Goal: Task Accomplishment & Management: Use online tool/utility

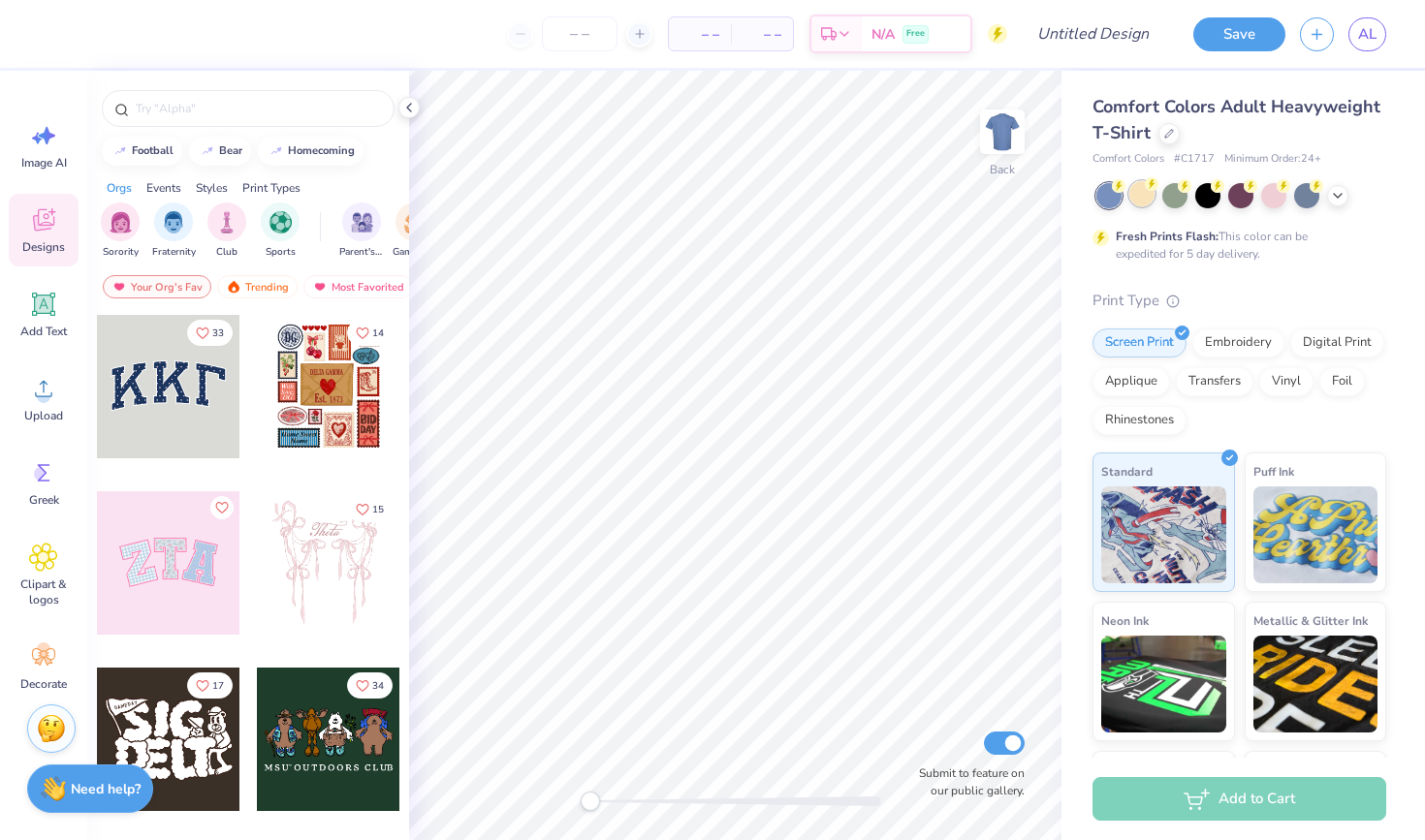
click at [1149, 197] on div at bounding box center [1142, 194] width 25 height 25
click at [1173, 202] on div at bounding box center [1175, 194] width 25 height 25
click at [1233, 199] on div at bounding box center [1240, 194] width 25 height 25
click at [1330, 196] on icon at bounding box center [1338, 195] width 16 height 16
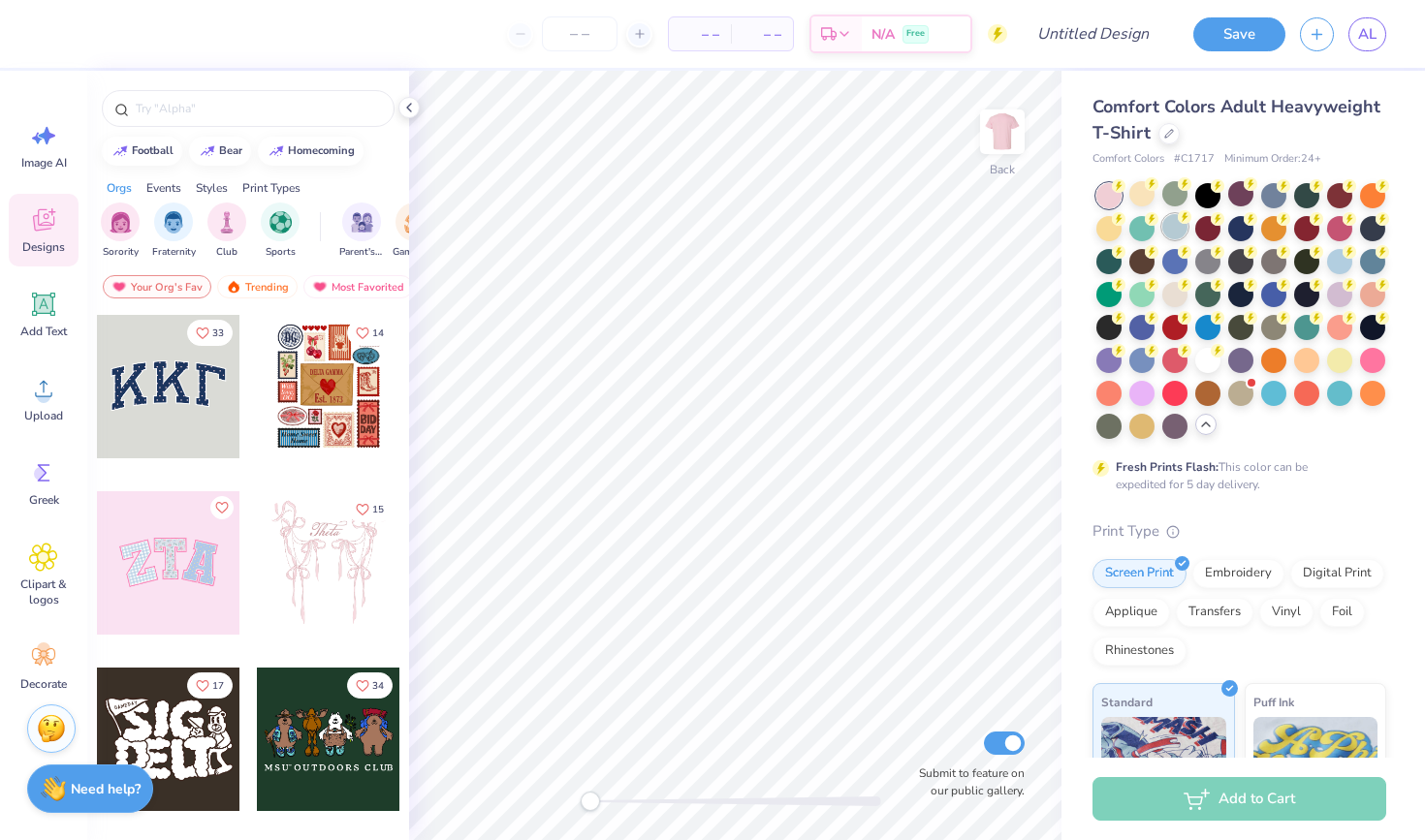
click at [1165, 225] on div at bounding box center [1175, 226] width 25 height 25
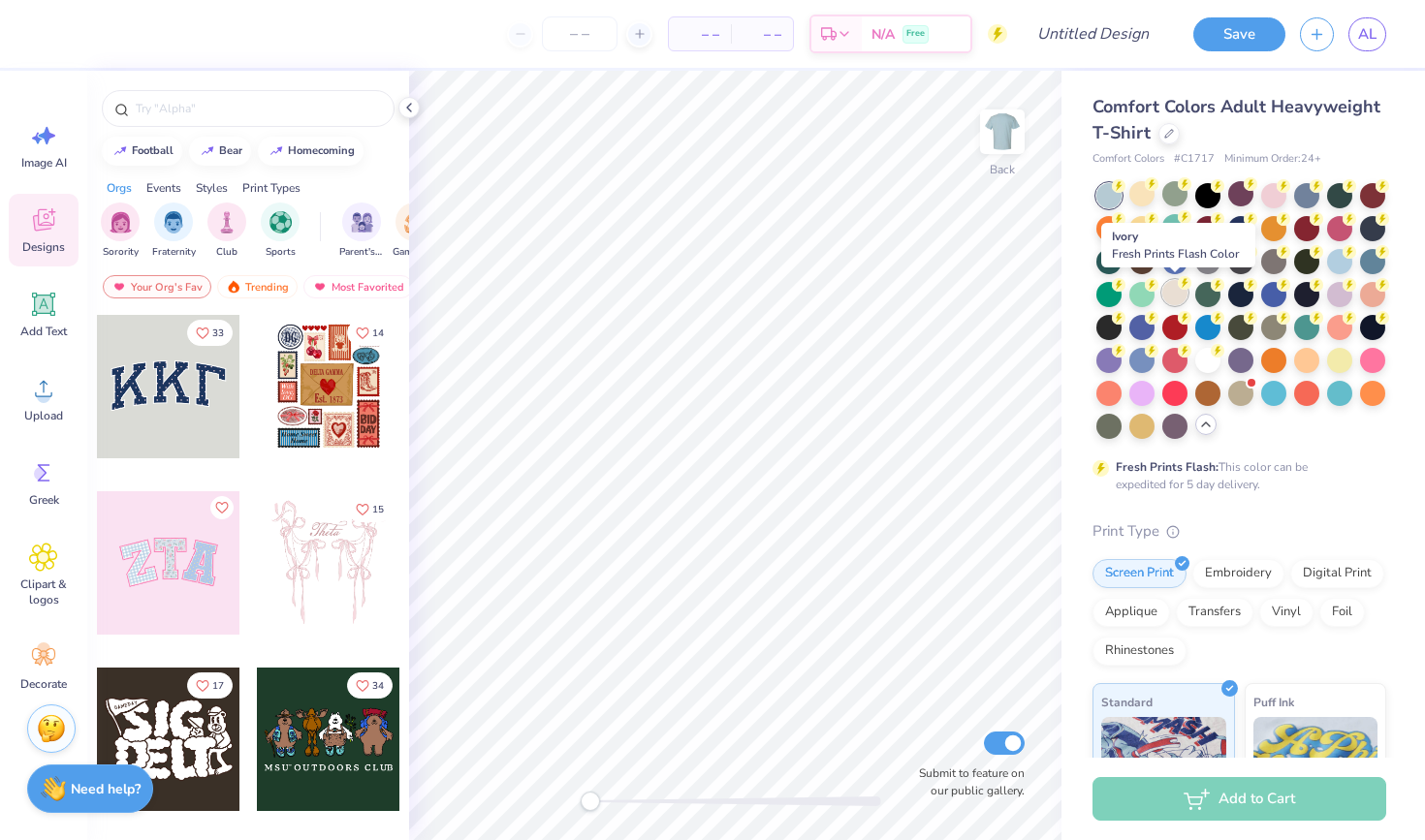
click at [1171, 301] on div at bounding box center [1175, 292] width 25 height 25
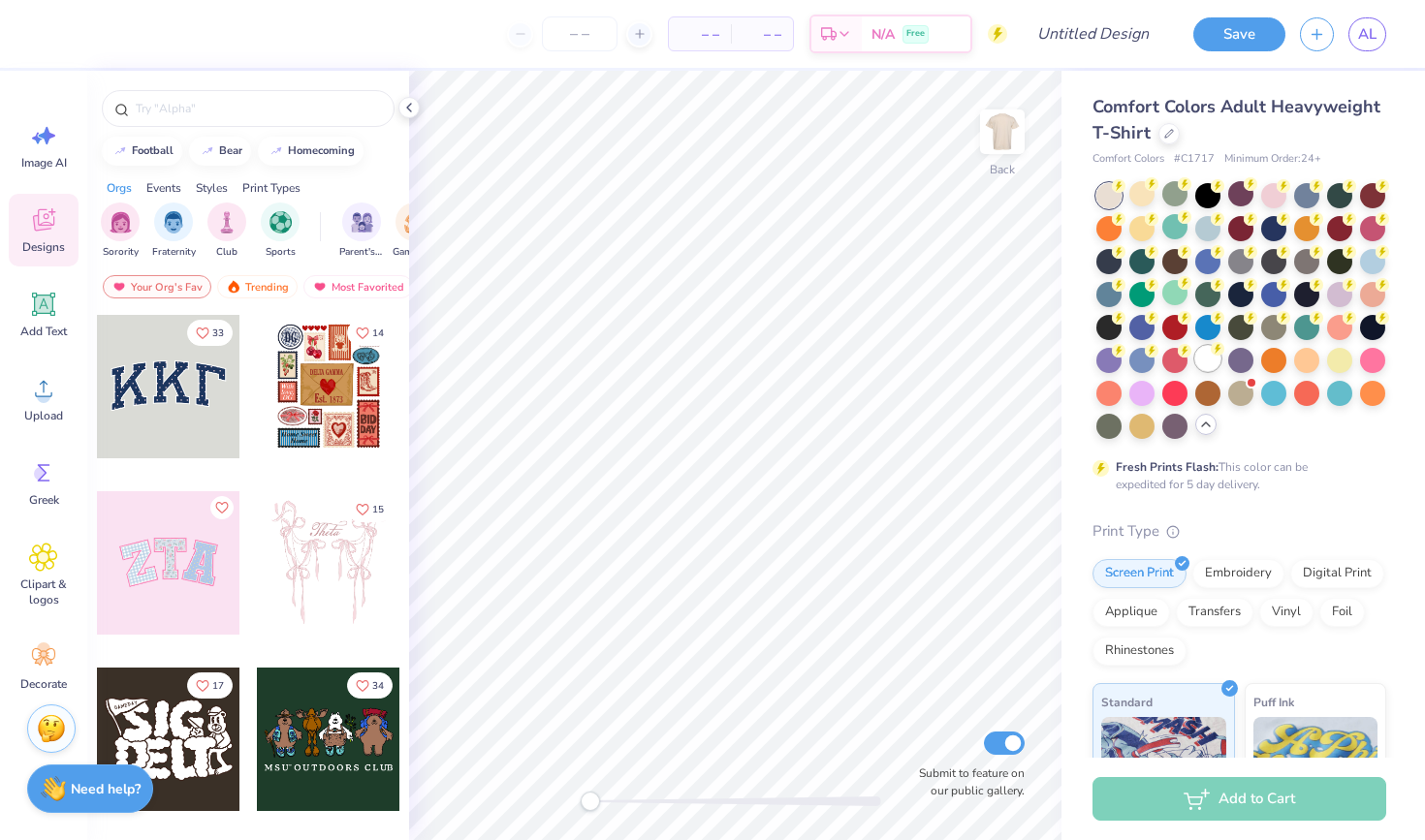
click at [1207, 356] on div at bounding box center [1207, 358] width 25 height 25
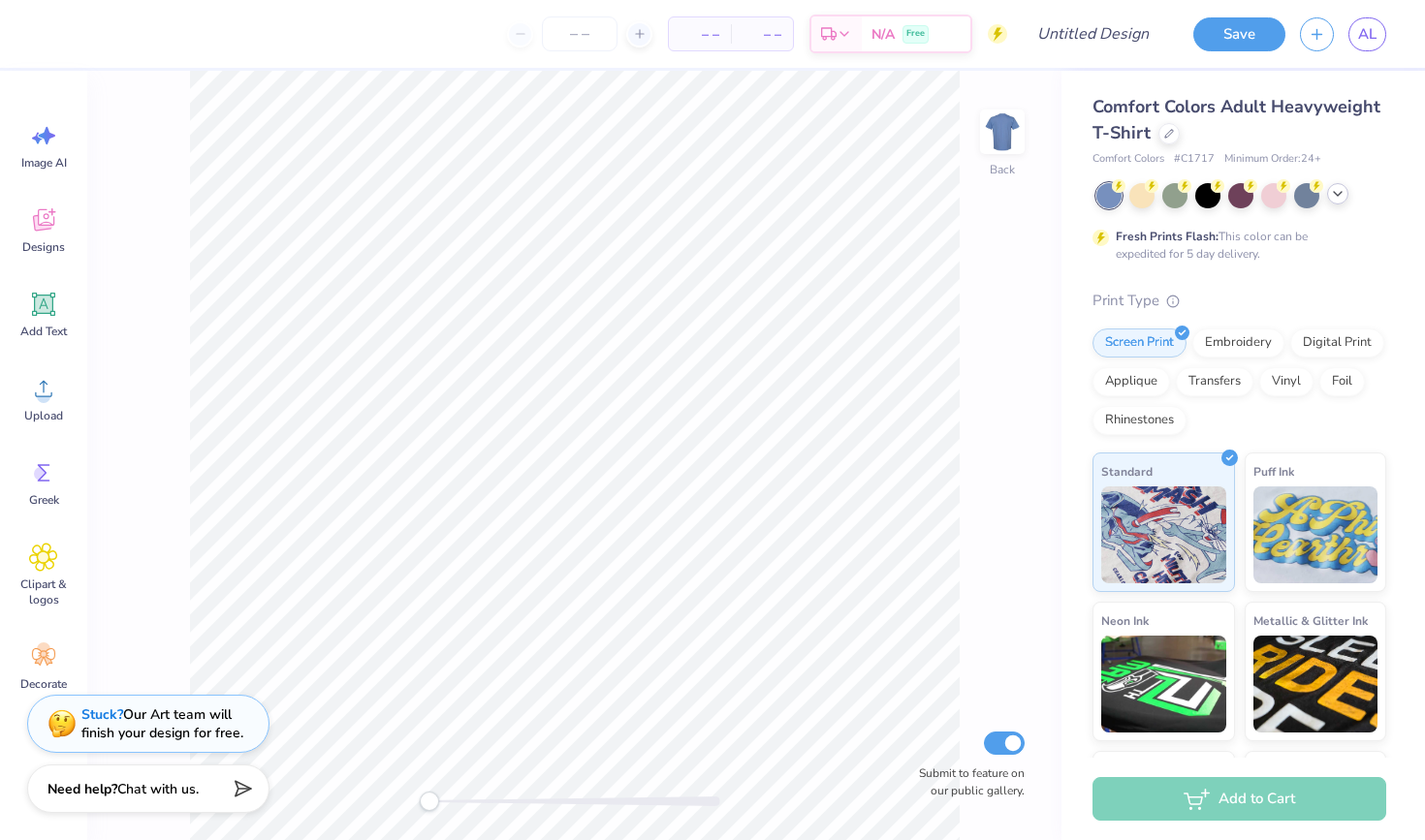
click at [712, 194] on icon at bounding box center [1338, 195] width 16 height 16
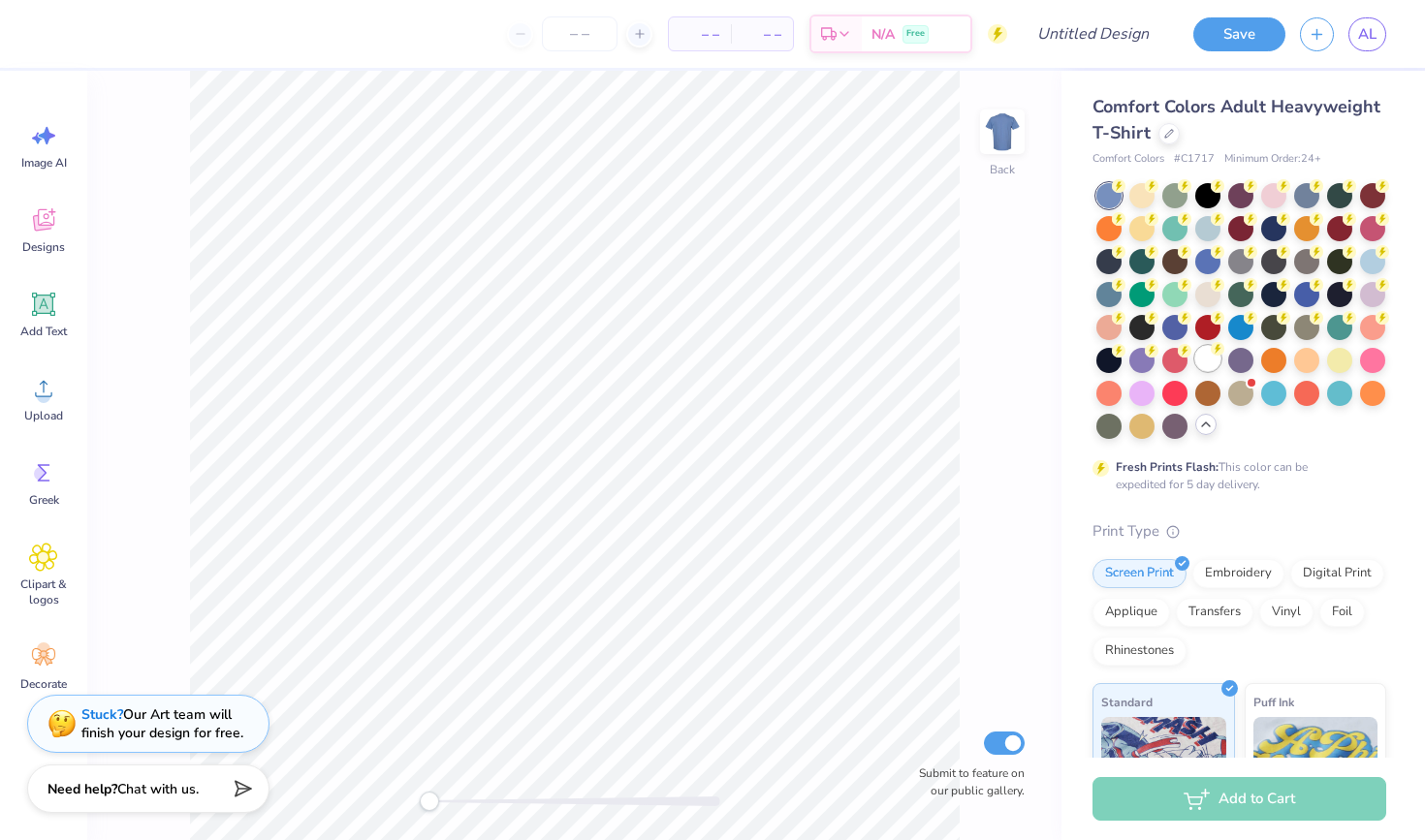
click at [712, 351] on div at bounding box center [1207, 358] width 25 height 25
click at [712, 258] on div at bounding box center [1142, 259] width 25 height 25
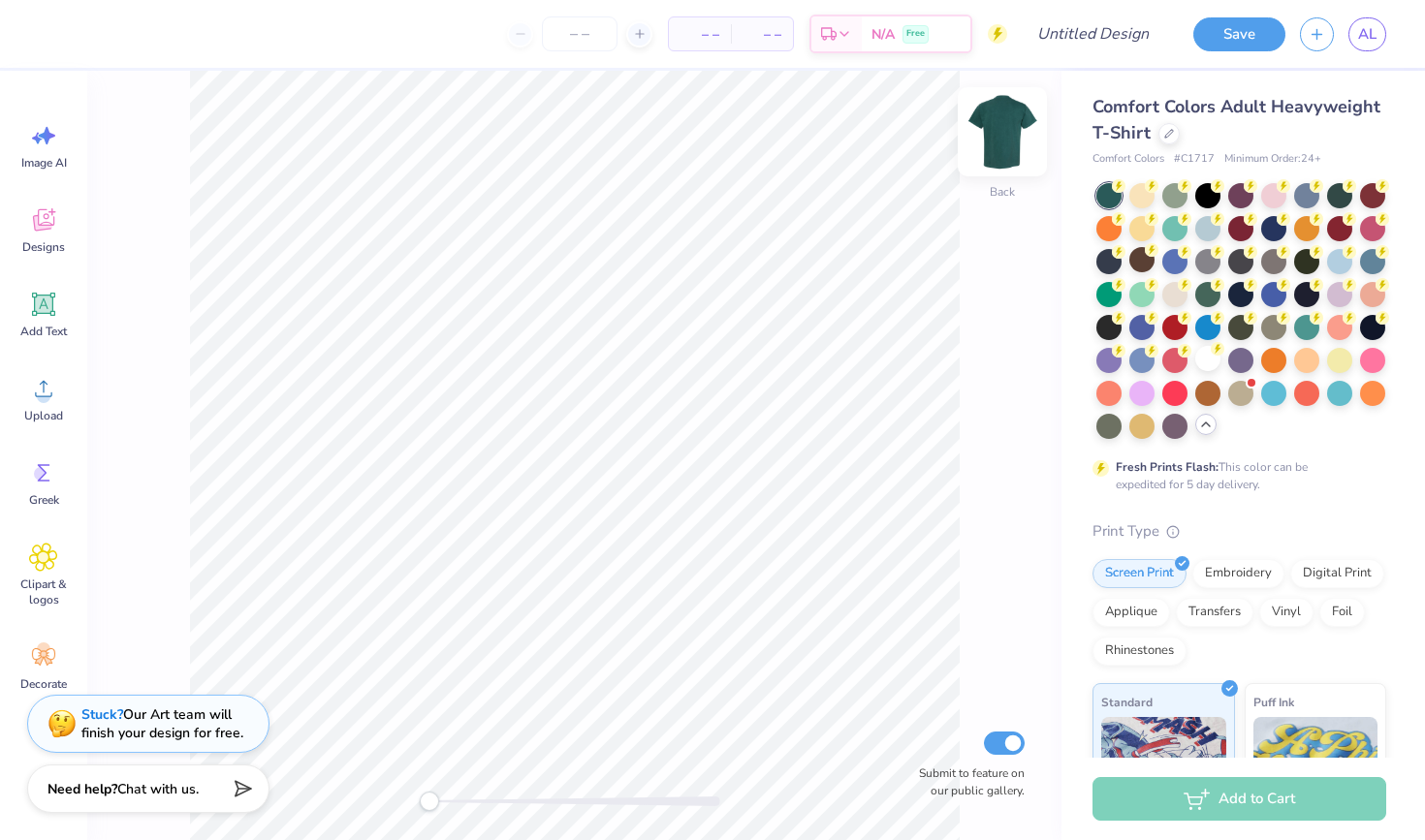
click at [712, 130] on img at bounding box center [1003, 132] width 78 height 78
click at [50, 249] on span "Designs" at bounding box center [43, 247] width 43 height 16
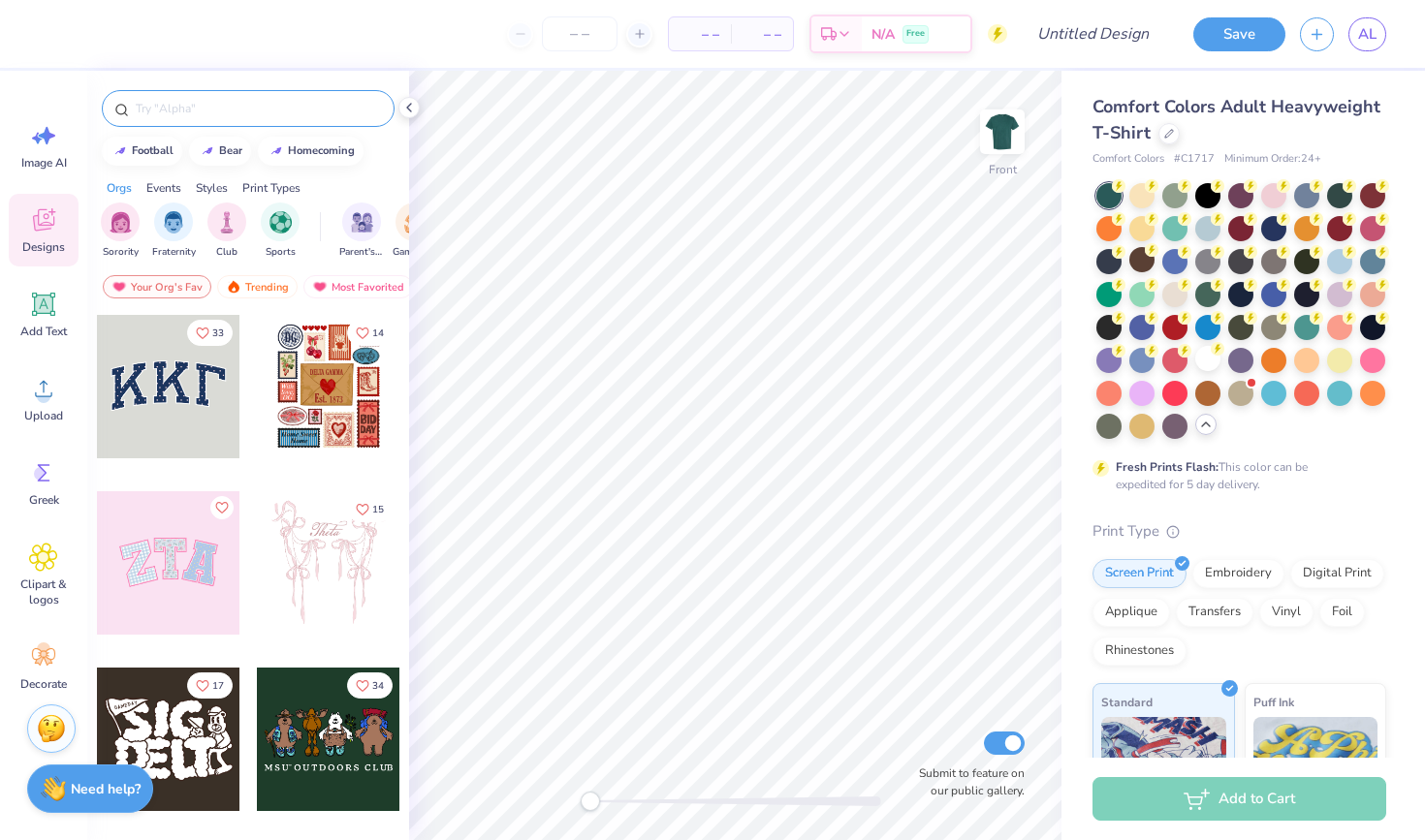
click at [348, 111] on input "text" at bounding box center [257, 108] width 248 height 19
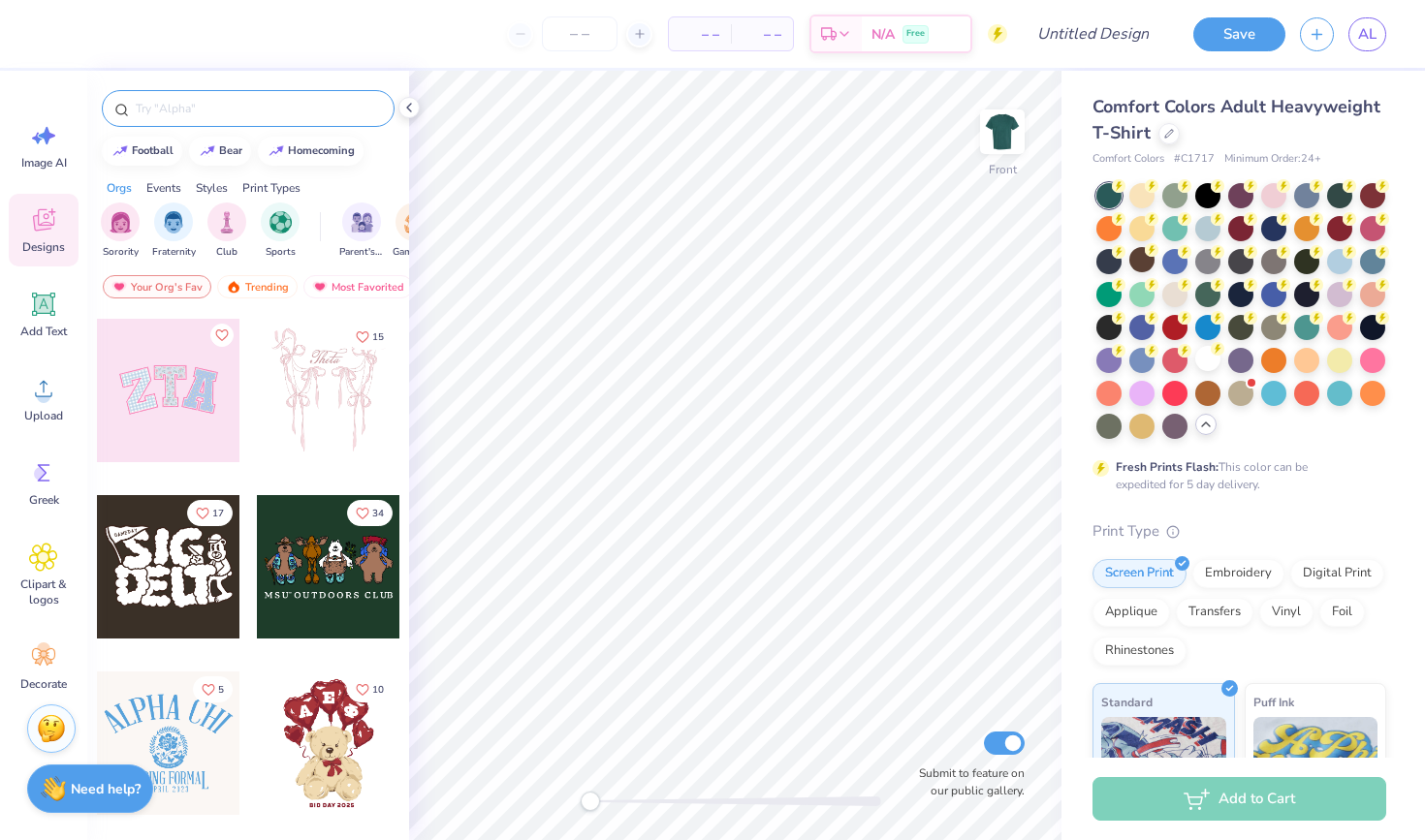
click at [222, 101] on input "text" at bounding box center [257, 108] width 248 height 19
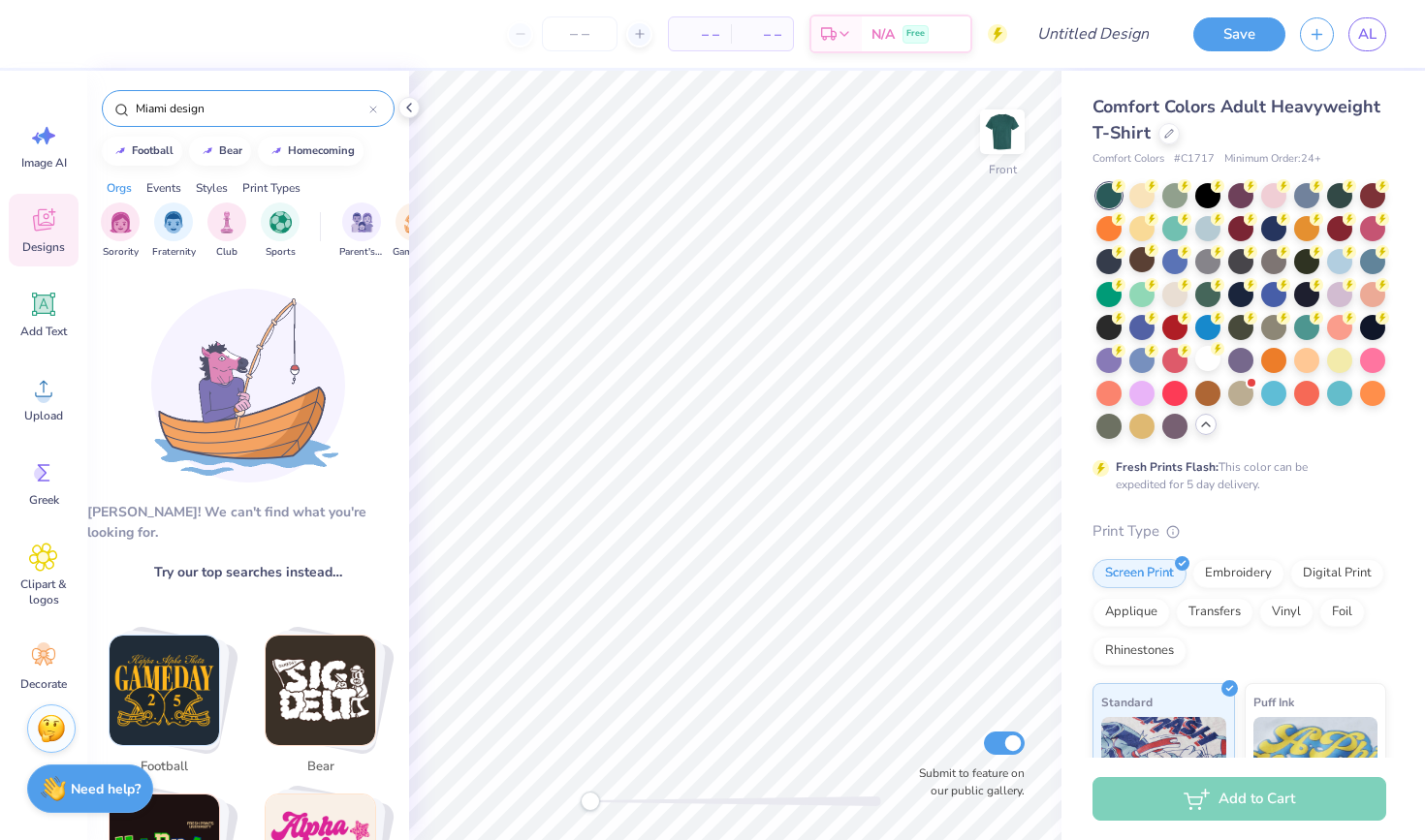
scroll to position [0, 0]
type input "[GEOGRAPHIC_DATA]"
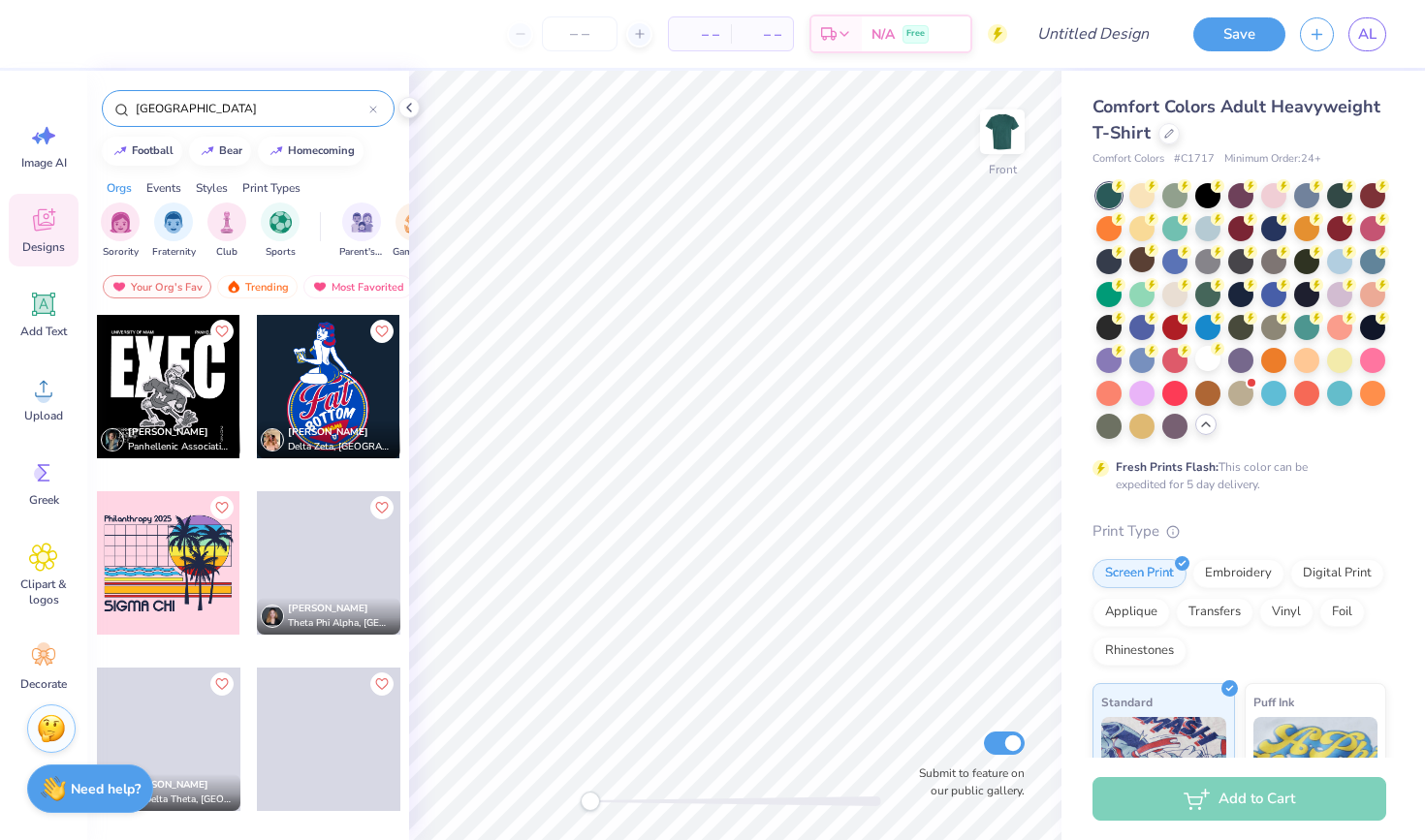
click at [206, 536] on div at bounding box center [169, 564] width 144 height 144
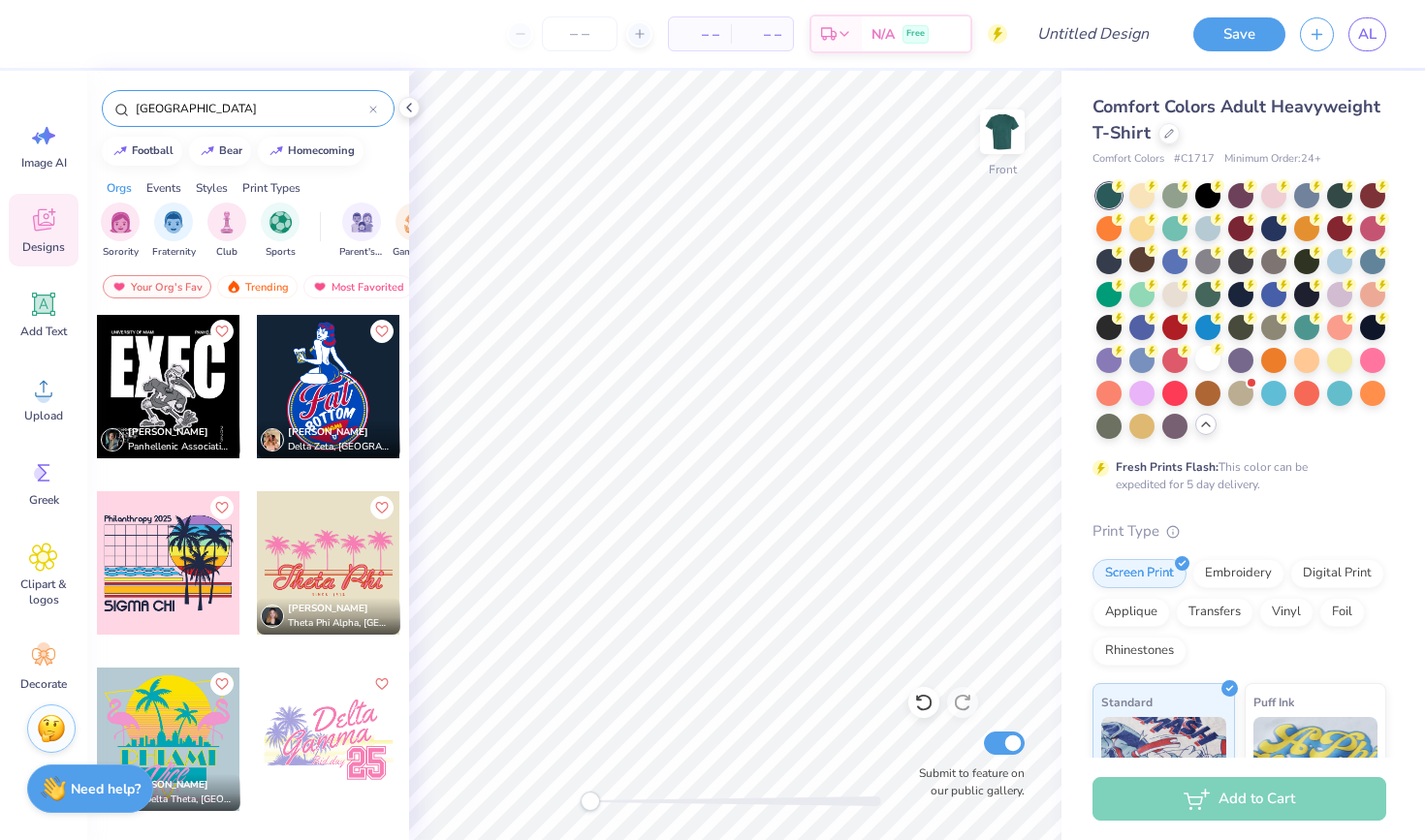
click at [153, 728] on div at bounding box center [169, 739] width 144 height 144
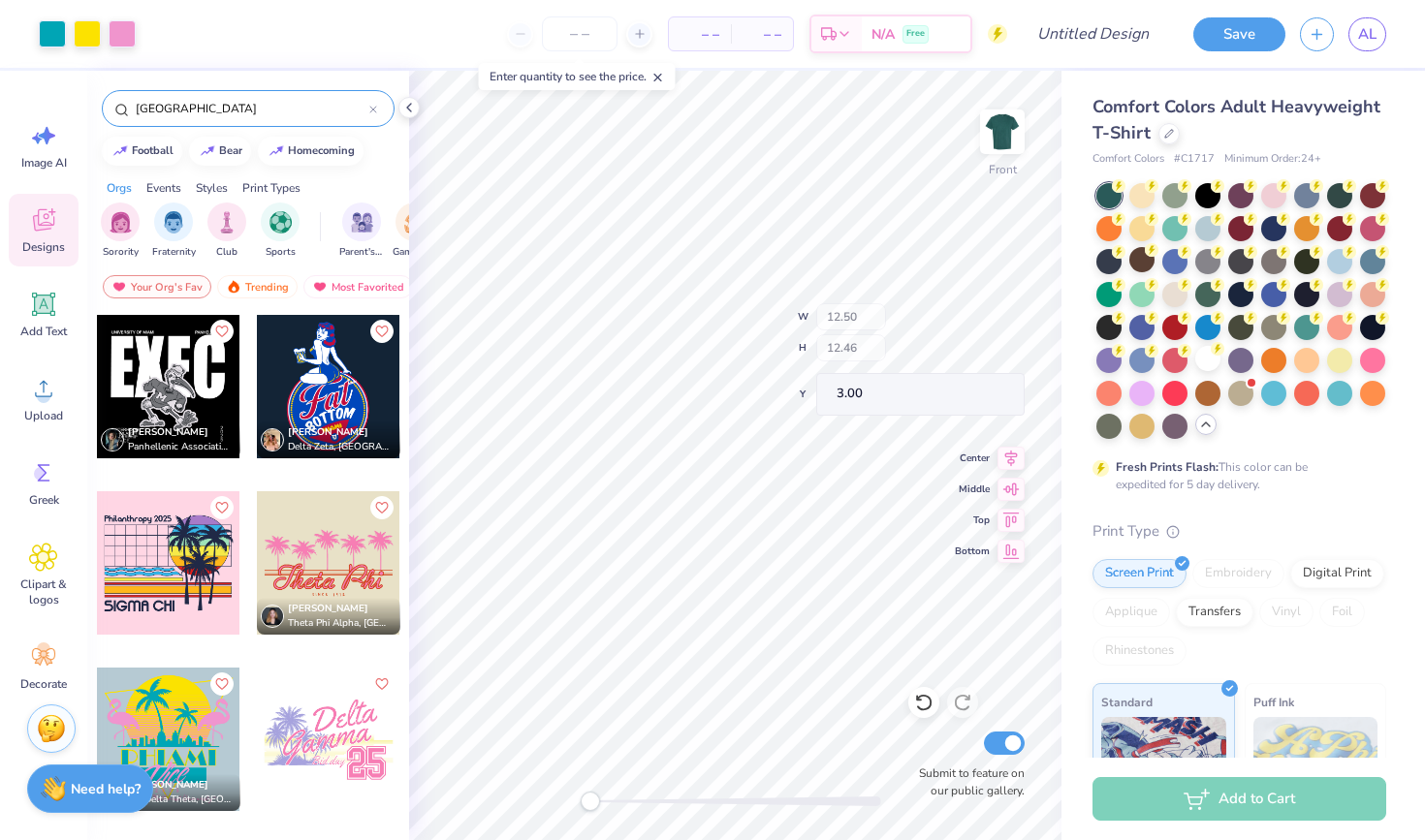
type input "4.84"
type input "2.64"
type input "11.40"
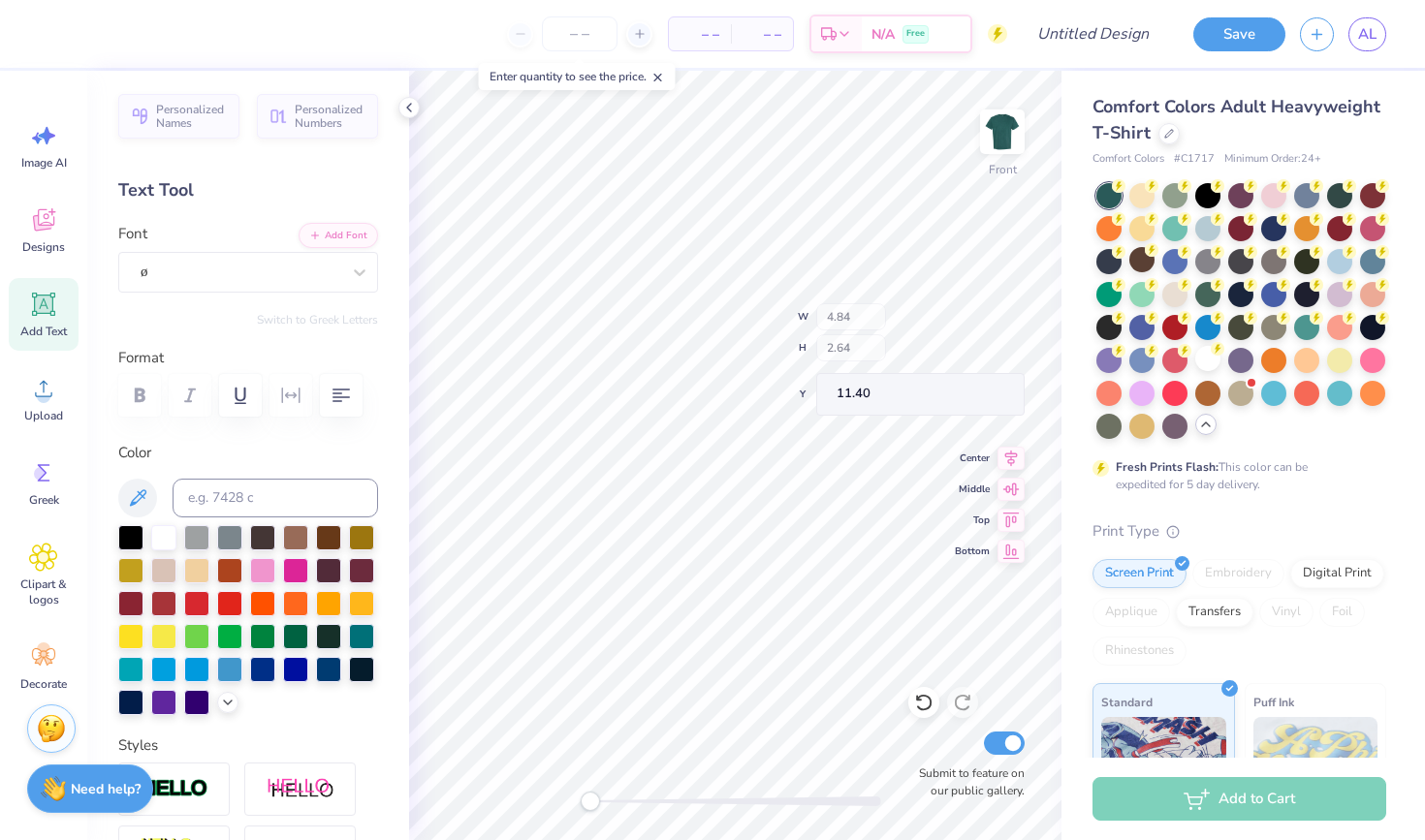
type input "9.22"
type input "1.72"
type input "10.12"
type input "4.84"
type input "2.64"
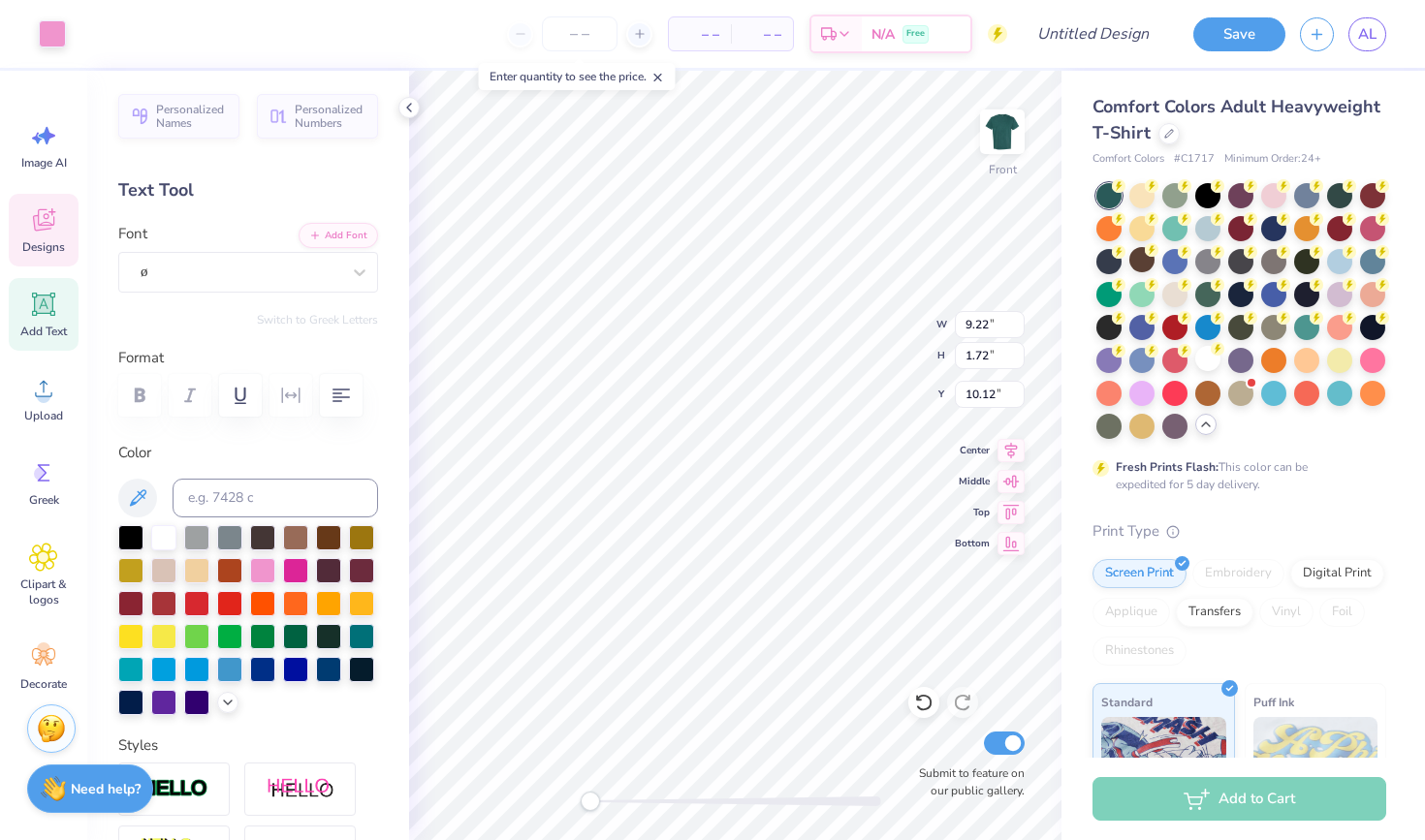
type input "11.40"
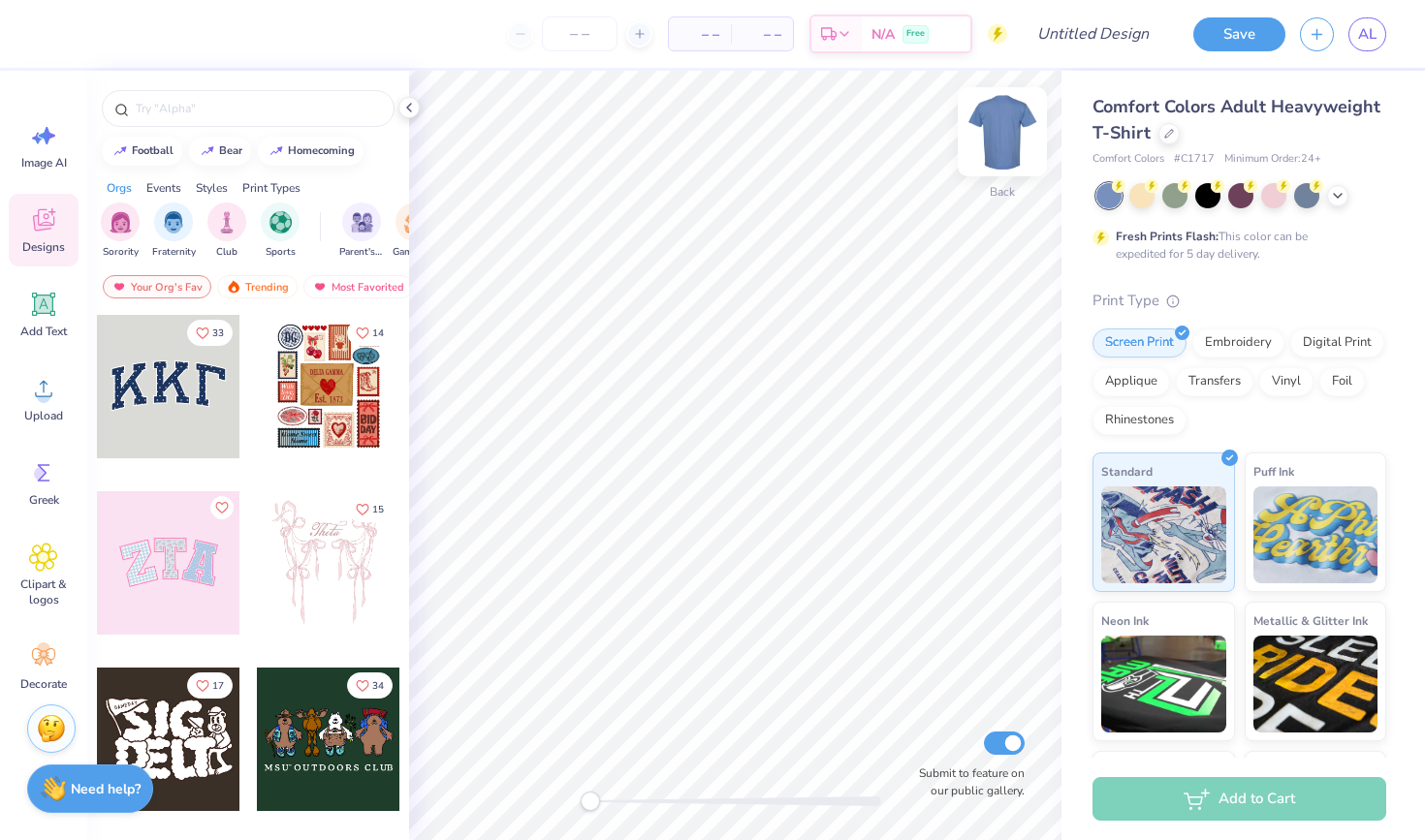
click at [1015, 124] on img at bounding box center [1003, 132] width 78 height 78
click at [1164, 142] on div at bounding box center [1169, 131] width 21 height 21
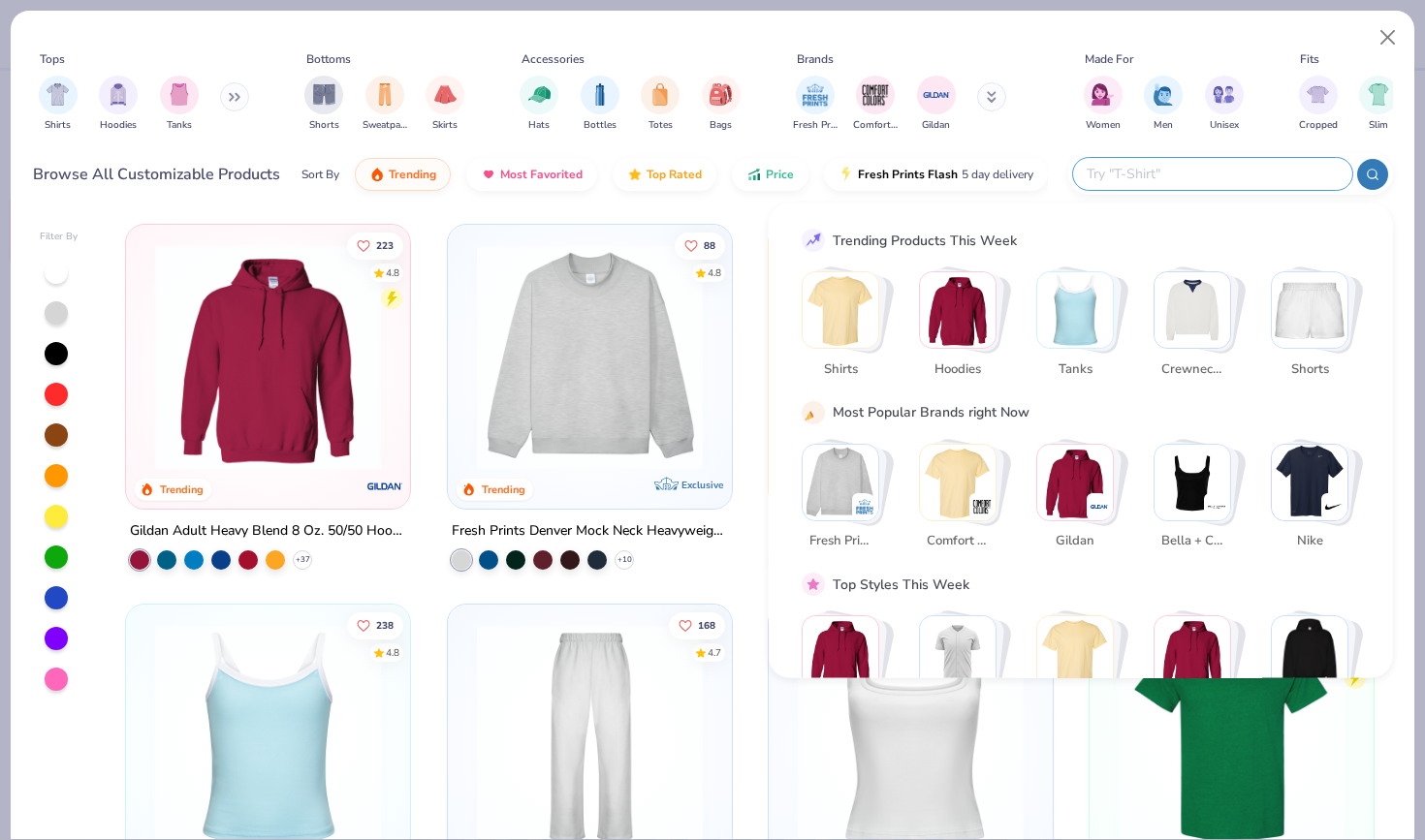
click at [1244, 169] on input "text" at bounding box center [1211, 174] width 254 height 22
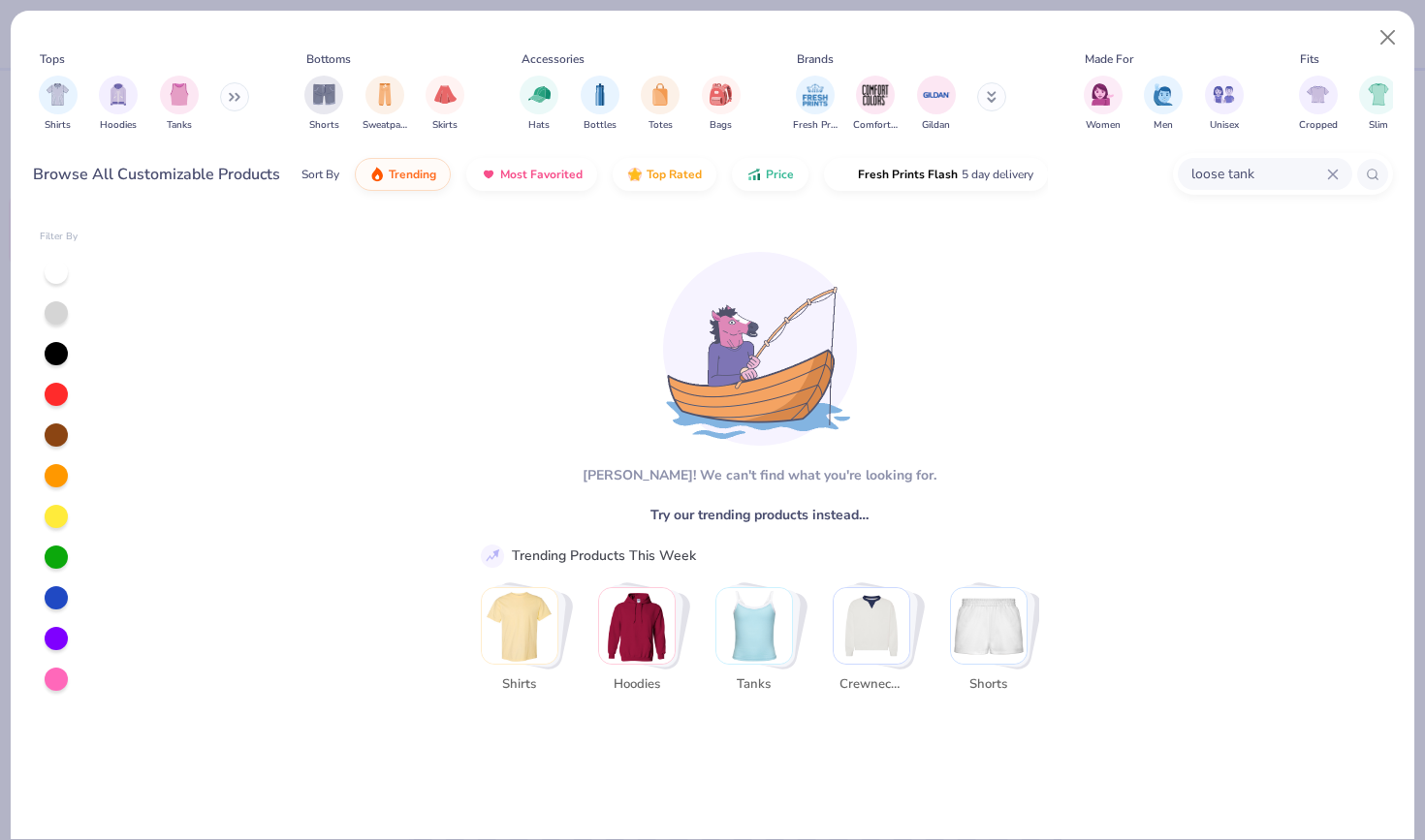
drag, startPoint x: 1272, startPoint y: 173, endPoint x: 1102, endPoint y: 170, distance: 170.0
click at [1102, 170] on div "Browse All Customizable Products Sort By Trending Most Favorited Top Rated Pric…" at bounding box center [712, 175] width 1360 height 54
type input "tank"
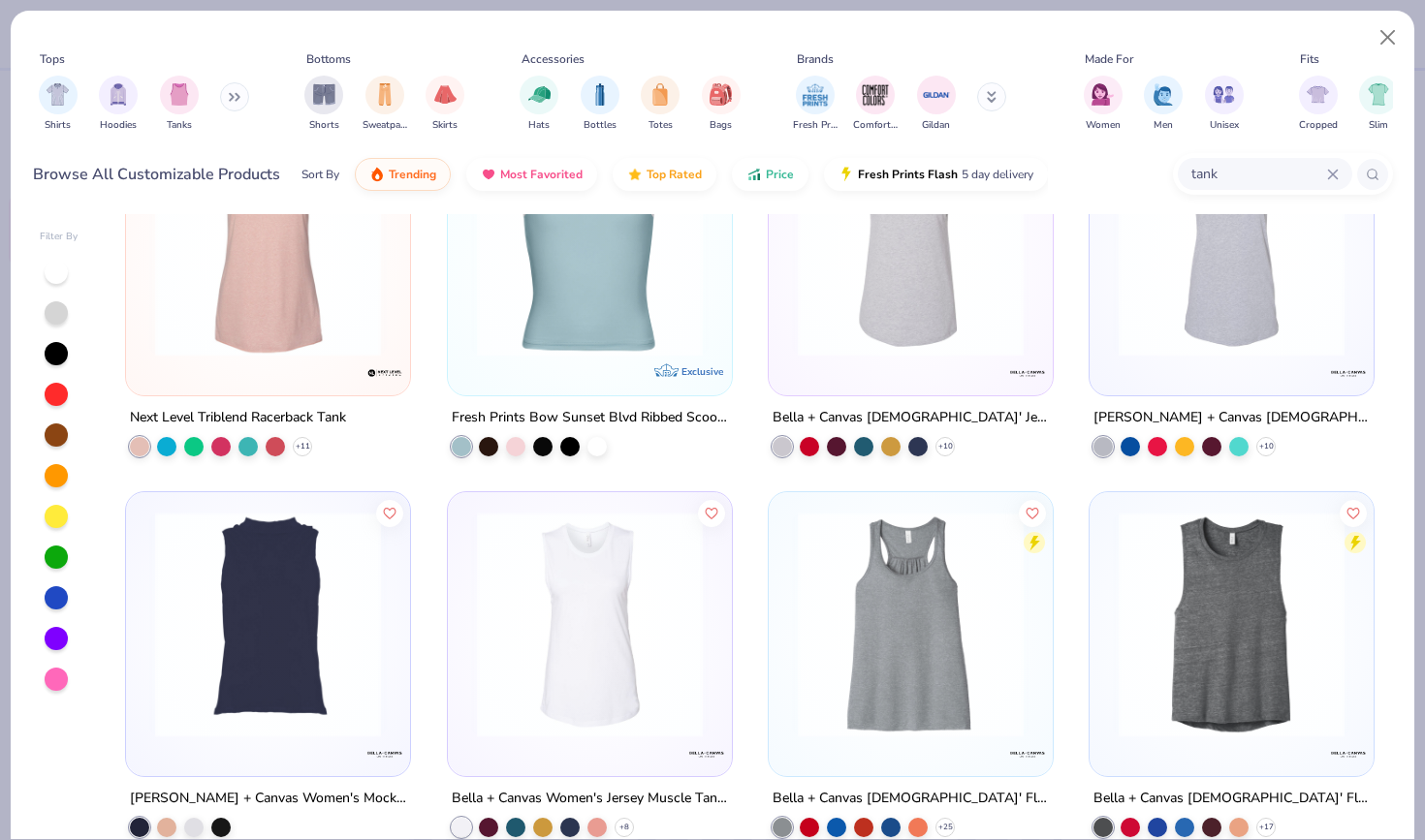
scroll to position [3504, 0]
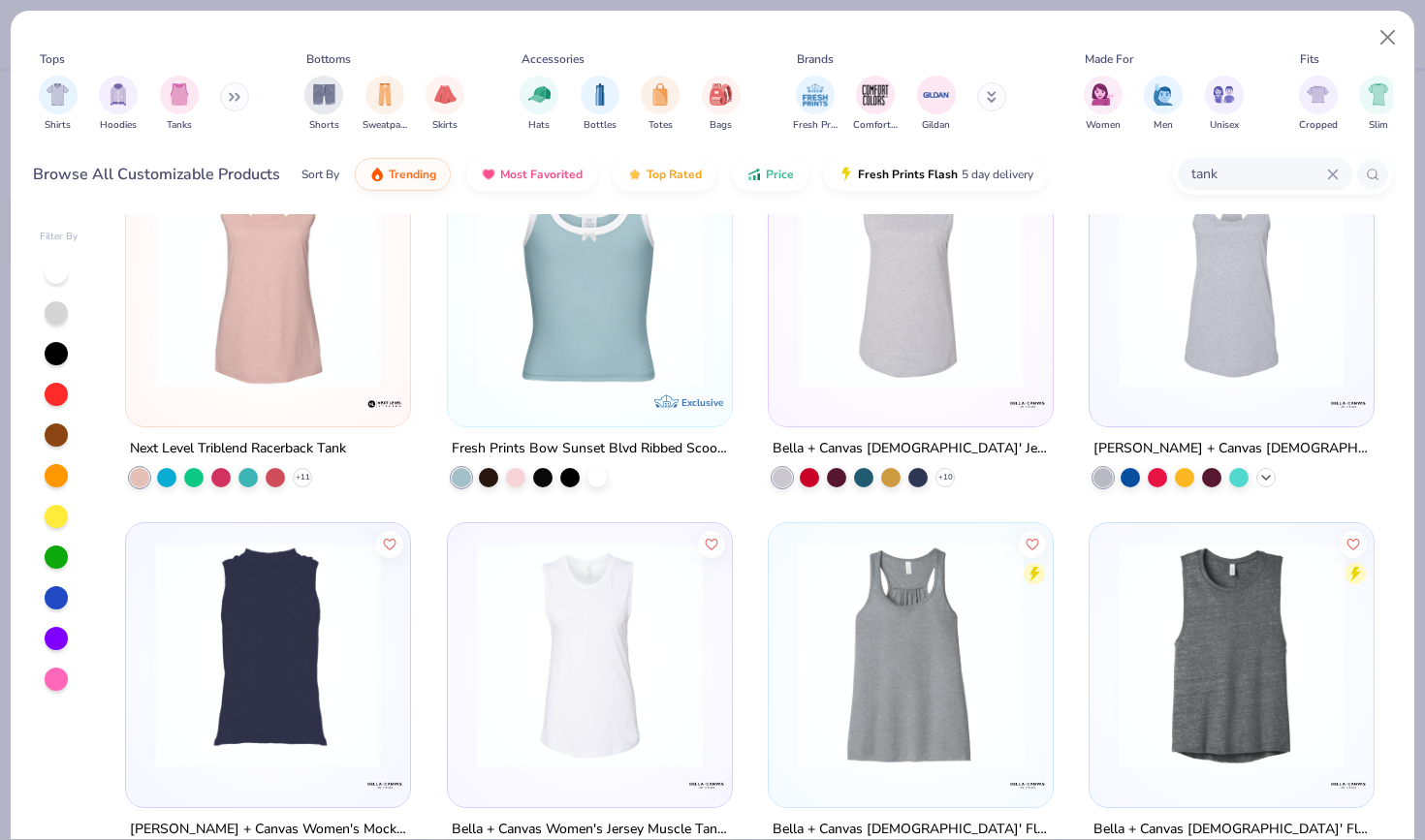
click at [1260, 471] on icon at bounding box center [1266, 478] width 16 height 16
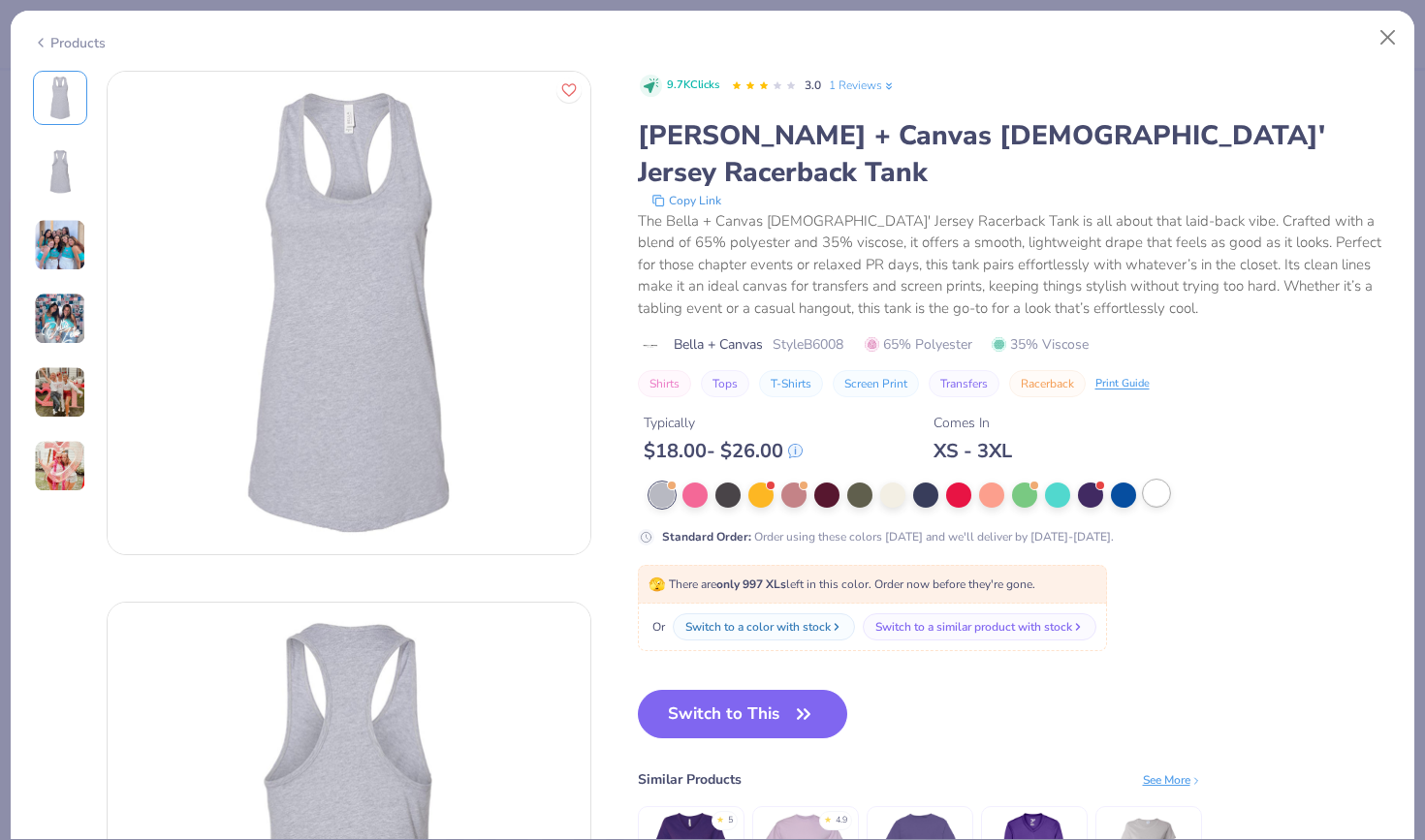
click at [1155, 481] on div at bounding box center [1156, 493] width 25 height 25
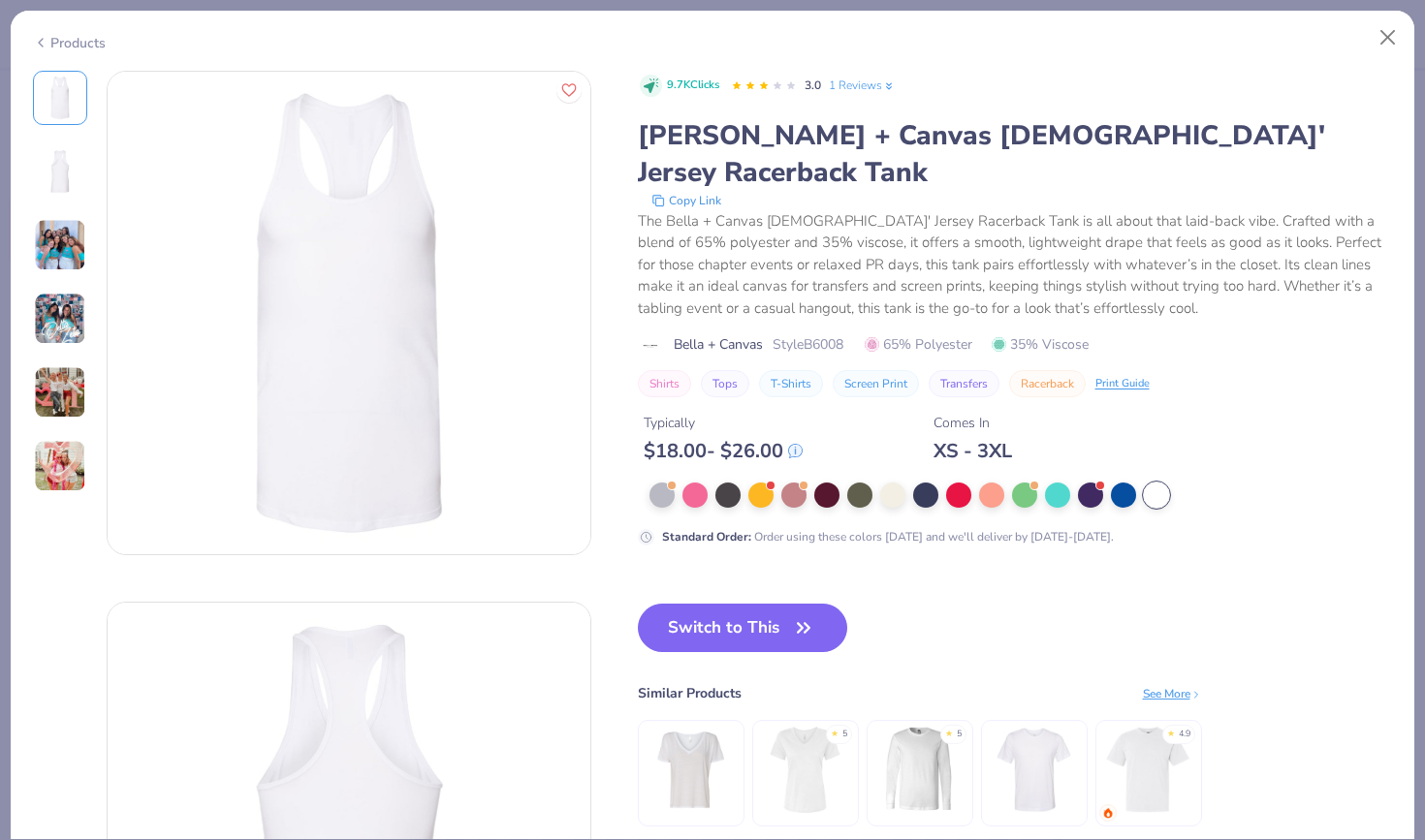
click at [474, 430] on img at bounding box center [349, 313] width 483 height 483
click at [740, 604] on button "Switch to This" at bounding box center [742, 628] width 211 height 49
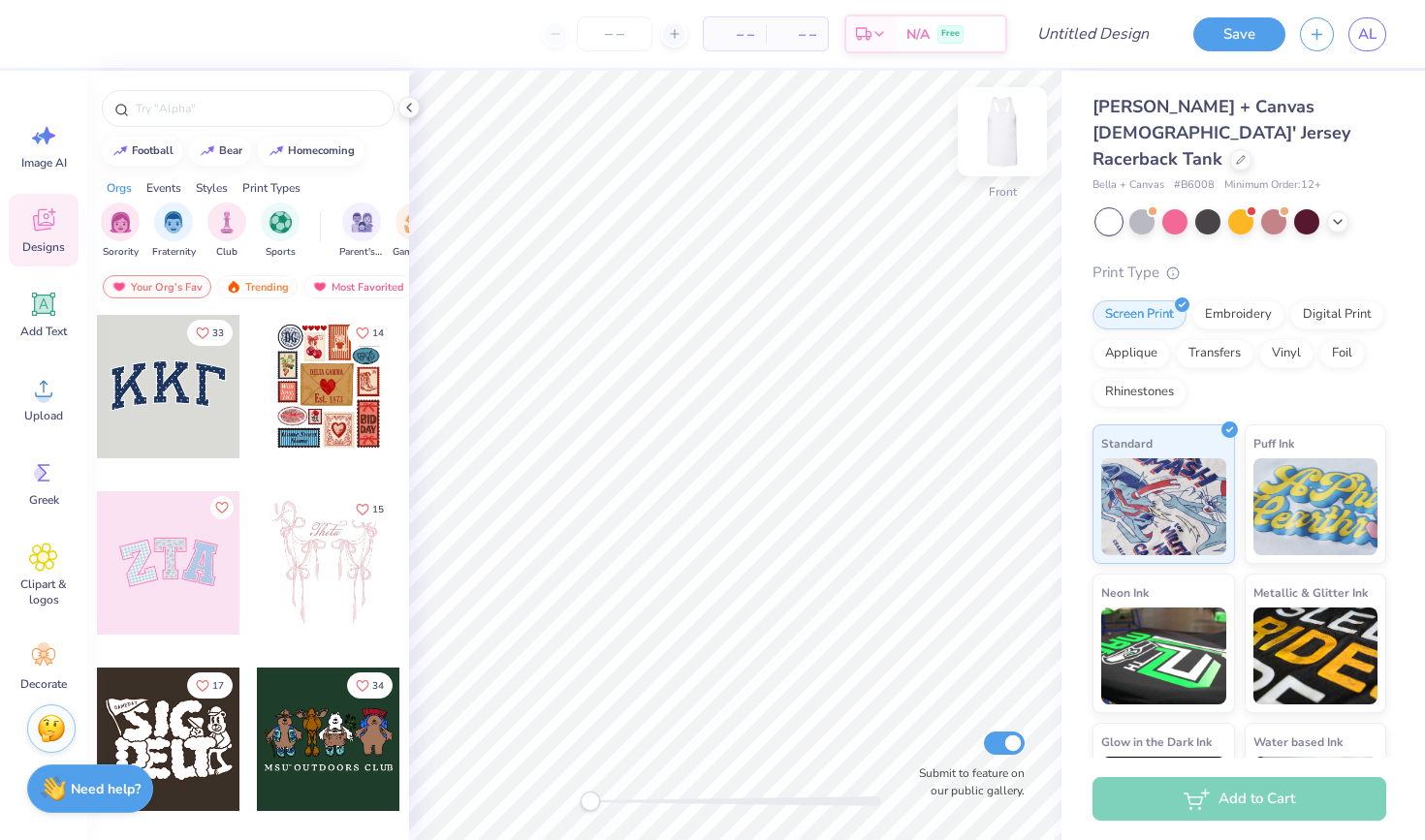
click at [1012, 140] on img at bounding box center [1003, 132] width 78 height 78
click at [323, 108] on input "text" at bounding box center [257, 108] width 248 height 19
type input "palm trees"
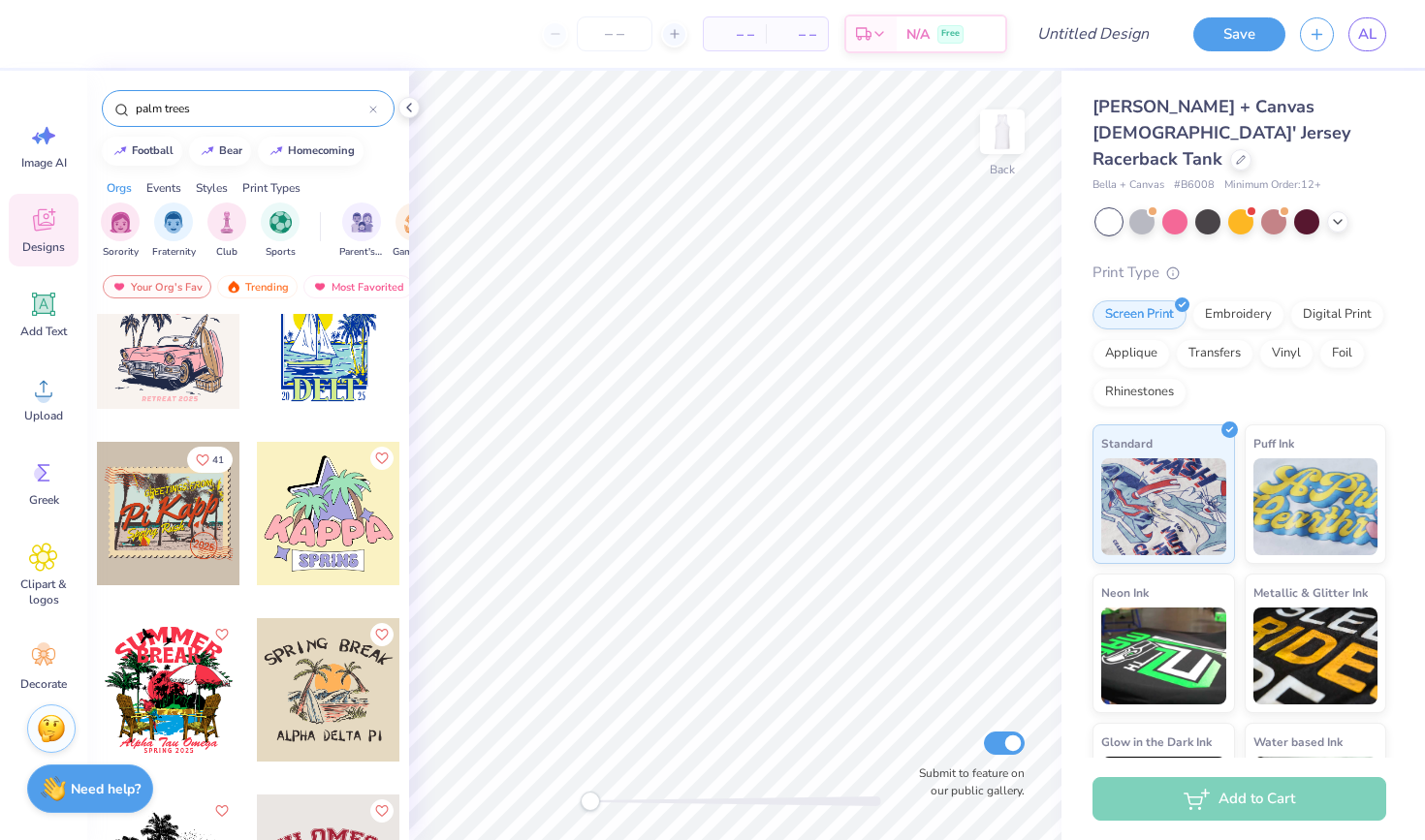
scroll to position [62, 0]
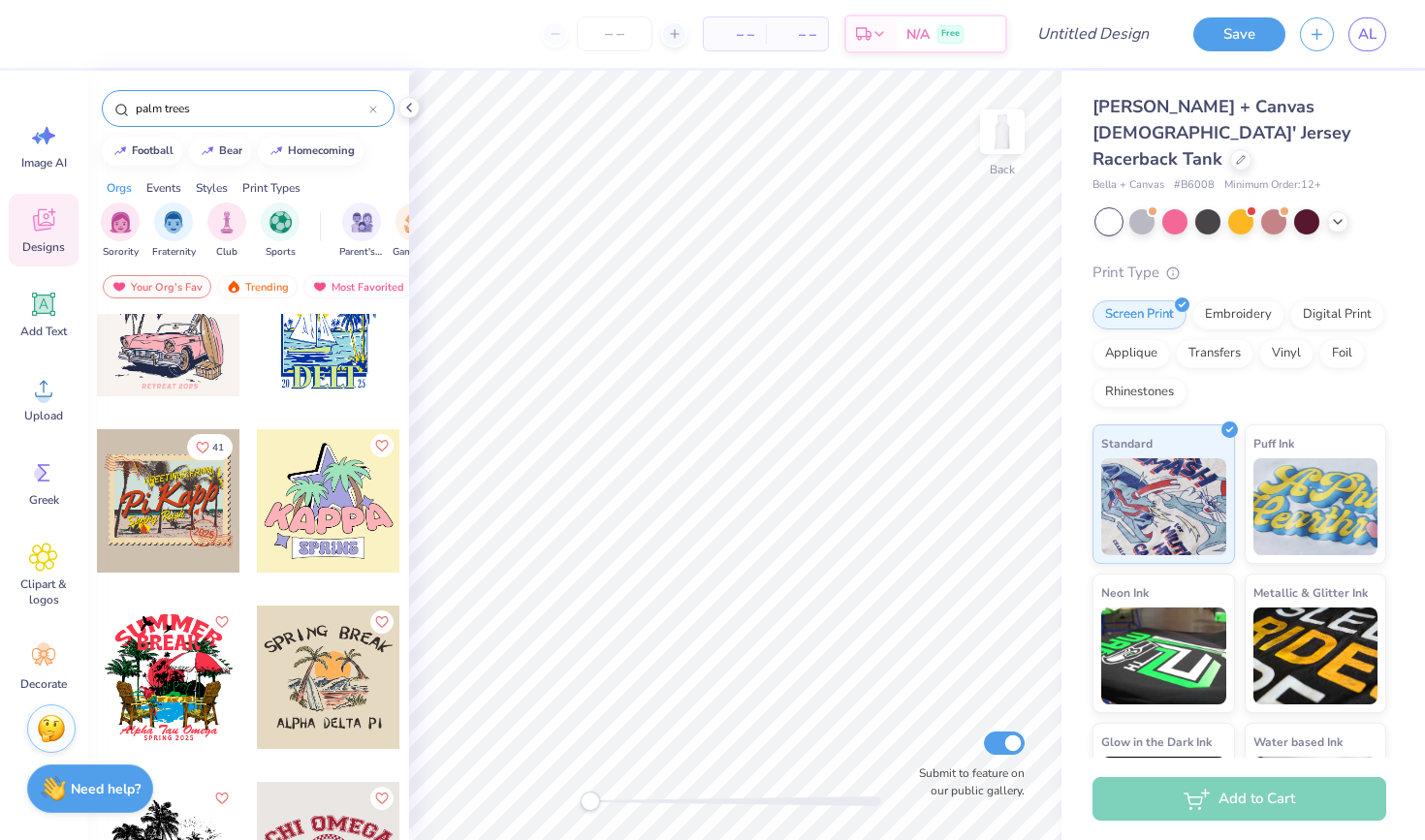
click at [188, 371] on div at bounding box center [169, 325] width 144 height 144
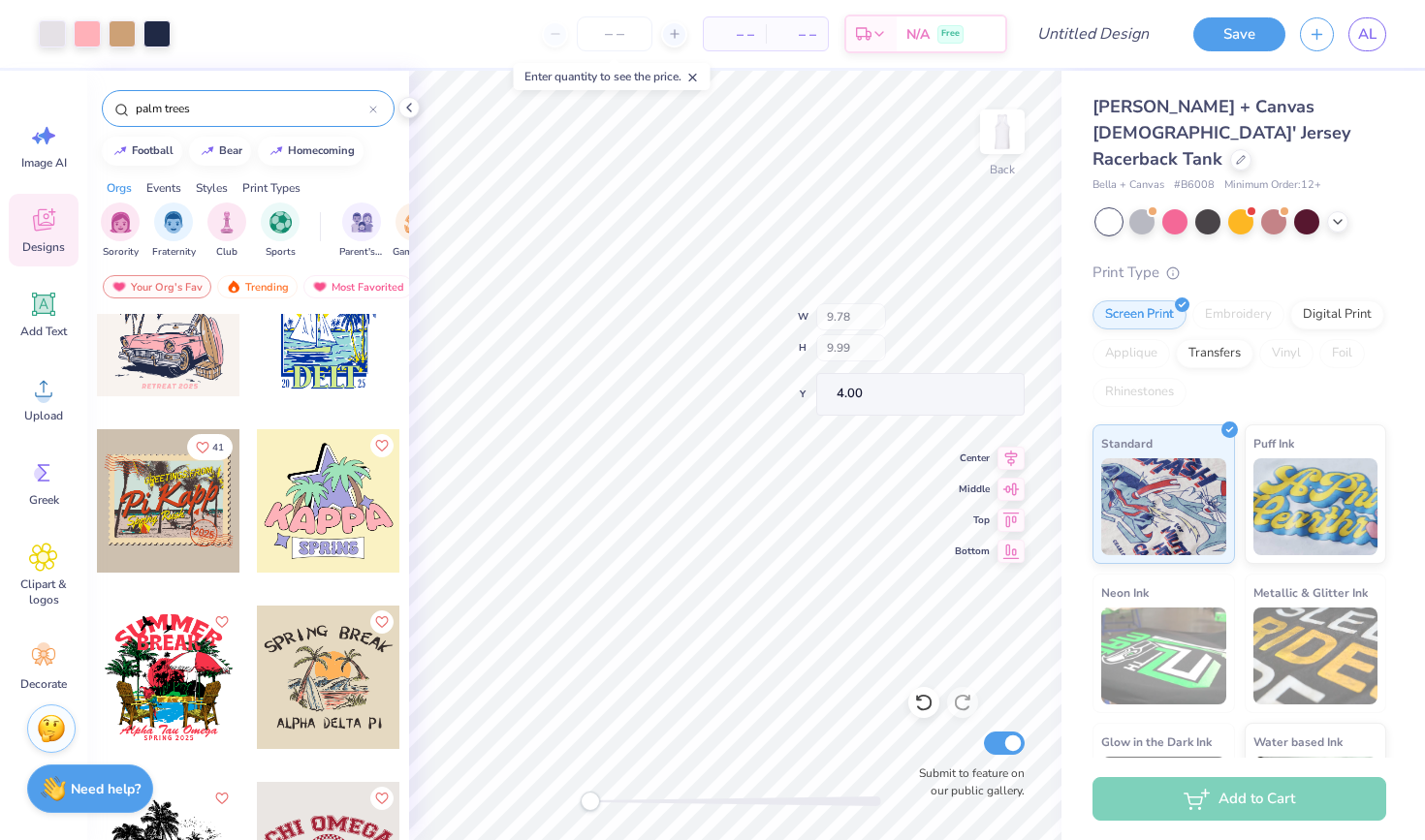
type input "3.16"
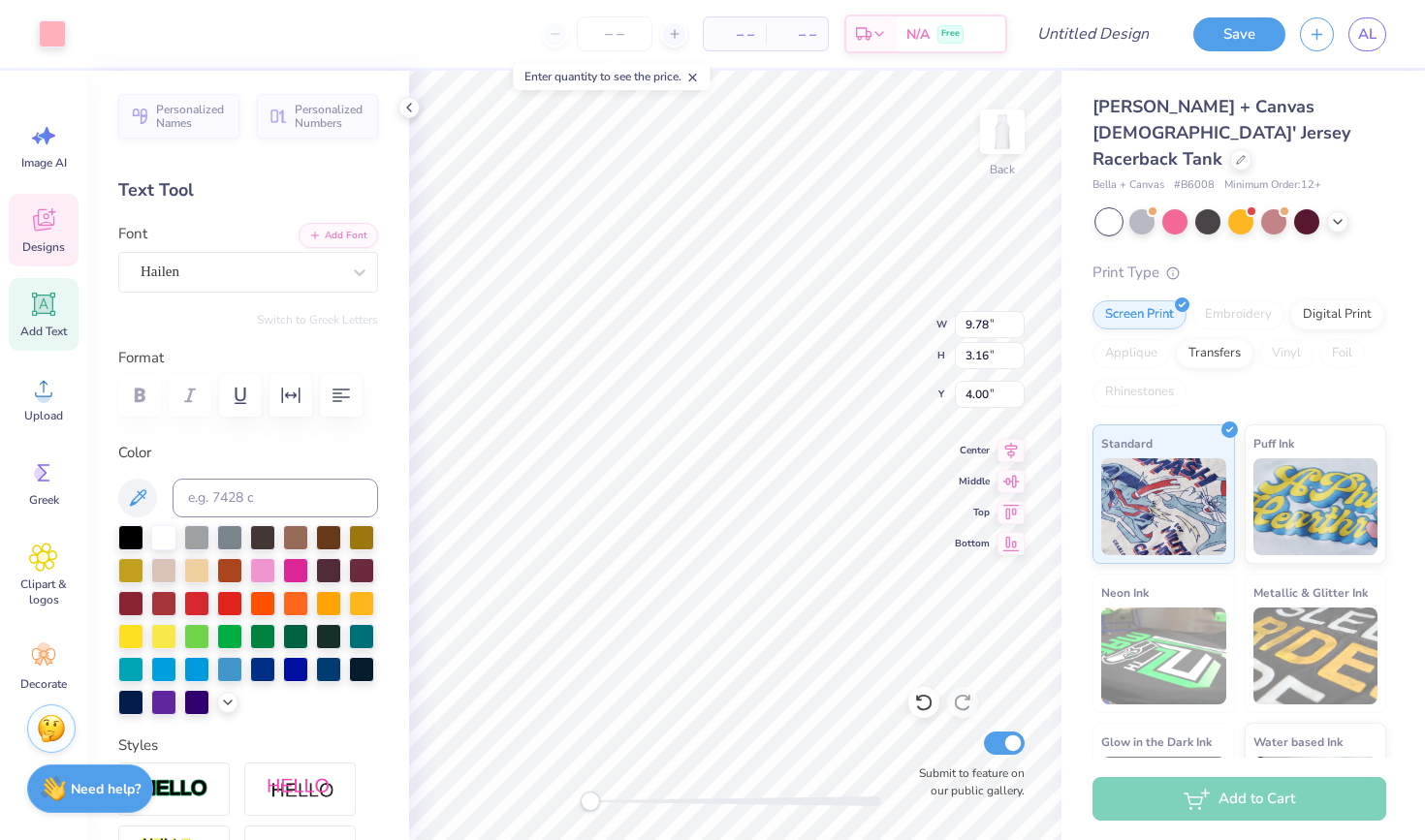
type input "8.16"
type input "7.33"
type input "5.98"
type input "9.78"
type input "3.16"
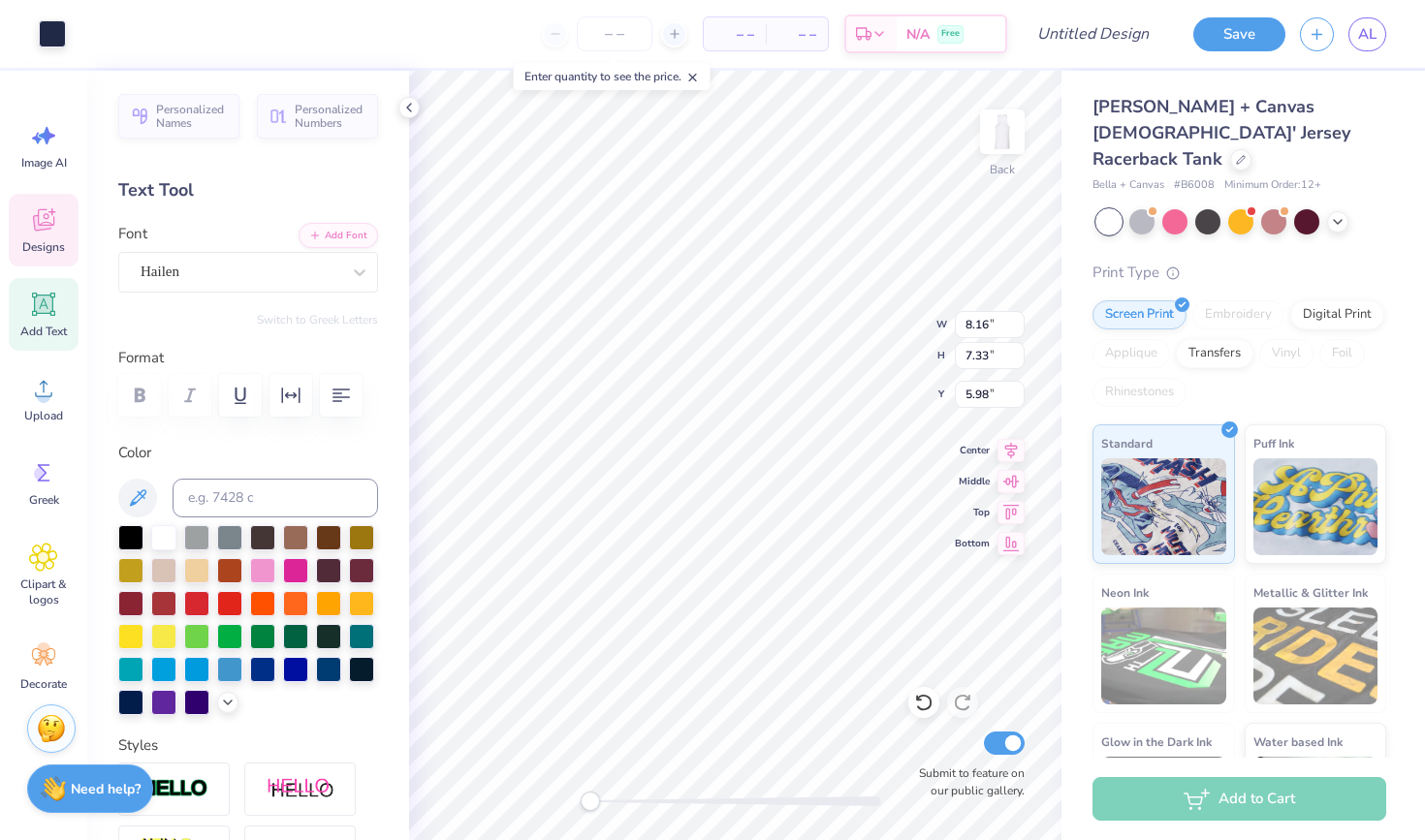
type input "4.00"
type textarea "b"
type textarea "BOS 26"
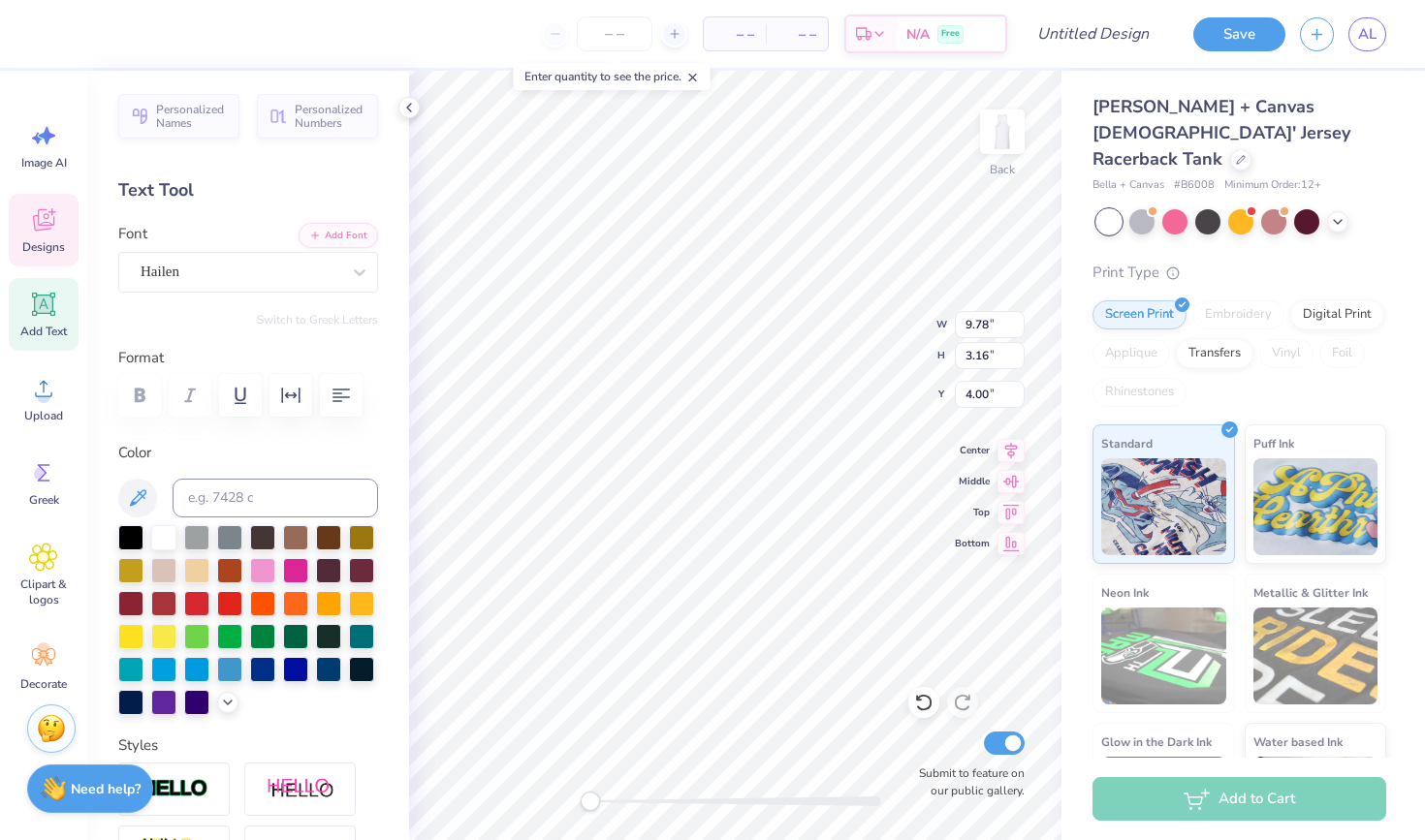
scroll to position [1, 1]
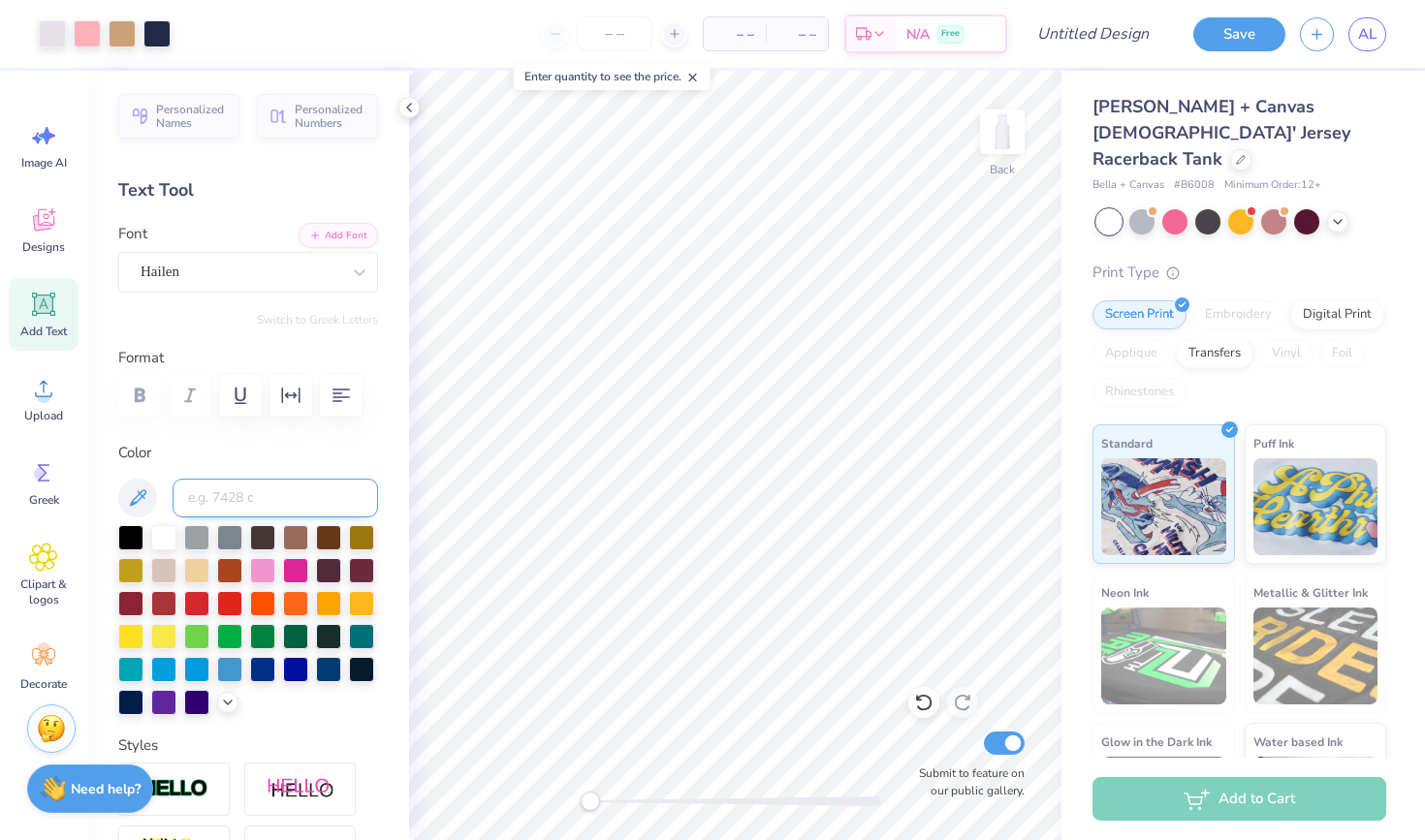
click at [321, 494] on input at bounding box center [275, 498] width 206 height 39
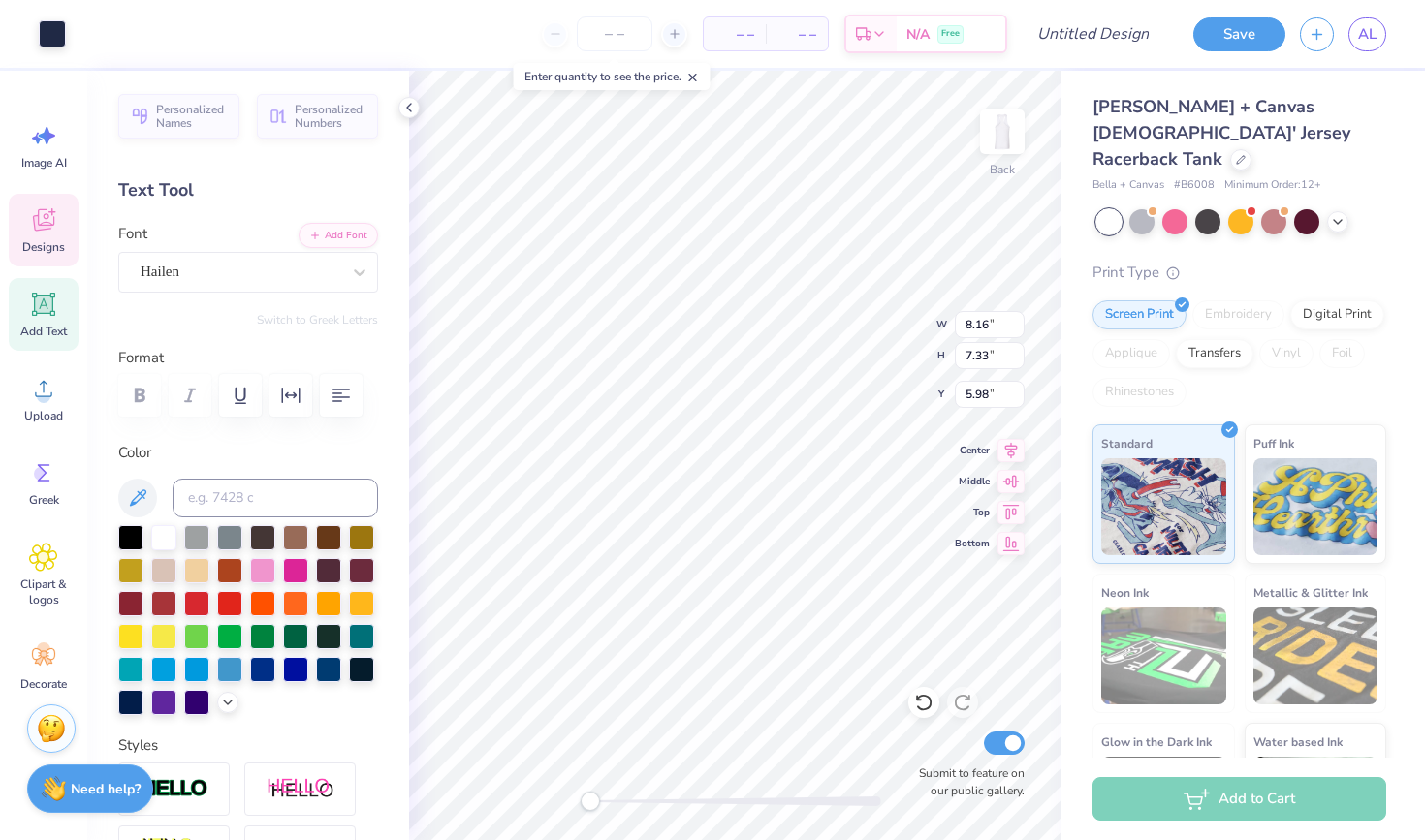
type input "6.04"
type input "2.31"
type input "4.48"
type textarea "S 26"
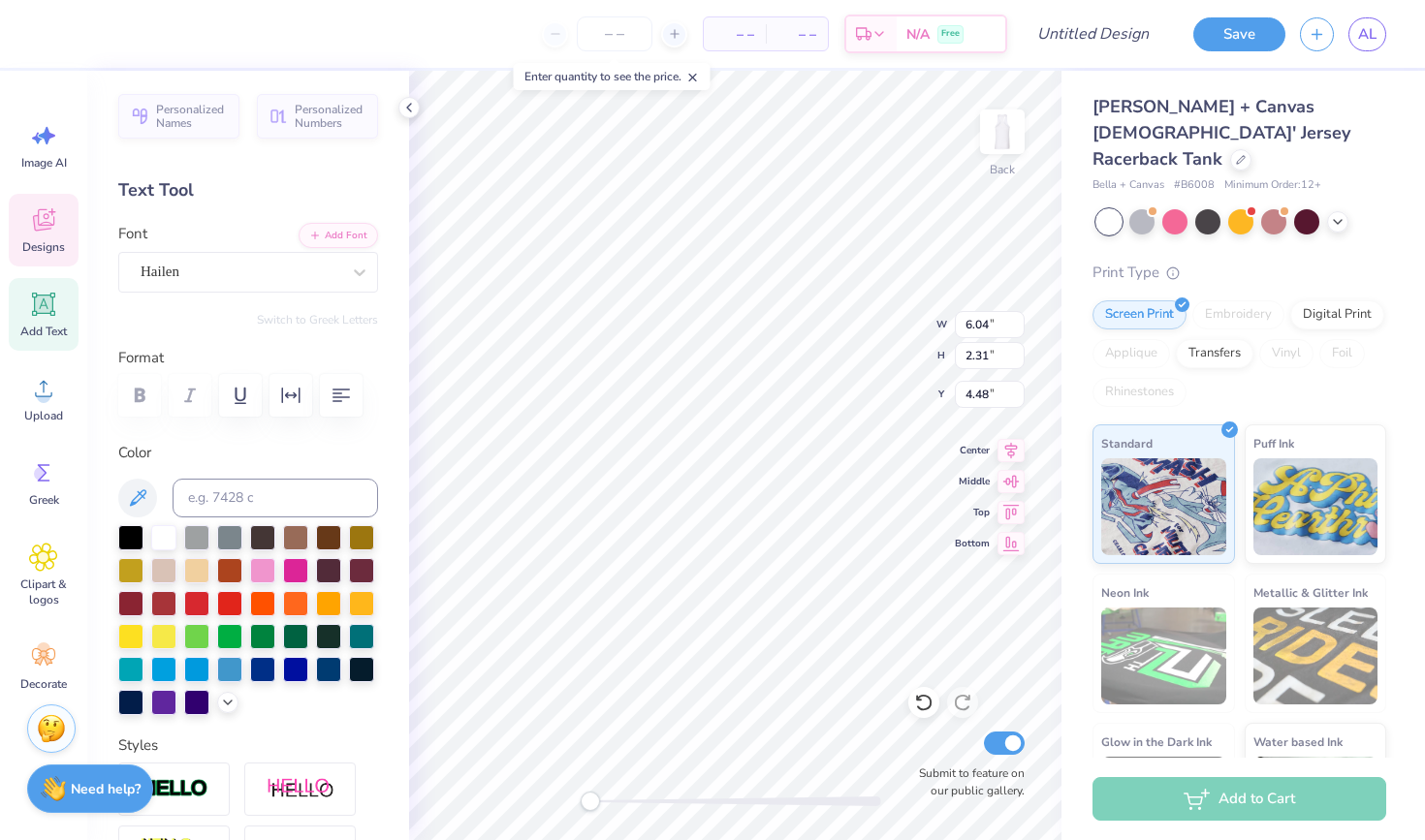
scroll to position [0, 0]
drag, startPoint x: 76, startPoint y: 232, endPoint x: 58, endPoint y: 232, distance: 18.0
click at [75, 232] on div "Designs" at bounding box center [44, 229] width 70 height 73
click at [58, 232] on div "Designs" at bounding box center [44, 229] width 70 height 73
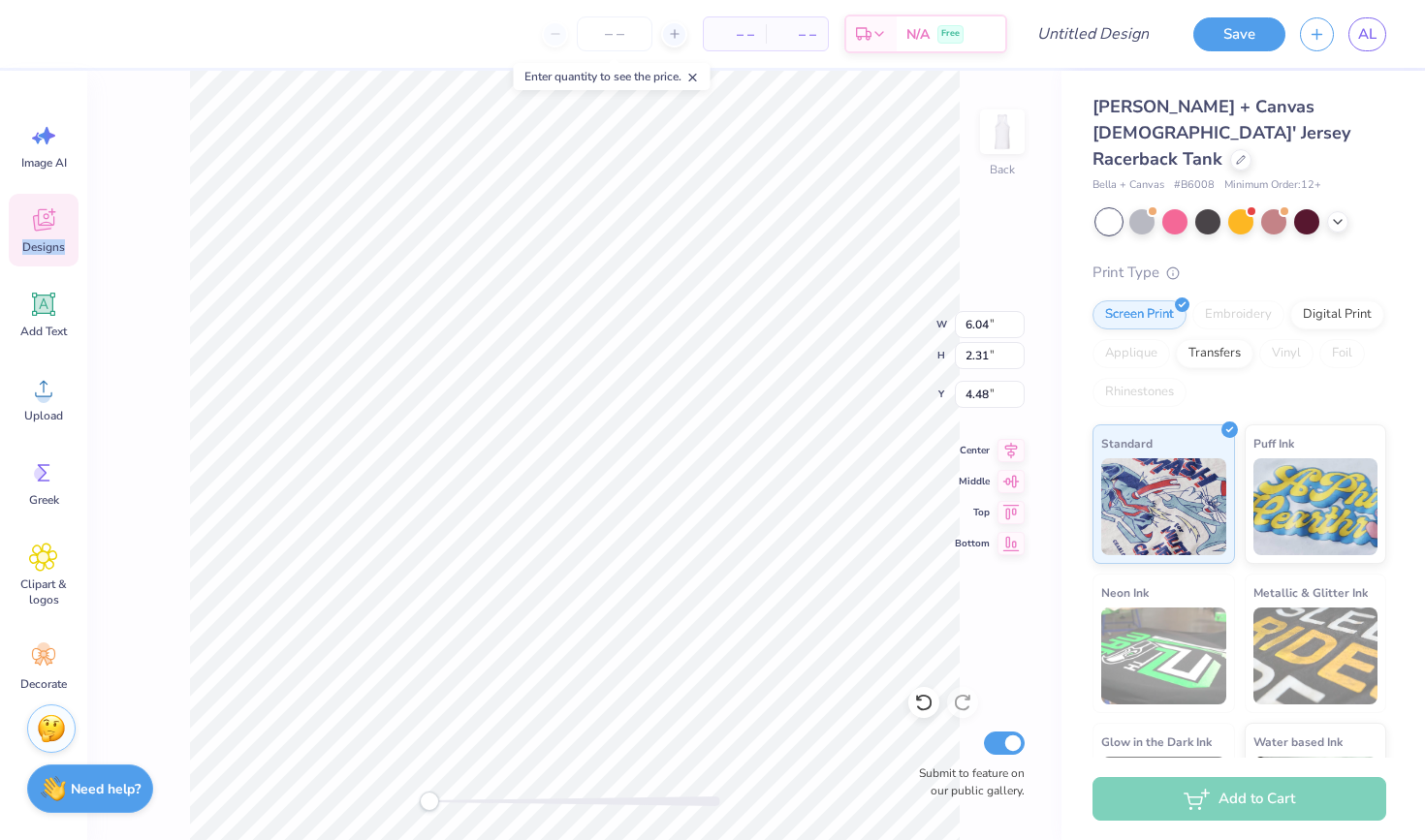
click at [58, 232] on div "Designs" at bounding box center [44, 229] width 70 height 73
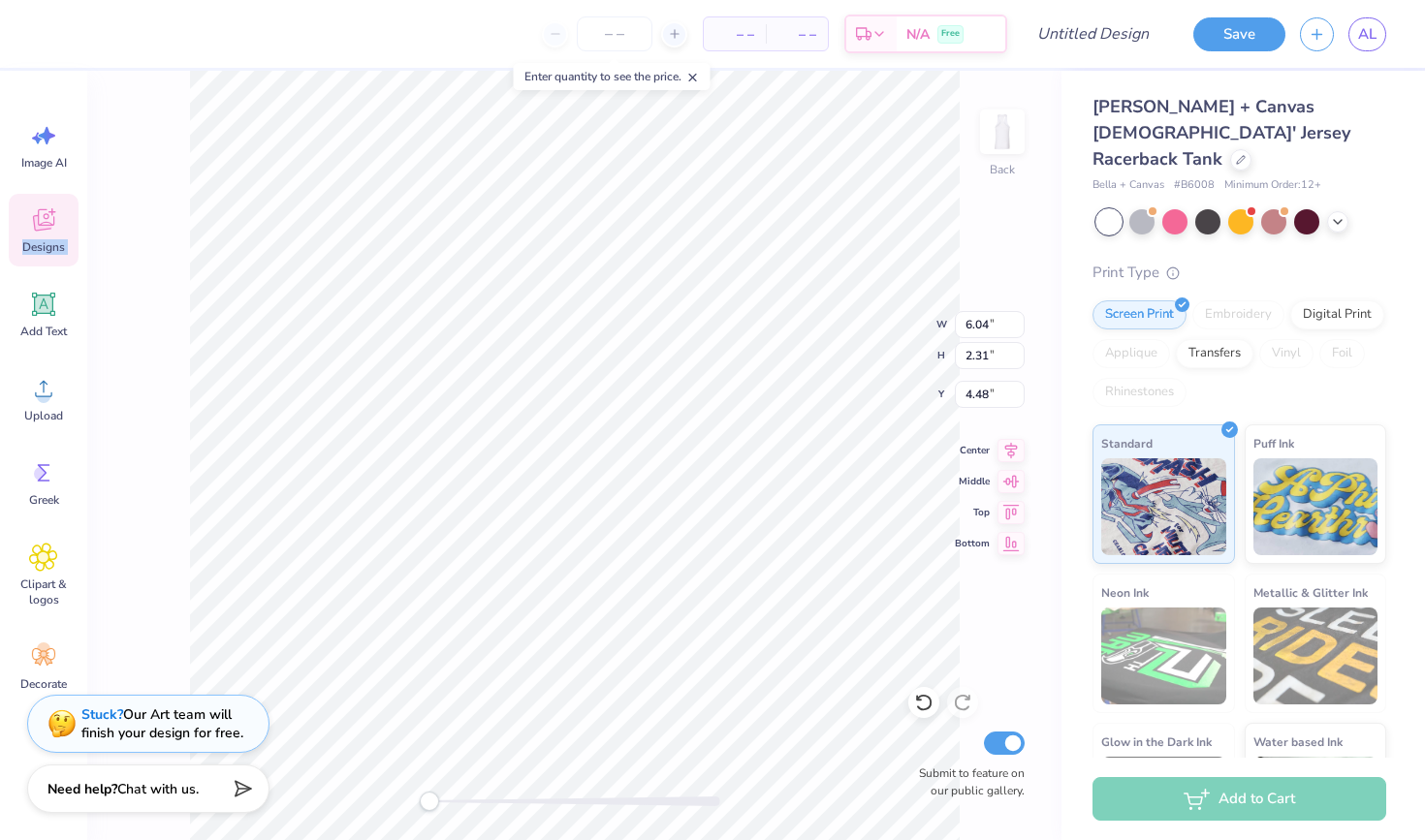
click at [36, 233] on icon at bounding box center [43, 219] width 29 height 29
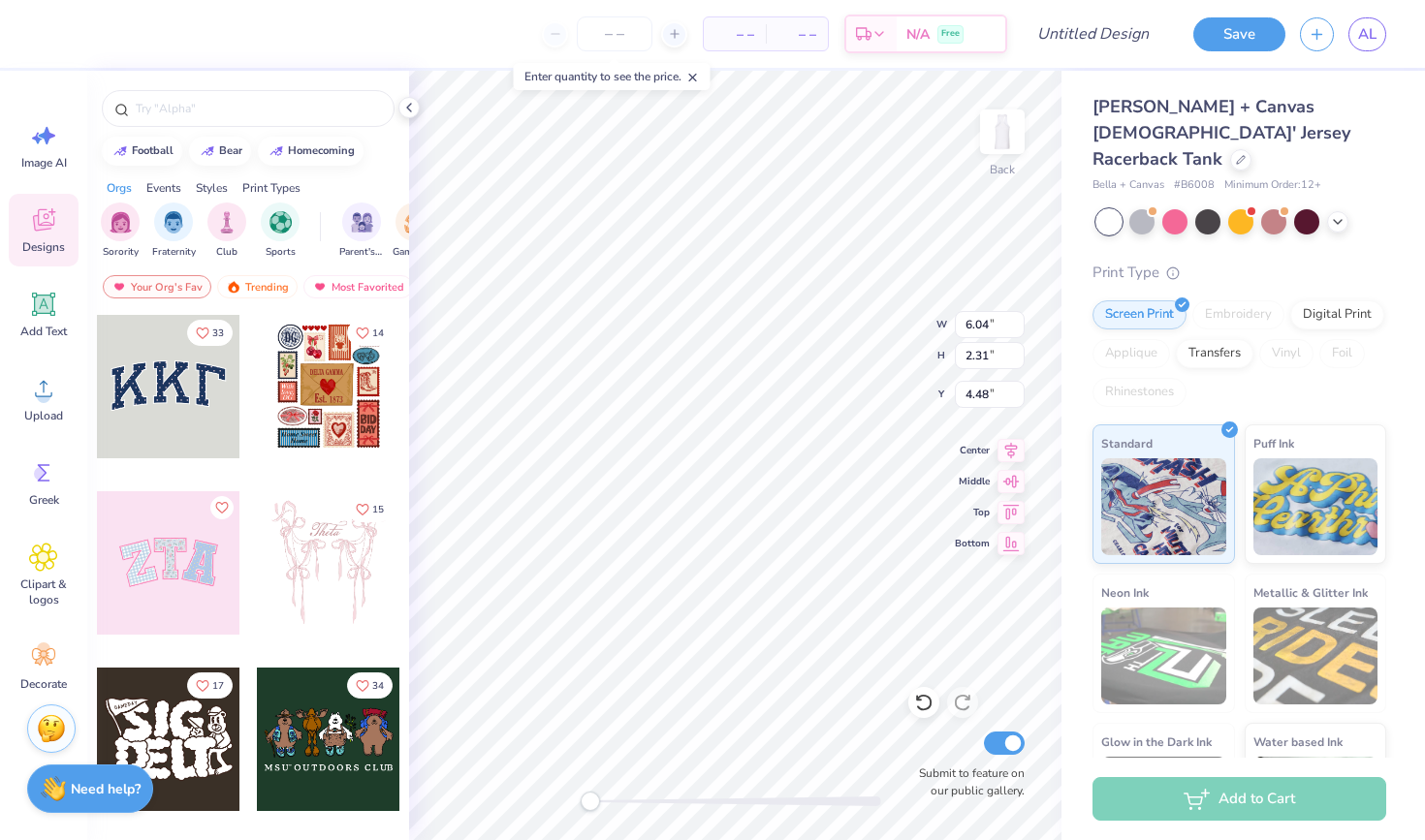
click at [284, 83] on div at bounding box center [247, 104] width 322 height 66
click at [284, 92] on div at bounding box center [247, 108] width 292 height 37
click at [298, 123] on div at bounding box center [247, 108] width 292 height 37
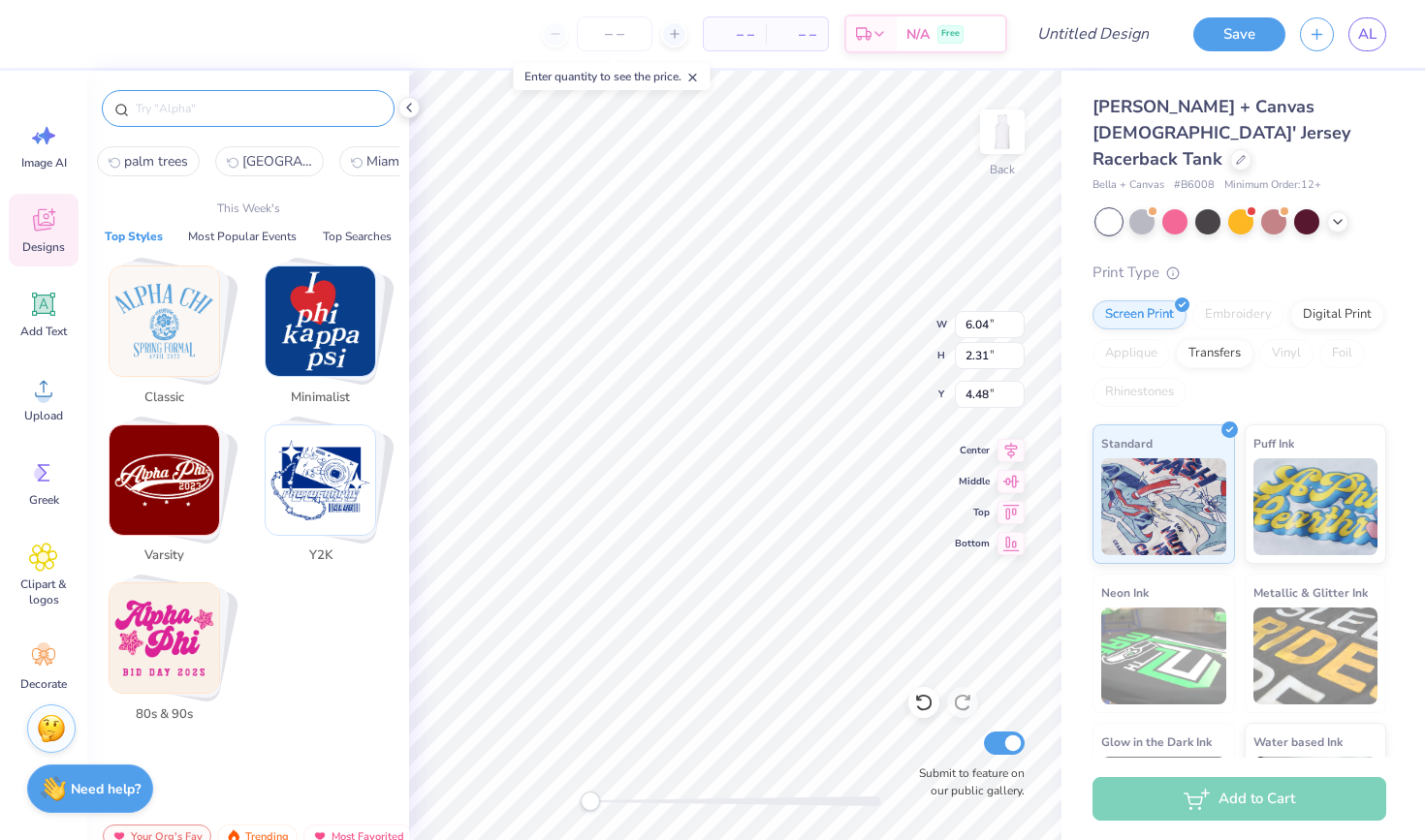
click at [287, 112] on input "text" at bounding box center [257, 108] width 248 height 19
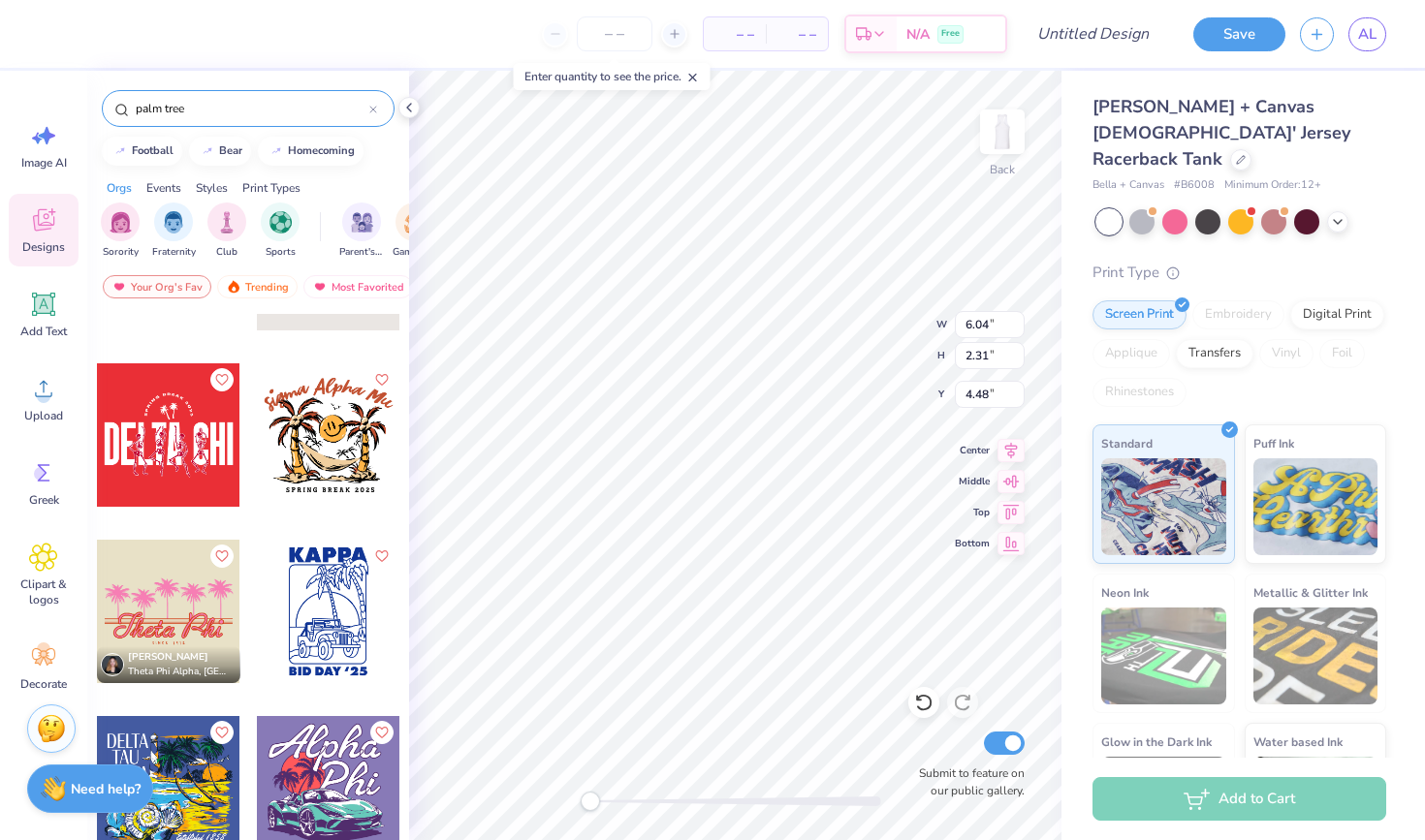
scroll to position [1897, 0]
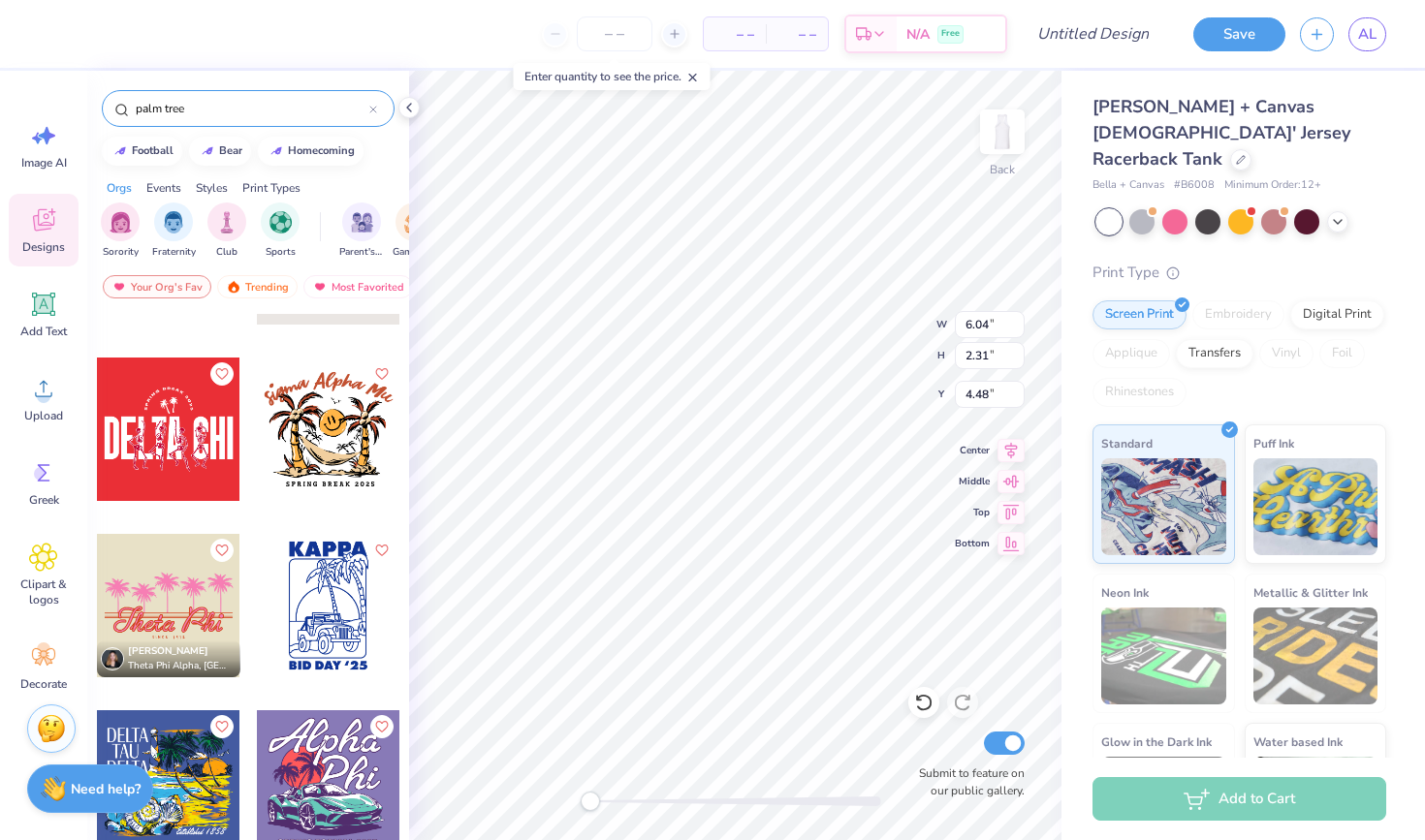
type input "palm tree"
click at [185, 600] on div at bounding box center [169, 606] width 144 height 144
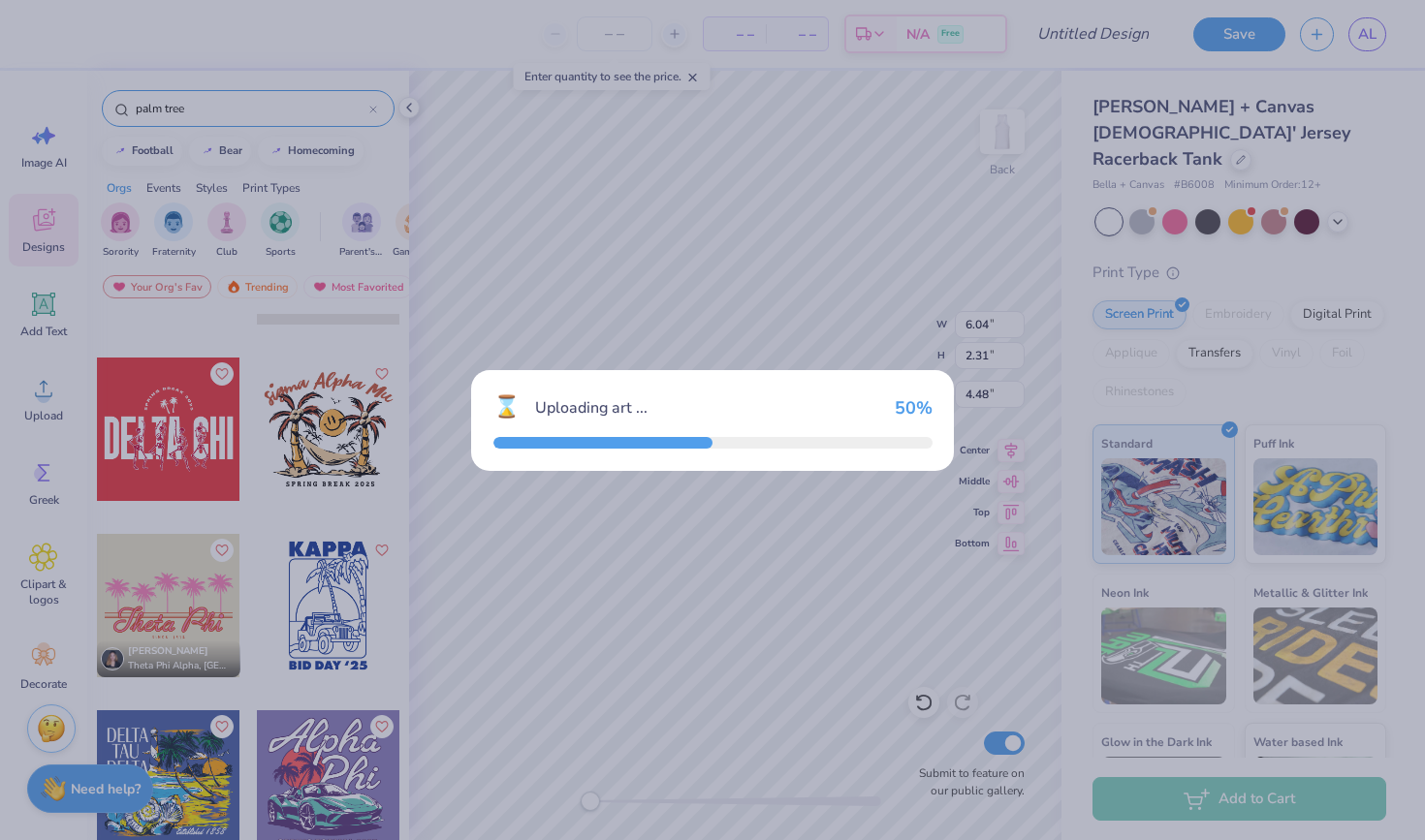
type input "10.76"
type input "5.60"
type input "6.20"
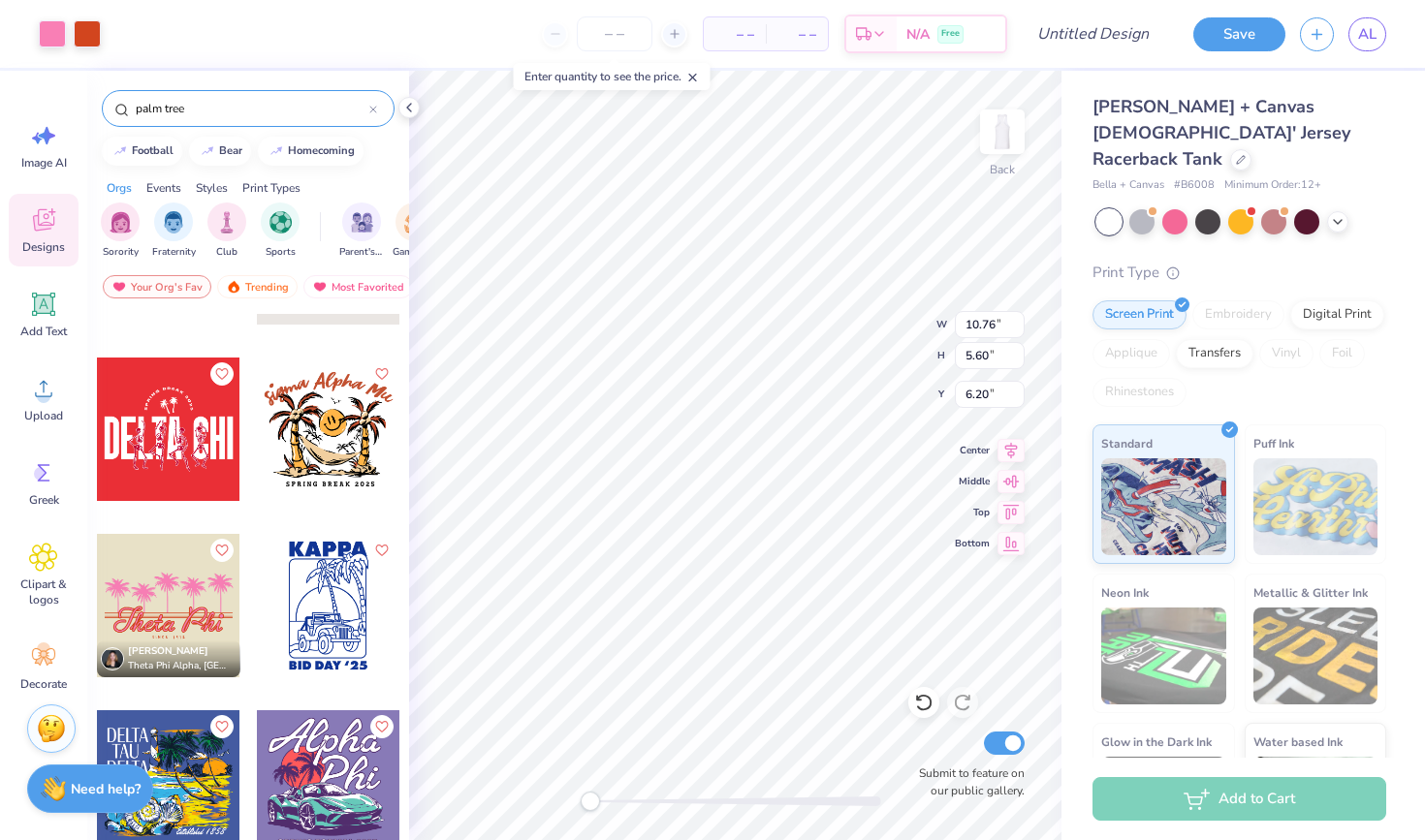
type input "3.54"
type input "1.76"
type input "4.75"
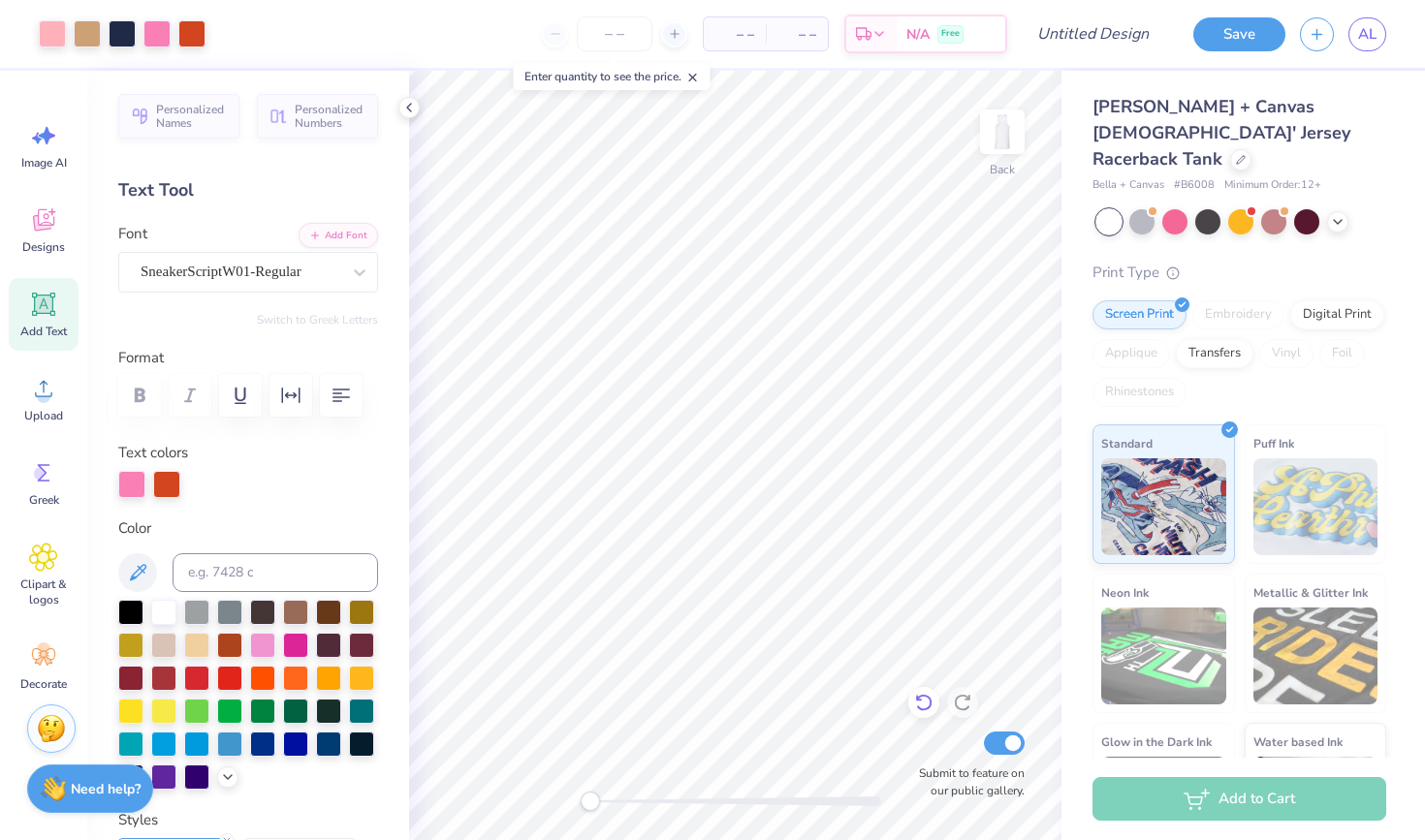
click at [918, 704] on icon at bounding box center [923, 702] width 19 height 19
click at [963, 701] on icon at bounding box center [962, 702] width 19 height 19
click at [47, 234] on div "Designs" at bounding box center [44, 229] width 70 height 73
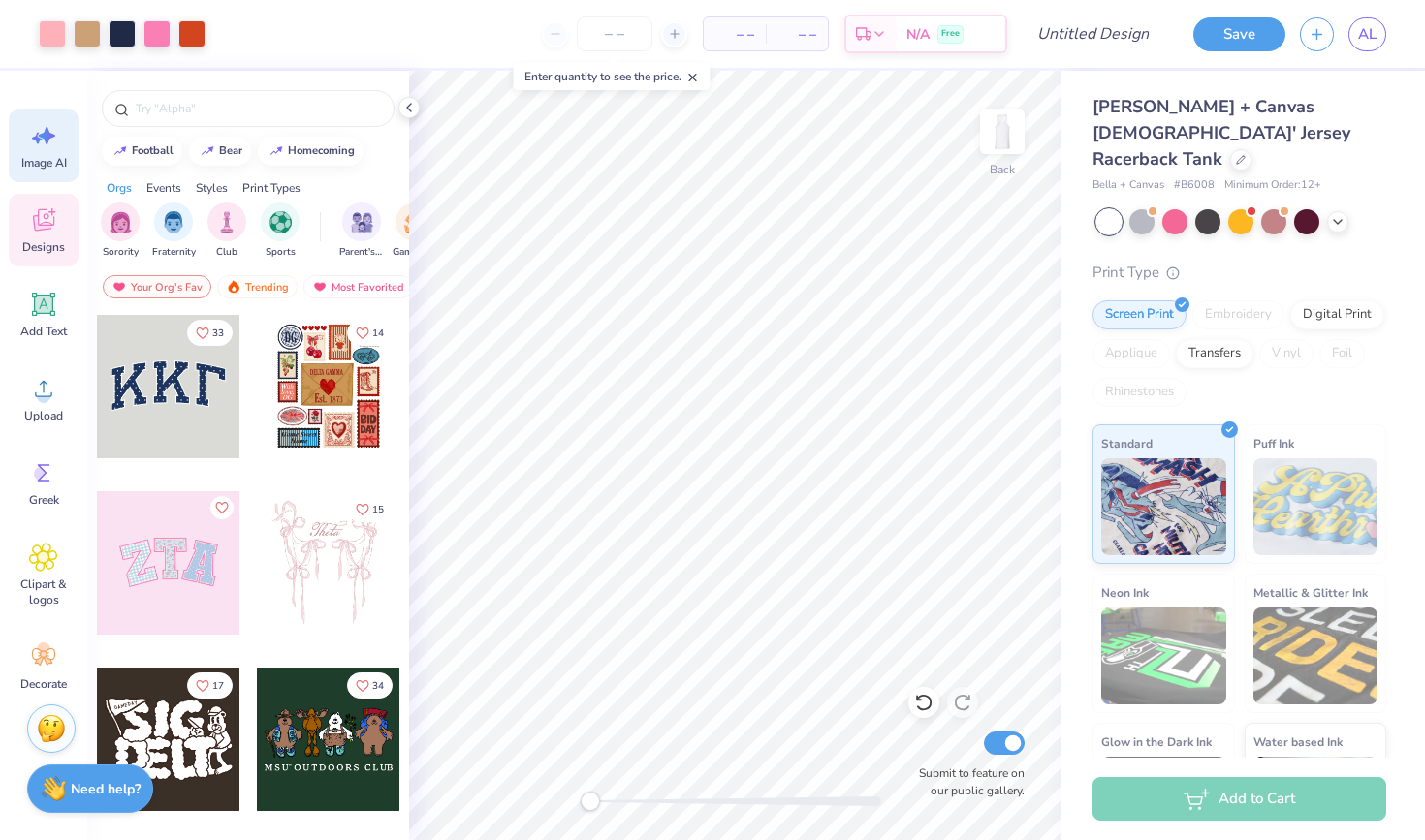
click at [46, 171] on div "Image AI" at bounding box center [44, 146] width 70 height 73
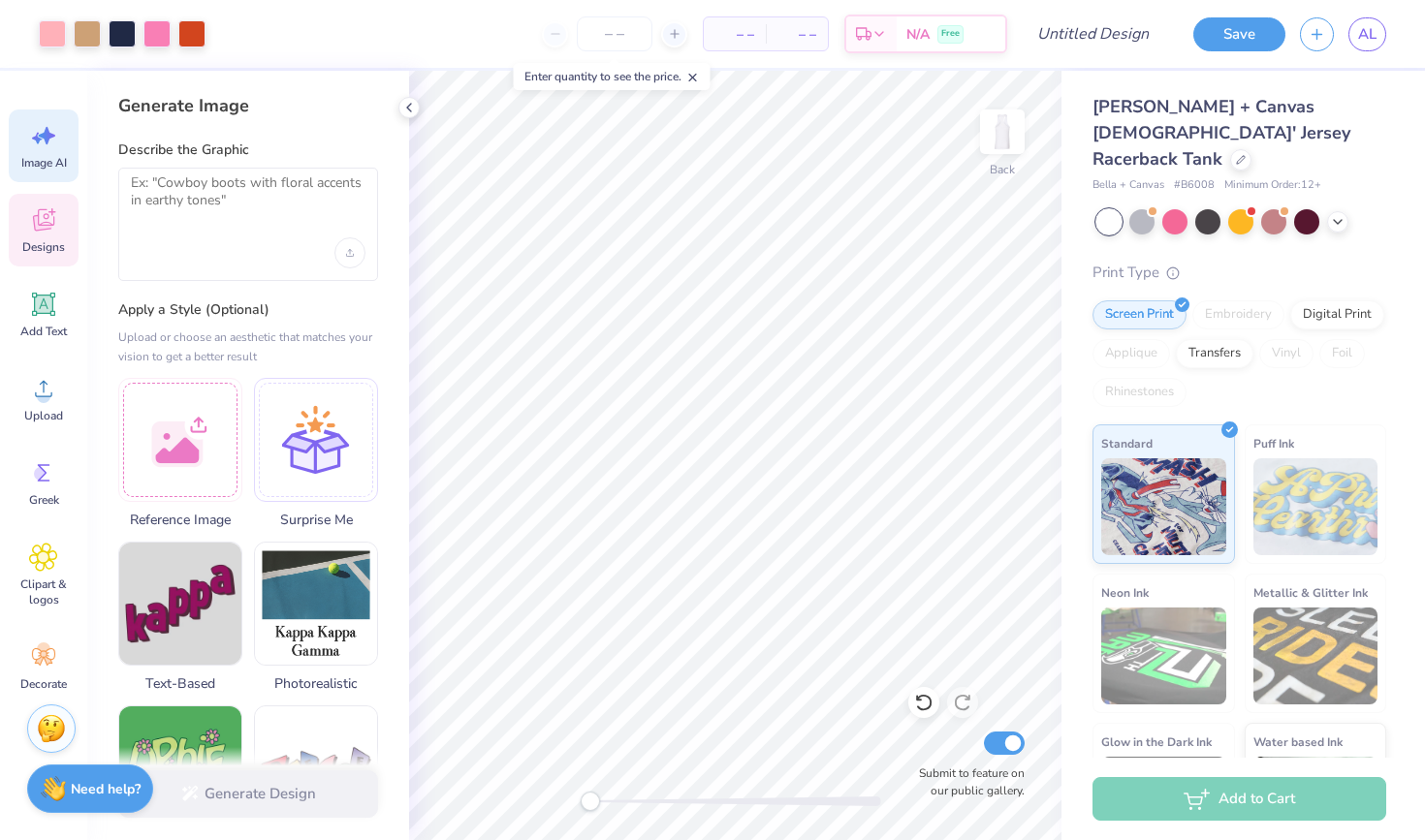
click at [63, 242] on span "Designs" at bounding box center [43, 247] width 43 height 16
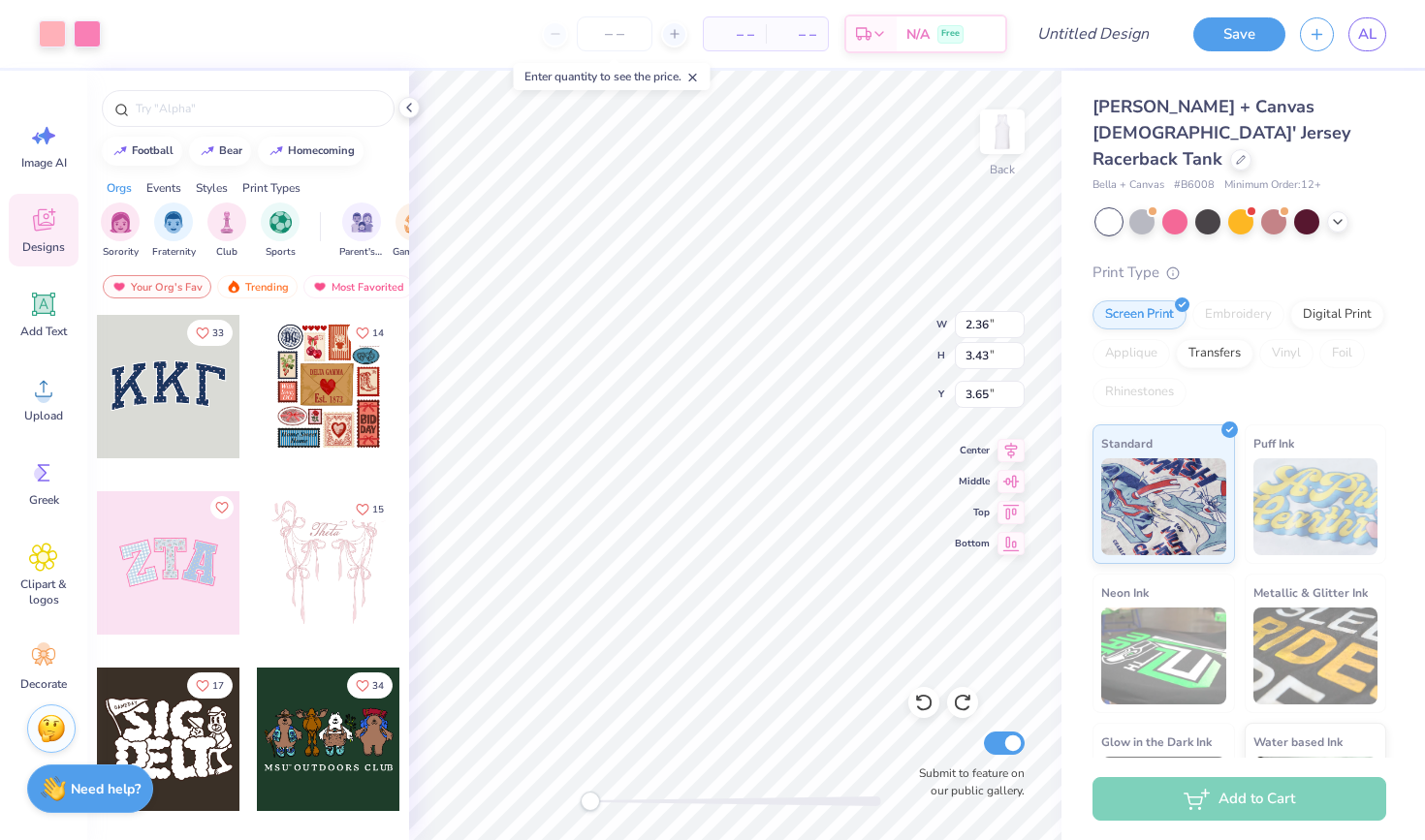
type input "6.20"
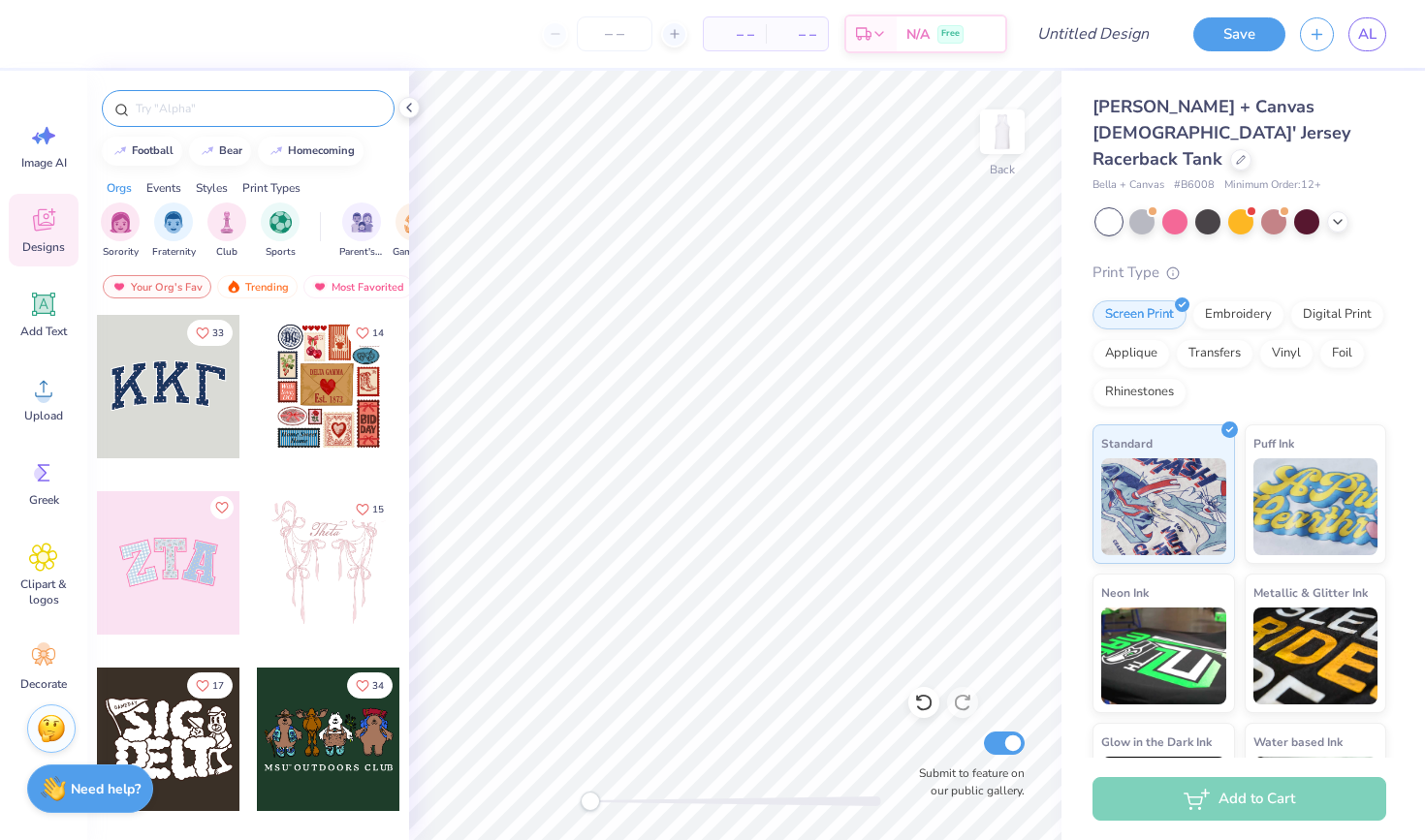
click at [154, 117] on input "text" at bounding box center [257, 108] width 248 height 19
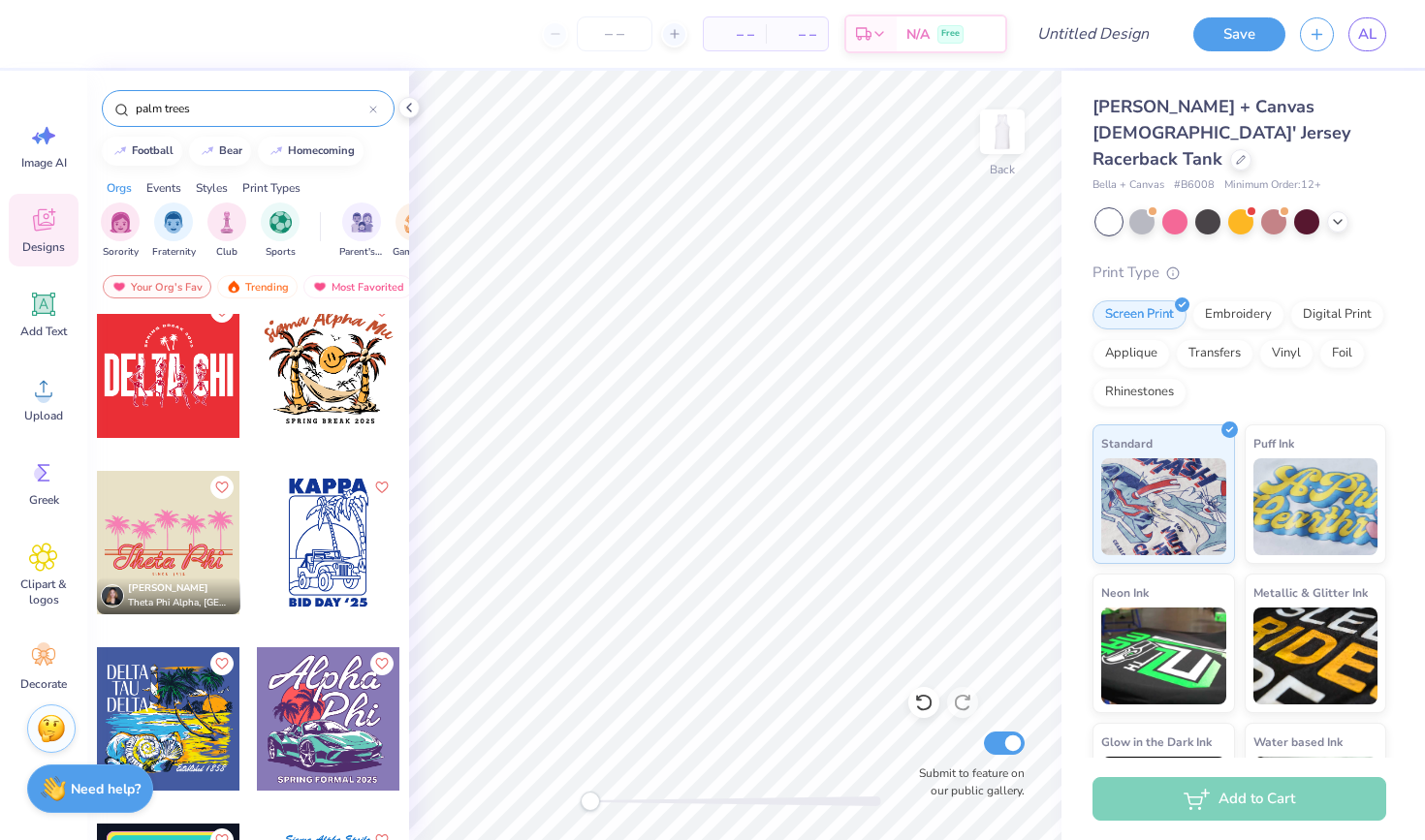
scroll to position [731, 0]
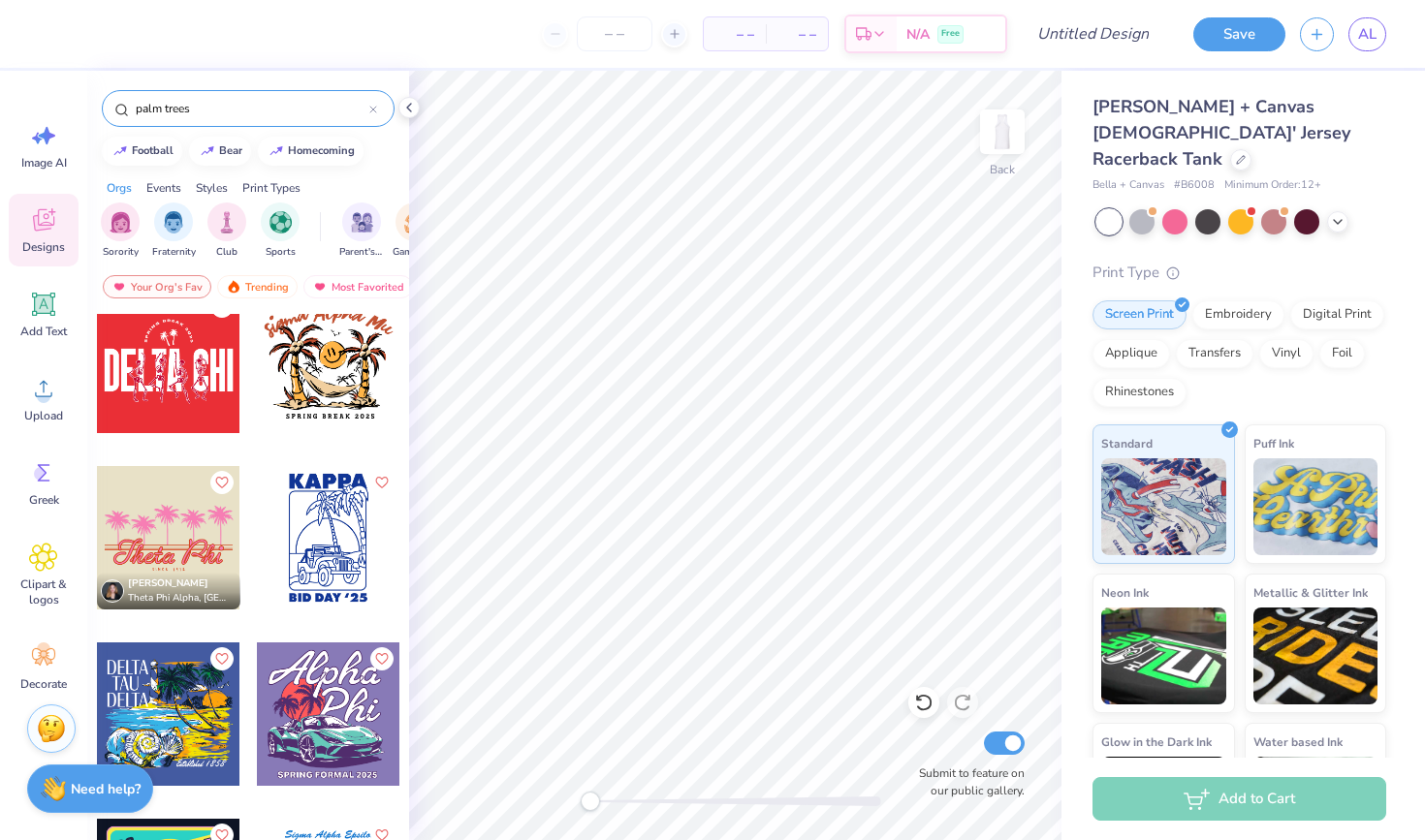
type input "palm trees"
click at [141, 550] on div at bounding box center [169, 538] width 144 height 144
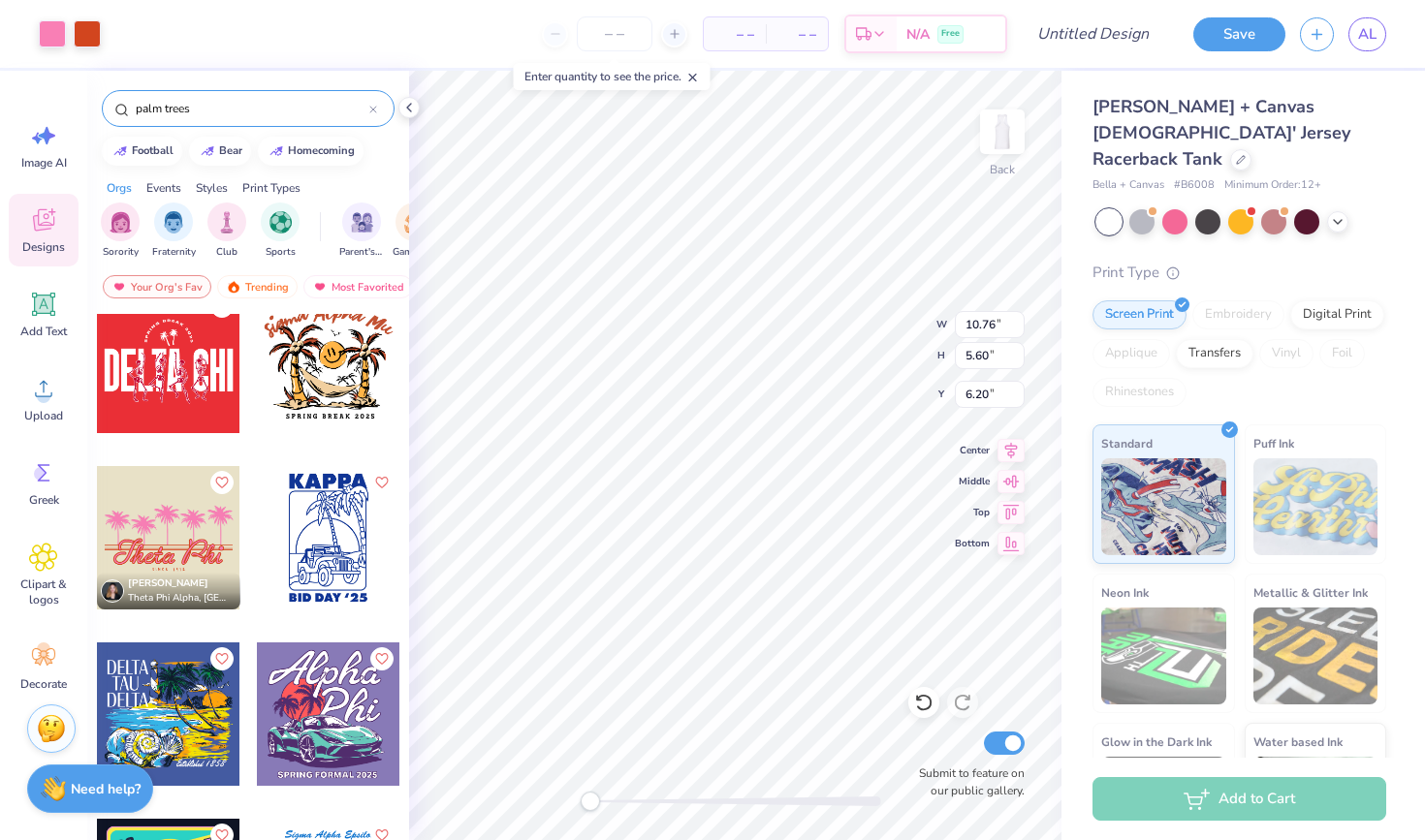
type input "9.27"
type input "2.22"
type input "9.04"
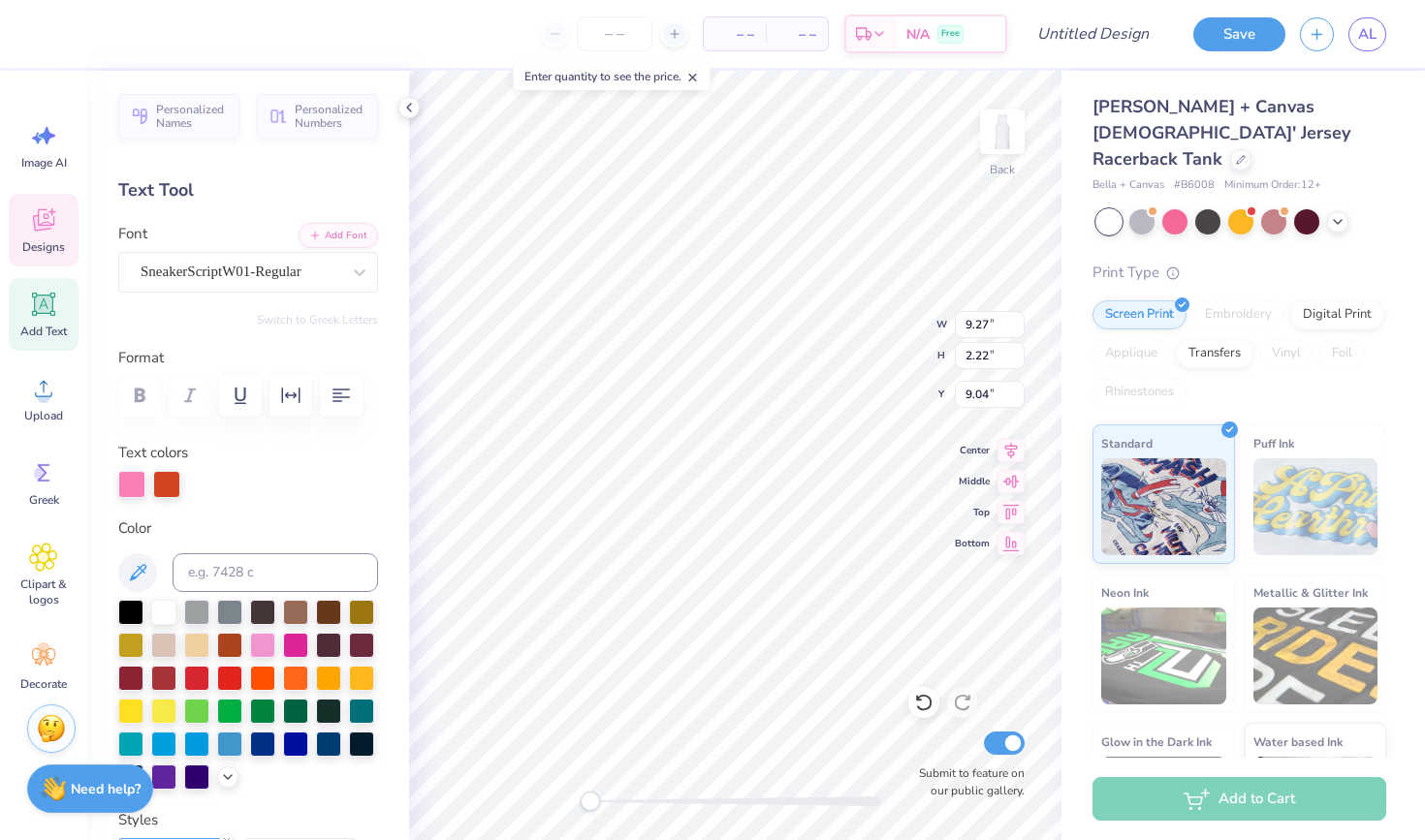
scroll to position [0, 2]
click at [403, 544] on div "– – Per Item – – Total Est. Delivery N/A Free Design Title Save AL Image AI Des…" at bounding box center [712, 420] width 1425 height 840
type textarea "BOS 26"
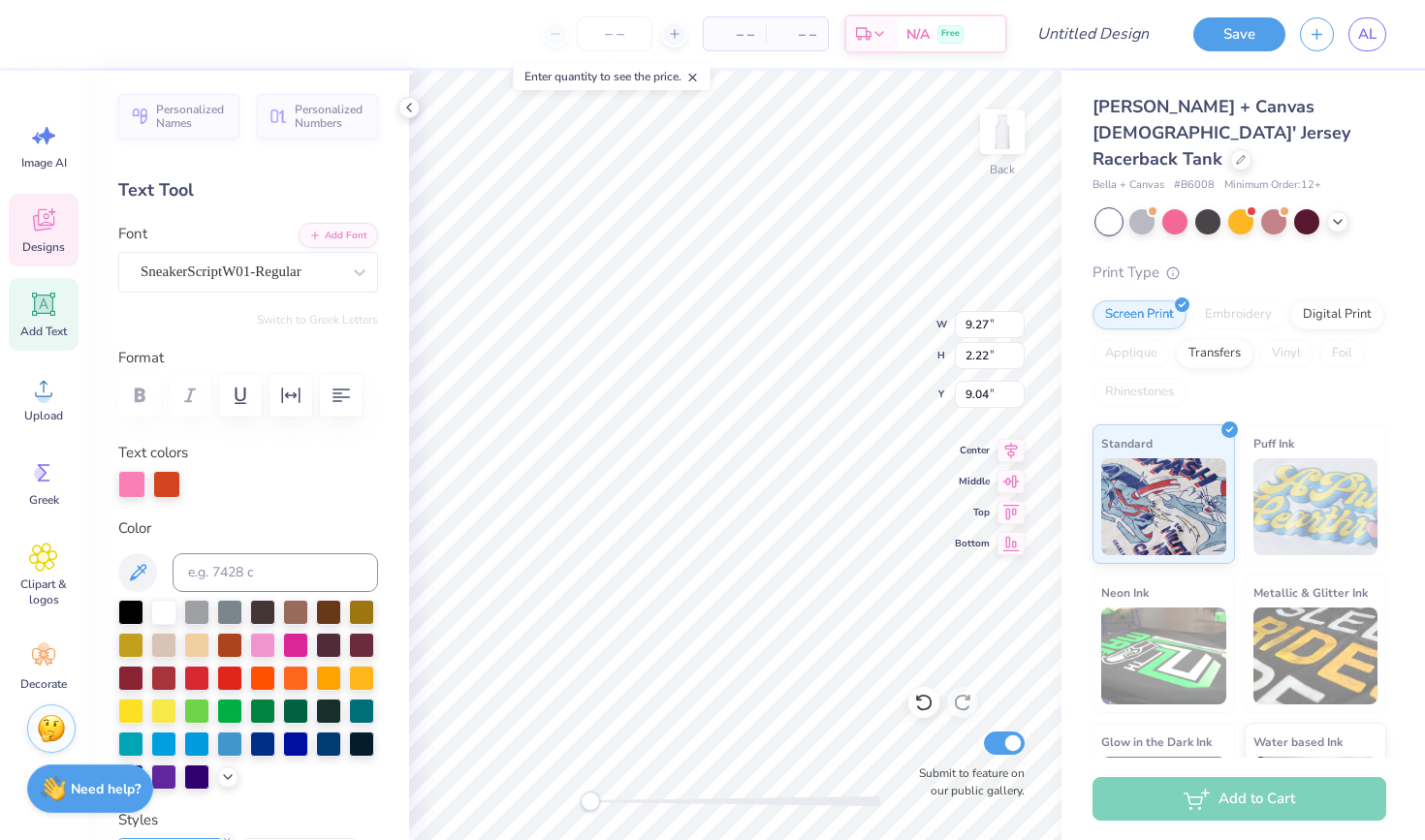
click at [43, 245] on span "Designs" at bounding box center [43, 247] width 43 height 16
click at [45, 246] on span "Designs" at bounding box center [43, 247] width 43 height 16
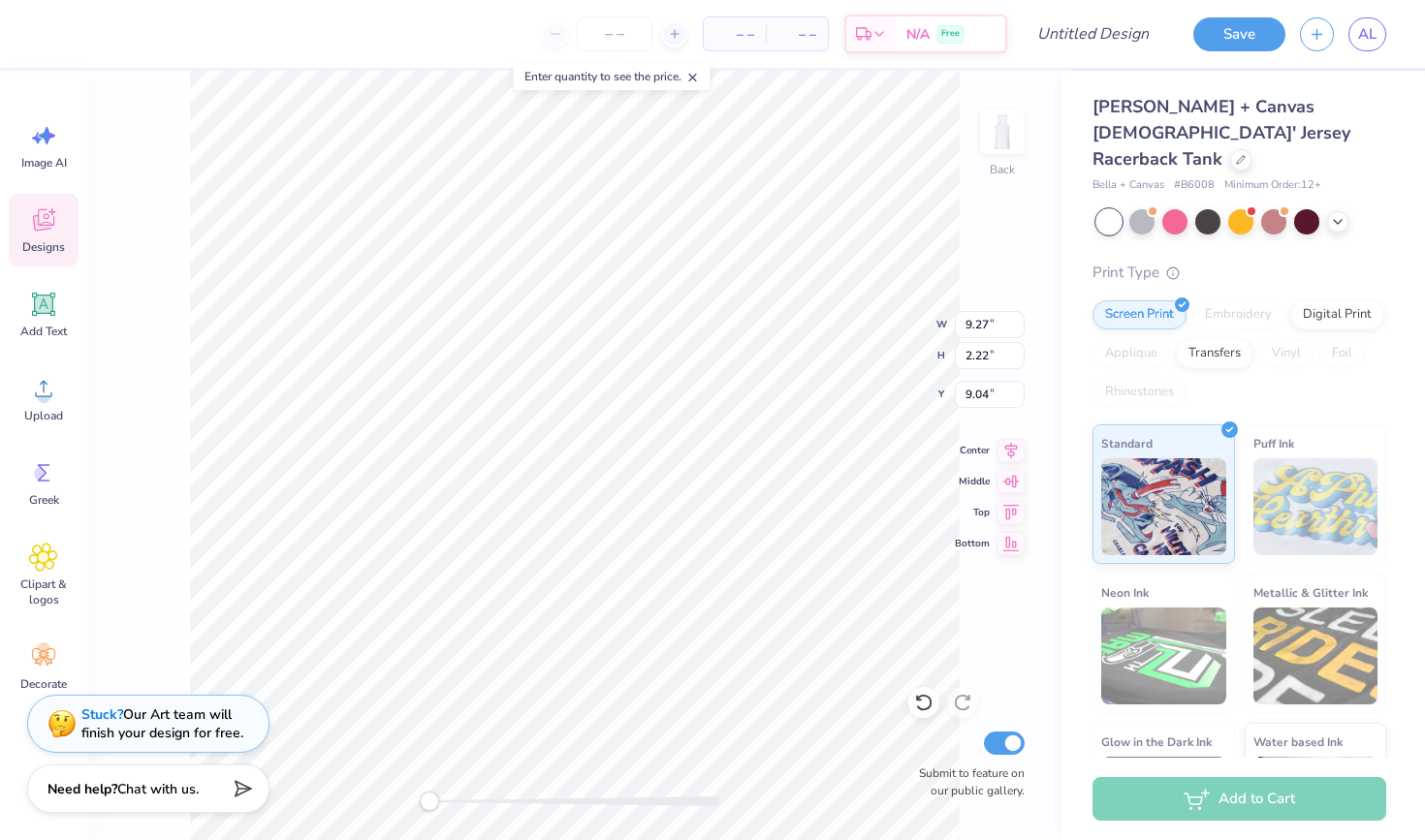
click at [51, 251] on span "Designs" at bounding box center [43, 247] width 43 height 16
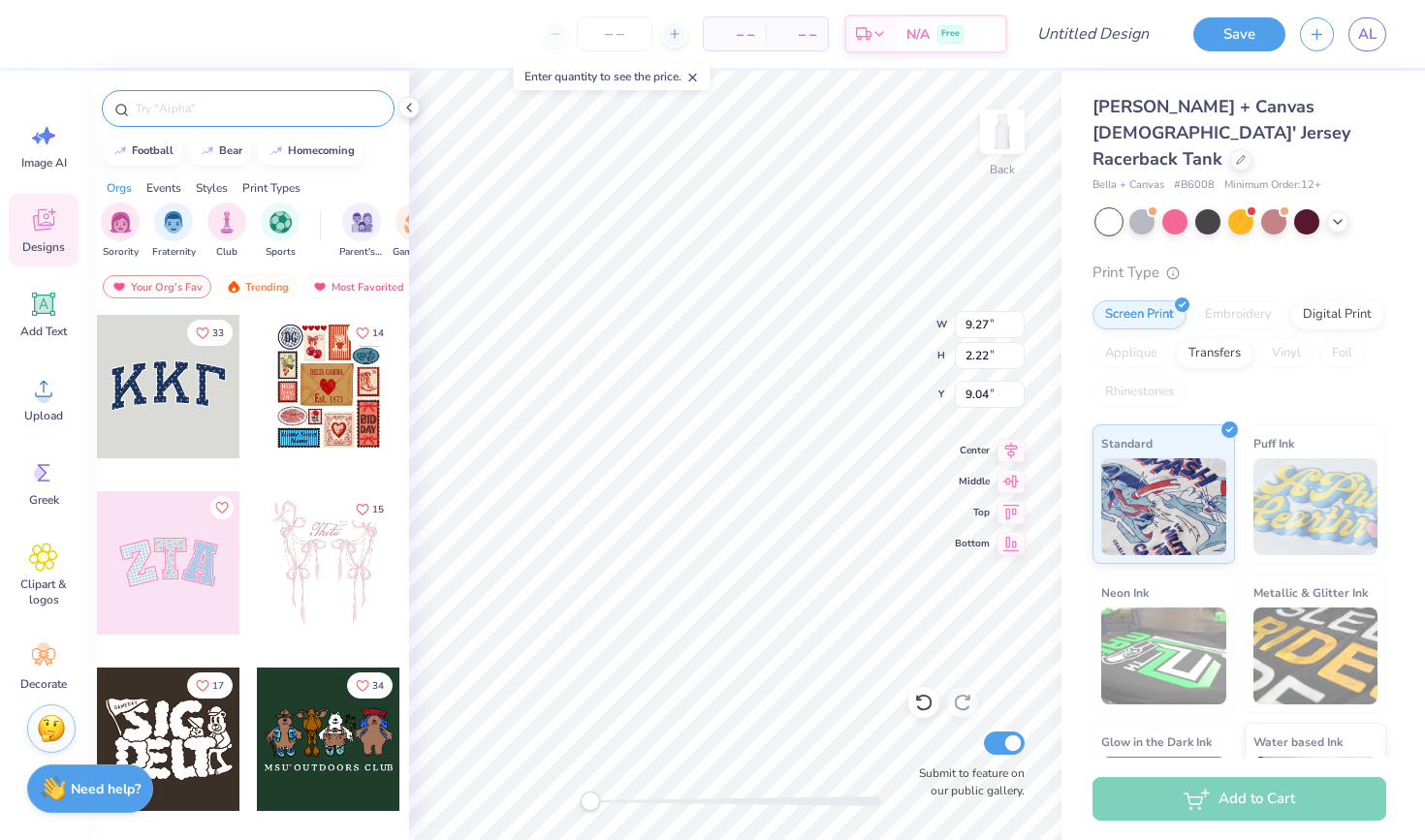
click at [254, 103] on input "text" at bounding box center [257, 108] width 248 height 19
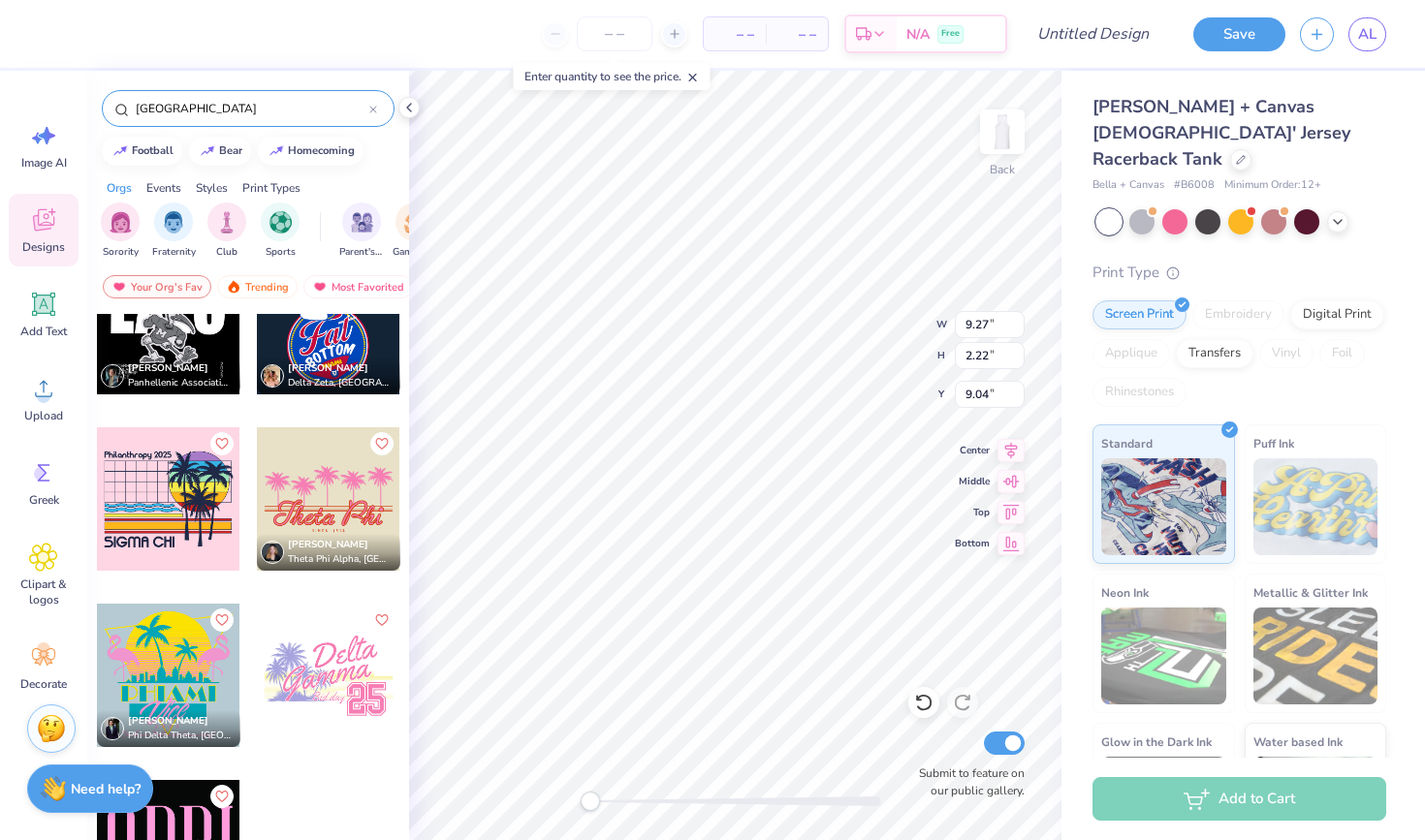
scroll to position [65, 0]
type input "[GEOGRAPHIC_DATA]"
click at [200, 662] on div at bounding box center [169, 674] width 144 height 144
type input "11.16"
type input "11.12"
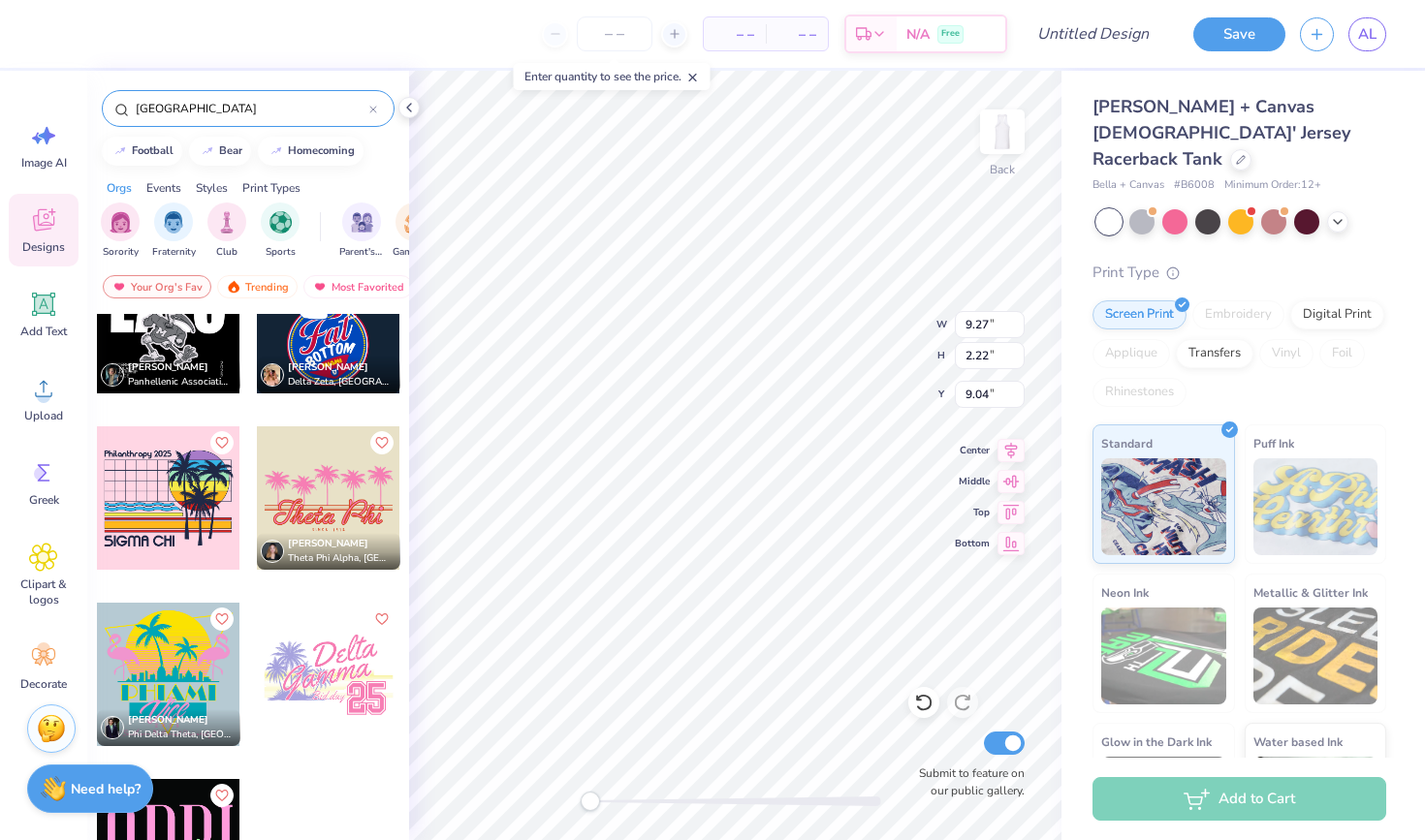
type input "3.44"
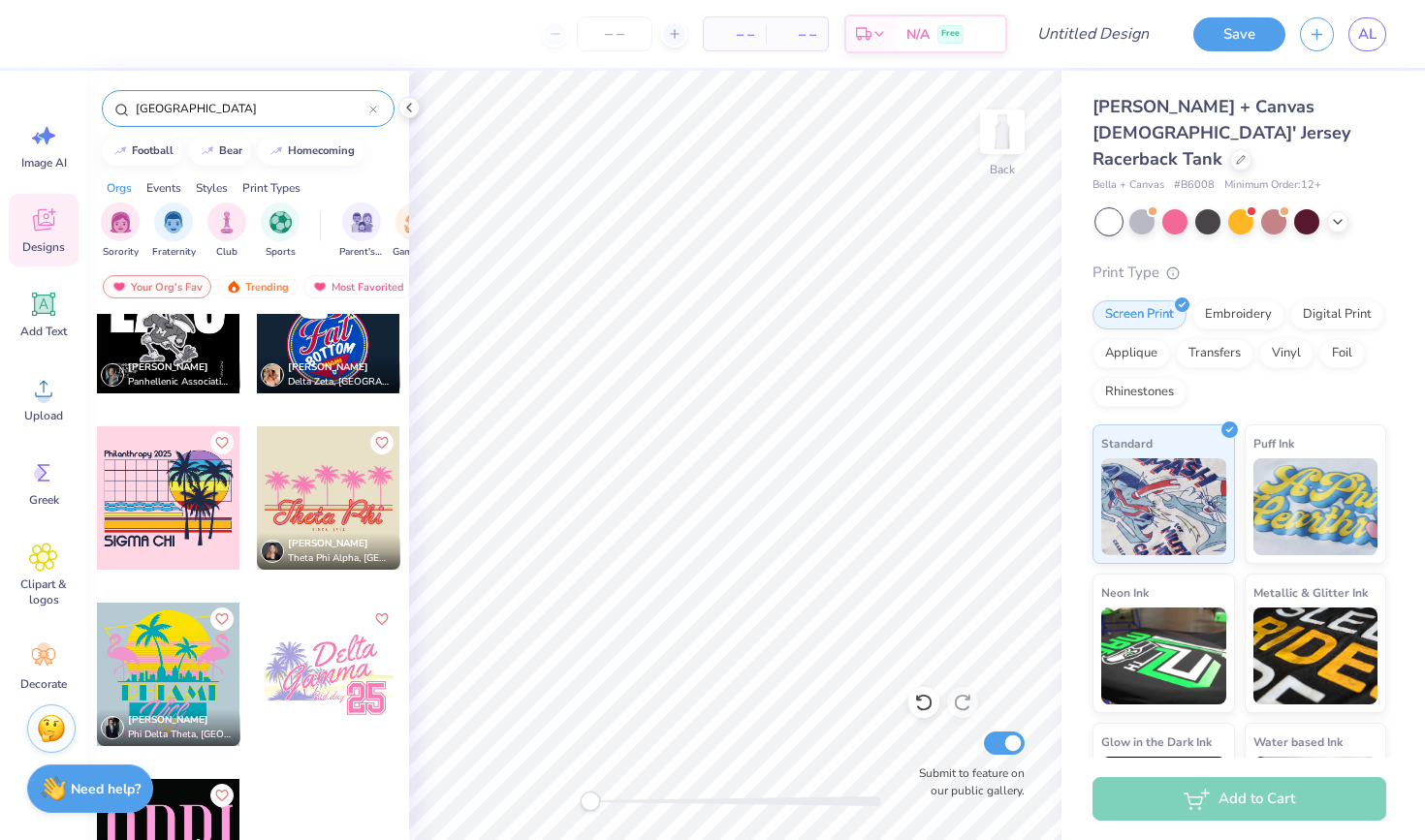
click at [132, 716] on span "Hudson Honeker" at bounding box center [168, 720] width 81 height 14
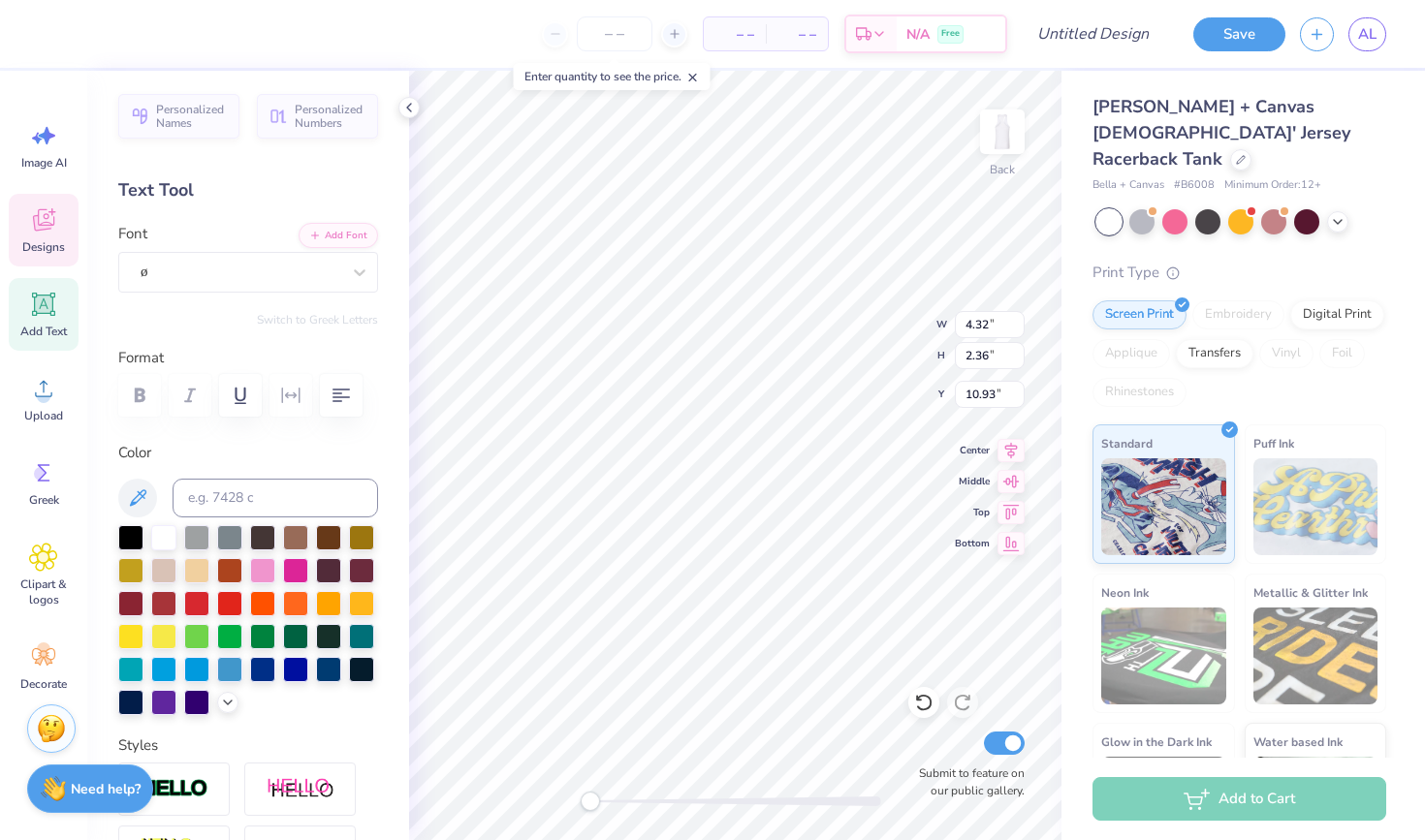
type textarea "V"
type textarea "26"
type input "8.22"
type input "1.53"
type input "9.80"
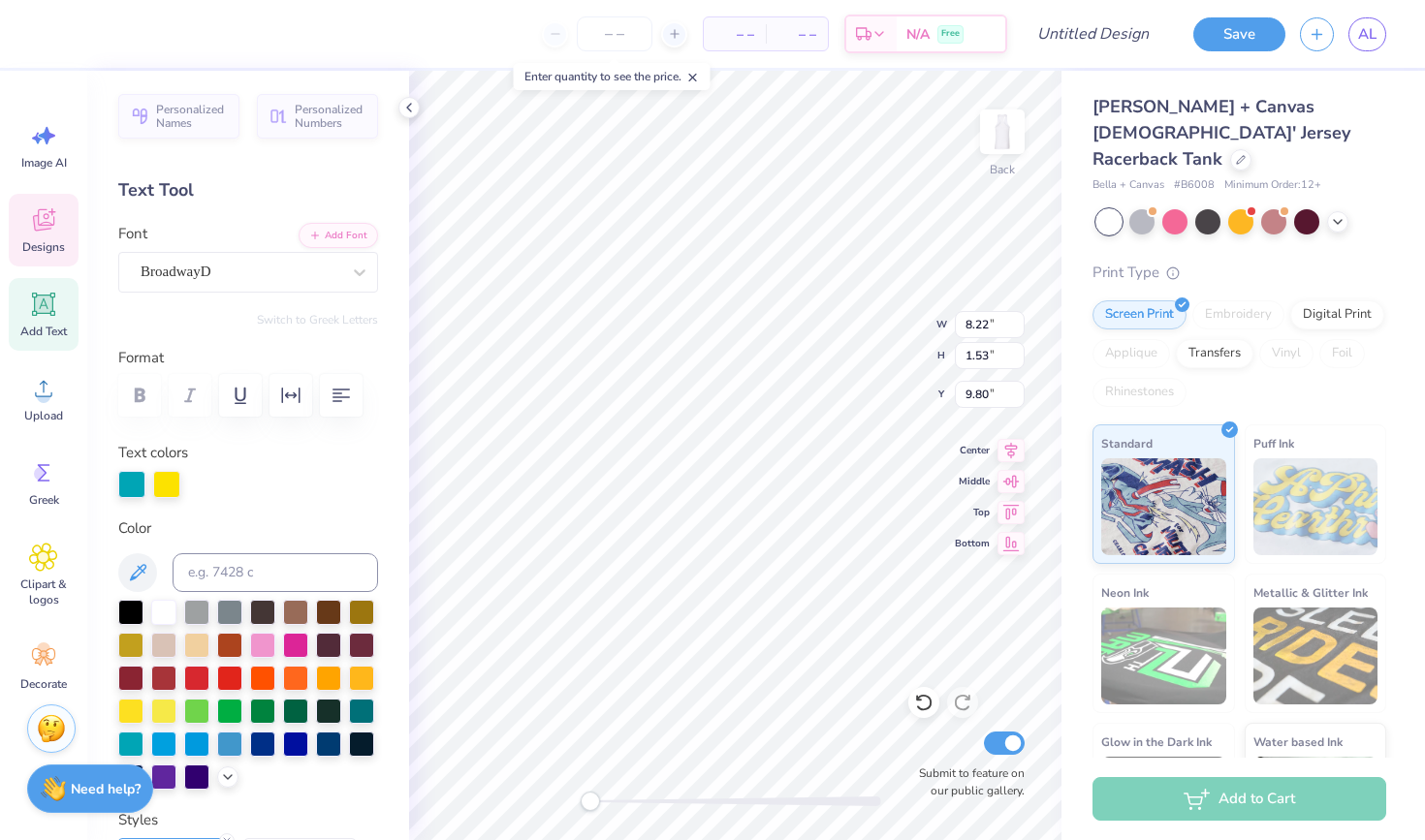
scroll to position [0, 0]
type textarea "BOS"
type input "7.78"
type input "0.81"
type input "13.75"
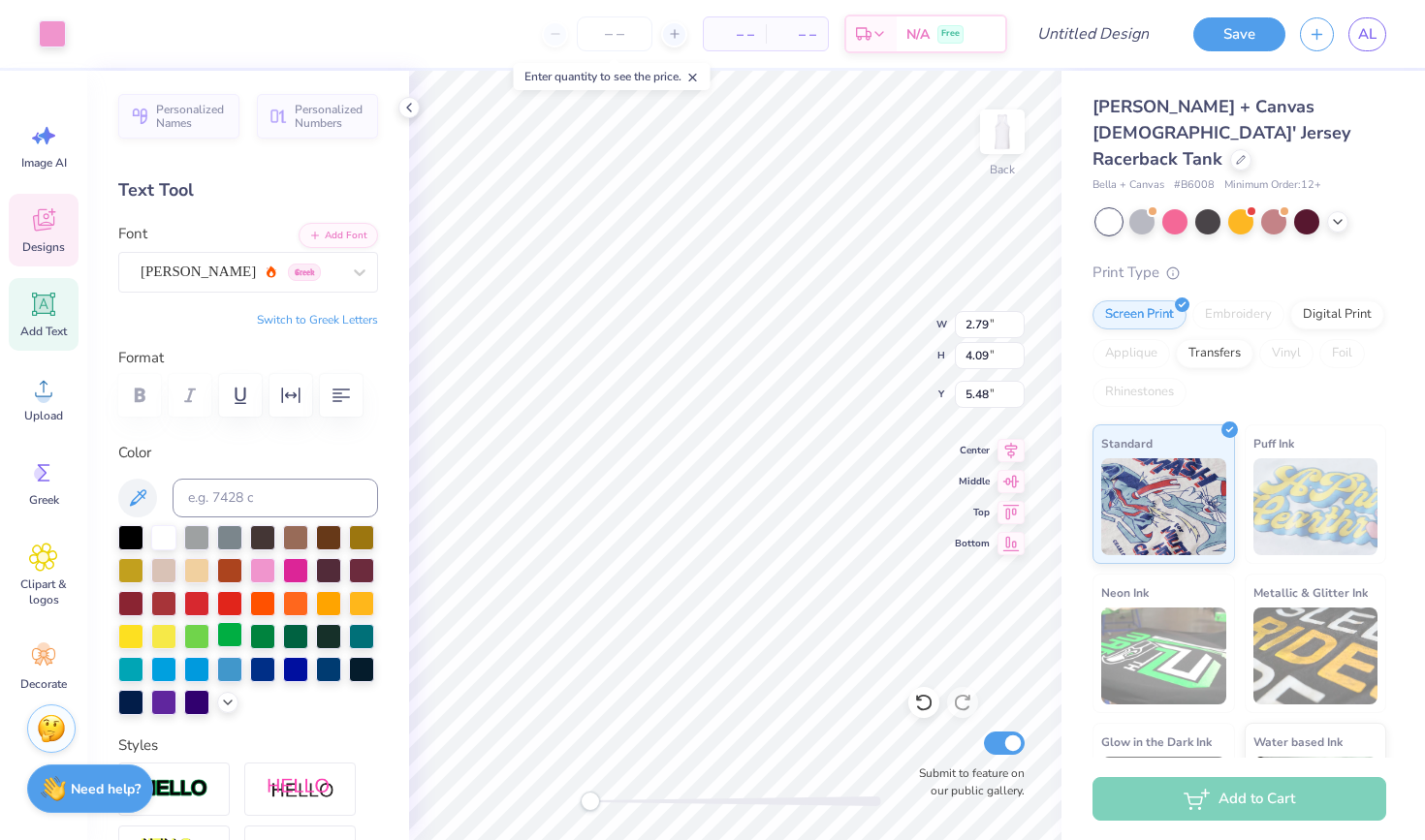
click at [235, 635] on div at bounding box center [230, 634] width 25 height 25
click at [234, 635] on div at bounding box center [230, 634] width 25 height 25
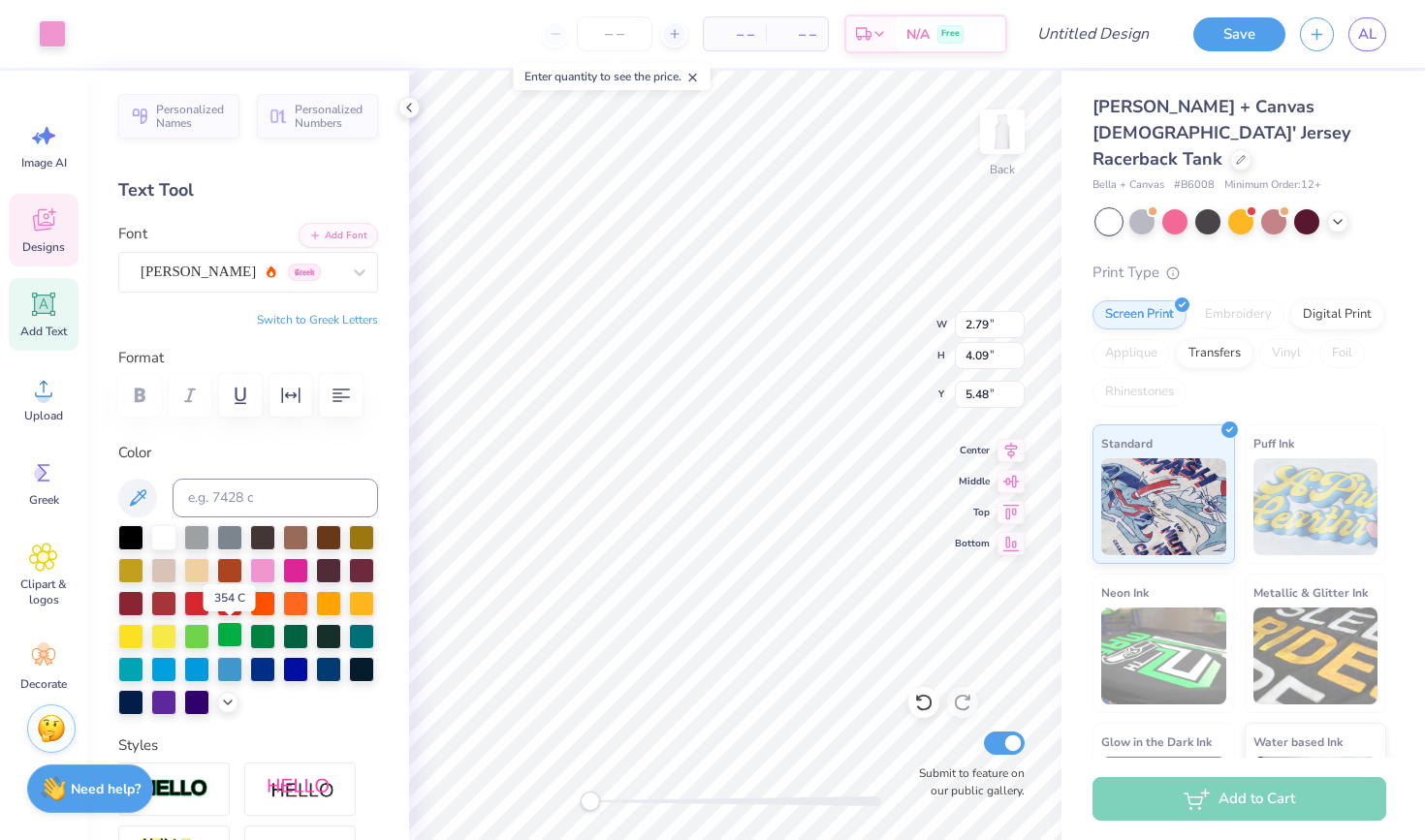
click at [234, 635] on div at bounding box center [230, 634] width 25 height 25
type input "3.53"
click at [225, 634] on div at bounding box center [230, 634] width 25 height 25
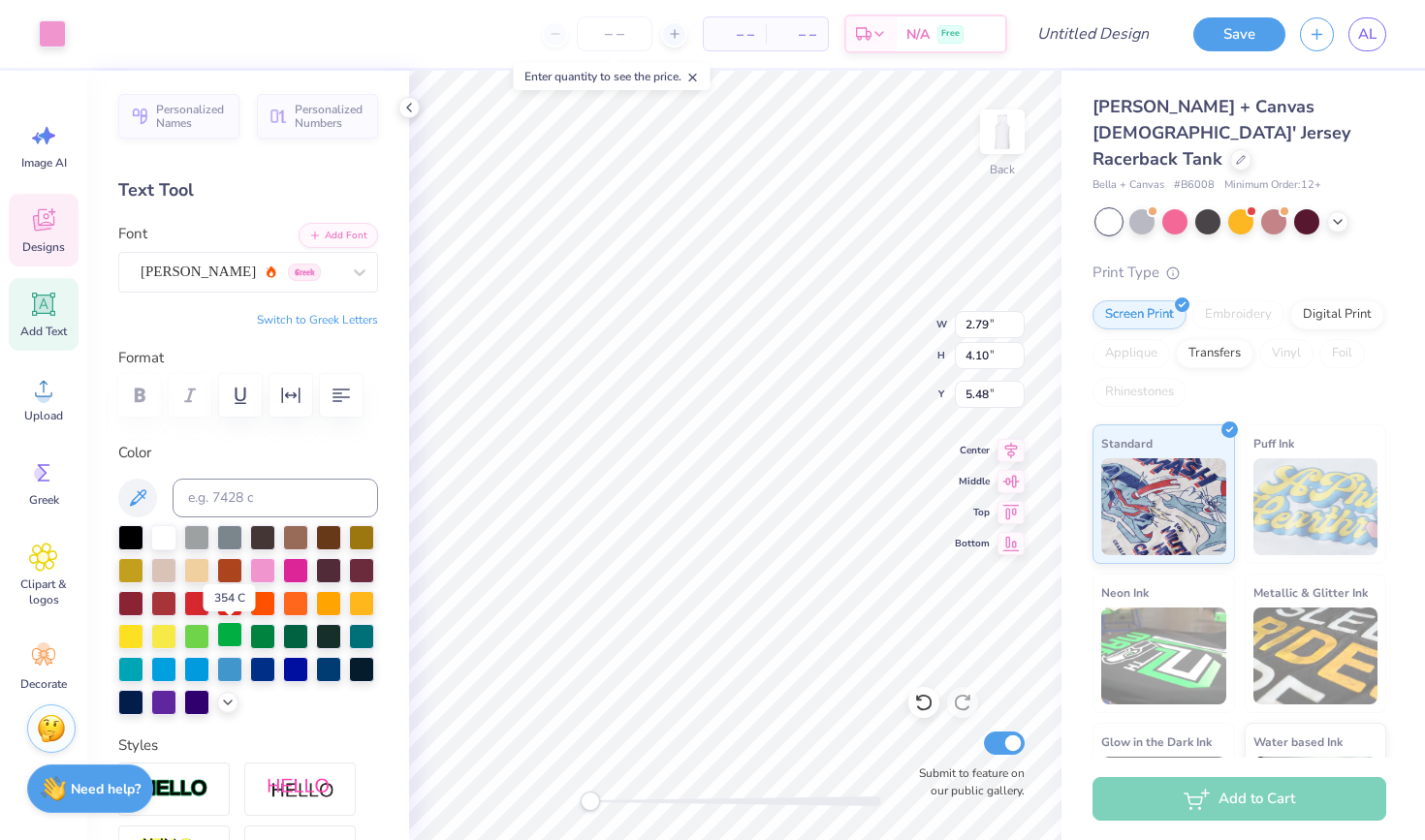
click at [225, 634] on div at bounding box center [230, 634] width 25 height 25
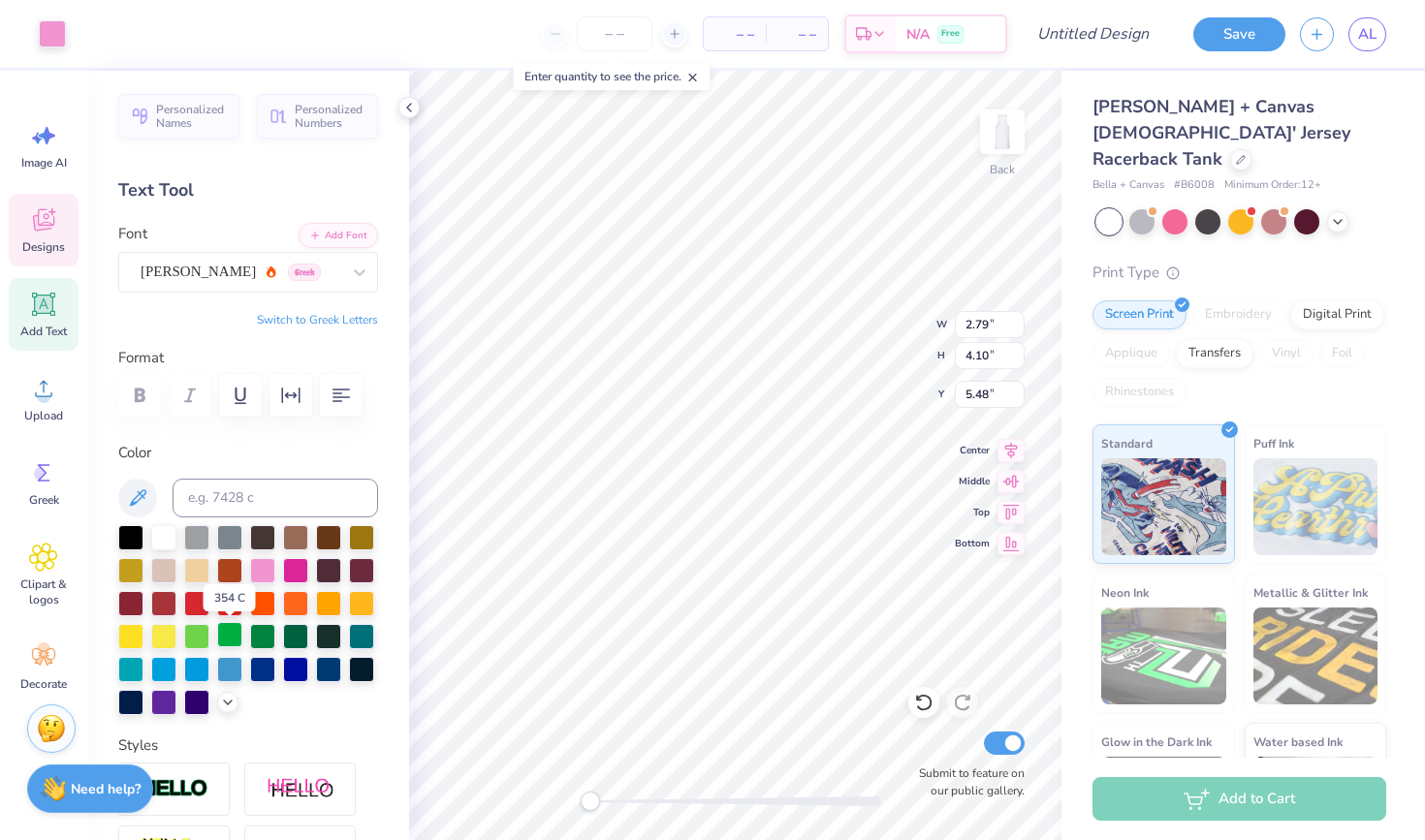
click at [225, 634] on div at bounding box center [230, 634] width 25 height 25
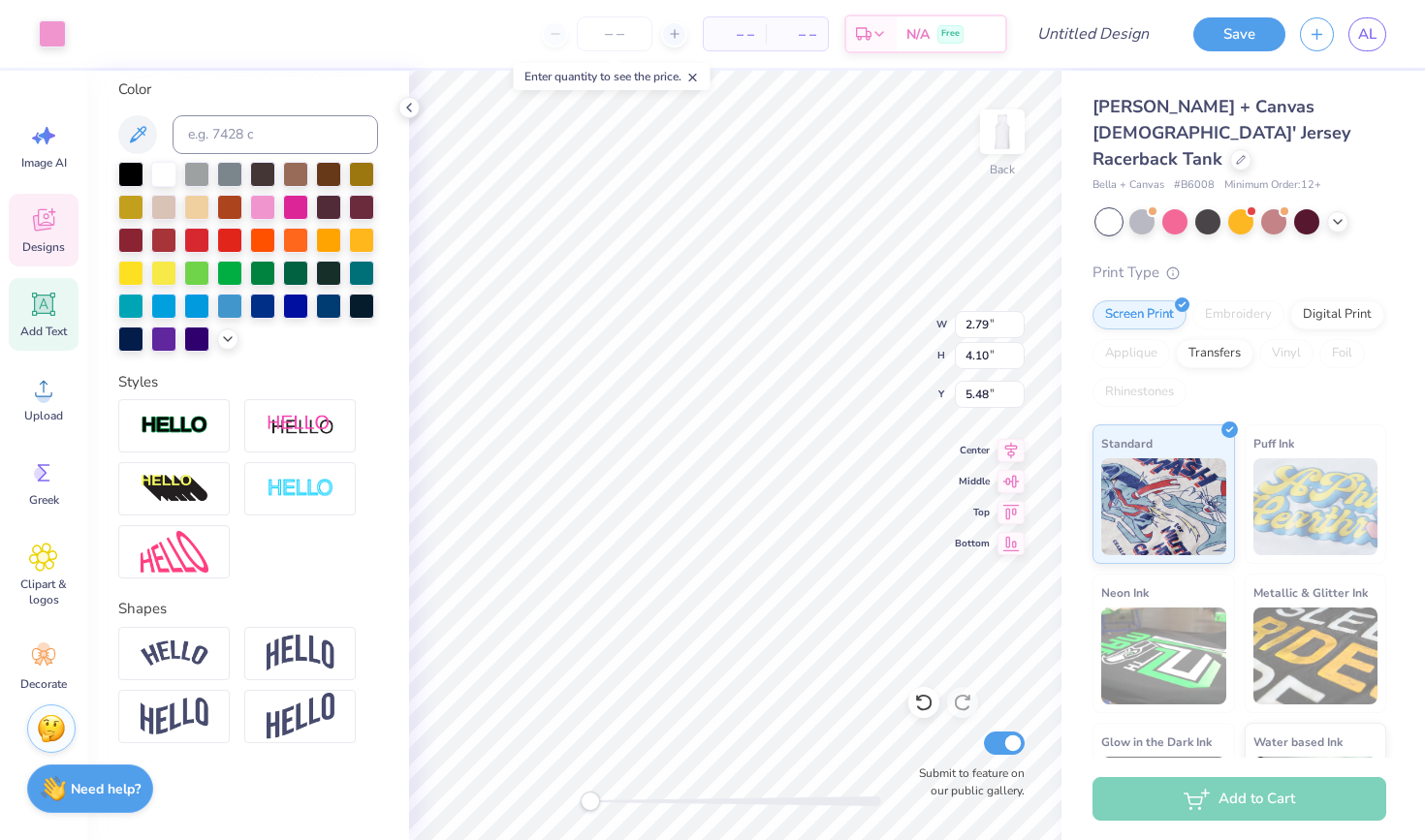
scroll to position [363, 0]
type input "7.57"
type input "6.14"
type input "3.44"
type input "2.79"
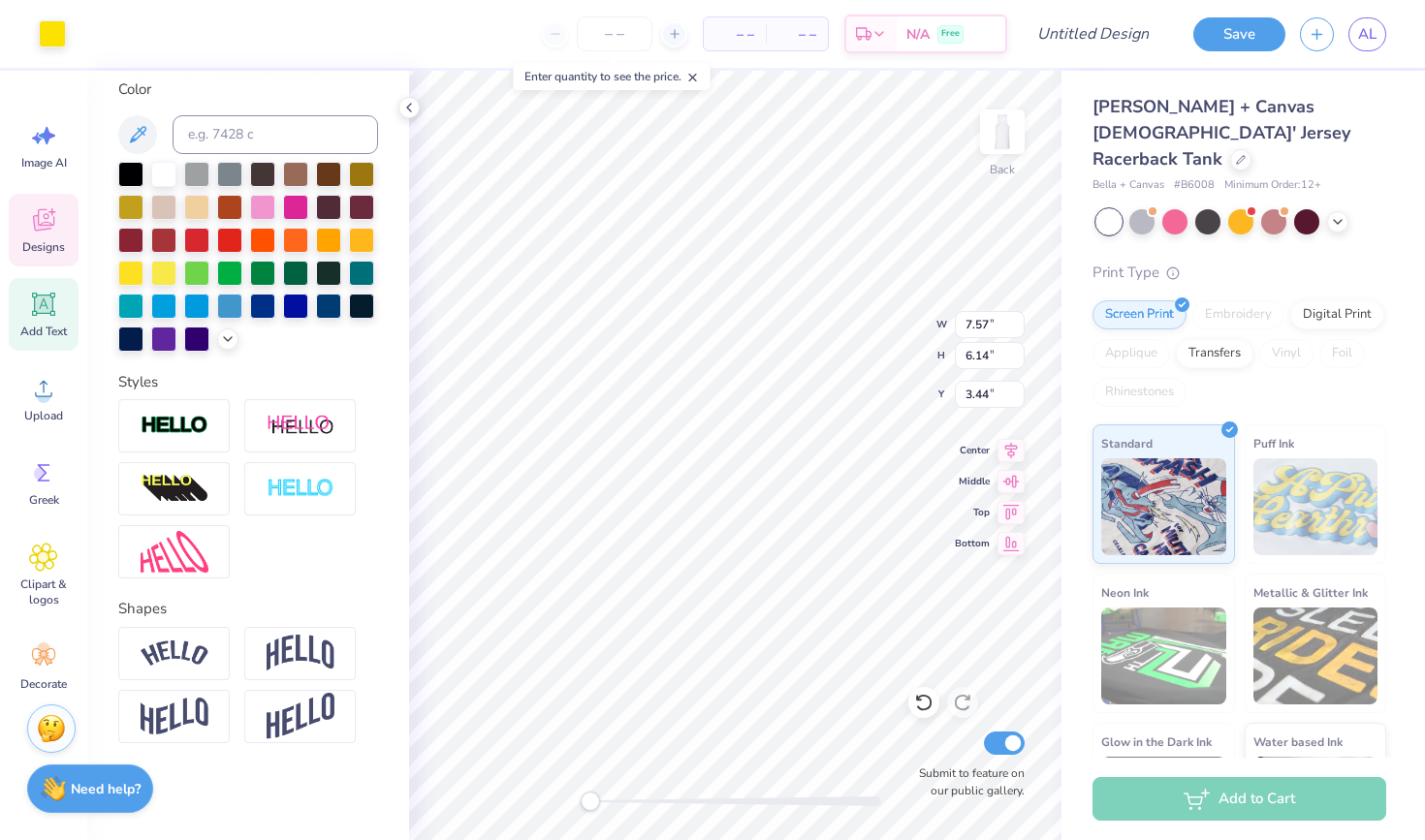
type input "4.10"
type input "5.48"
type input "4.56"
type input "2.79"
type input "10.68"
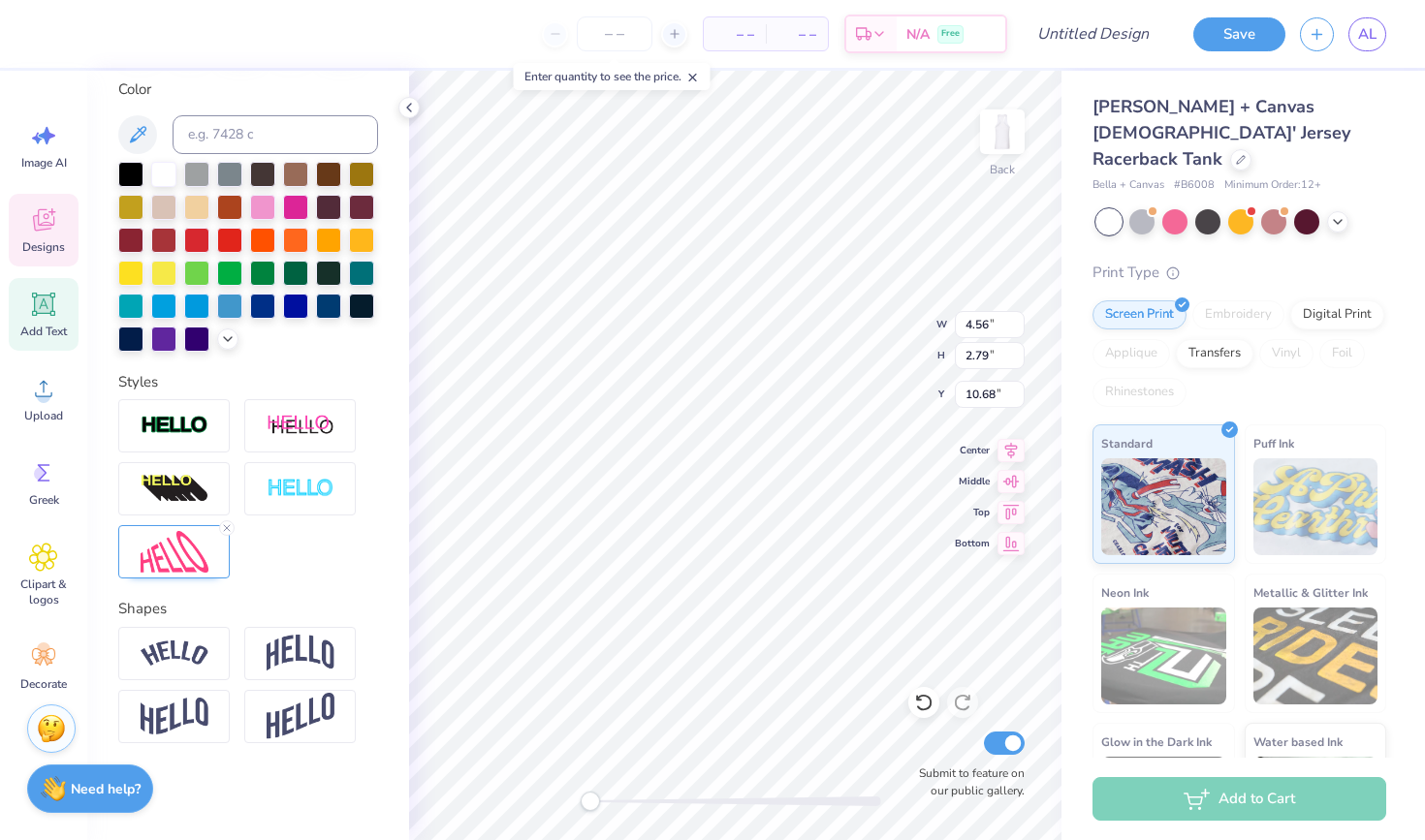
type input "6.67"
type input "1.32"
type input "11.48"
click at [268, 284] on div at bounding box center [262, 270] width 25 height 25
click at [139, 274] on div at bounding box center [131, 270] width 25 height 25
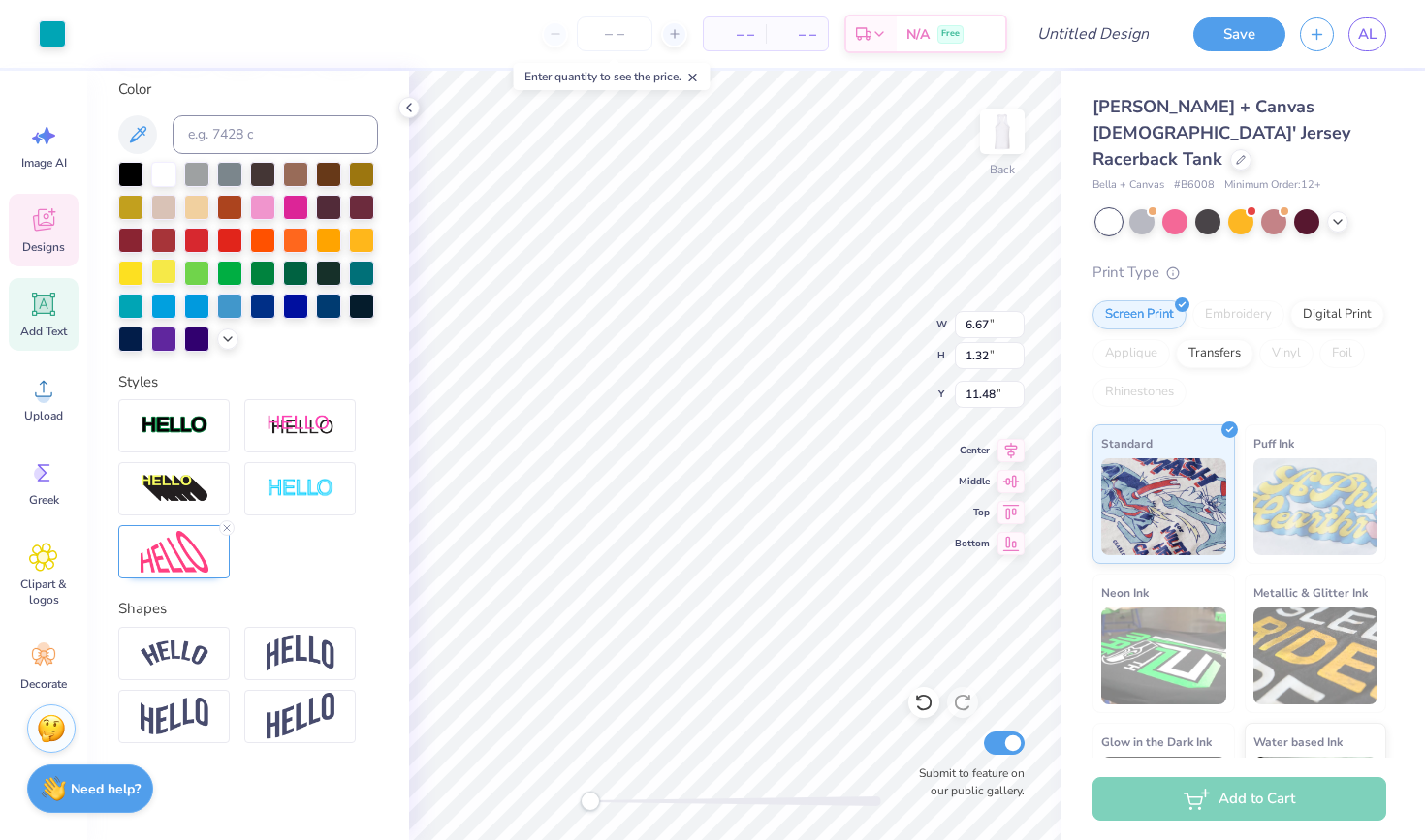
click at [155, 276] on div at bounding box center [164, 270] width 25 height 25
type input "7.57"
type input "6.14"
type input "3.44"
type input "2.79"
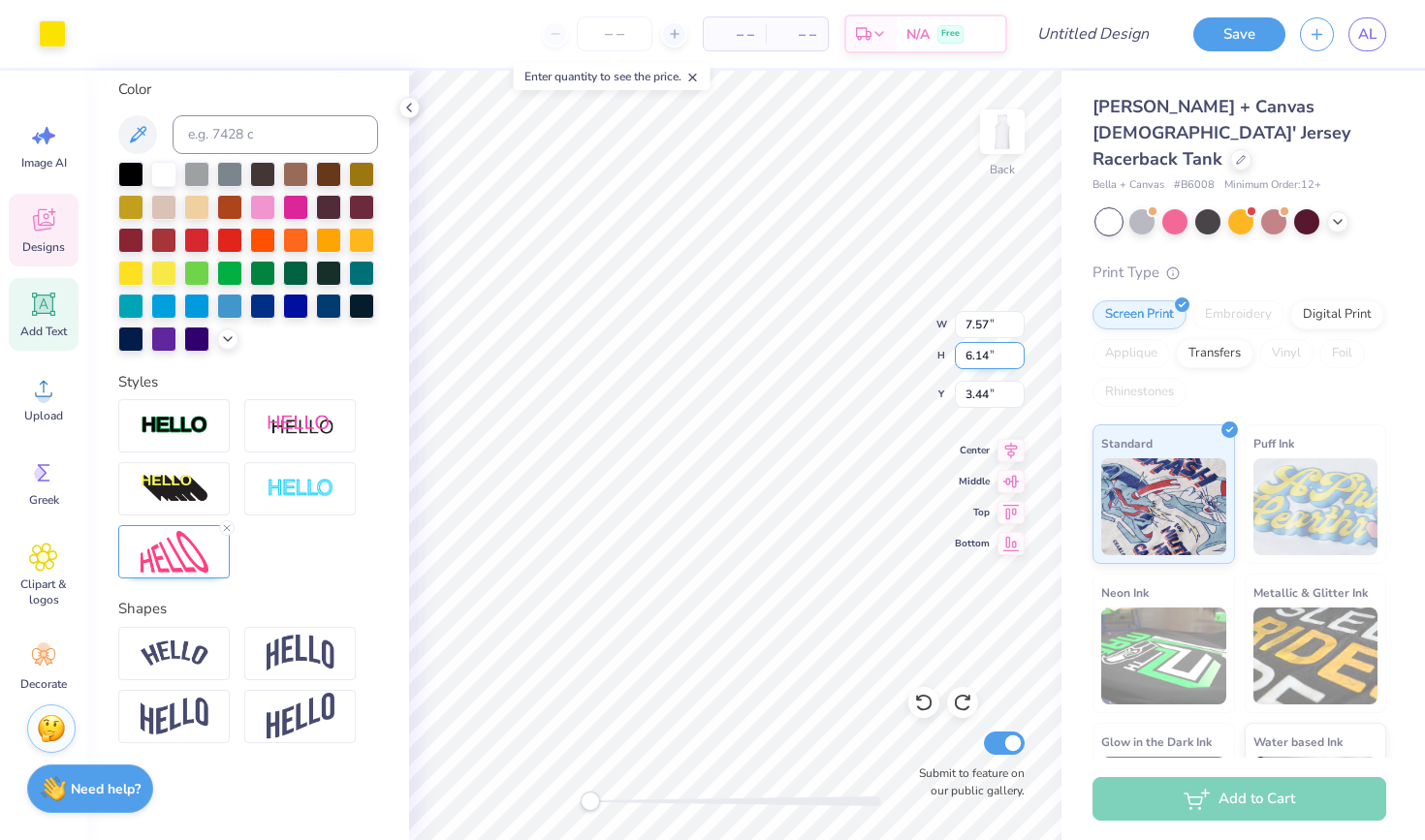
type input "4.10"
type input "5.48"
click at [155, 247] on div at bounding box center [164, 237] width 25 height 25
type input "7.57"
type input "6.14"
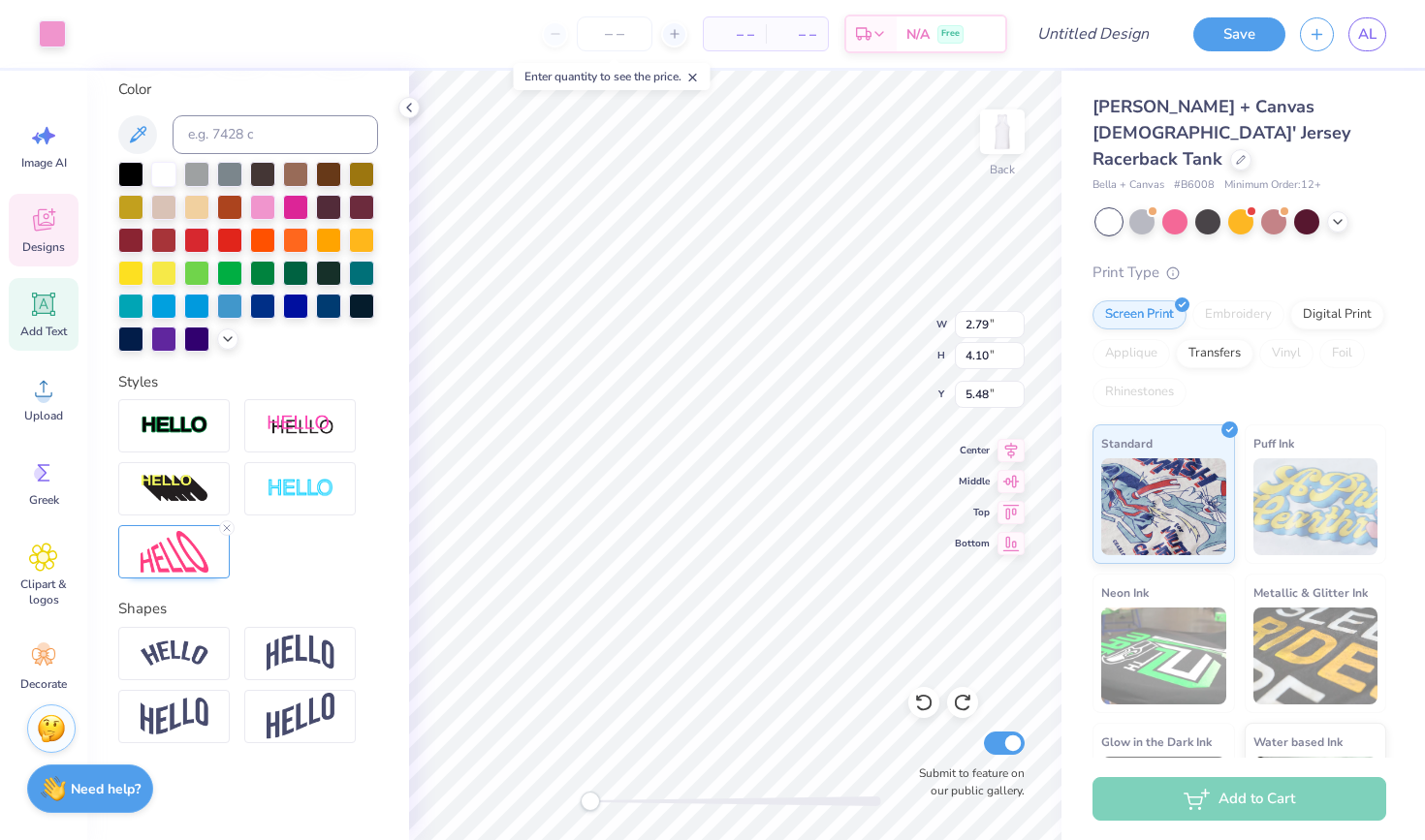
type input "3.44"
type input "2.79"
type input "4.10"
type input "5.48"
click at [140, 125] on icon at bounding box center [137, 134] width 23 height 23
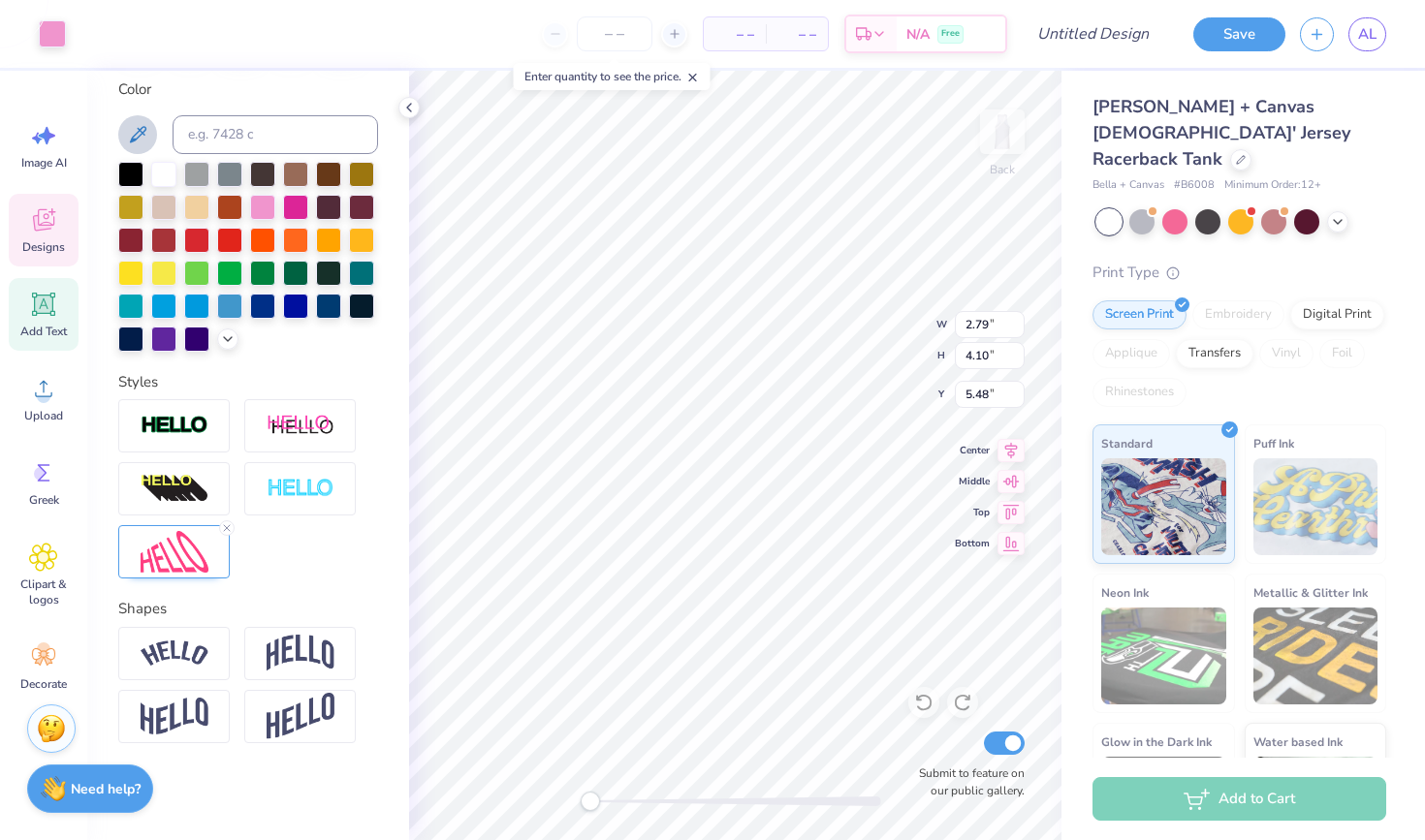
click at [138, 134] on icon at bounding box center [137, 134] width 23 height 23
click at [225, 258] on div at bounding box center [248, 256] width 259 height 190
click at [198, 251] on div at bounding box center [197, 237] width 25 height 25
click at [195, 271] on div at bounding box center [197, 270] width 25 height 25
click at [230, 278] on div at bounding box center [230, 270] width 25 height 25
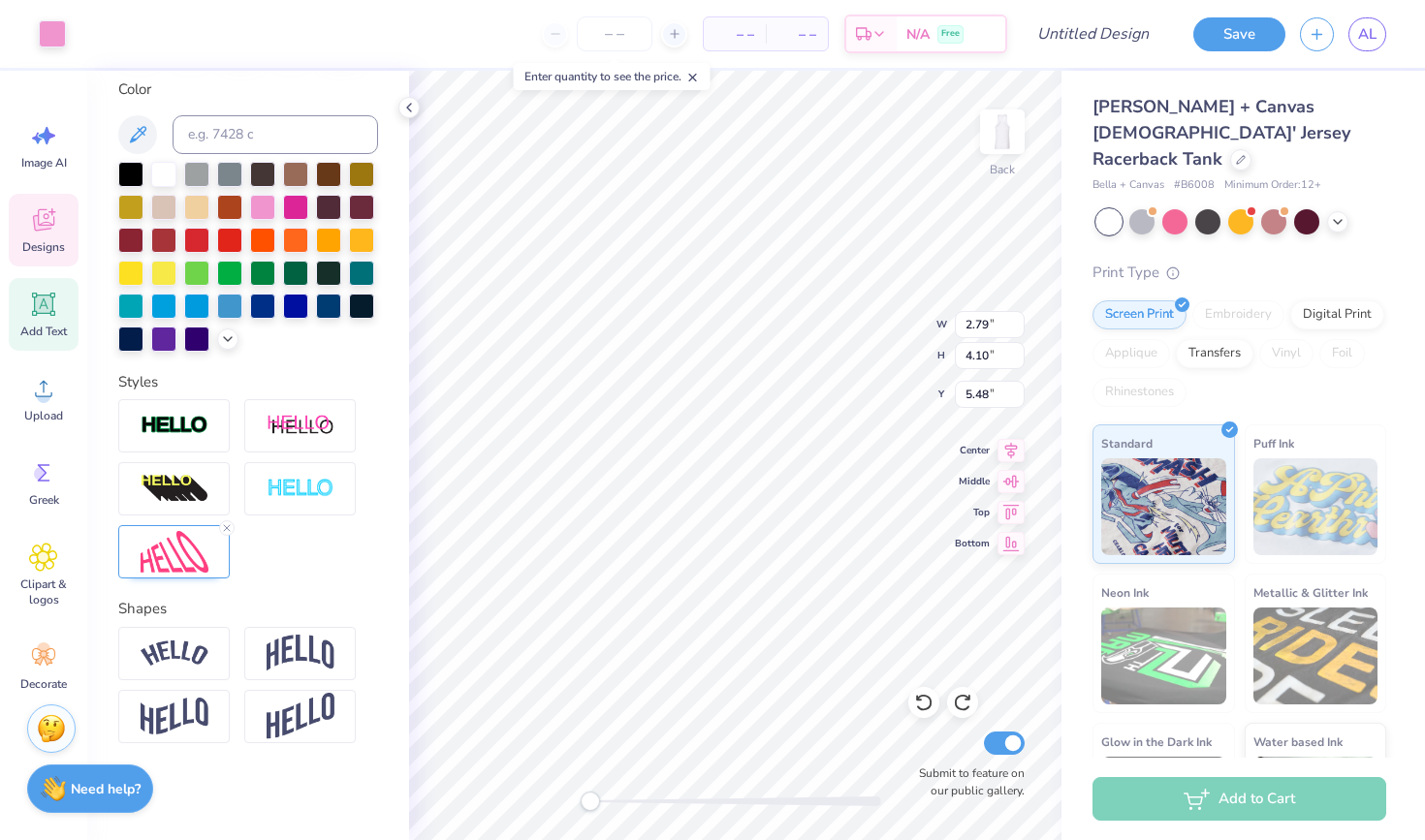
type input "4.56"
type input "2.79"
type input "10.68"
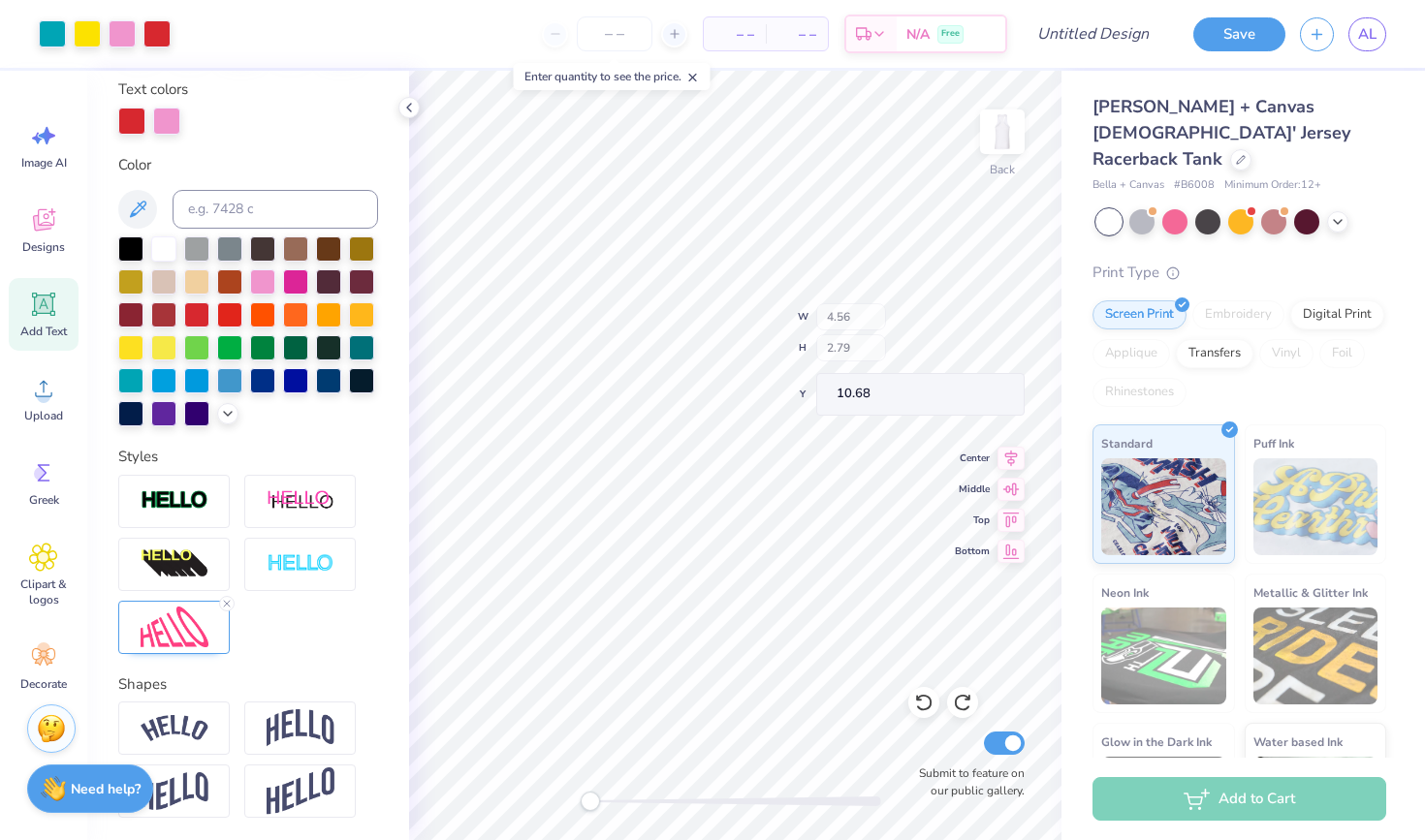
type input "7.57"
type input "6.14"
type input "3.44"
type input "11.16"
type input "10.57"
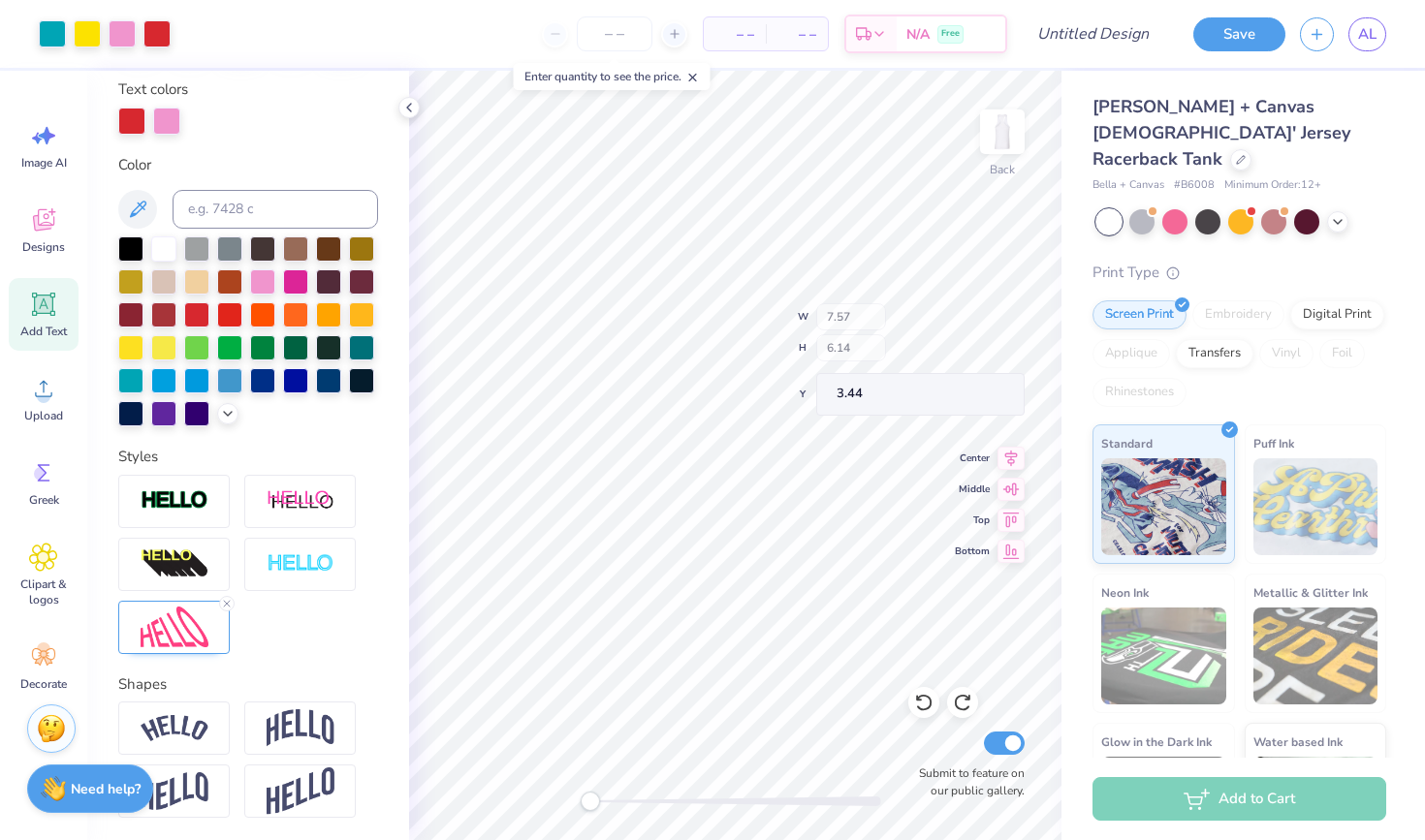
type input "3.53"
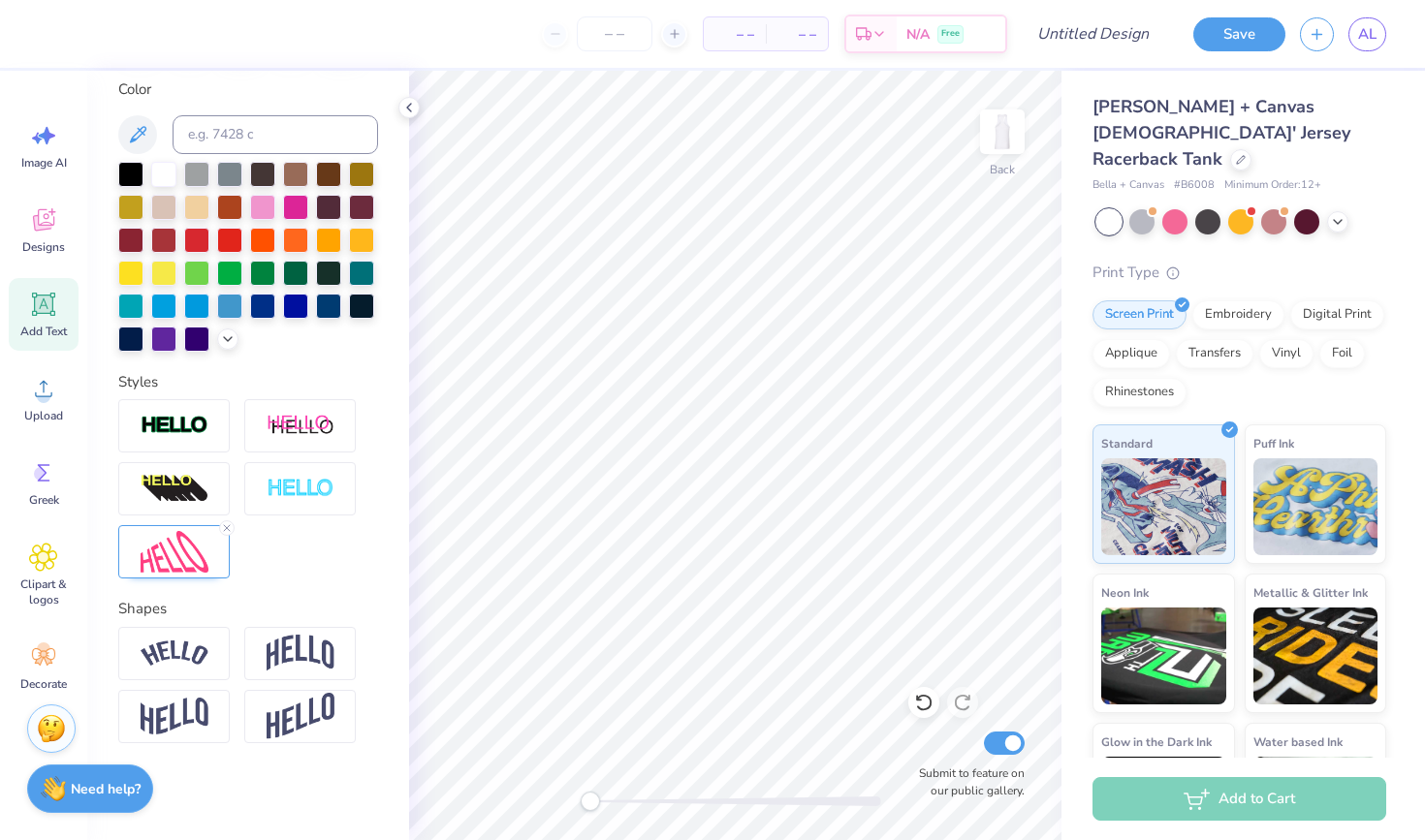
click at [48, 343] on div "Add Text" at bounding box center [44, 314] width 70 height 73
click at [52, 199] on div "Designs" at bounding box center [44, 229] width 70 height 73
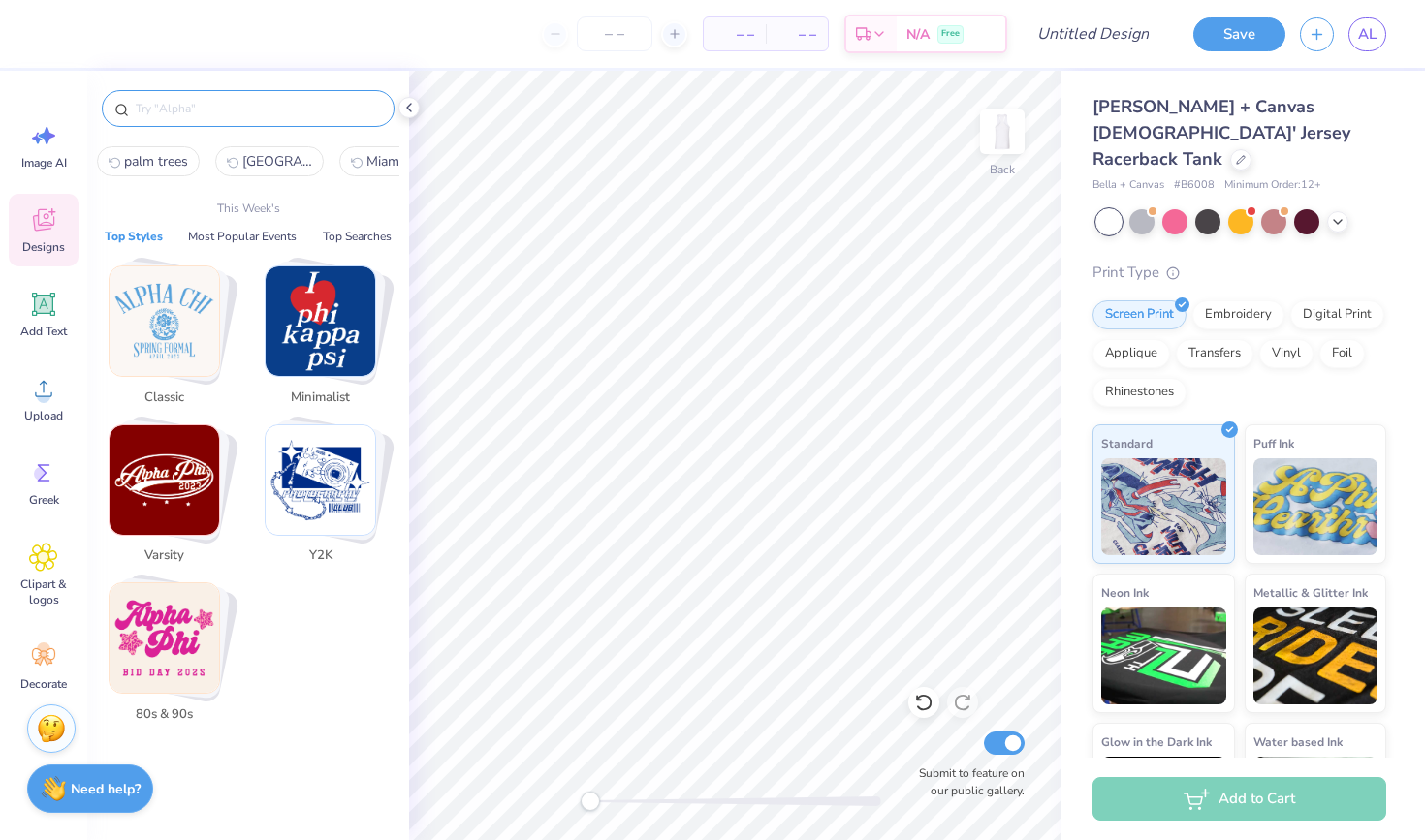
click at [266, 110] on input "text" at bounding box center [257, 108] width 248 height 19
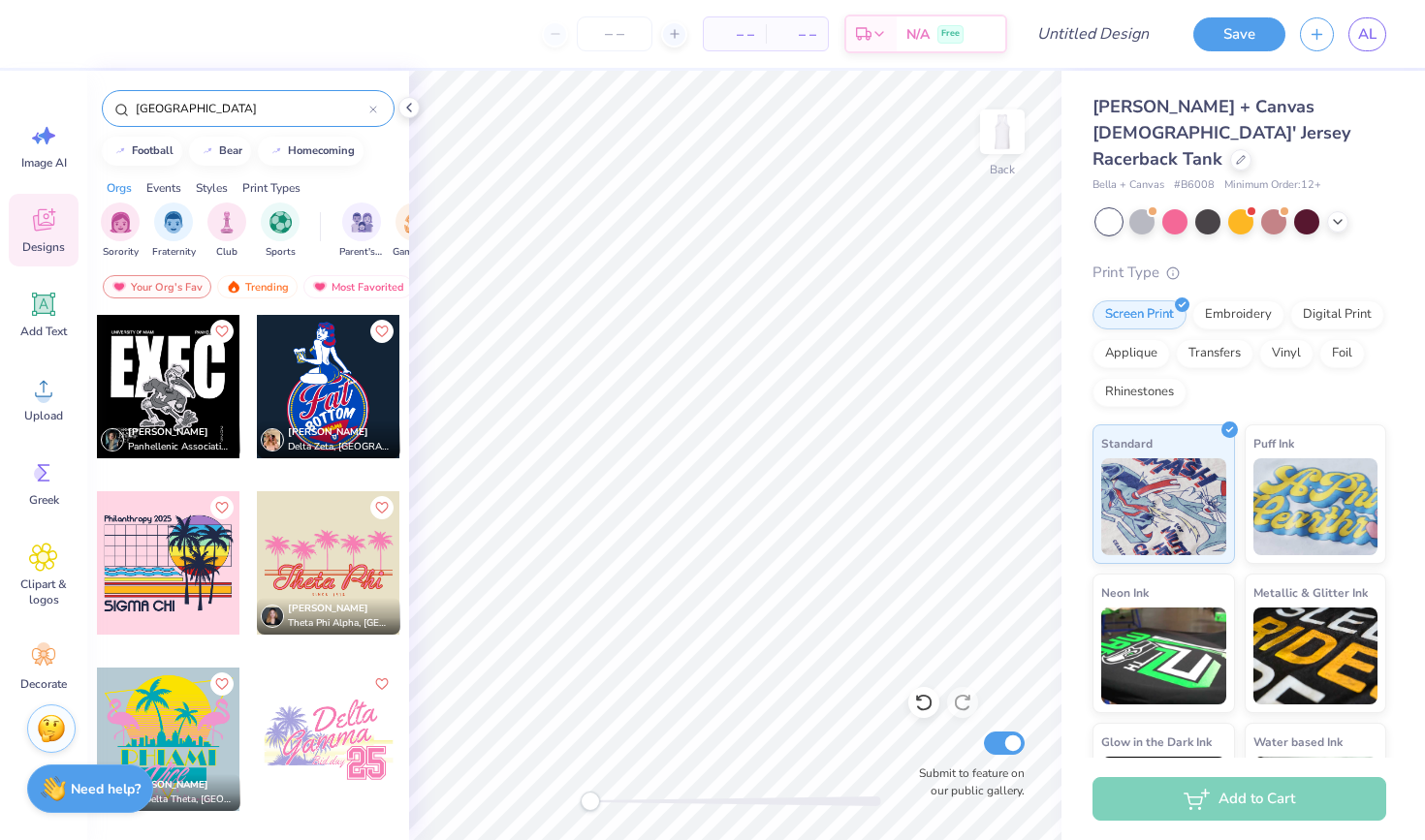
scroll to position [0, 0]
type input "m"
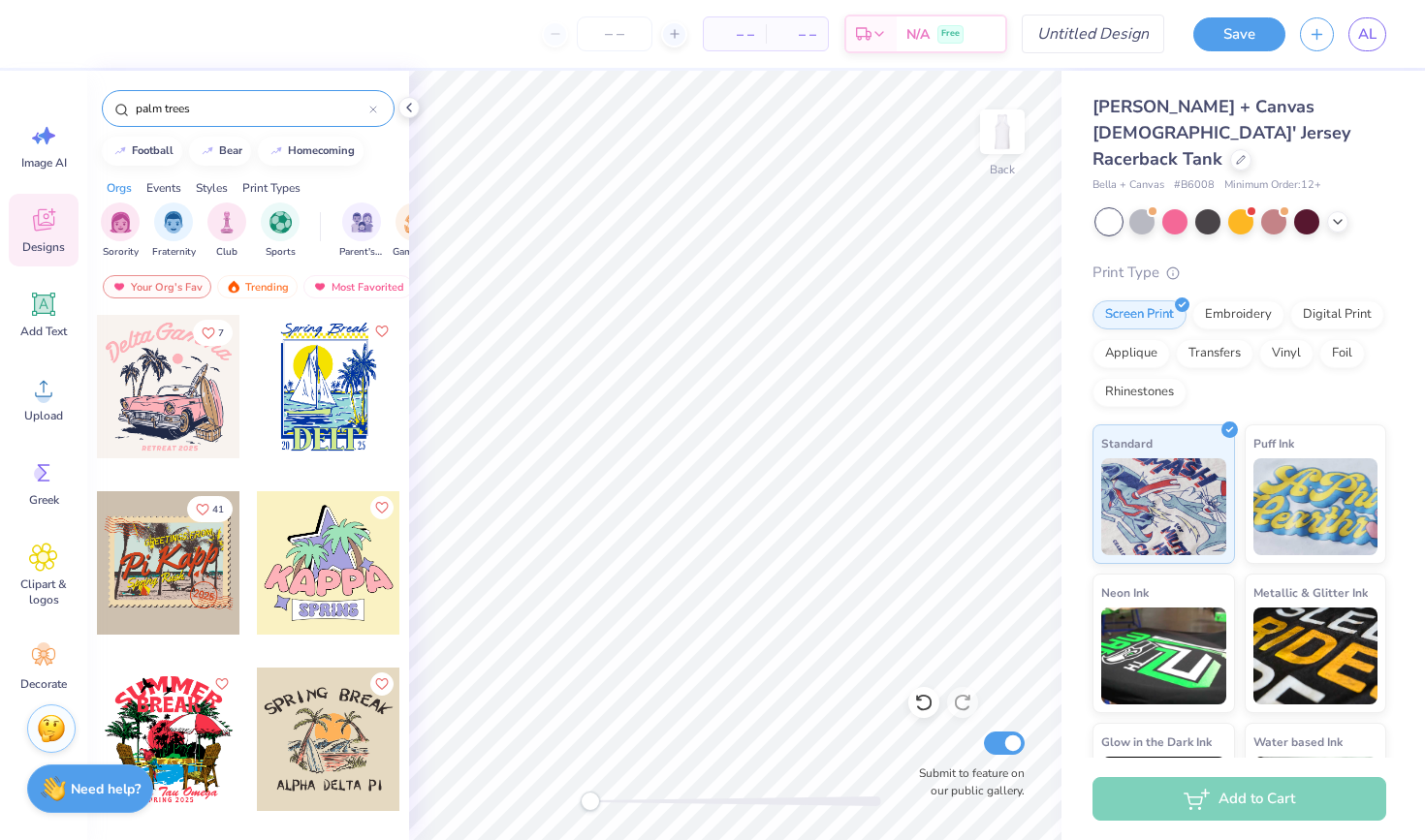
type input "palm trees"
click at [1070, 42] on input "Design Title" at bounding box center [1117, 34] width 95 height 39
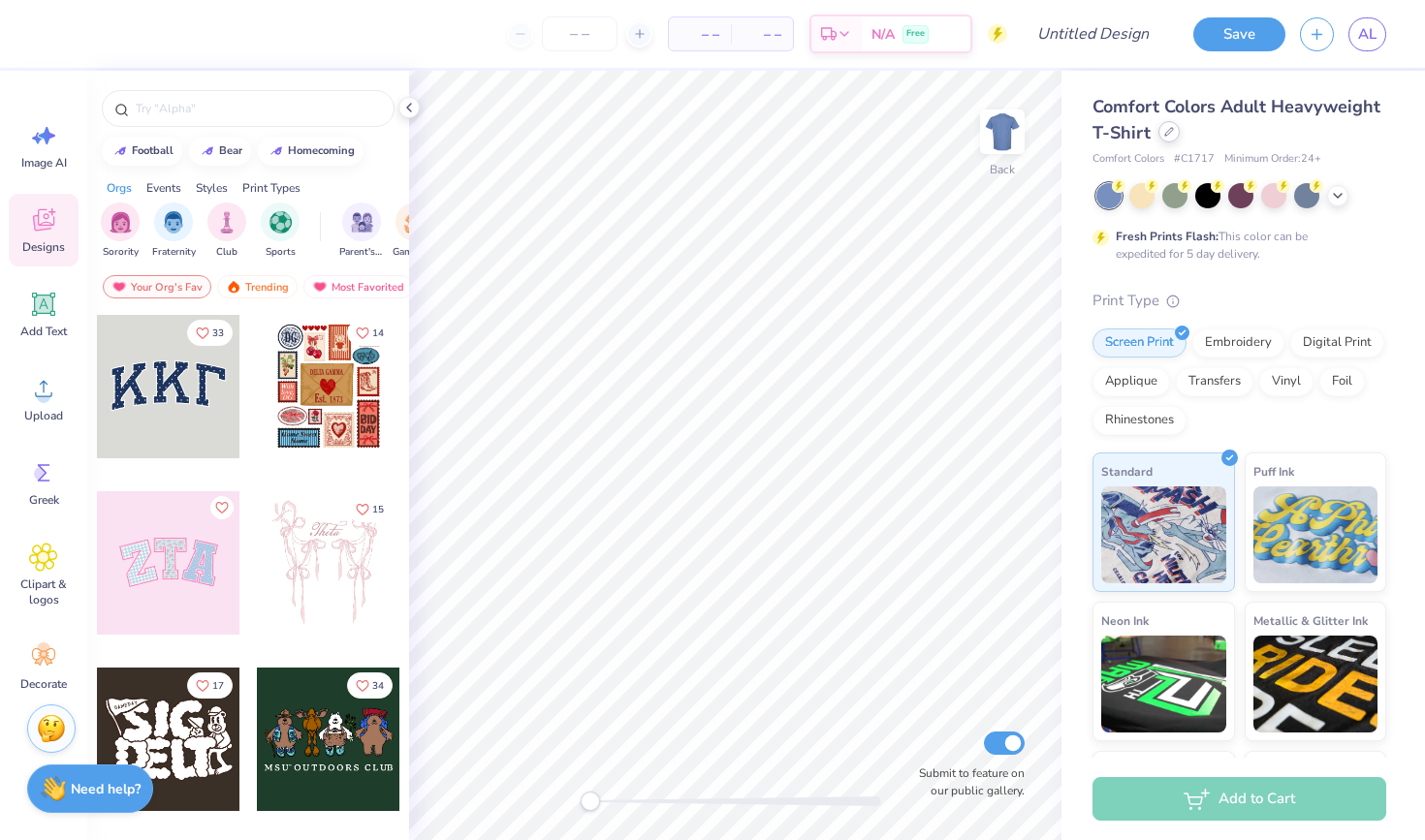
click at [1174, 133] on div at bounding box center [1169, 131] width 21 height 21
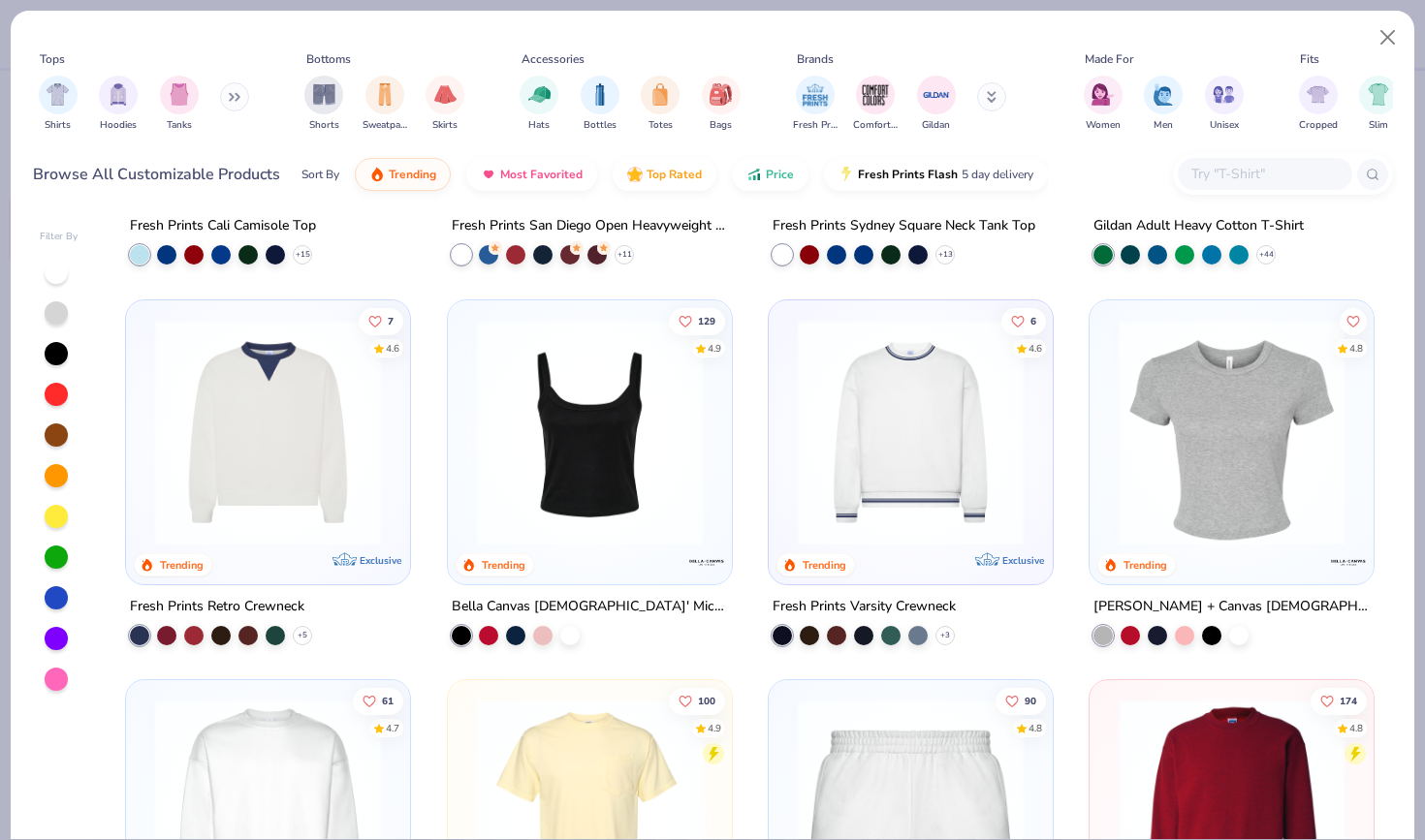
scroll to position [687, 0]
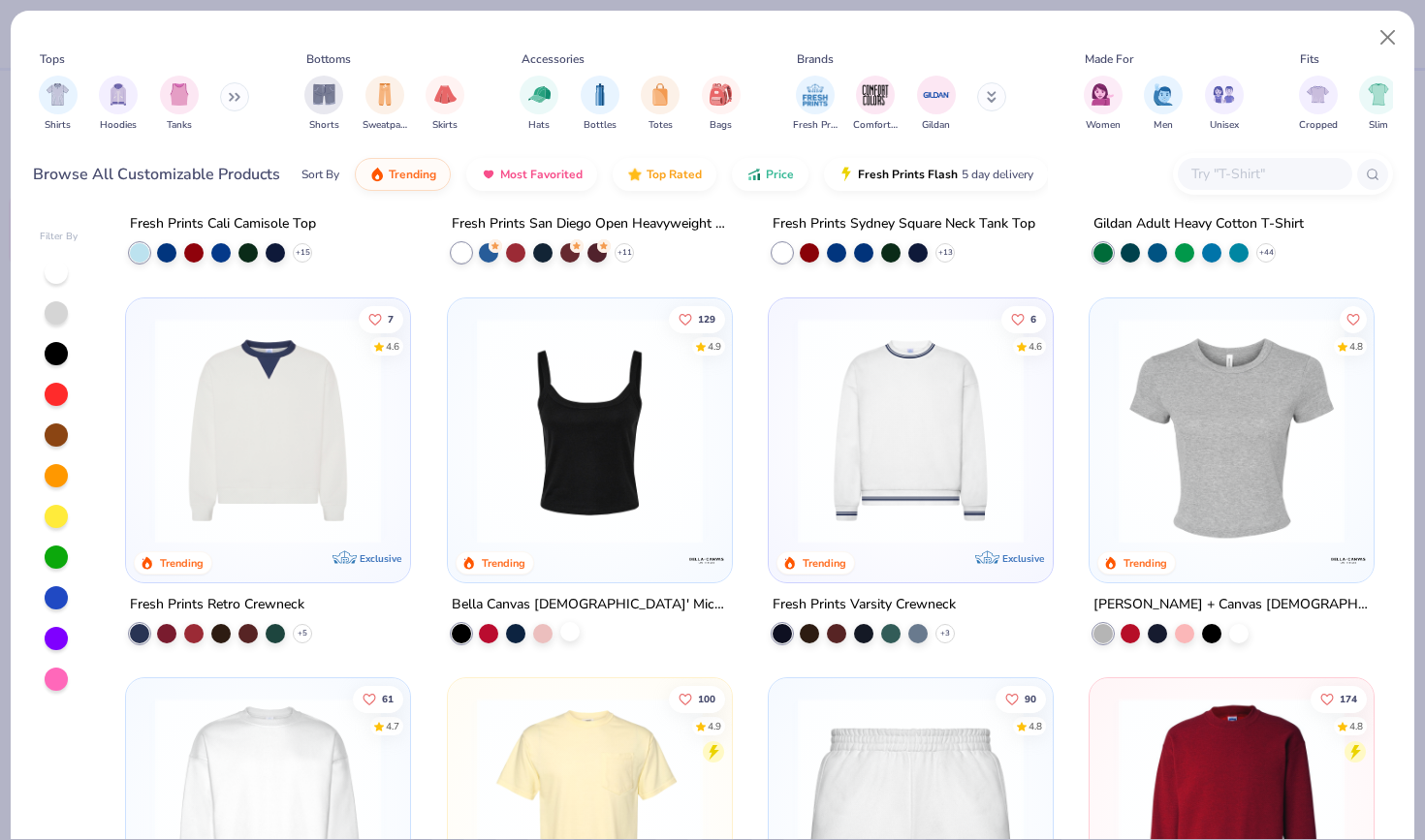
click at [568, 630] on div at bounding box center [570, 631] width 19 height 19
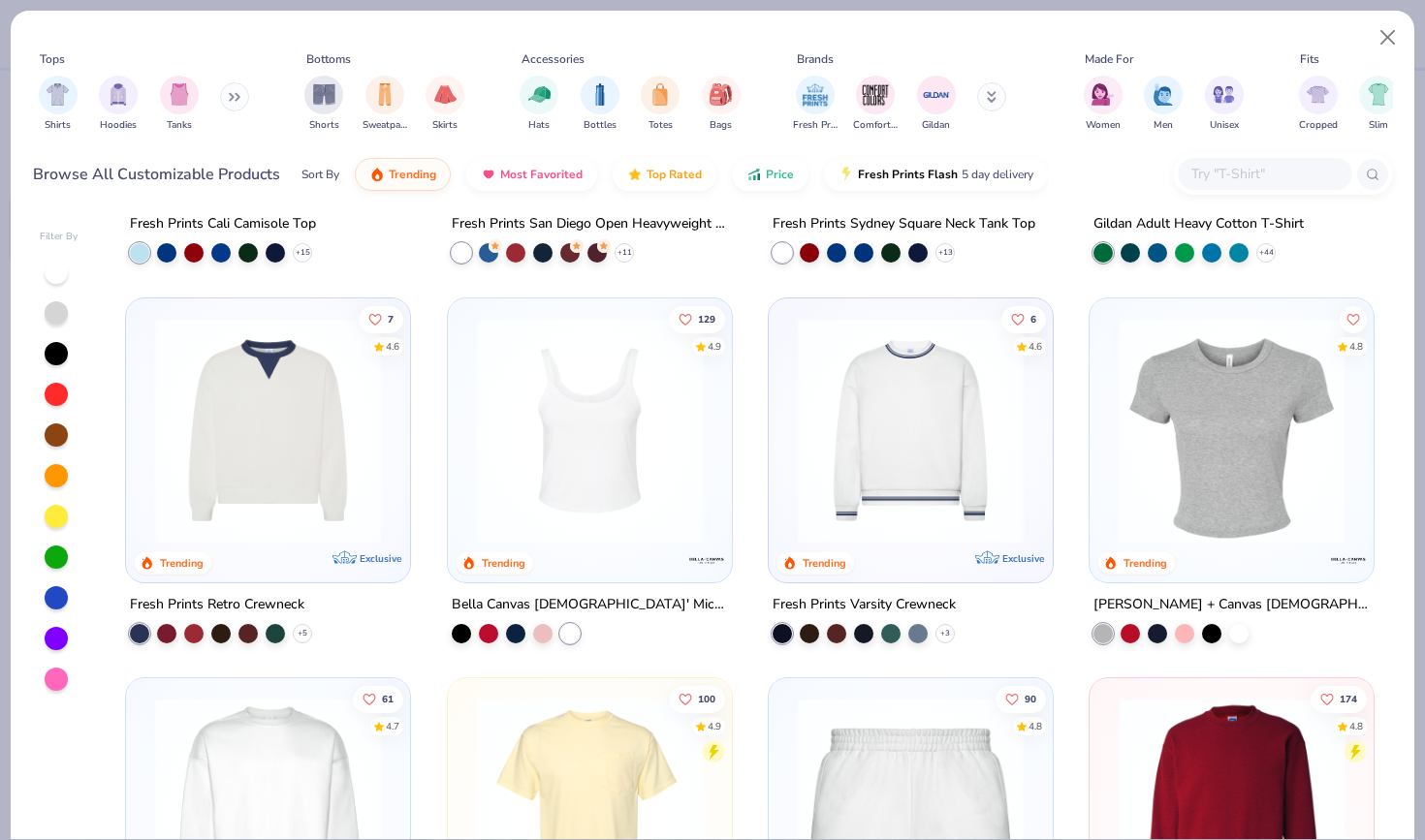
click at [571, 566] on div "129 4.9 Trending" at bounding box center [590, 439] width 284 height 284
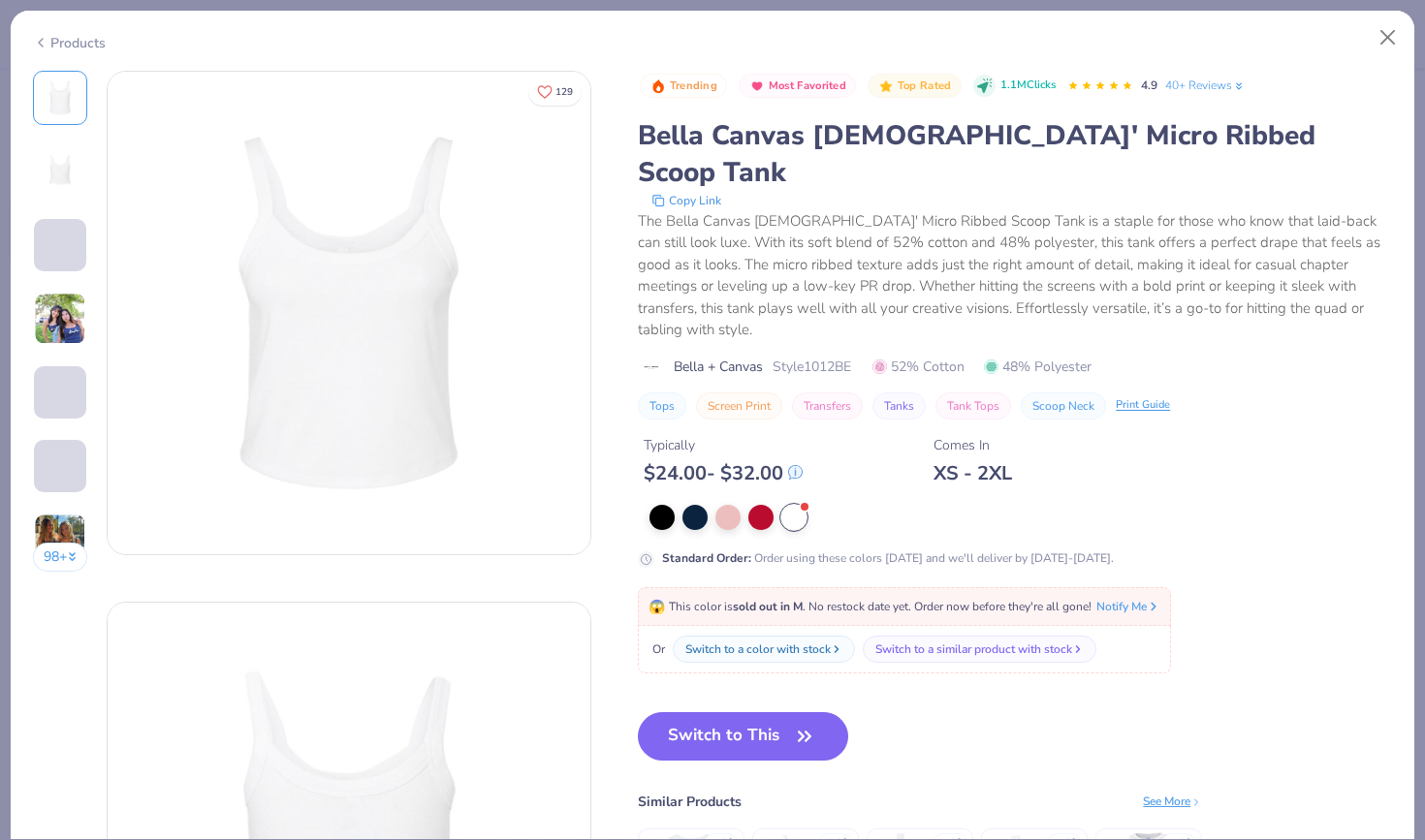
click at [448, 317] on img at bounding box center [349, 313] width 483 height 483
click at [712, 712] on button "Switch to This" at bounding box center [742, 736] width 211 height 49
type textarea "x"
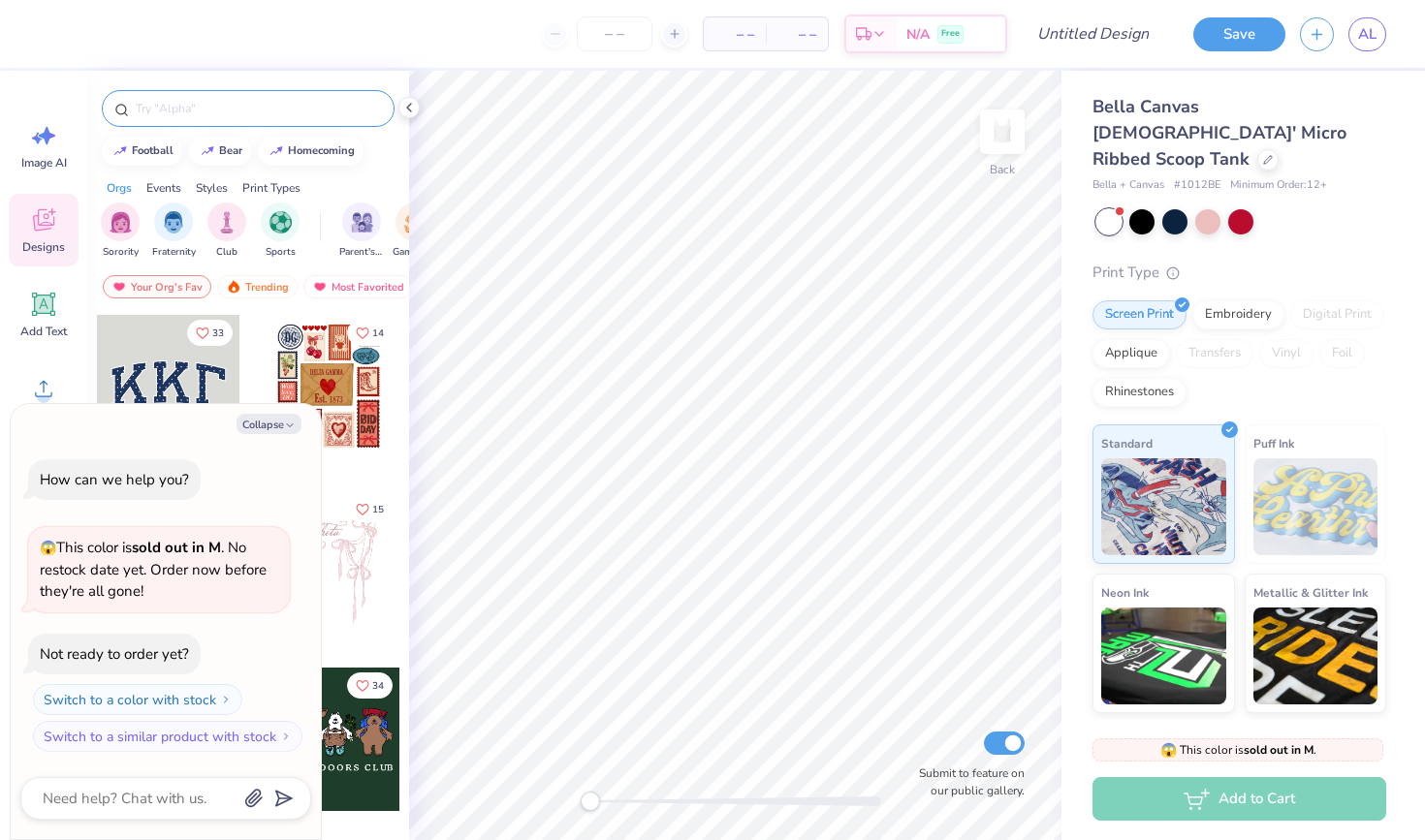
click at [245, 111] on input "text" at bounding box center [257, 108] width 248 height 19
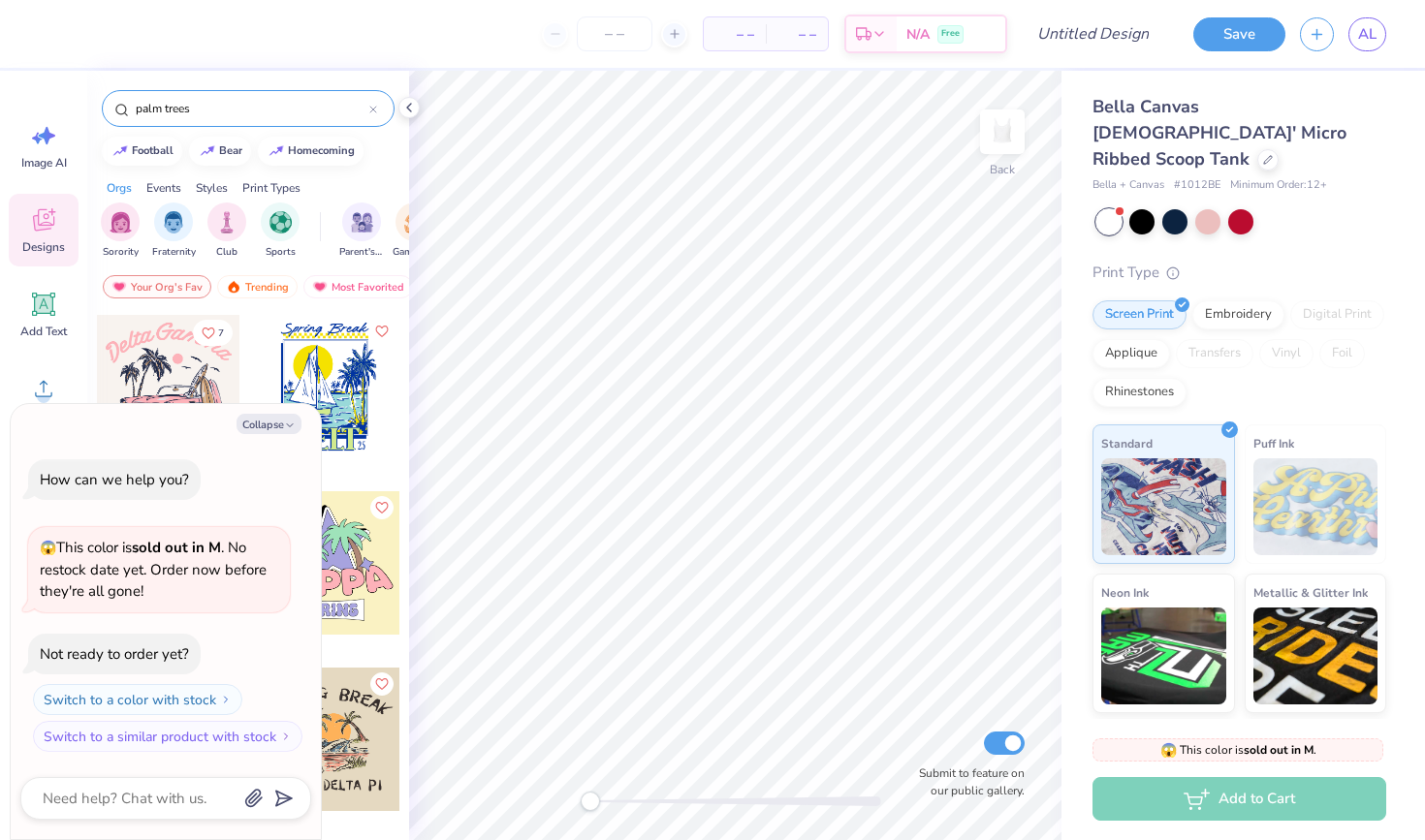
type input "palm trees"
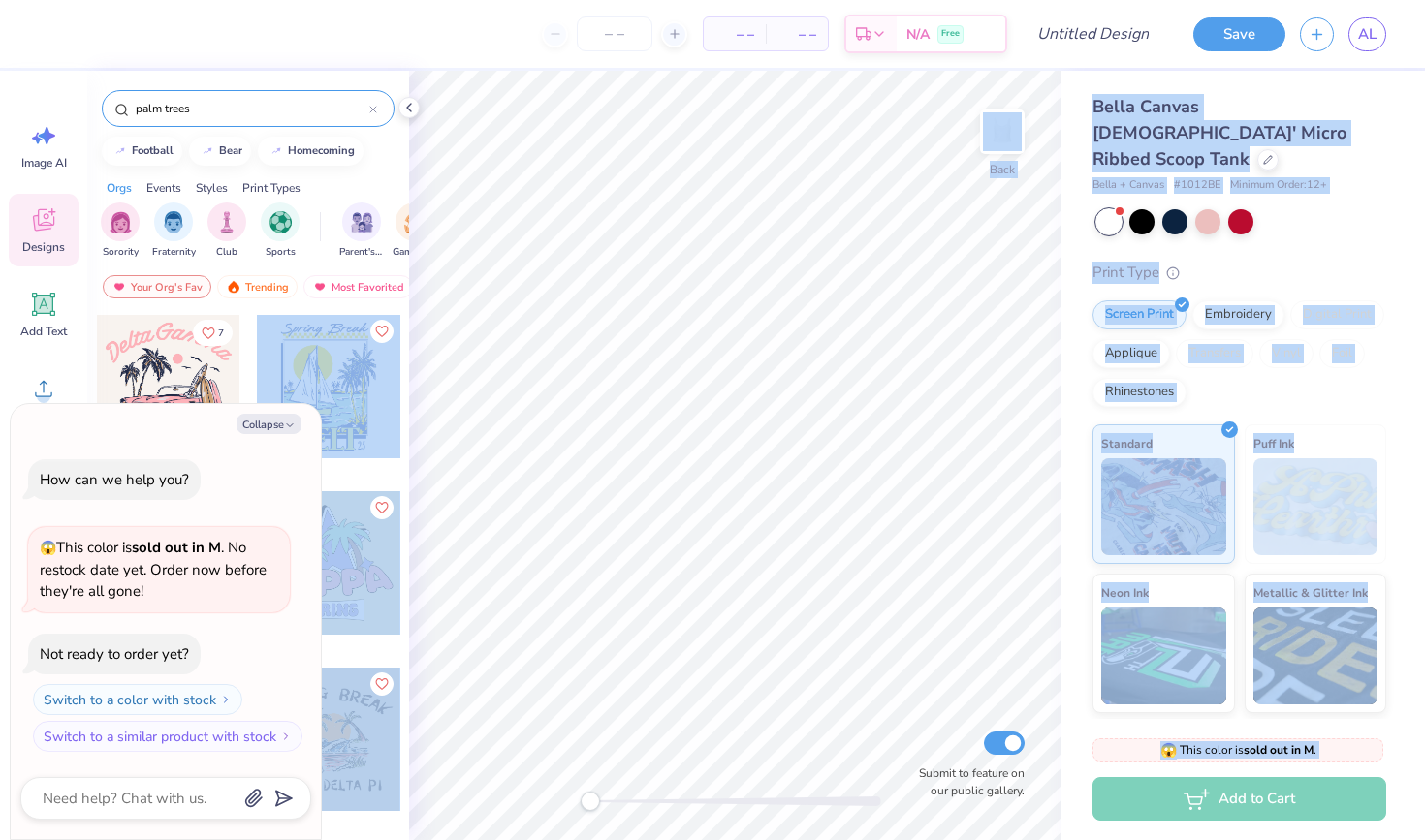
click at [566, 438] on body "– – Per Item – – Total Est. Delivery N/A Free Design Title Save AL Image AI Des…" at bounding box center [712, 420] width 1425 height 840
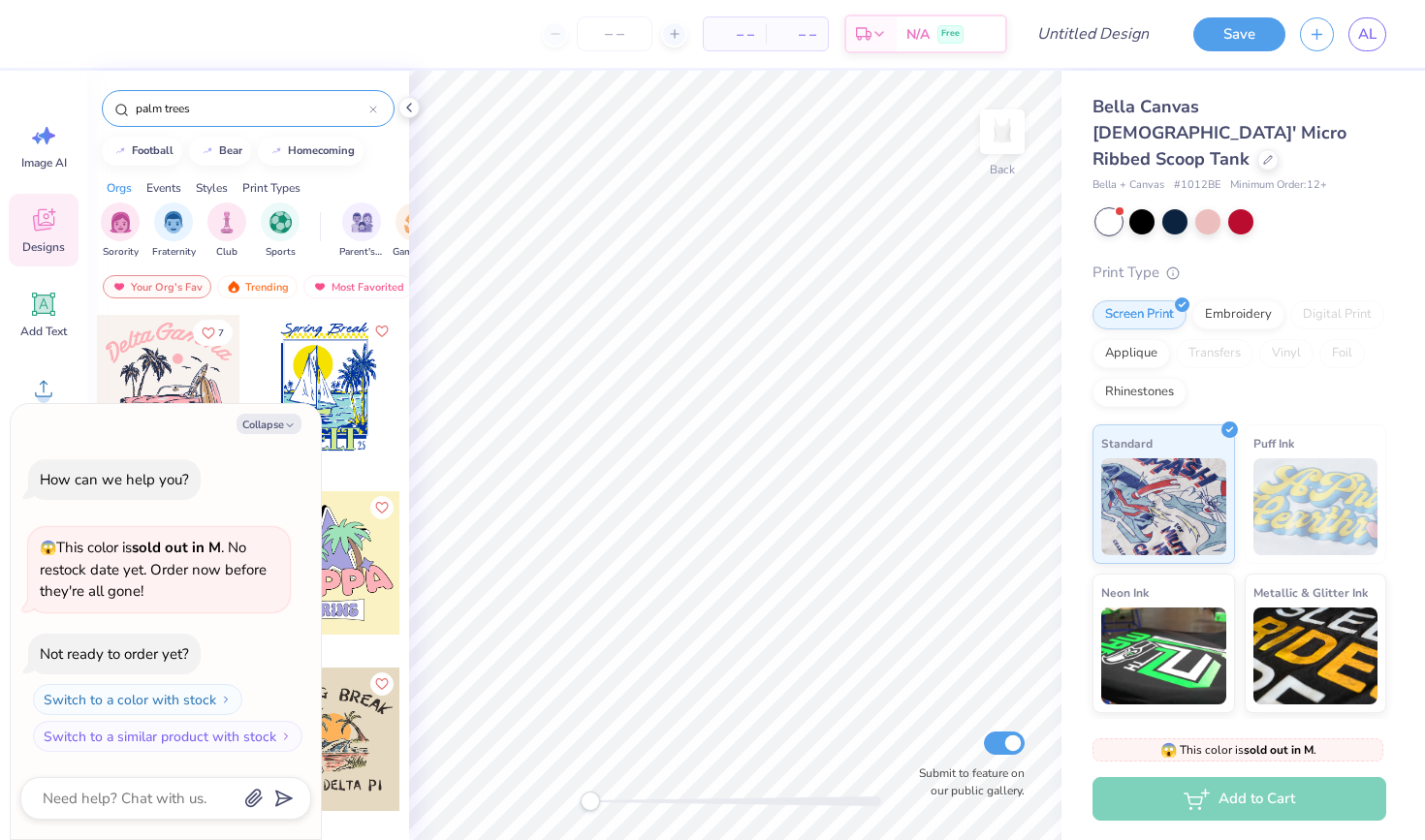
click at [434, 57] on div "– – Per Item – – Total Est. Delivery N/A Free" at bounding box center [530, 34] width 954 height 68
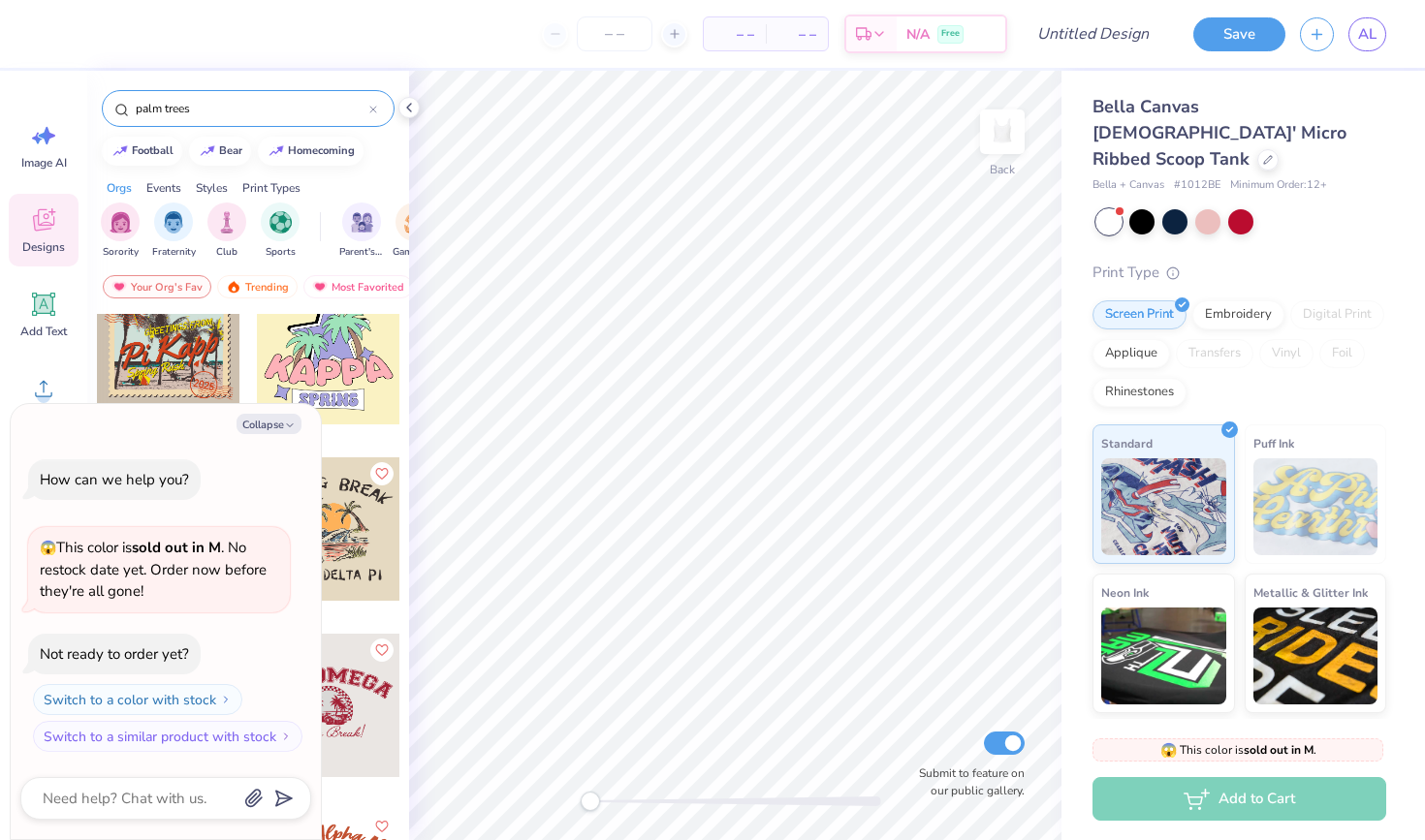
scroll to position [230, 0]
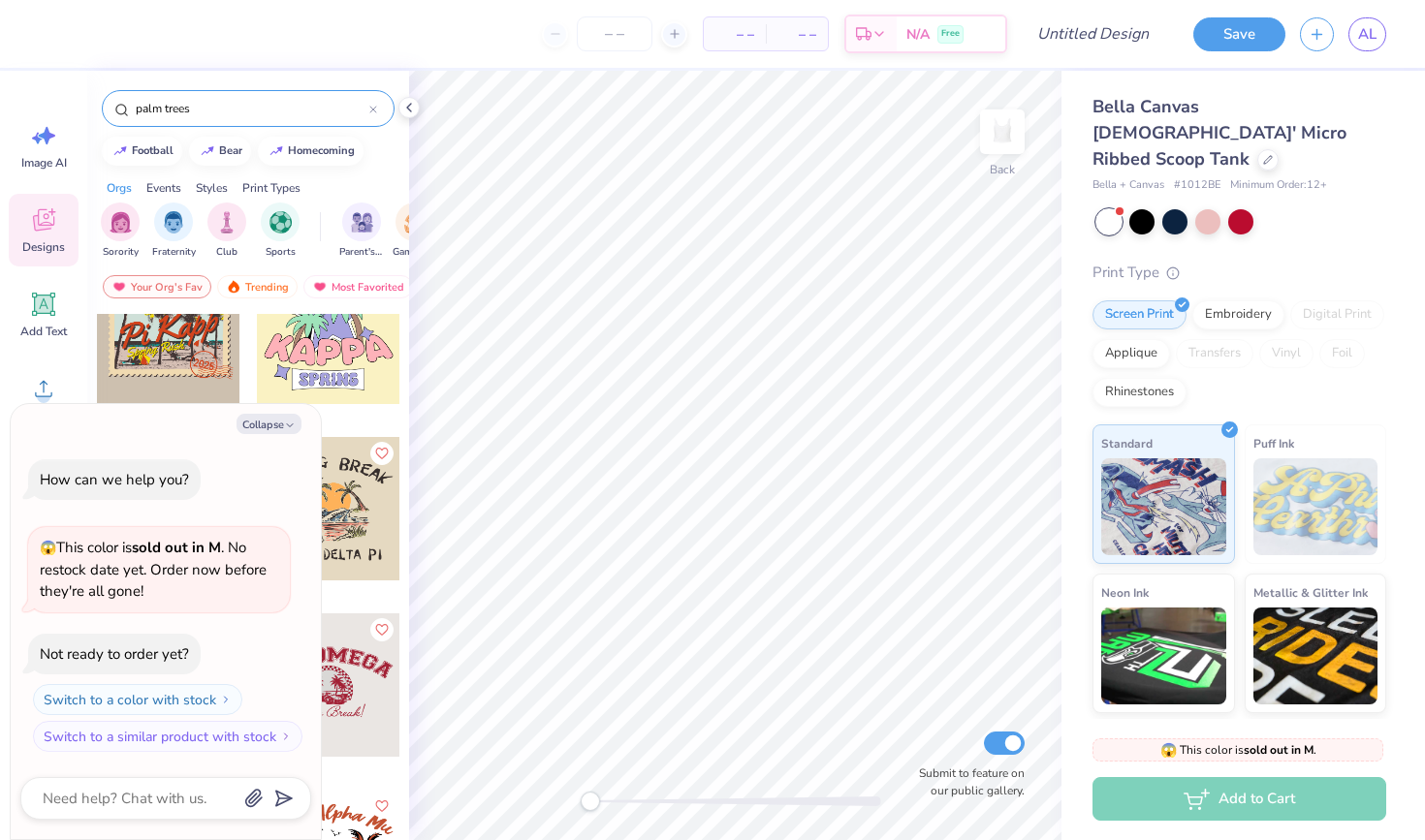
click at [340, 377] on div at bounding box center [328, 332] width 144 height 144
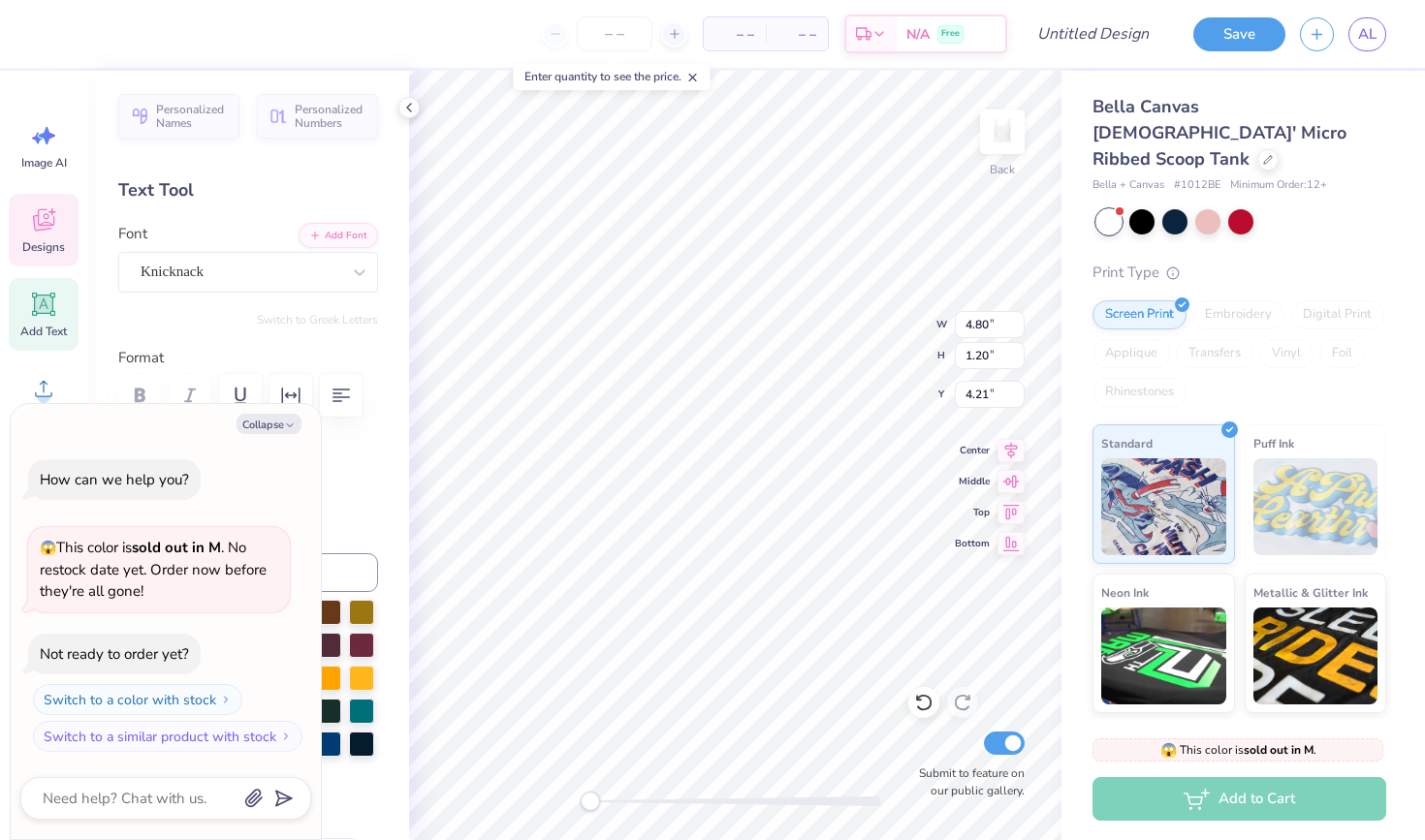
type textarea "x"
type textarea "B"
type textarea "x"
type textarea "BO"
type textarea "x"
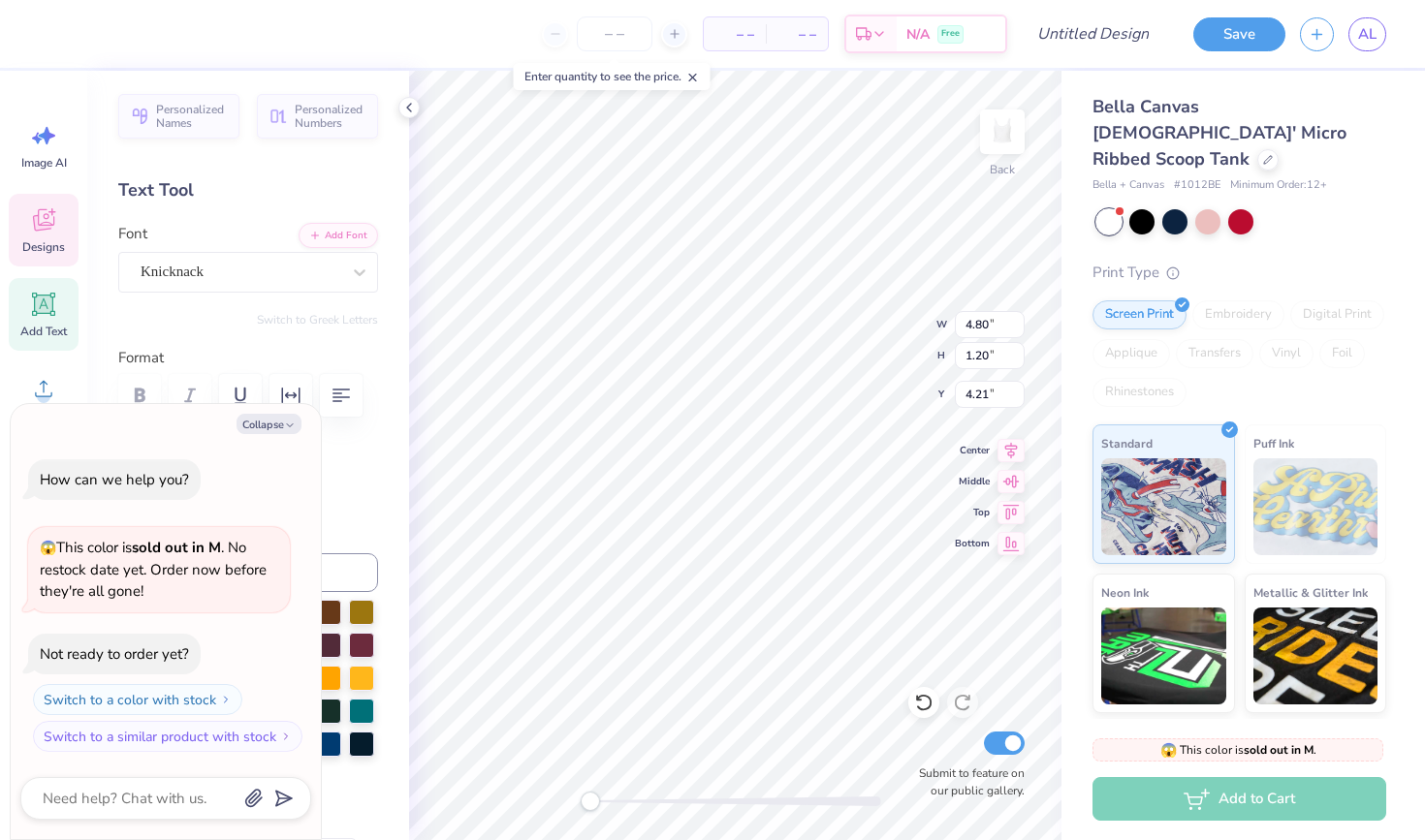
type textarea "BOS"
type textarea "x"
type input "2.21"
type input "0.49"
type input "5.67"
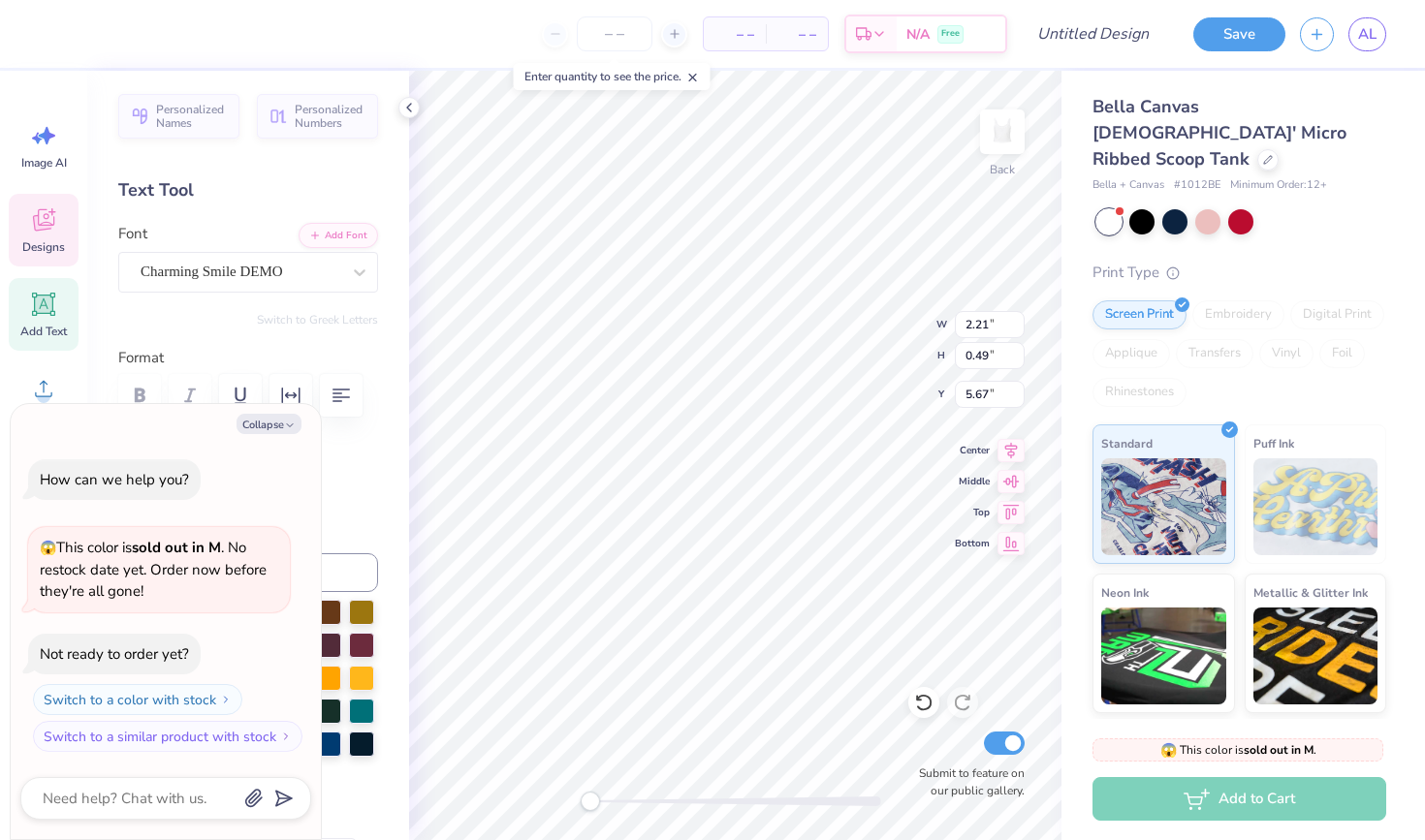
type textarea "x"
type textarea "2"
type textarea "x"
type textarea "26"
type textarea "x"
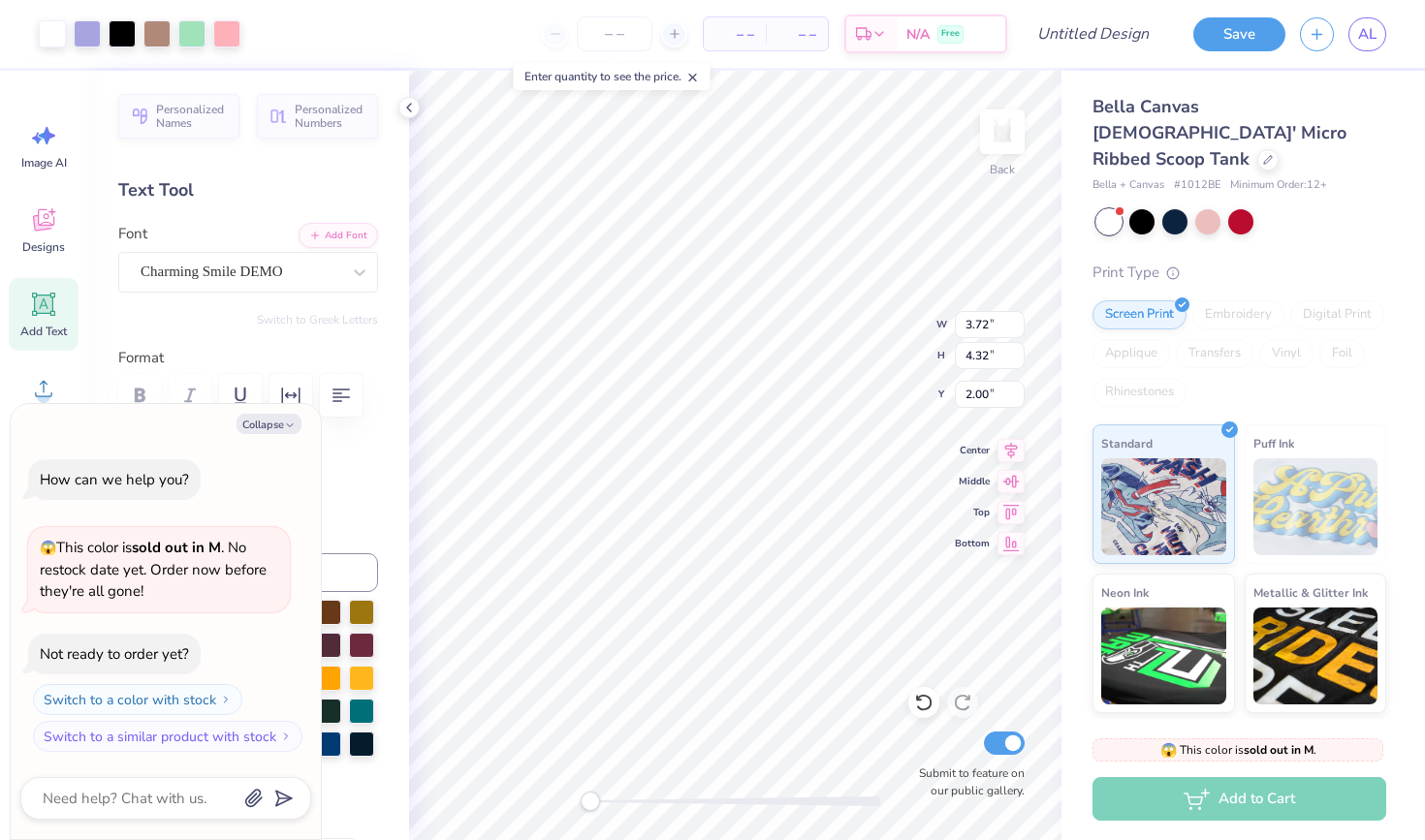
type input "1.80"
type input "1.79"
type input "2.37"
type textarea "x"
type input "2.57"
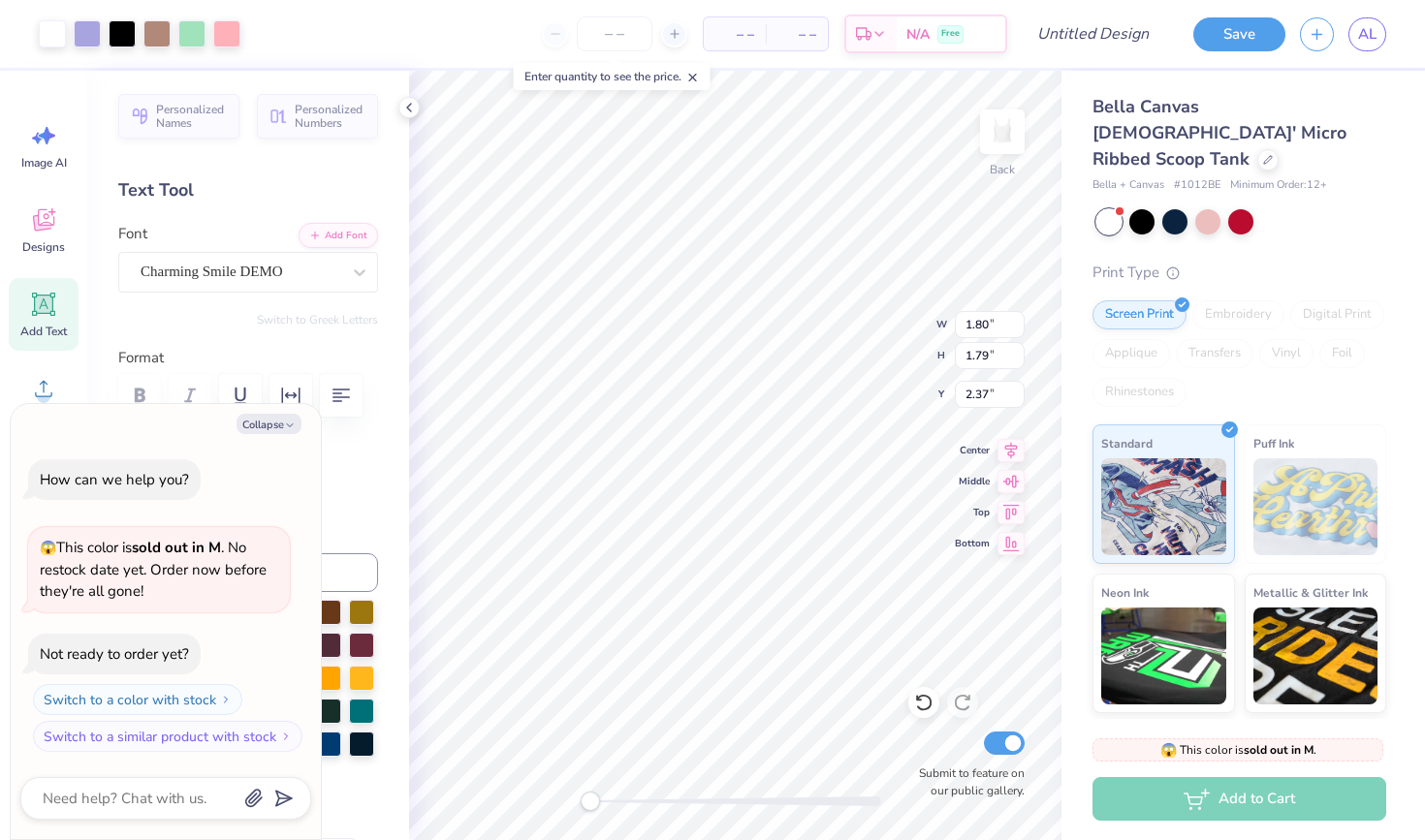
type input "2.73"
type input "2.16"
type textarea "x"
type input "2.49"
type input "2.46"
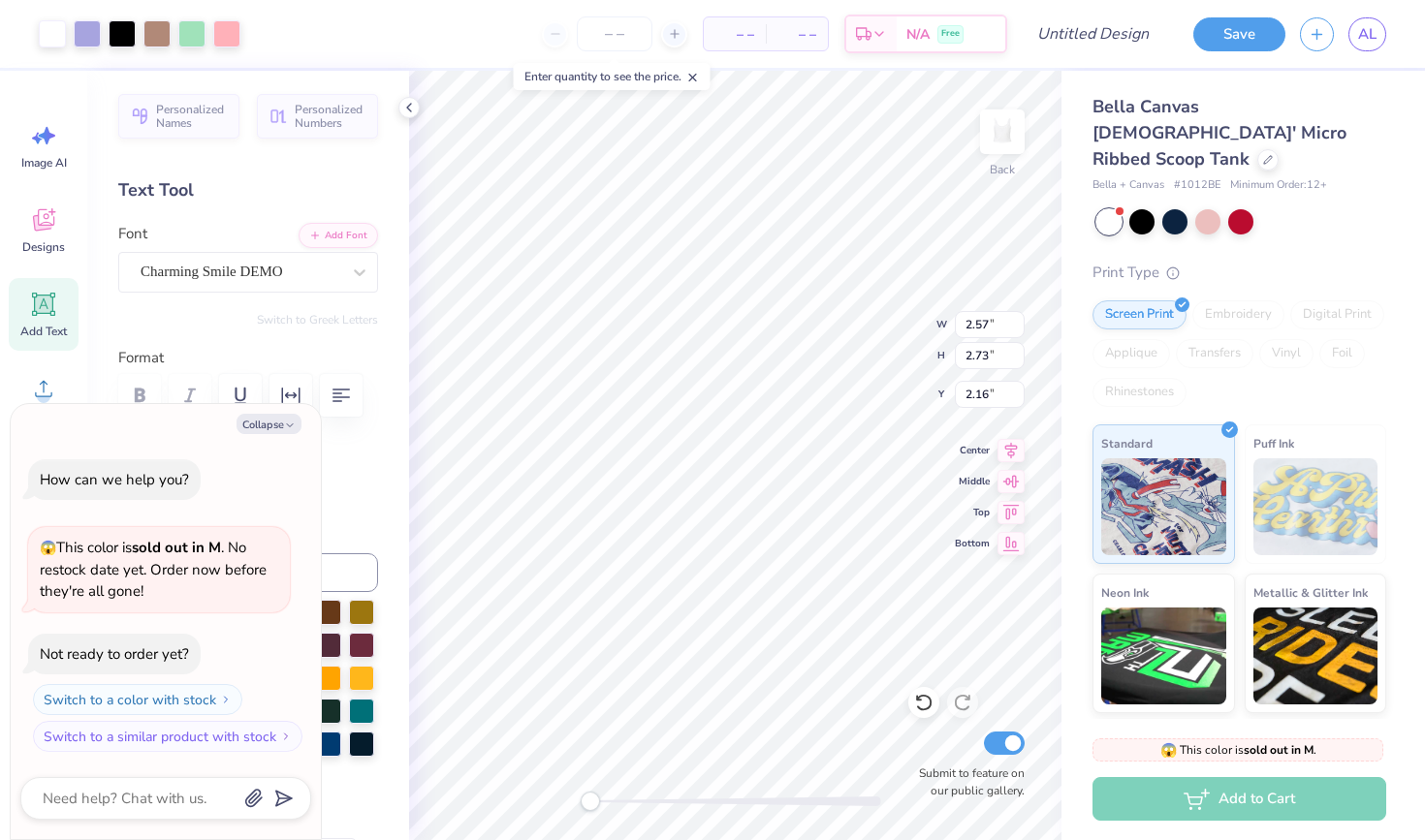
type input "2.37"
type textarea "x"
type input "1.38"
type textarea "x"
type input "0.50"
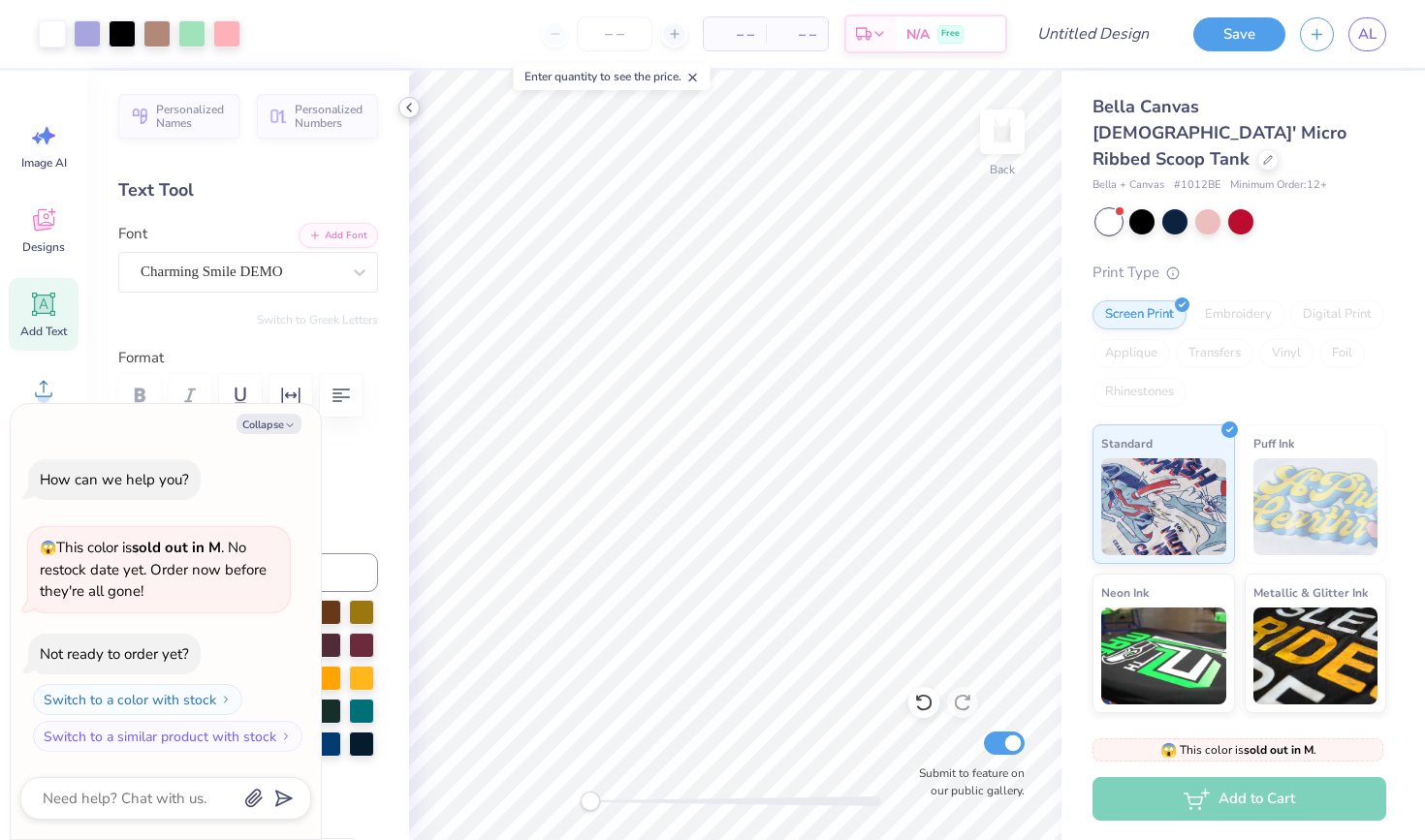
click at [409, 113] on icon at bounding box center [409, 108] width 16 height 16
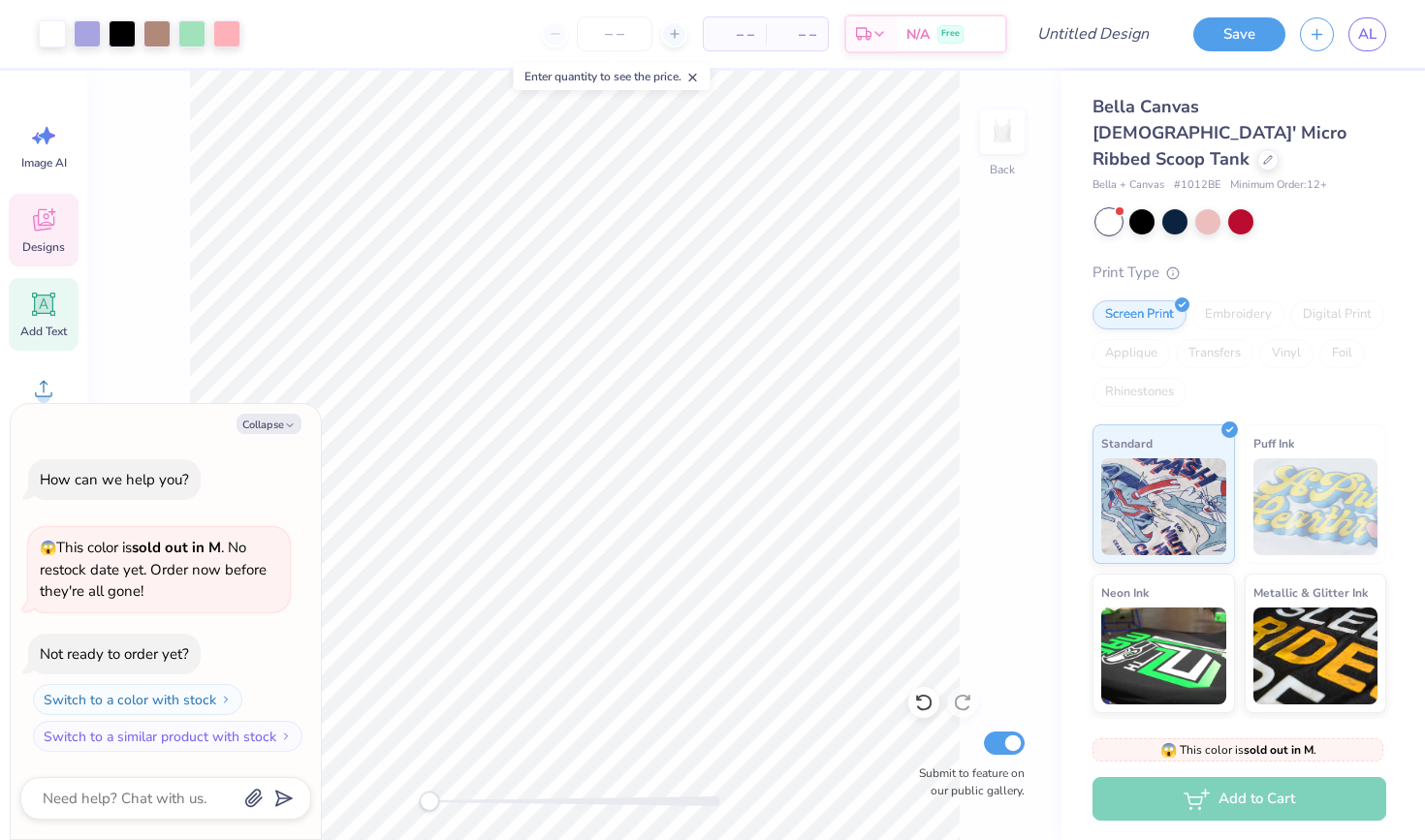
click at [25, 248] on span "Designs" at bounding box center [43, 247] width 43 height 16
type textarea "x"
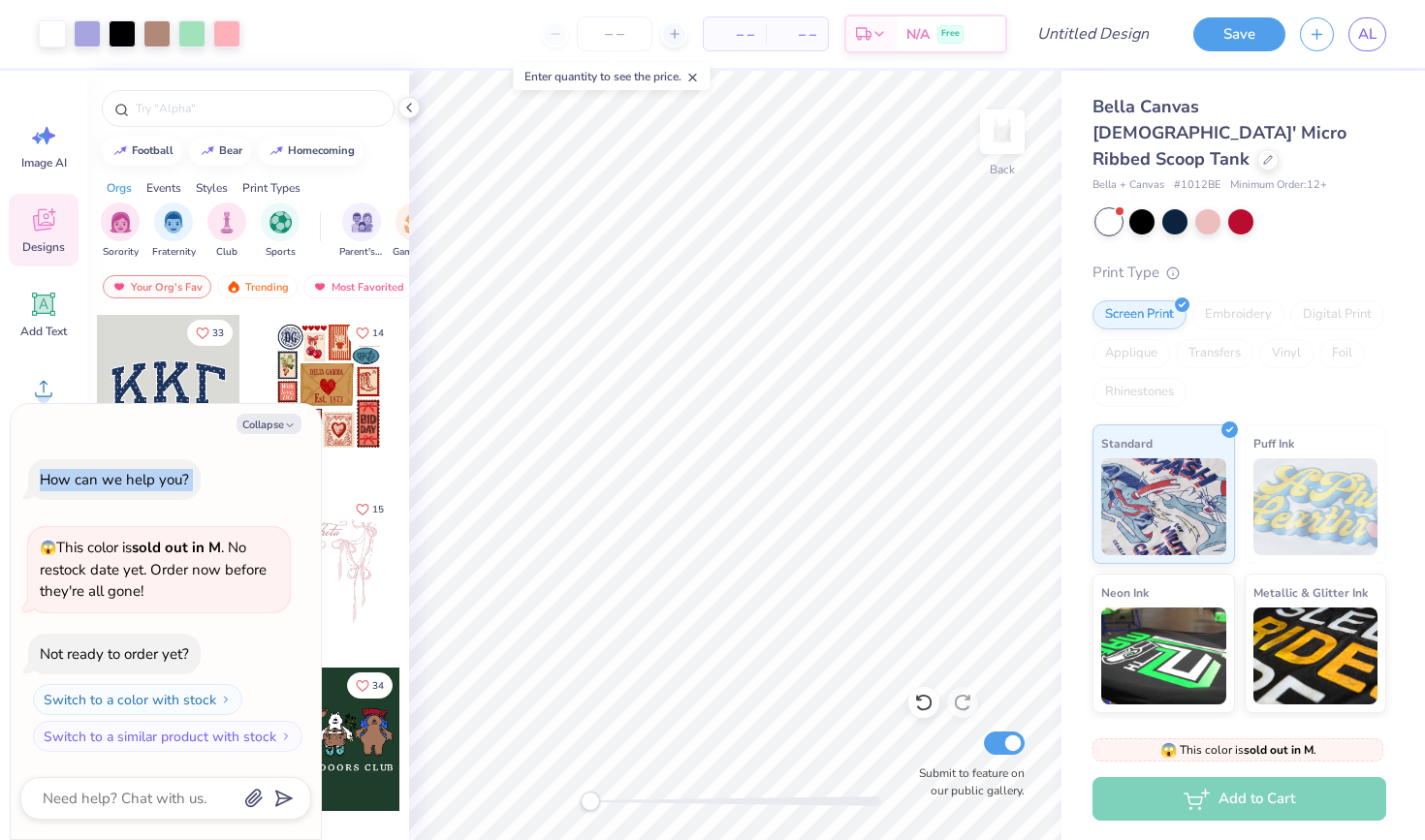
drag, startPoint x: 200, startPoint y: 442, endPoint x: 293, endPoint y: 509, distance: 114.6
click at [293, 509] on div "Collapse How can we help you? 😱 This color is sold out in M . No restock date y…" at bounding box center [166, 622] width 310 height 436
click at [279, 500] on div "How can we help you? 😱 This color is sold out in M . No restock date yet. Order…" at bounding box center [165, 606] width 290 height 324
click at [238, 101] on input "text" at bounding box center [257, 108] width 248 height 19
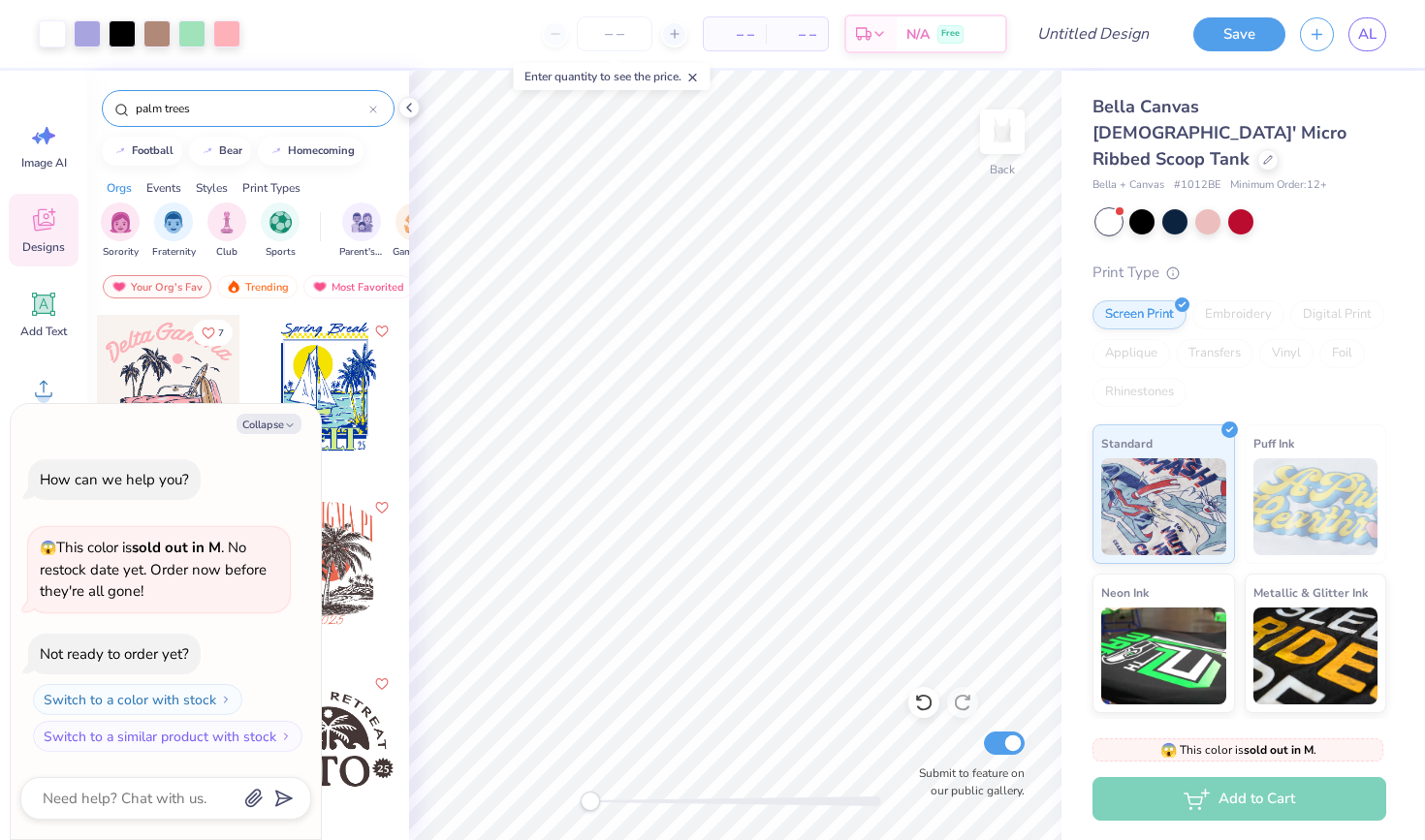
type input "palm trees"
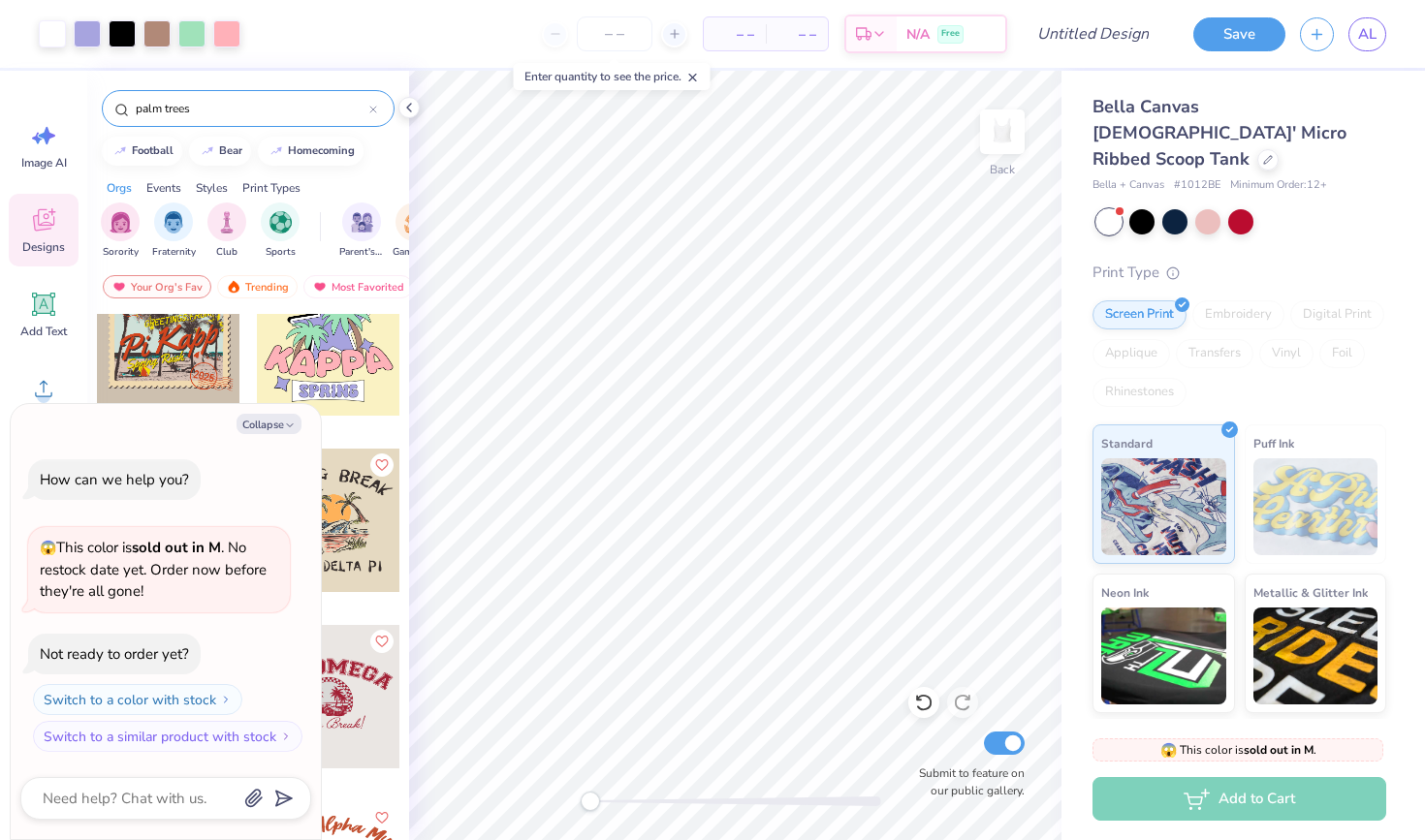
scroll to position [221, 0]
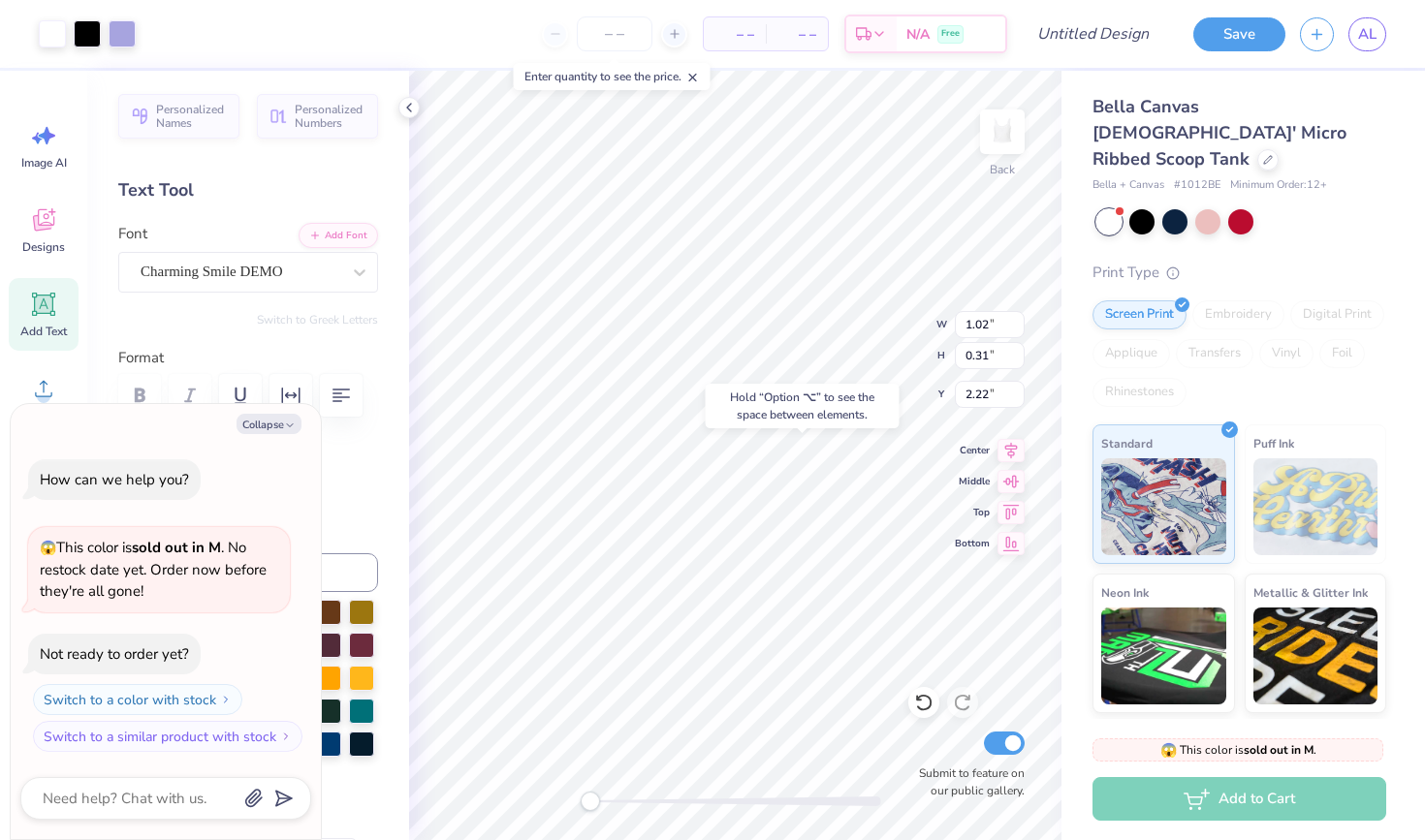
type textarea "x"
type input "2.22"
click at [888, 418] on div "Hold “Option ⌥” to see the space between elements." at bounding box center [802, 406] width 194 height 45
type textarea "x"
type input "0.60"
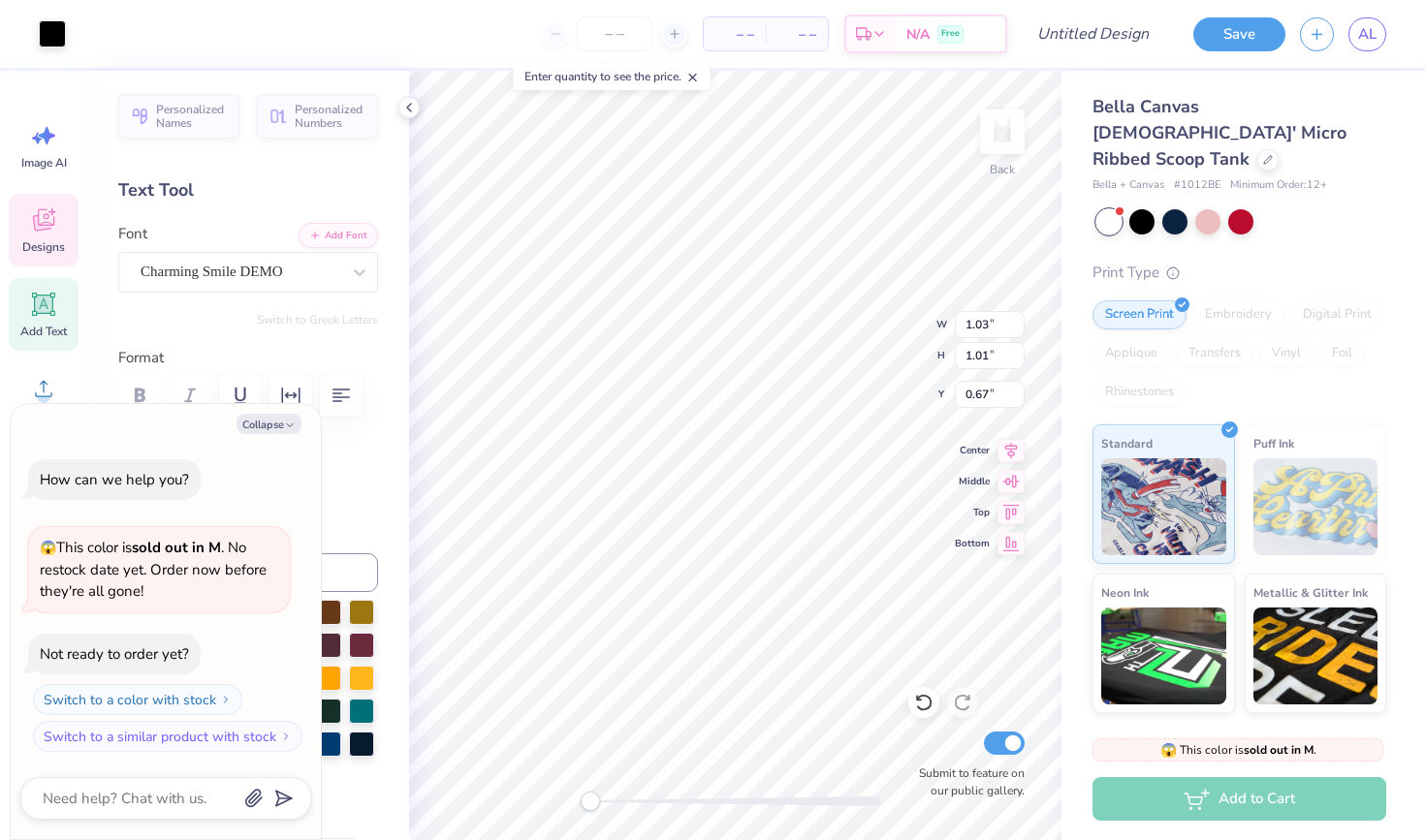
type input "0.76"
type input "1.23"
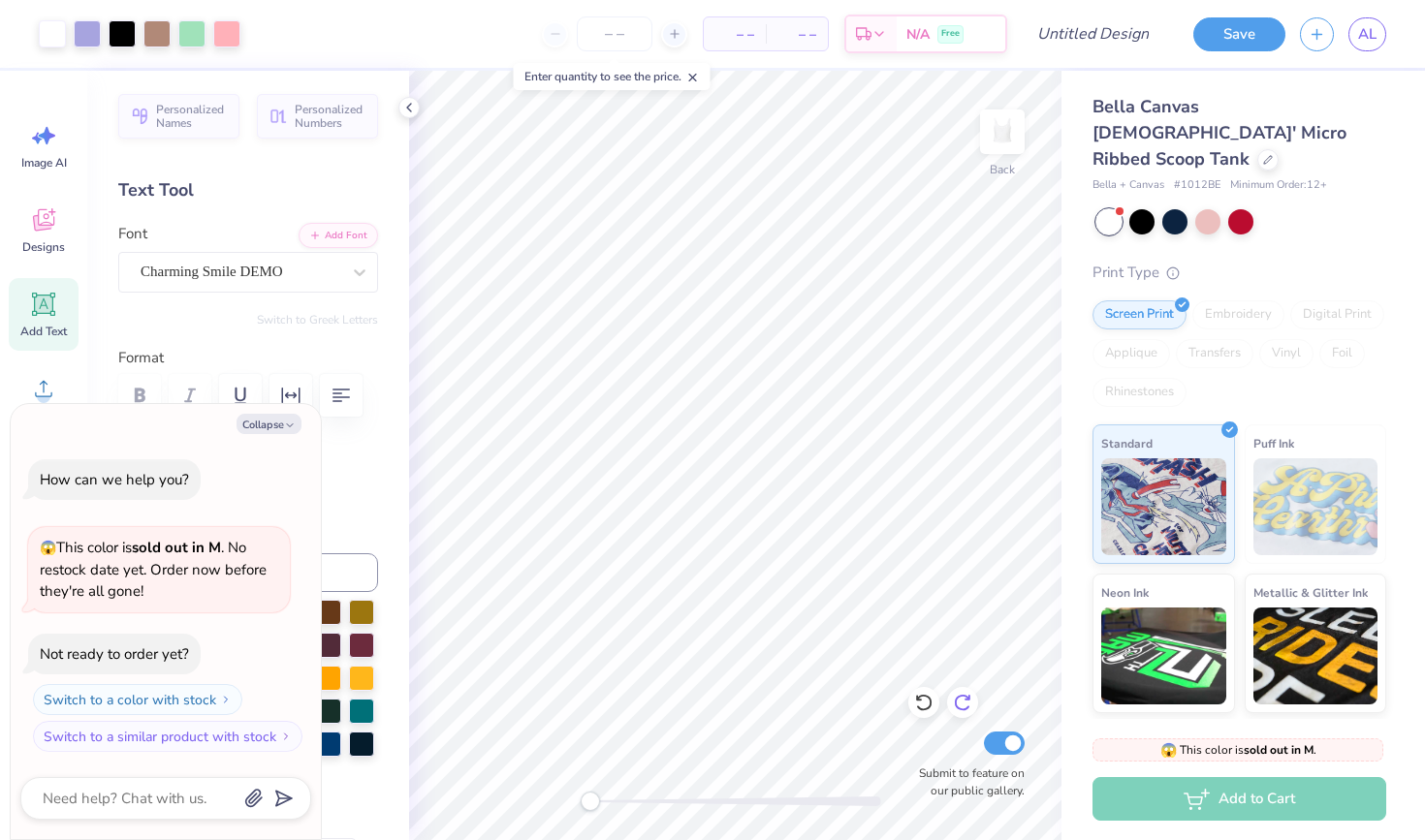
click at [947, 697] on div at bounding box center [962, 702] width 31 height 31
click at [867, 354] on div "Back W 1.50 H 1.26 Y 0.53 Center Middle Top Bottom Submit to feature on our pub…" at bounding box center [735, 455] width 653 height 769
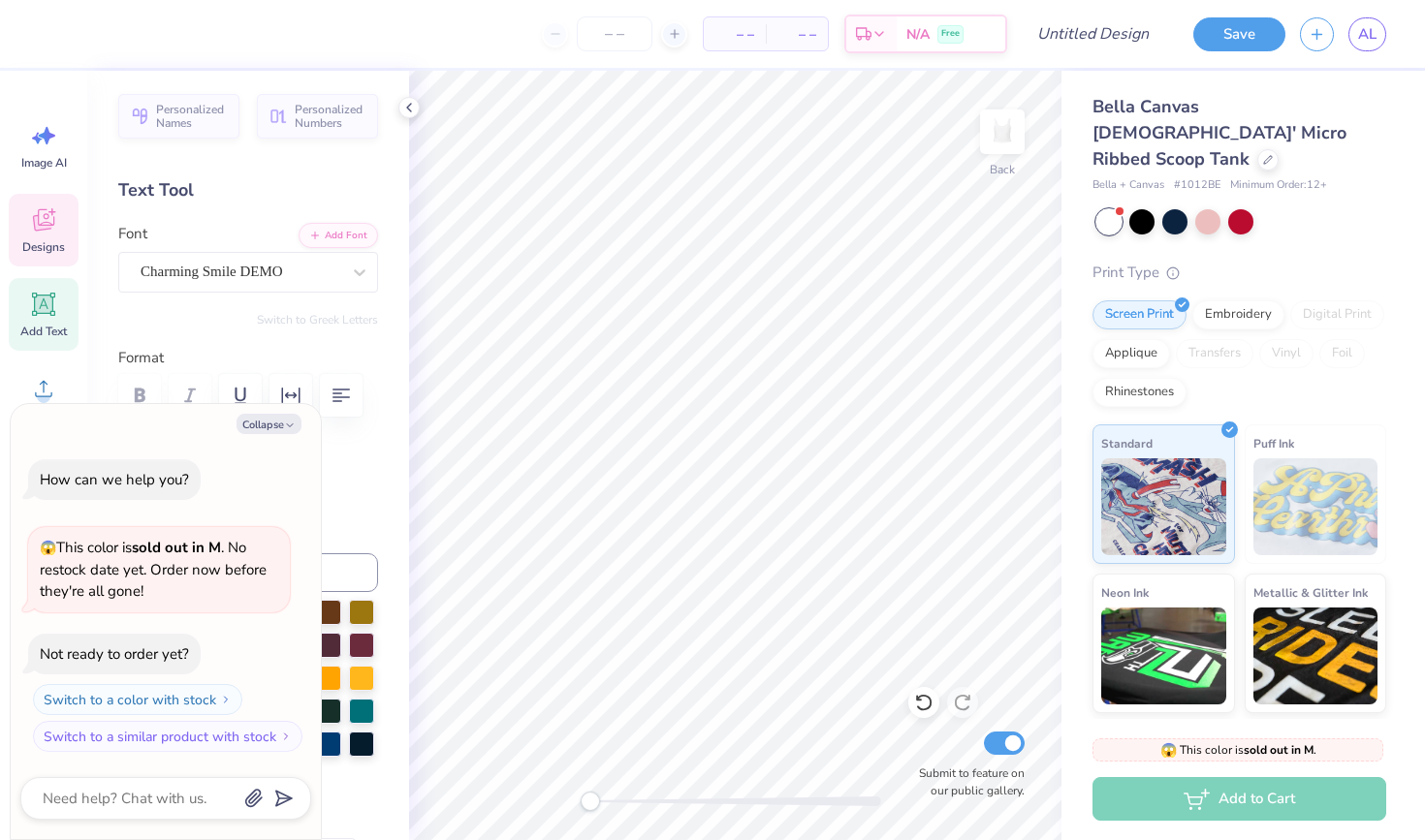
click at [36, 225] on icon at bounding box center [43, 223] width 18 height 16
type textarea "x"
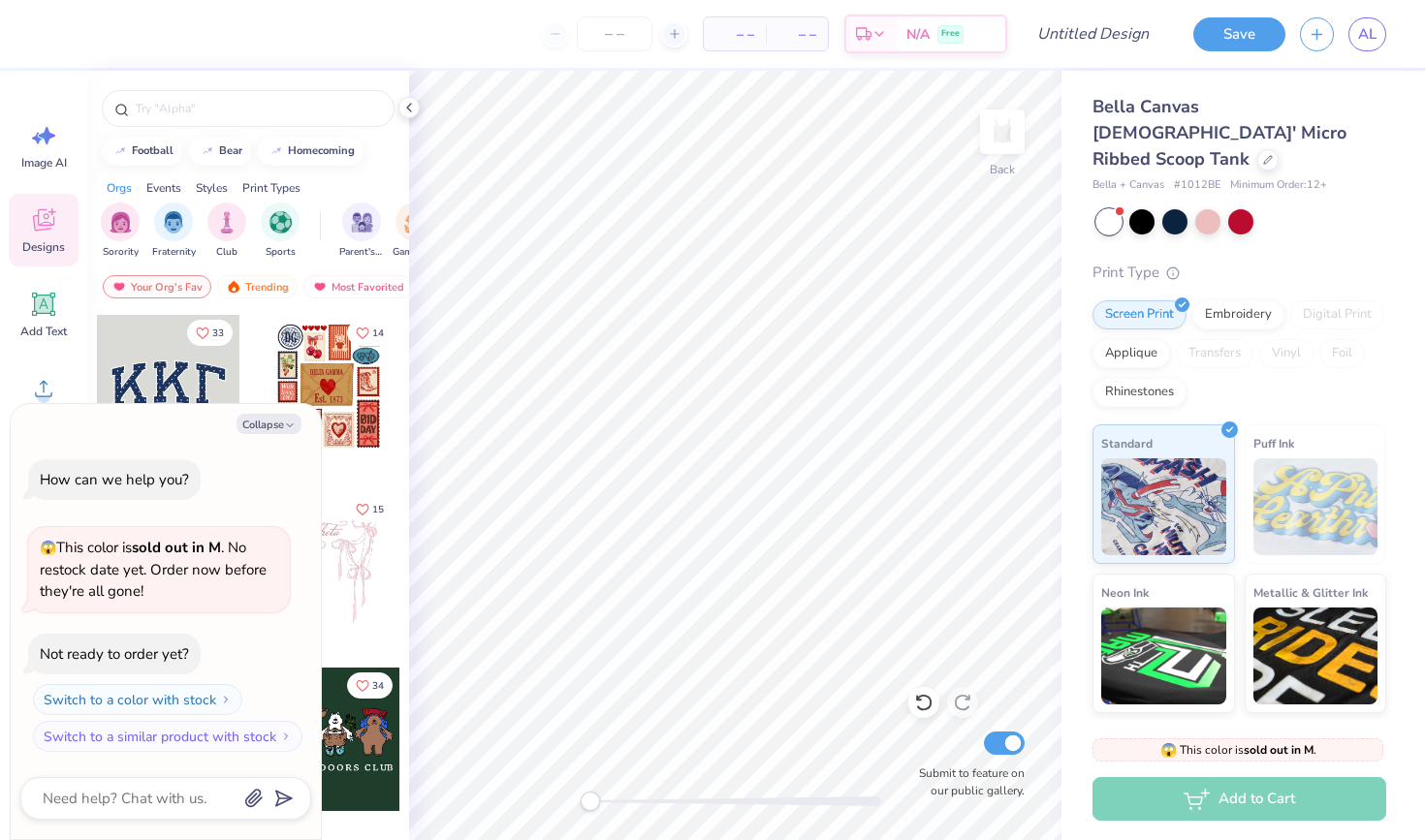
click at [236, 456] on div "How can we help you? 😱 This color is sold out in M . No restock date yet. Order…" at bounding box center [165, 606] width 290 height 324
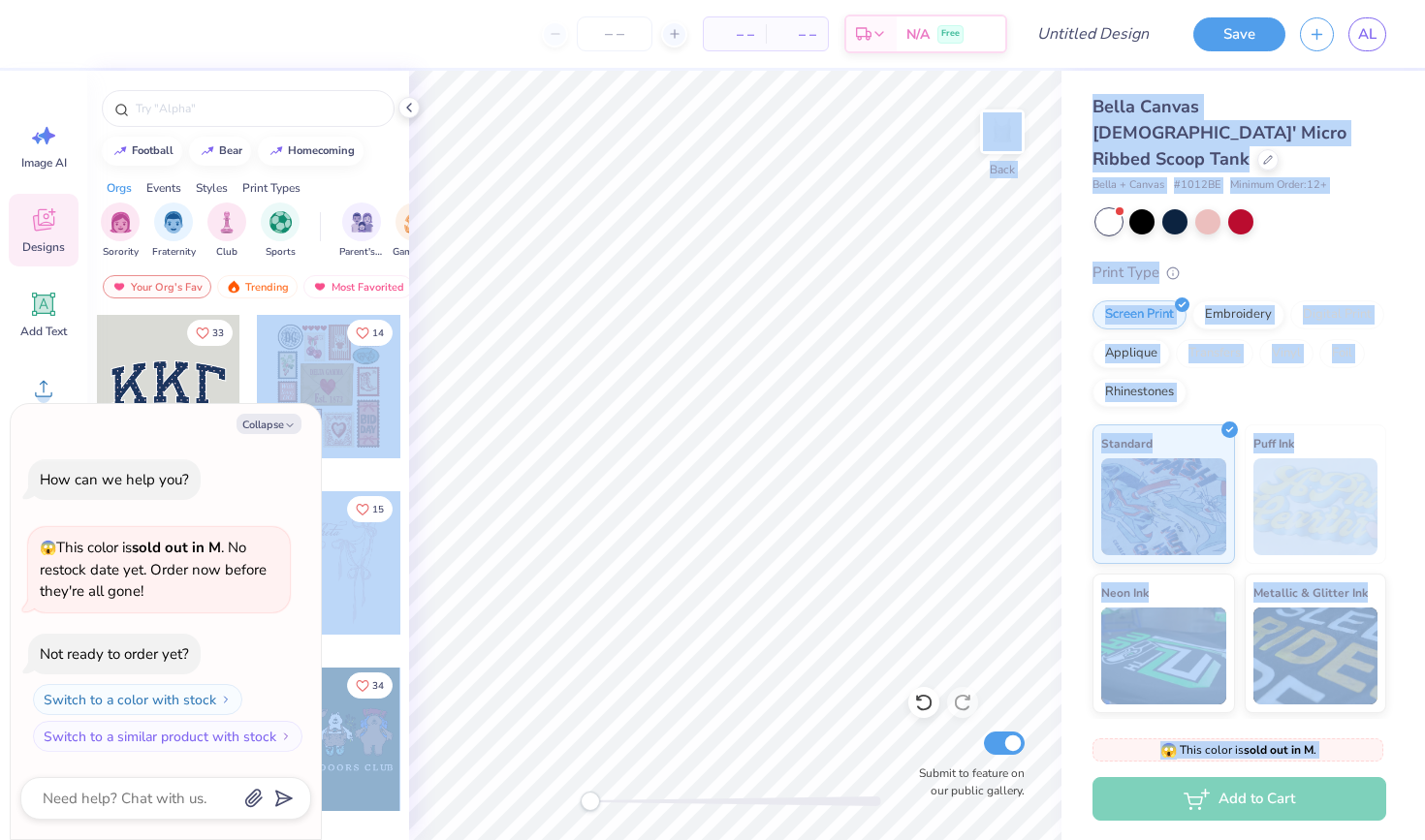
drag, startPoint x: 164, startPoint y: 443, endPoint x: 345, endPoint y: 457, distance: 181.5
click at [346, 457] on body "– – Per Item – – Total Est. Delivery N/A Free Design Title Save AL Image AI Des…" at bounding box center [712, 420] width 1425 height 840
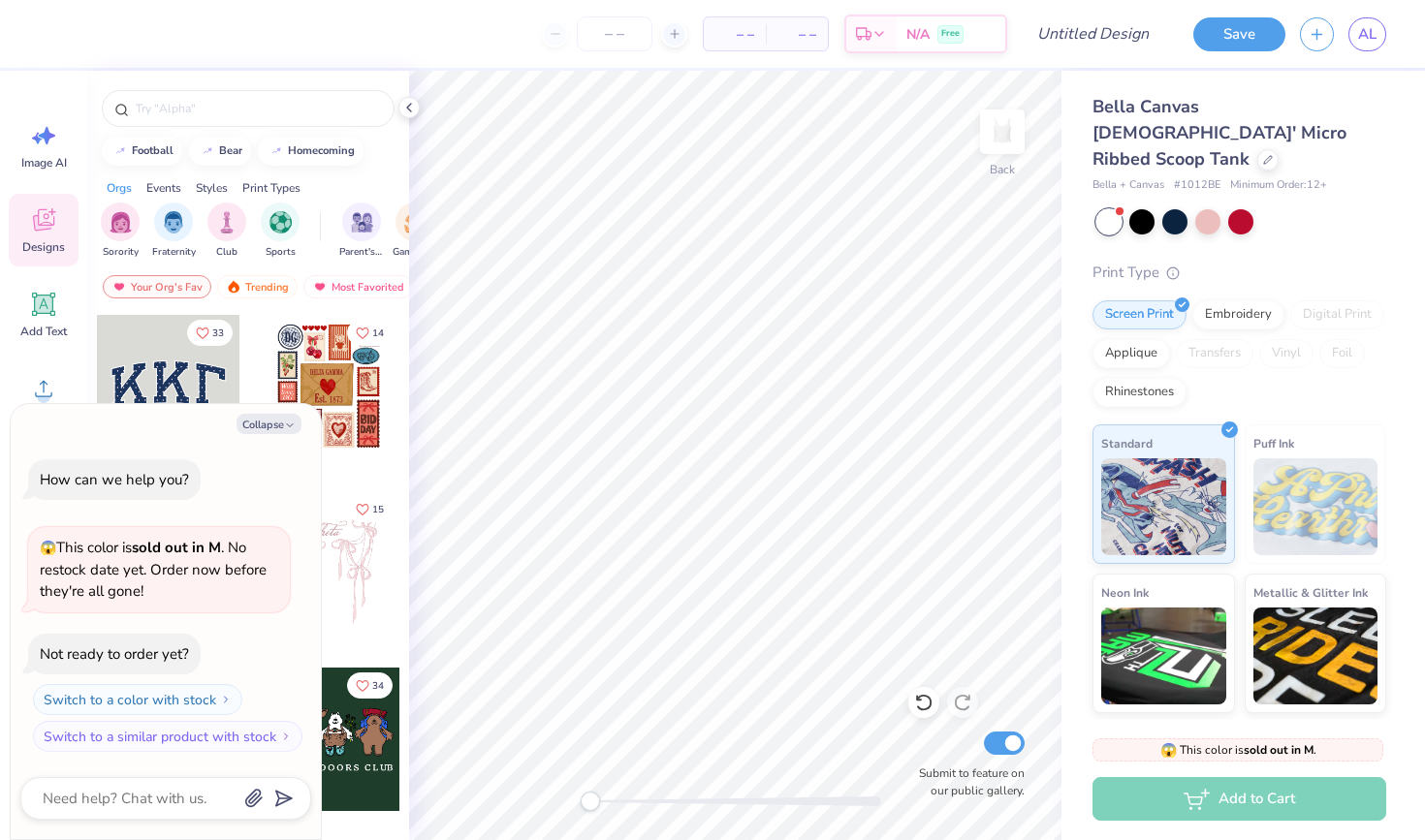
click at [211, 436] on div "Collapse How can we help you? 😱 This color is sold out in M . No restock date y…" at bounding box center [166, 622] width 310 height 436
click at [205, 447] on div "How can we help you? 😱 This color is sold out in M . No restock date yet. Order…" at bounding box center [165, 606] width 290 height 324
click at [203, 446] on div "How can we help you? 😱 This color is sold out in M . No restock date yet. Order…" at bounding box center [165, 606] width 290 height 324
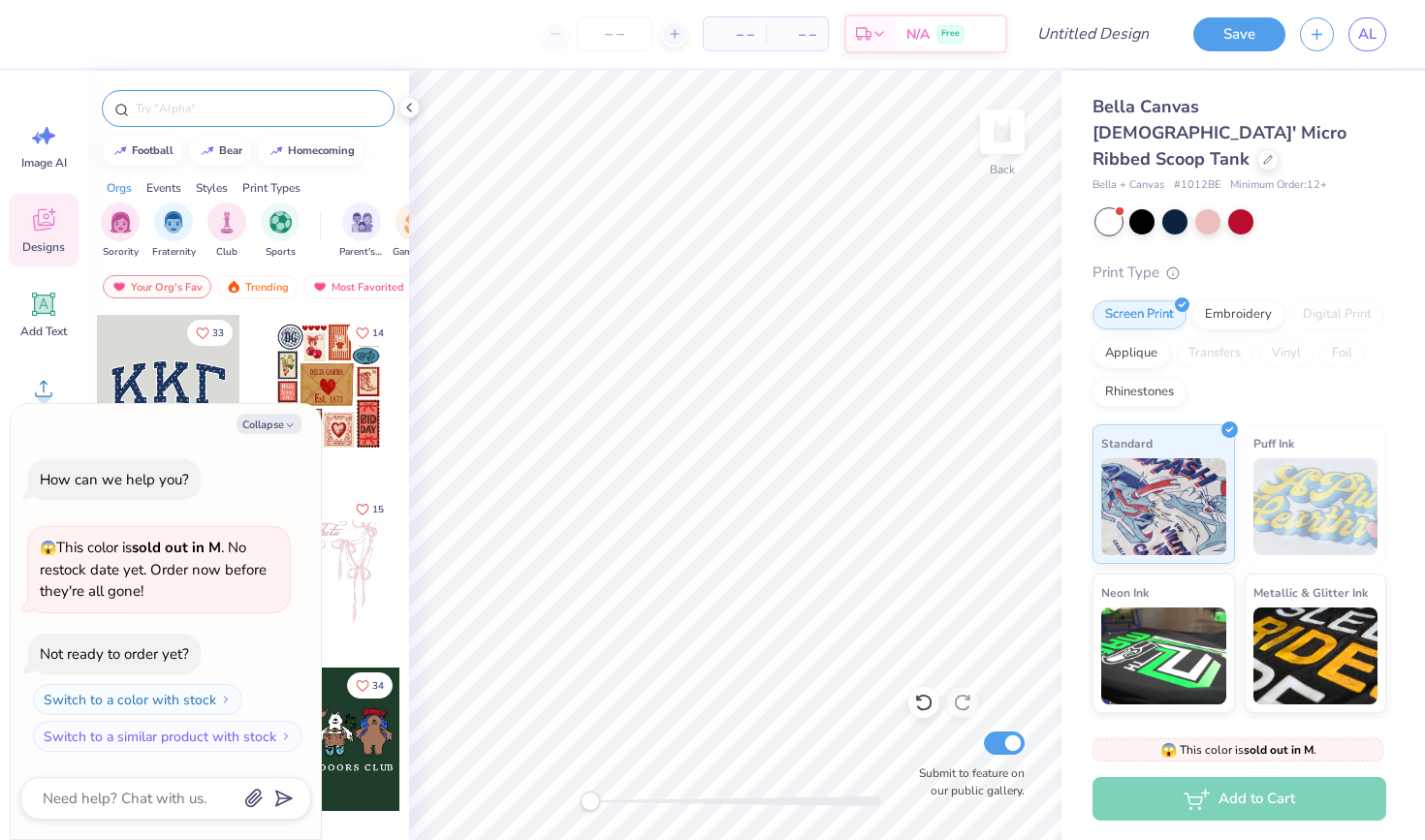
click at [240, 100] on input "text" at bounding box center [257, 108] width 248 height 19
type input "palm trees"
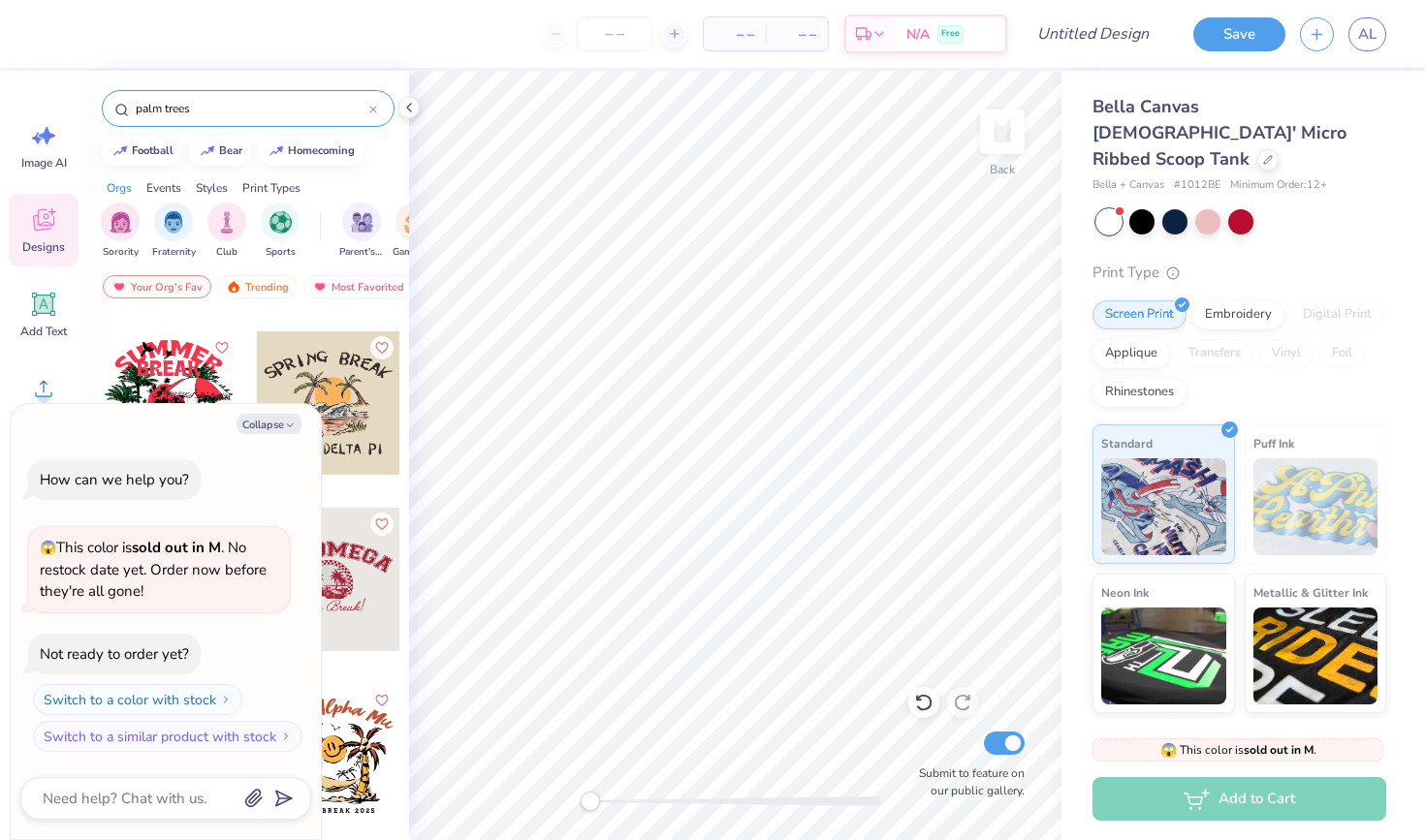
scroll to position [338, 0]
click at [134, 818] on div at bounding box center [165, 798] width 290 height 43
click at [132, 808] on textarea at bounding box center [139, 798] width 197 height 25
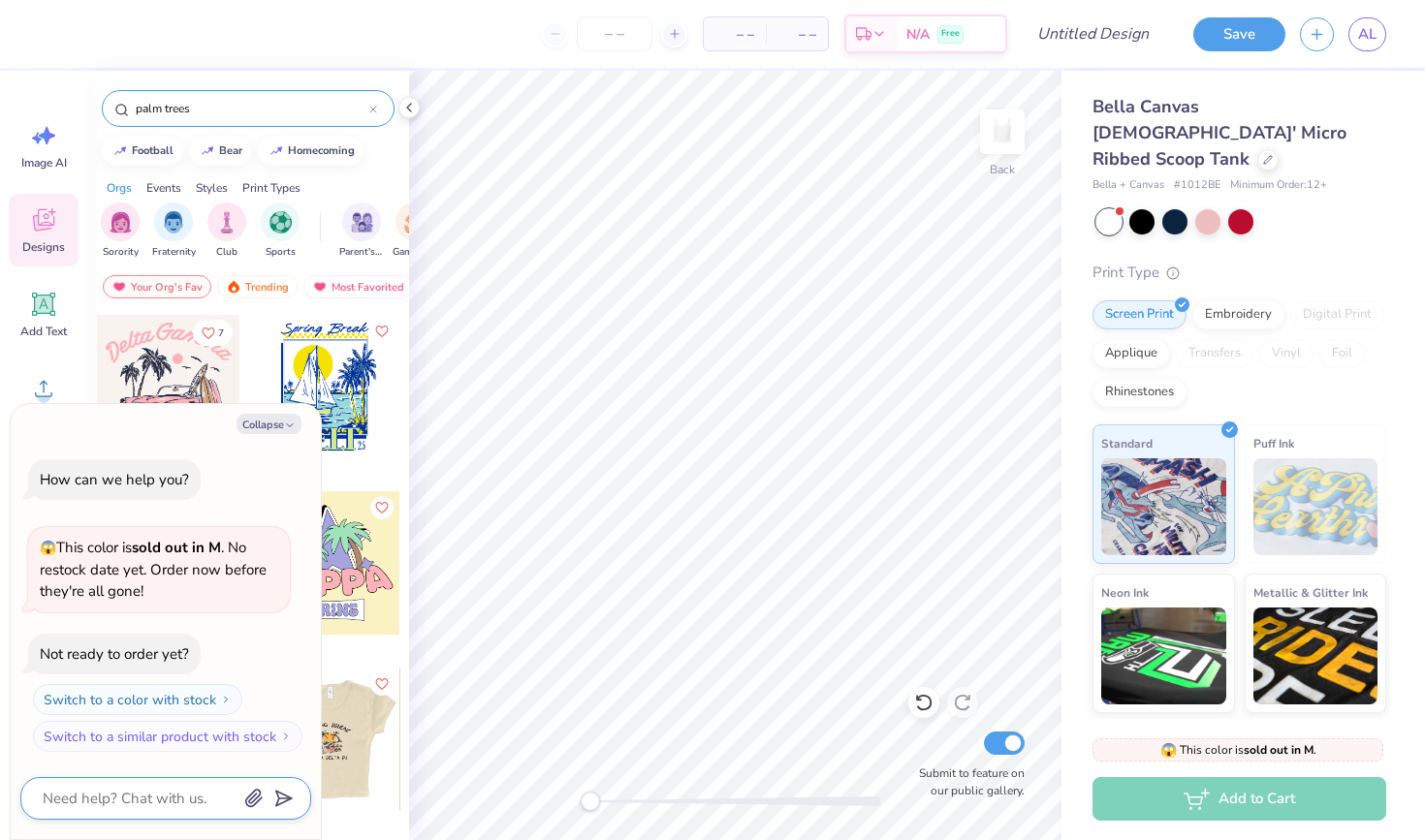
scroll to position [0, 0]
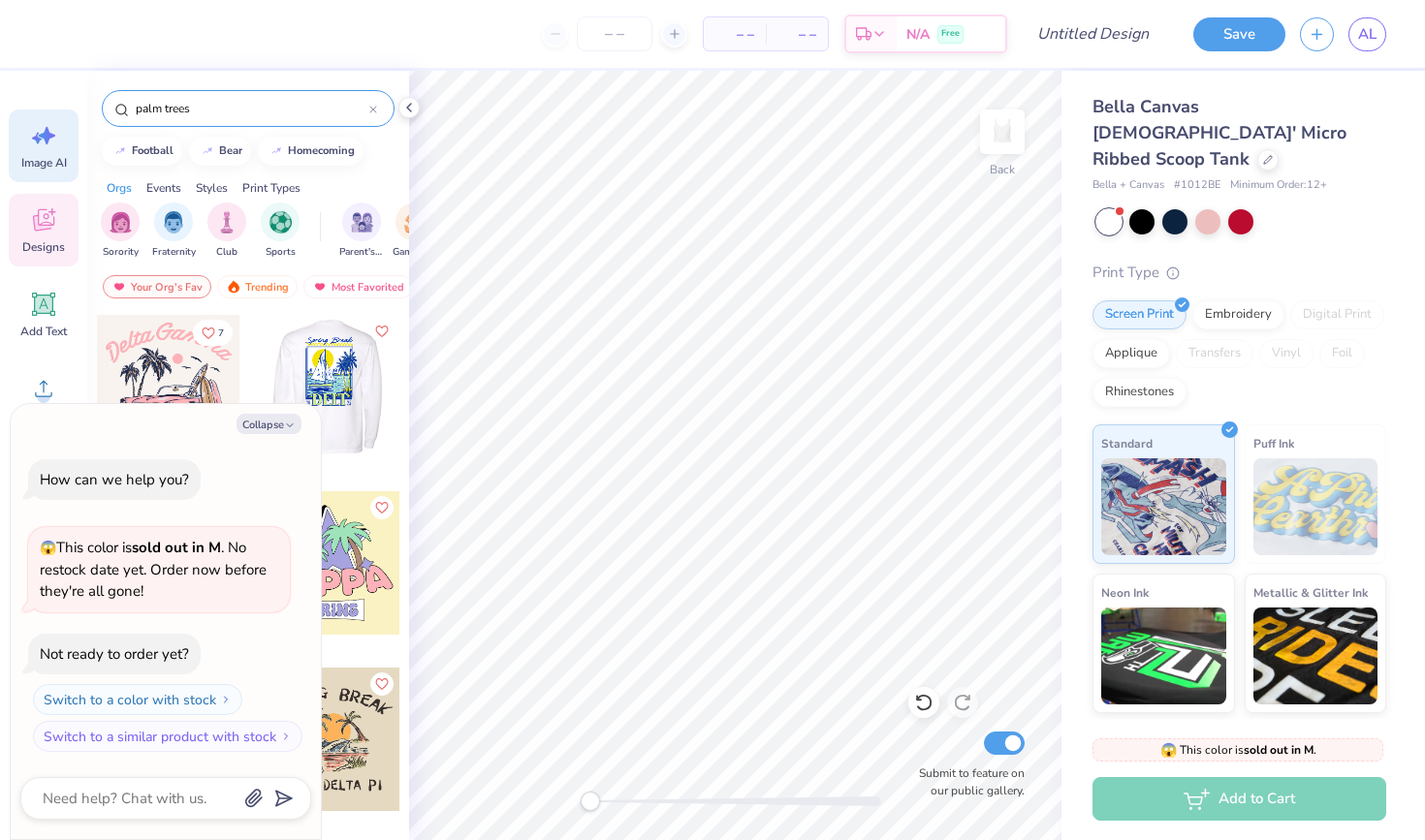
click at [40, 142] on icon at bounding box center [43, 135] width 29 height 29
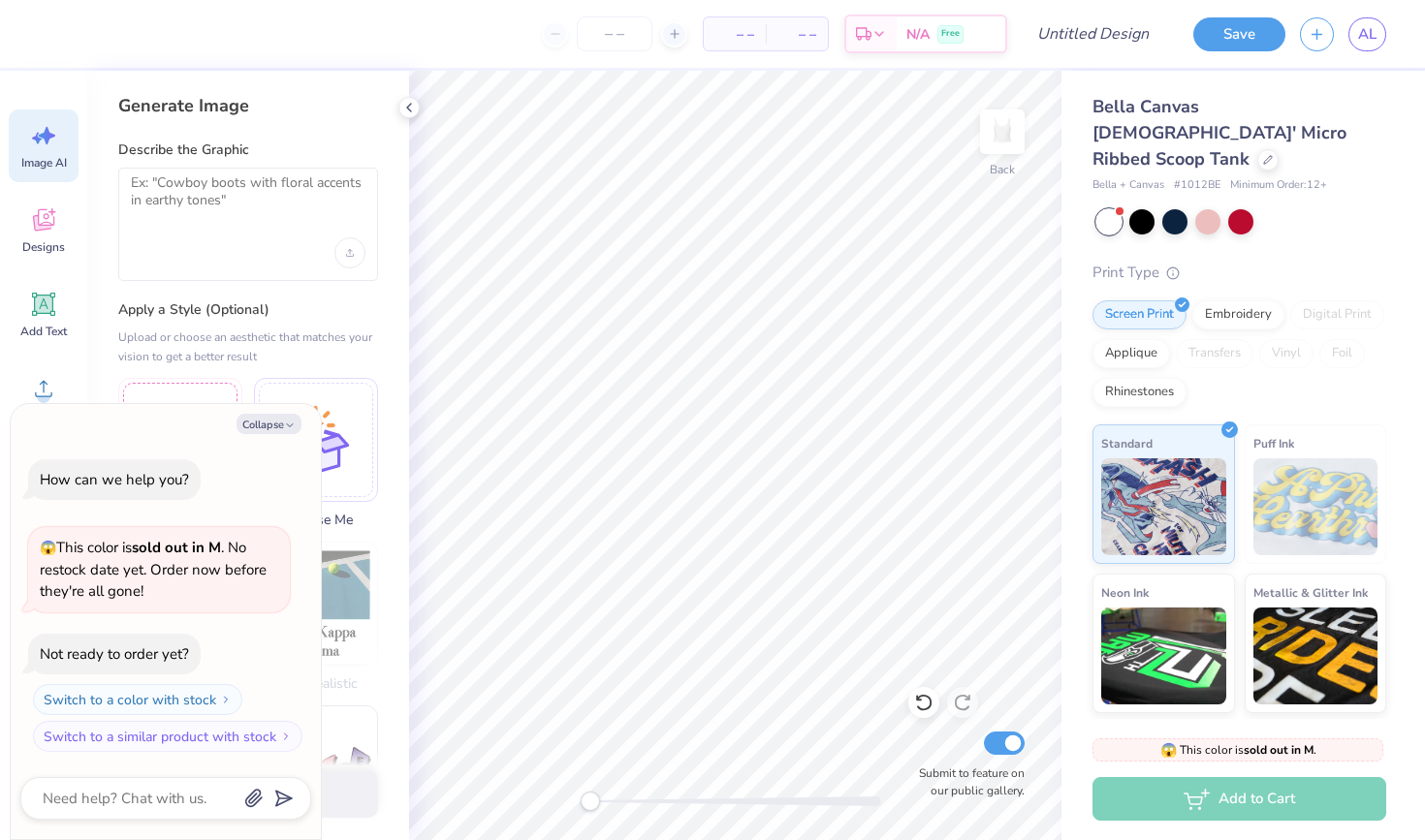
type textarea "x"
click at [190, 218] on textarea at bounding box center [247, 199] width 235 height 49
type textarea "c"
click at [203, 247] on div at bounding box center [247, 252] width 235 height 31
click at [211, 220] on textarea at bounding box center [247, 199] width 235 height 49
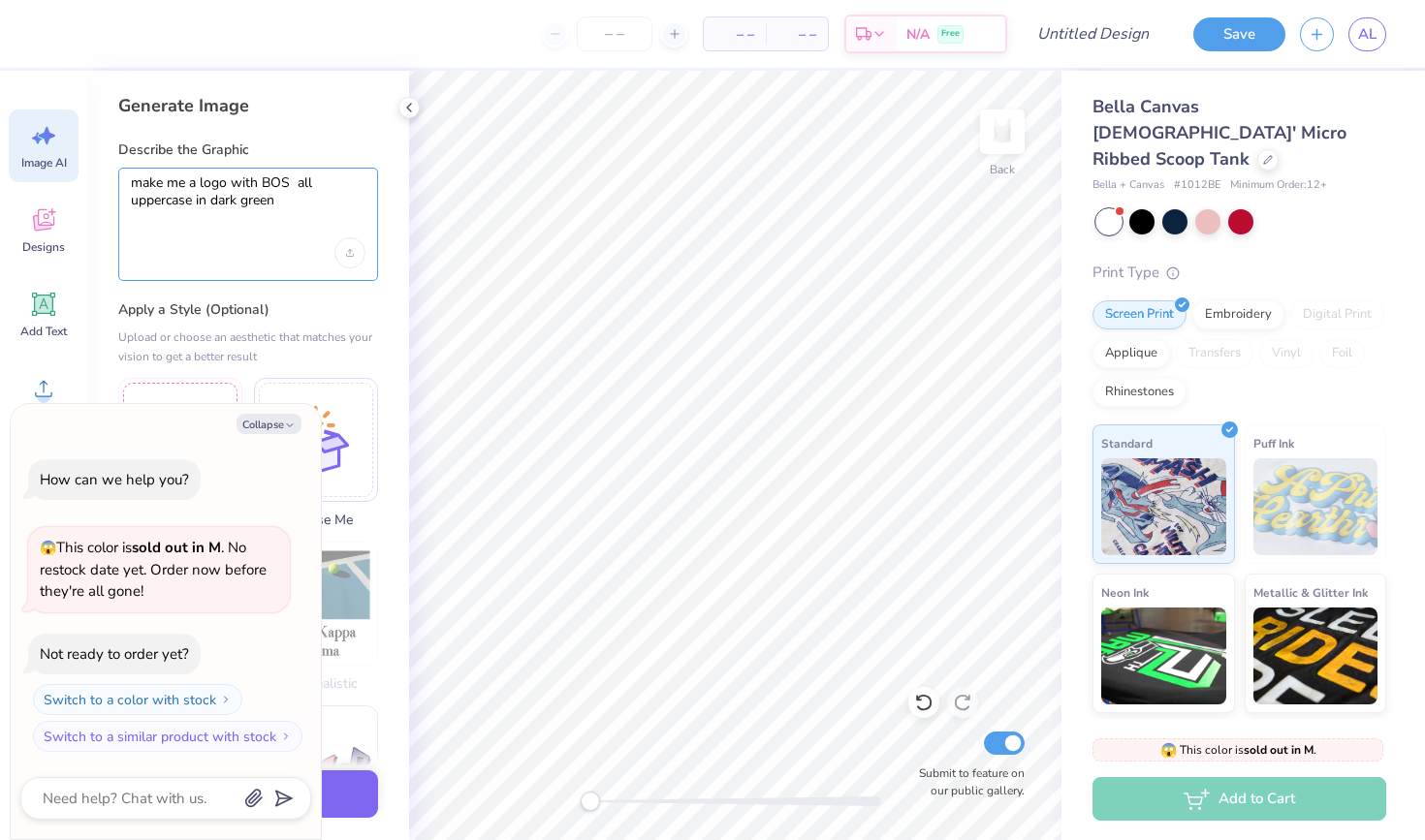
drag, startPoint x: 211, startPoint y: 220, endPoint x: 289, endPoint y: 182, distance: 86.8
click at [289, 182] on textarea "make me a logo with BOS all uppercase in dark gree" at bounding box center [247, 199] width 235 height 49
click at [289, 183] on textarea "make me a logo with BOS all uppercase in dark green" at bounding box center [247, 199] width 235 height 49
click at [292, 183] on textarea "make me a logo with BOS all uppercase in dark green" at bounding box center [247, 199] width 235 height 49
click at [295, 198] on textarea "make me a logo with BOS 26 all uppercase in dark green" at bounding box center [247, 199] width 235 height 49
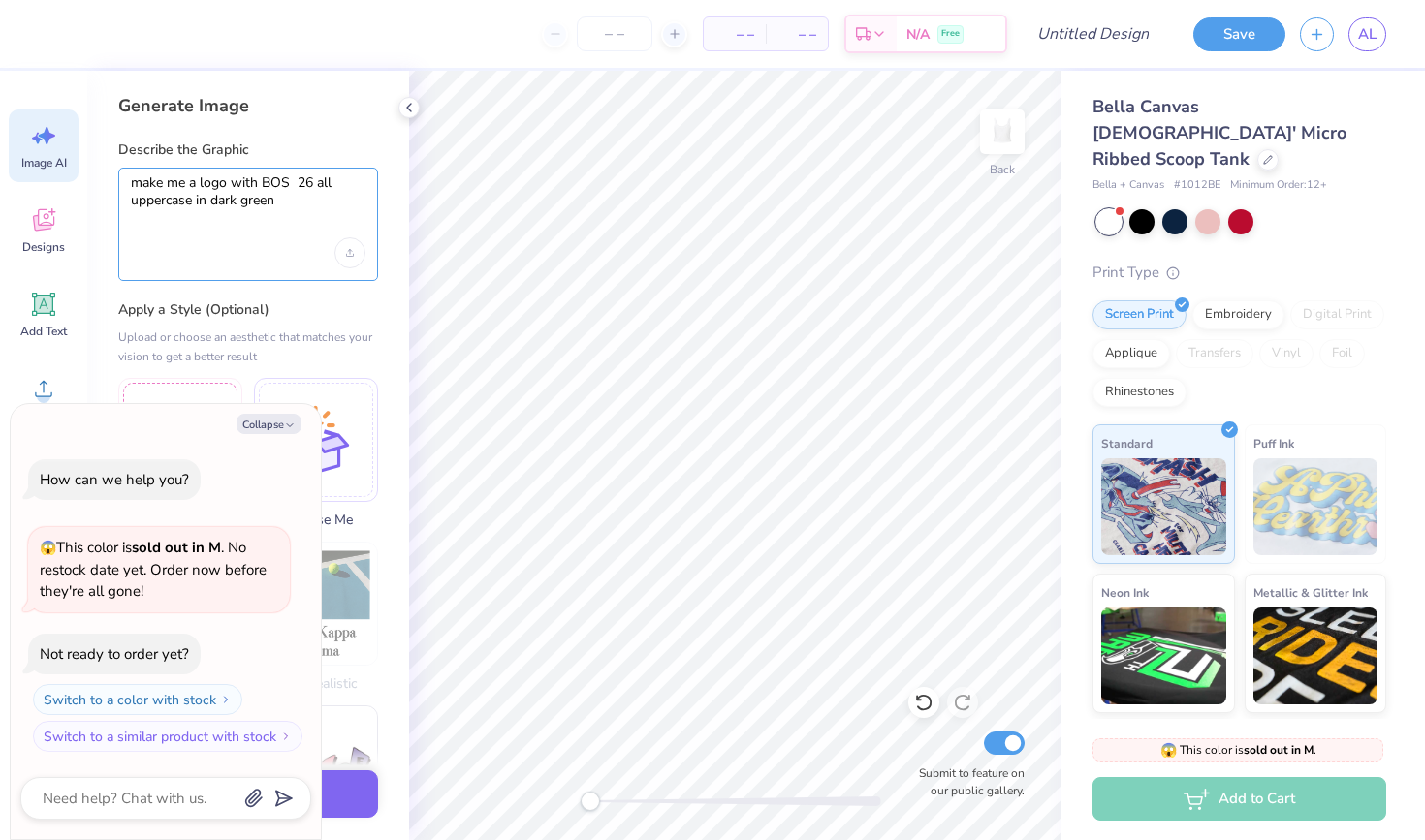
drag, startPoint x: 295, startPoint y: 198, endPoint x: 283, endPoint y: 203, distance: 13.0
click at [283, 203] on textarea "make me a logo with BOS 26 all uppercase in dark green" at bounding box center [247, 199] width 235 height 49
click at [214, 200] on textarea "make me a logo with BOS 26 all uppercase in dark green" at bounding box center [247, 199] width 235 height 49
click at [302, 203] on textarea "make me a logo with BOS 26 all uppercase in all dark green" at bounding box center [247, 199] width 235 height 49
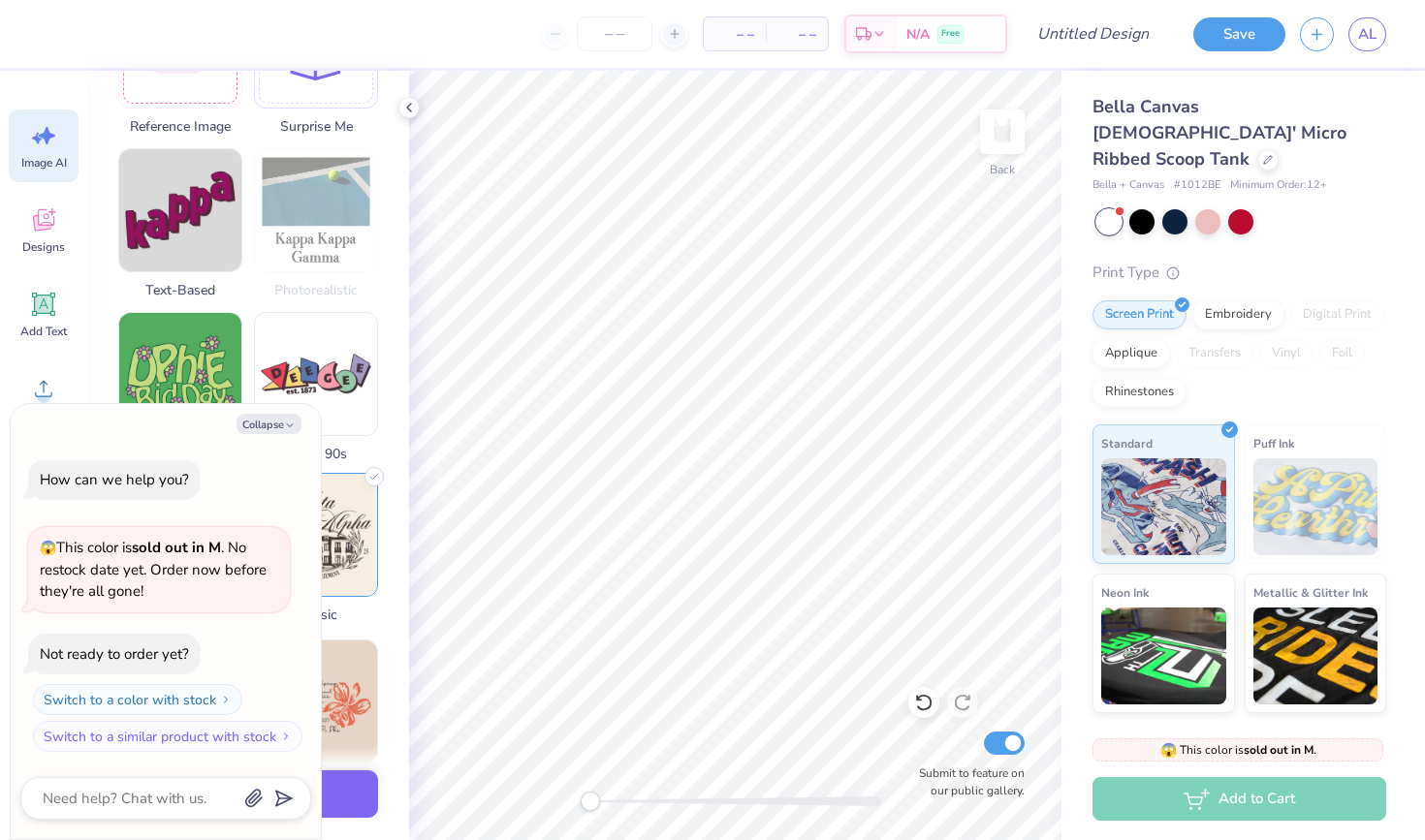
scroll to position [463, 0]
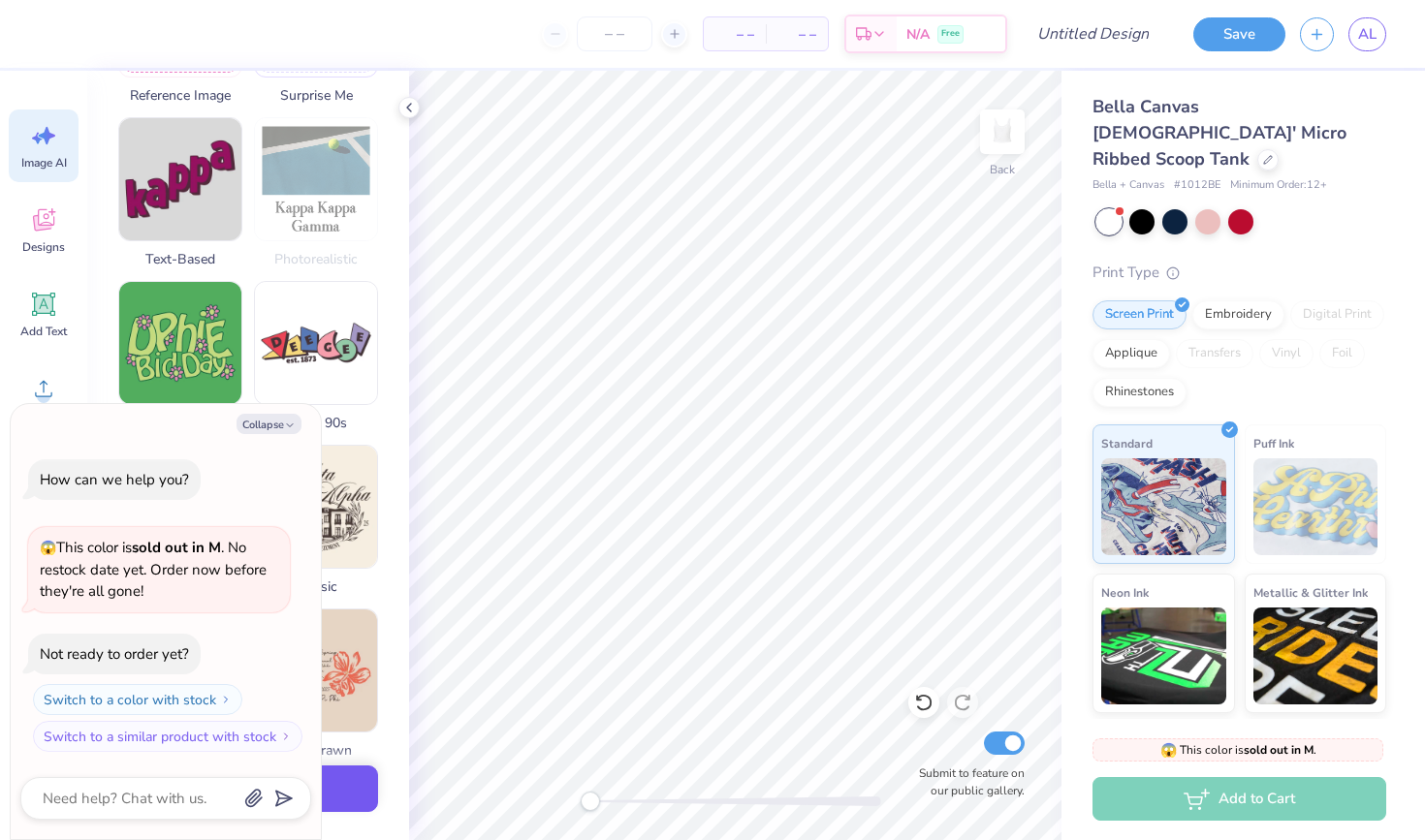
type textarea "make me a logo with BOS 26 all uppercase in all dark green with a palm tree and…"
click at [349, 799] on button "Generate Design" at bounding box center [248, 790] width 259 height 48
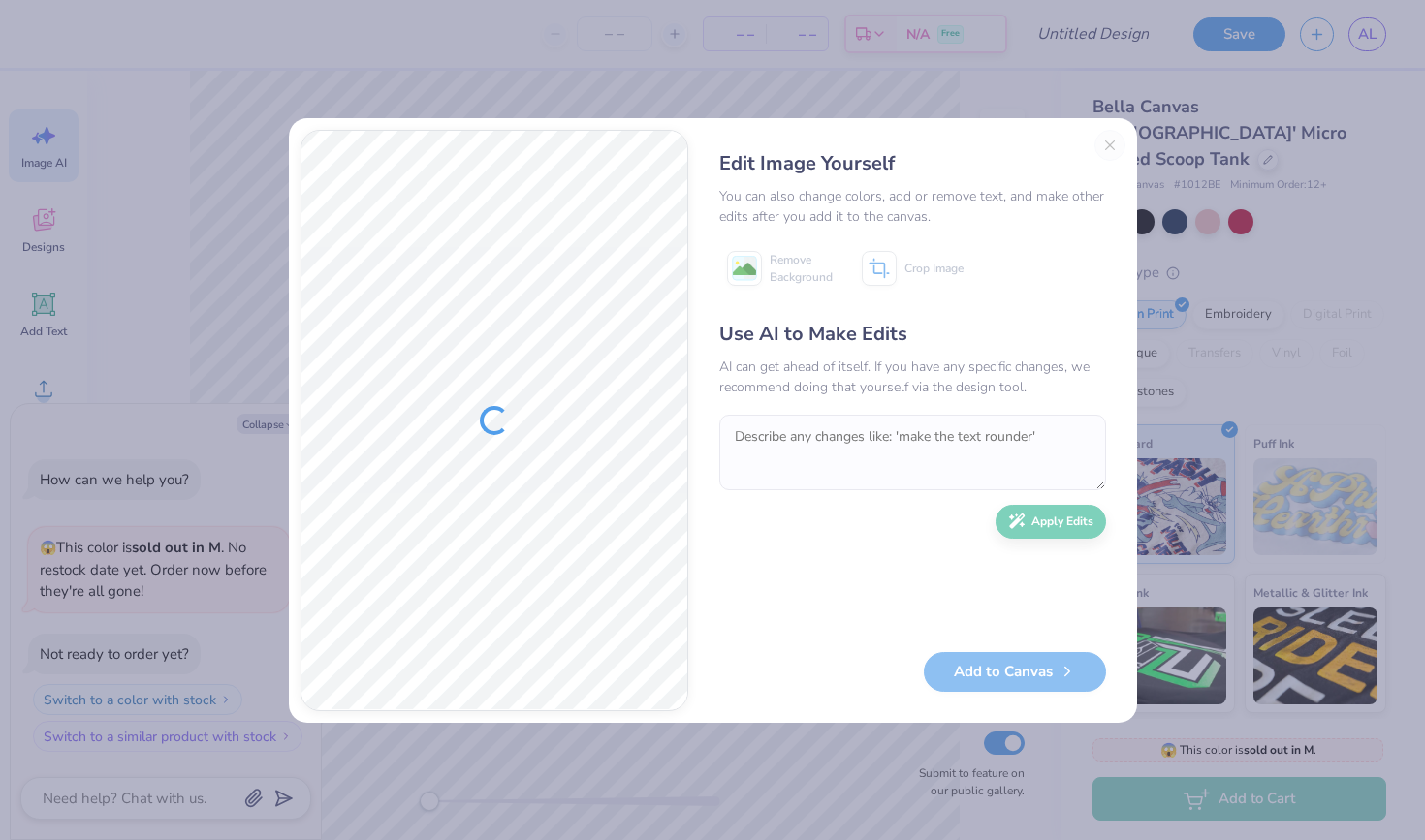
type textarea "x"
click at [809, 476] on textarea at bounding box center [913, 453] width 387 height 76
click at [807, 476] on textarea at bounding box center [913, 453] width 387 height 76
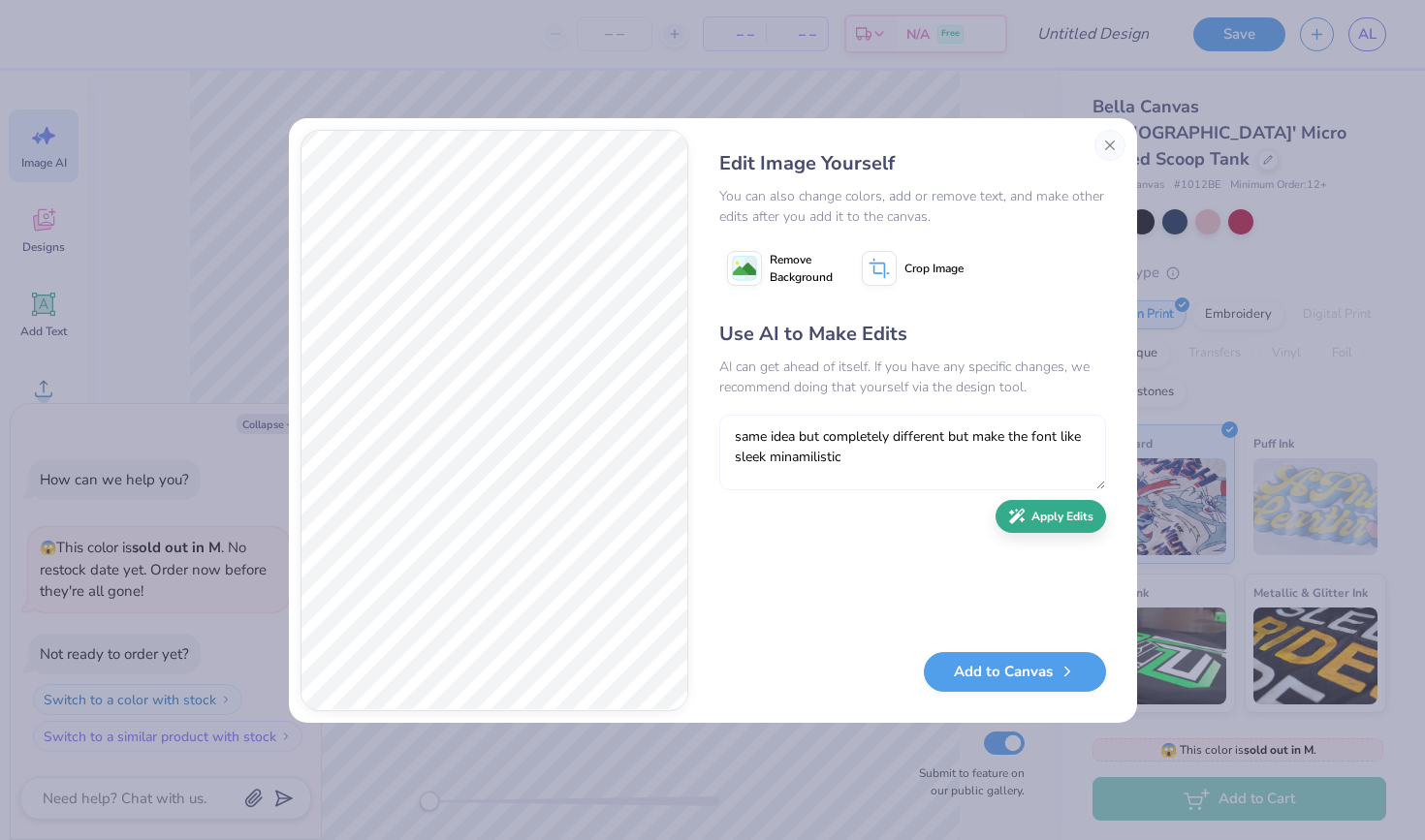
type textarea "same idea but completely different but make the font like sleek minamilistic"
click at [1095, 526] on button "Apply Edits" at bounding box center [1051, 517] width 111 height 34
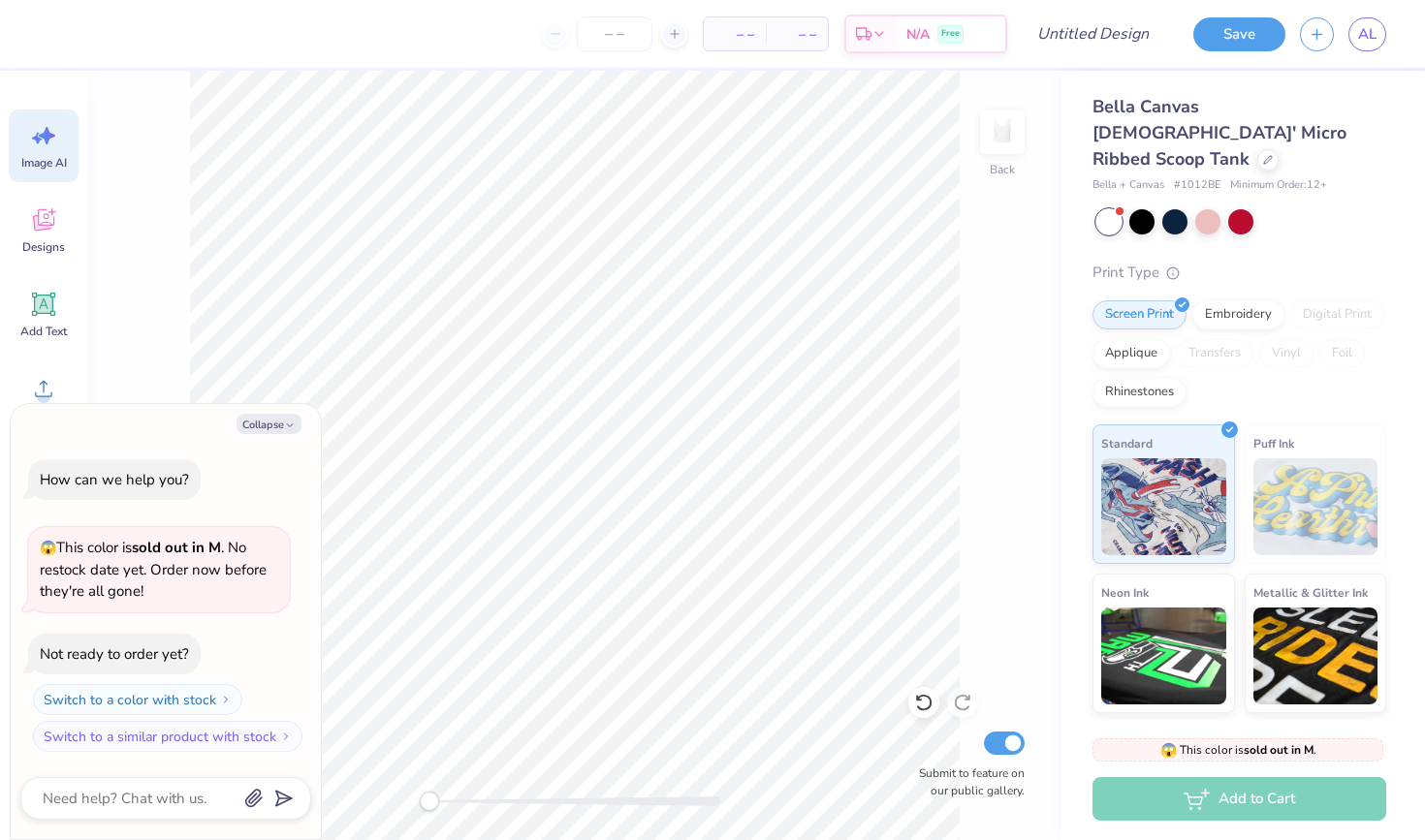
click at [43, 178] on div "Image AI" at bounding box center [44, 146] width 70 height 73
type textarea "x"
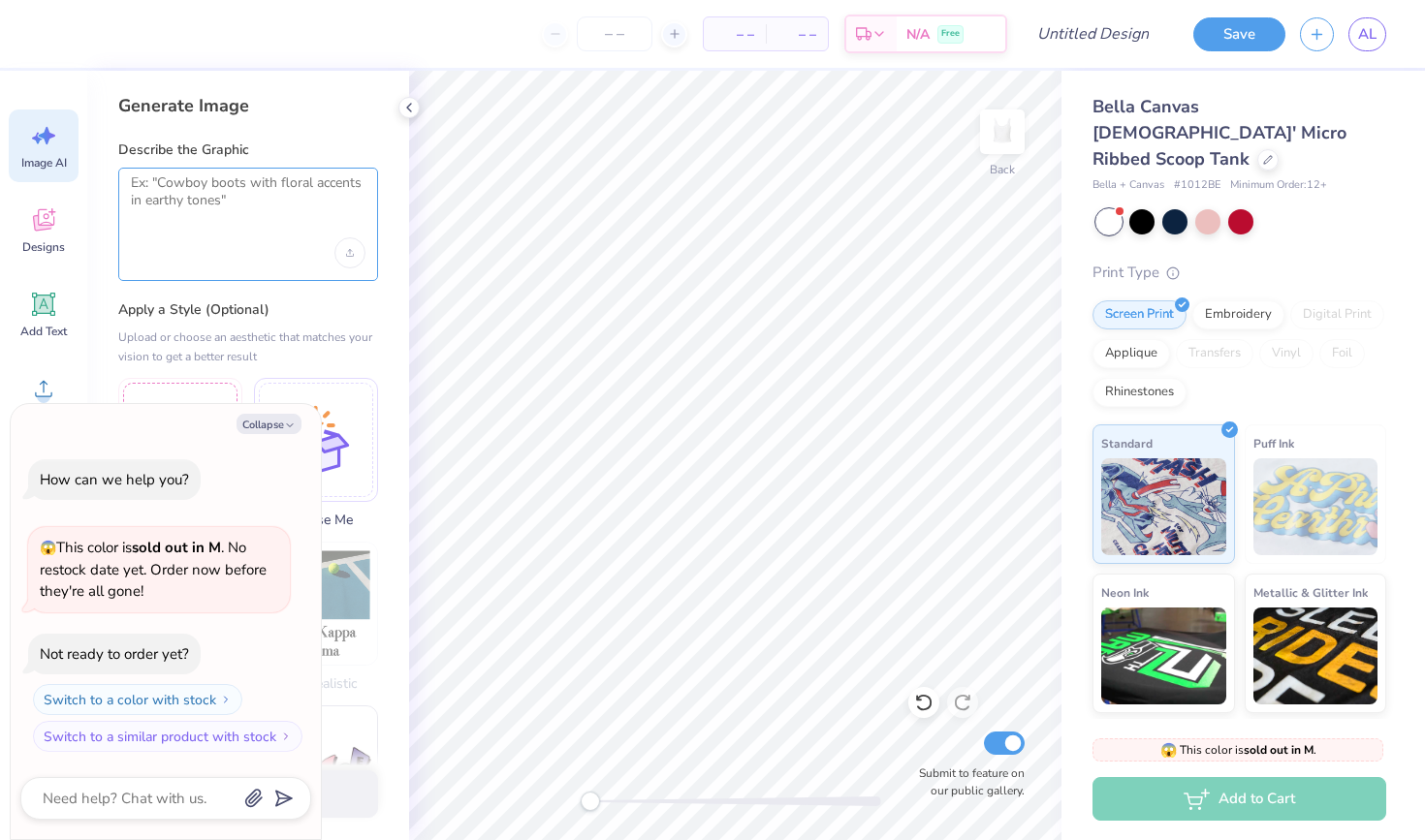
click at [249, 210] on textarea at bounding box center [247, 199] width 235 height 49
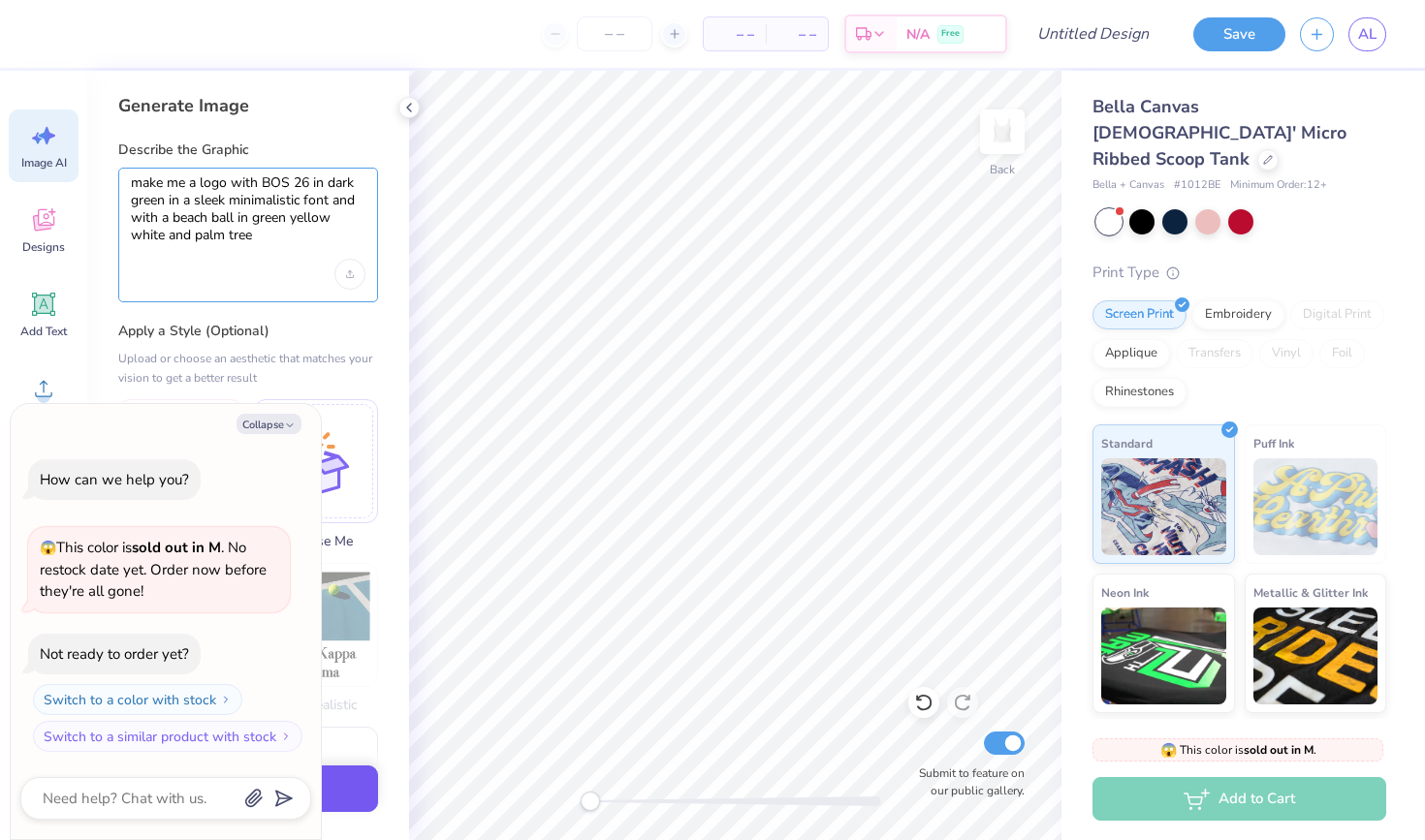
type textarea "make me a logo with BOS 26 in dark green in a sleek minimalistic font and with …"
click at [353, 788] on button "Generate Design" at bounding box center [248, 790] width 259 height 48
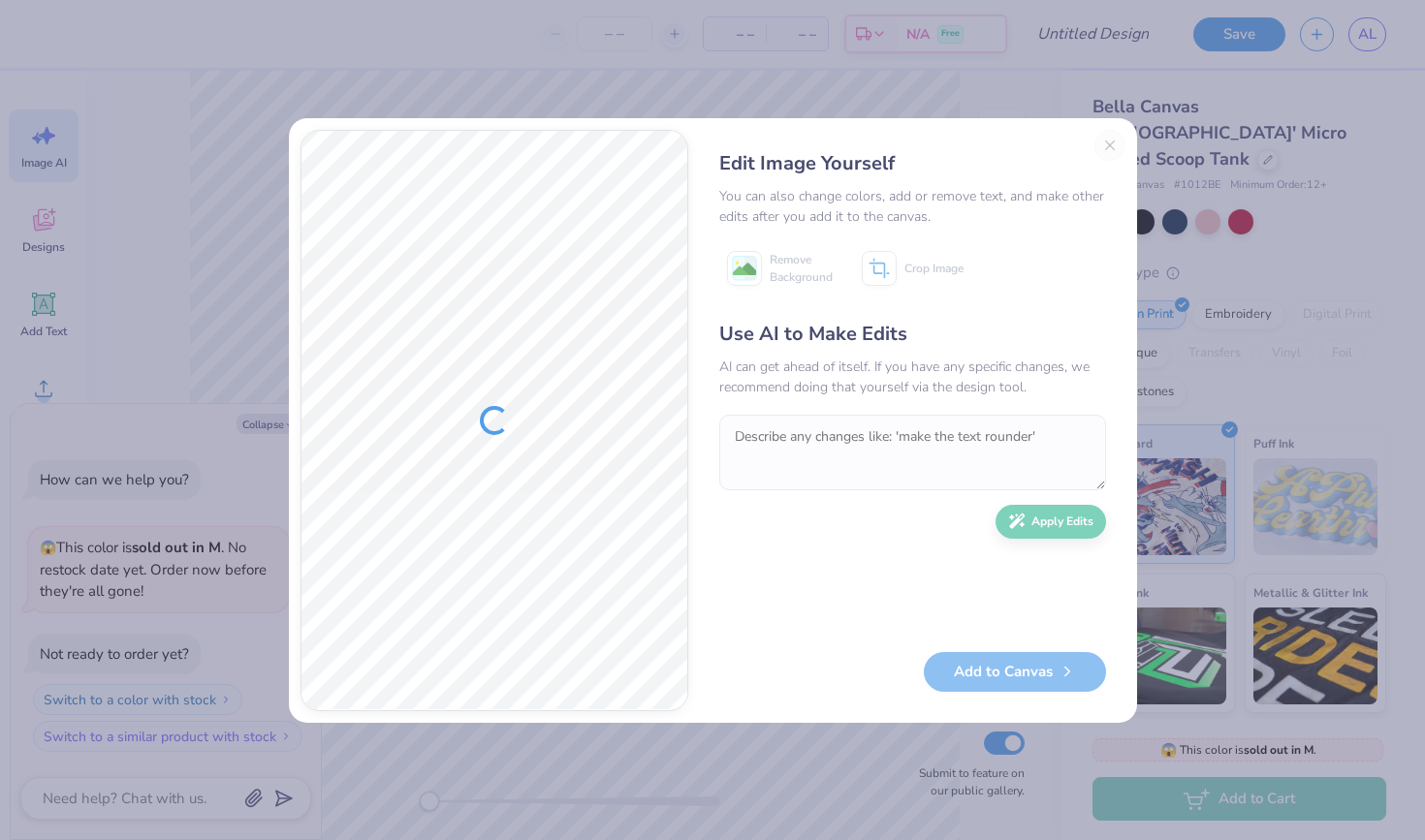
type textarea "x"
click at [785, 460] on textarea at bounding box center [913, 453] width 387 height 76
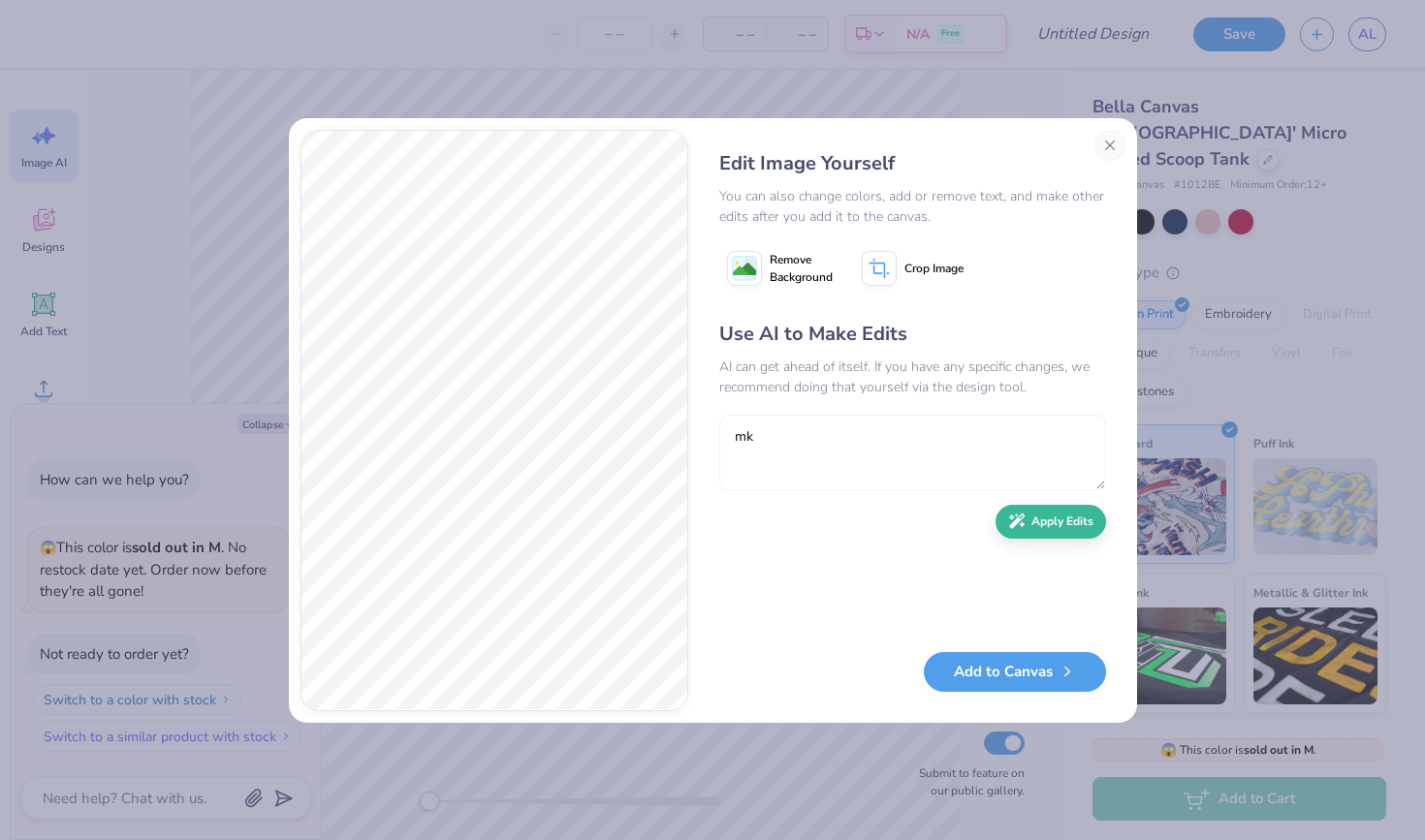
type textarea "m"
type textarea "same idea but completely different minimistic font"
click at [1058, 520] on button "Apply Edits" at bounding box center [1051, 517] width 111 height 34
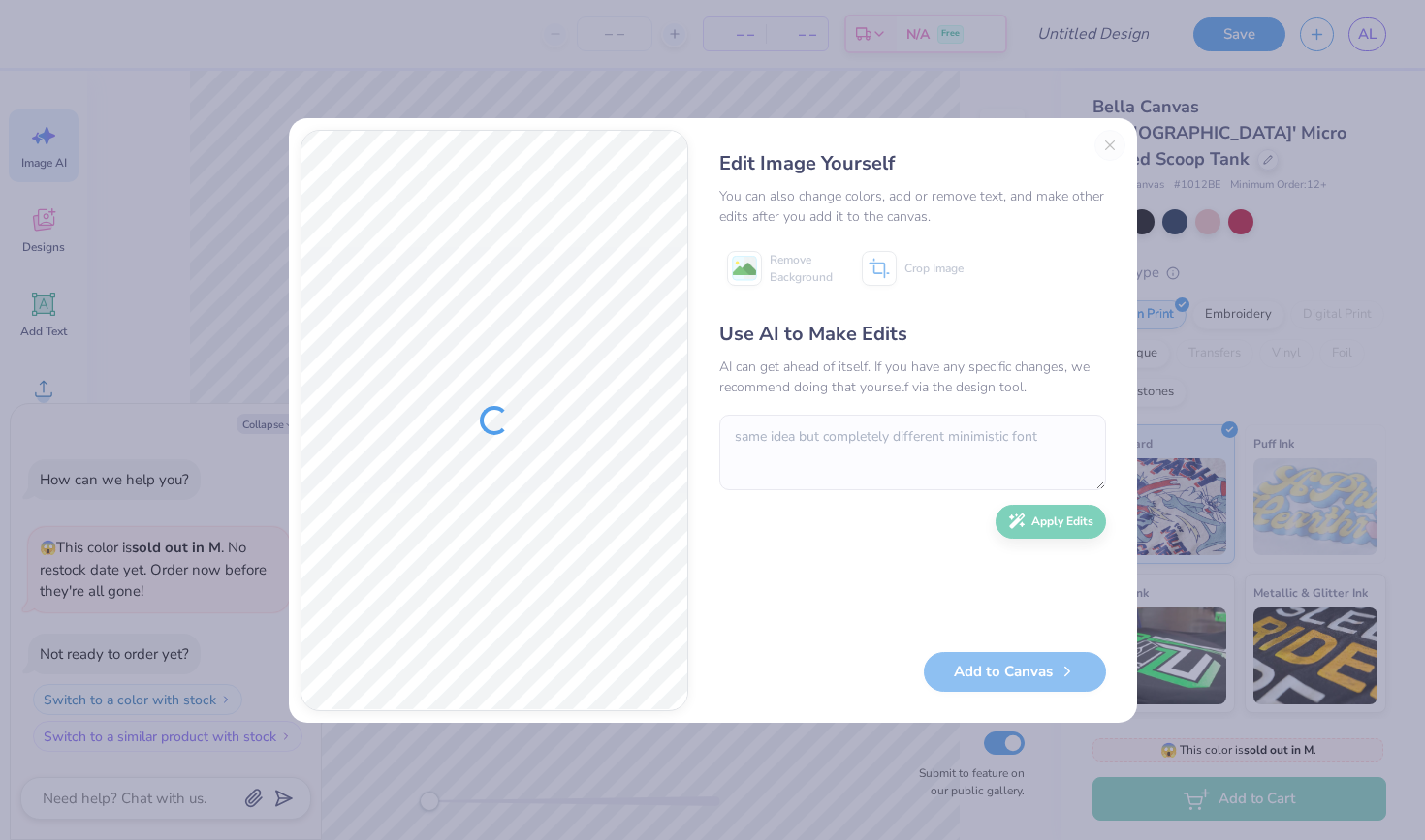
type textarea "x"
click at [881, 460] on textarea at bounding box center [913, 453] width 387 height 76
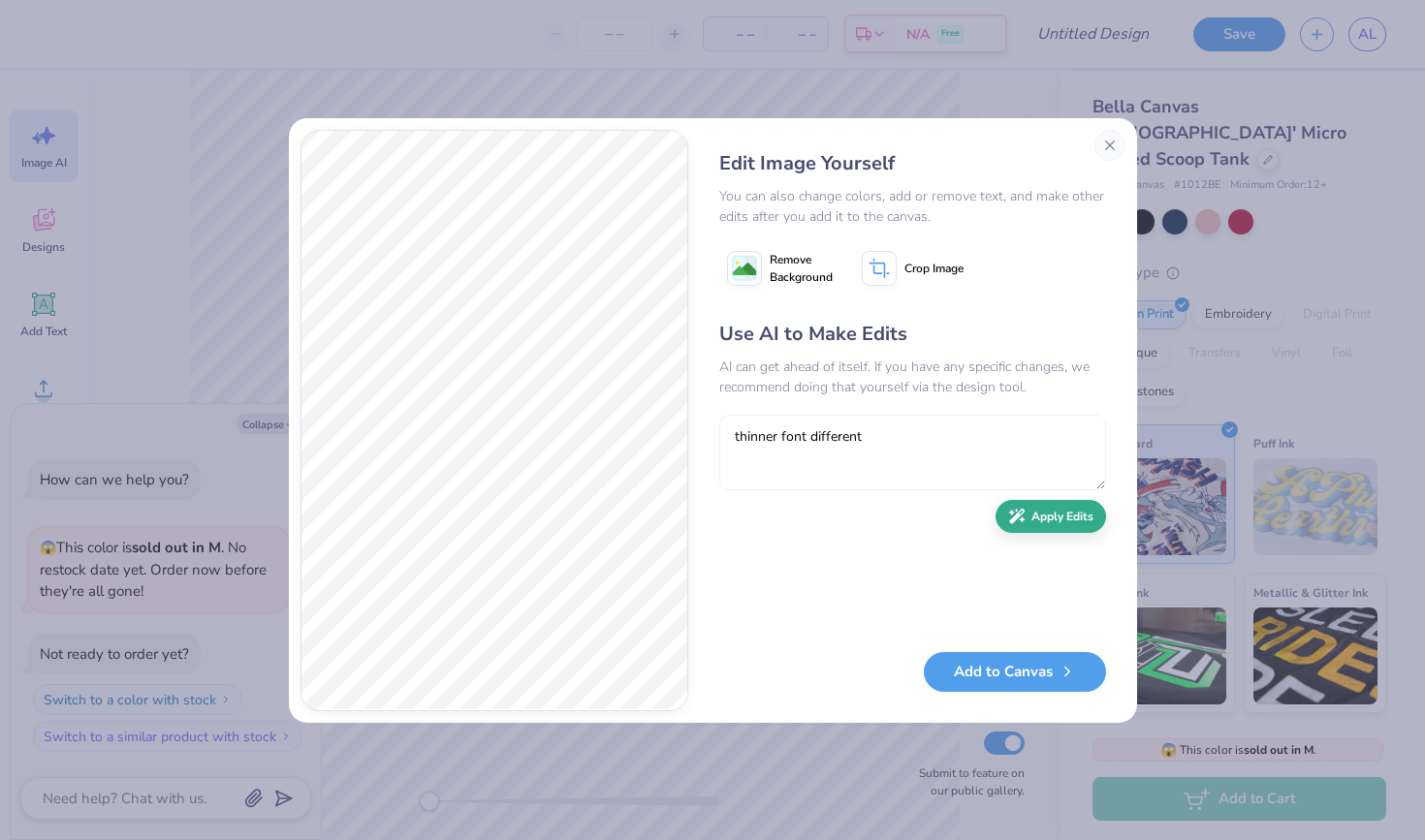
type textarea "thinner font different"
click at [1012, 513] on icon "button" at bounding box center [1016, 516] width 17 height 17
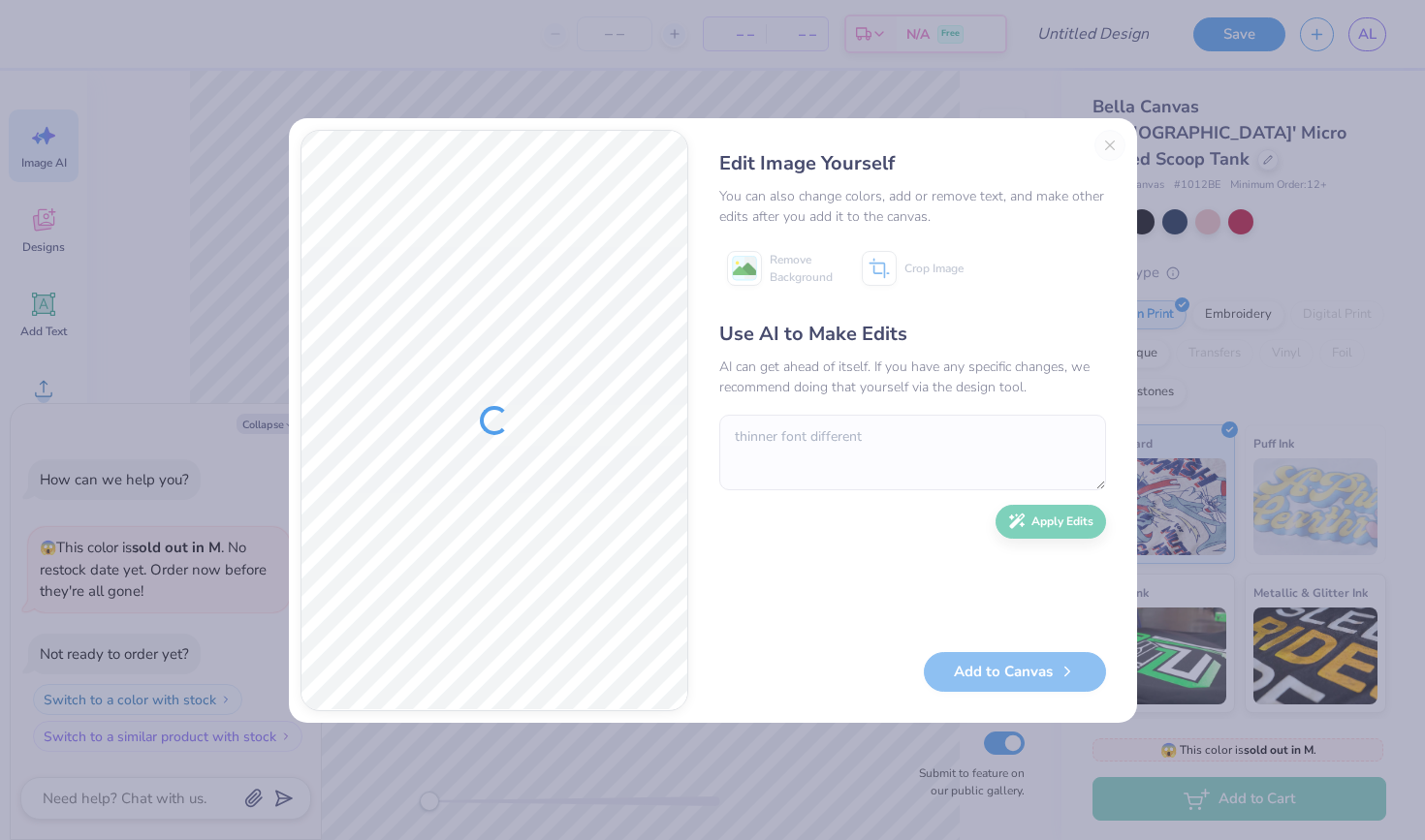
click at [351, 392] on div at bounding box center [494, 420] width 386 height 580
type textarea "x"
click at [508, 413] on div at bounding box center [494, 420] width 386 height 580
type textarea "x"
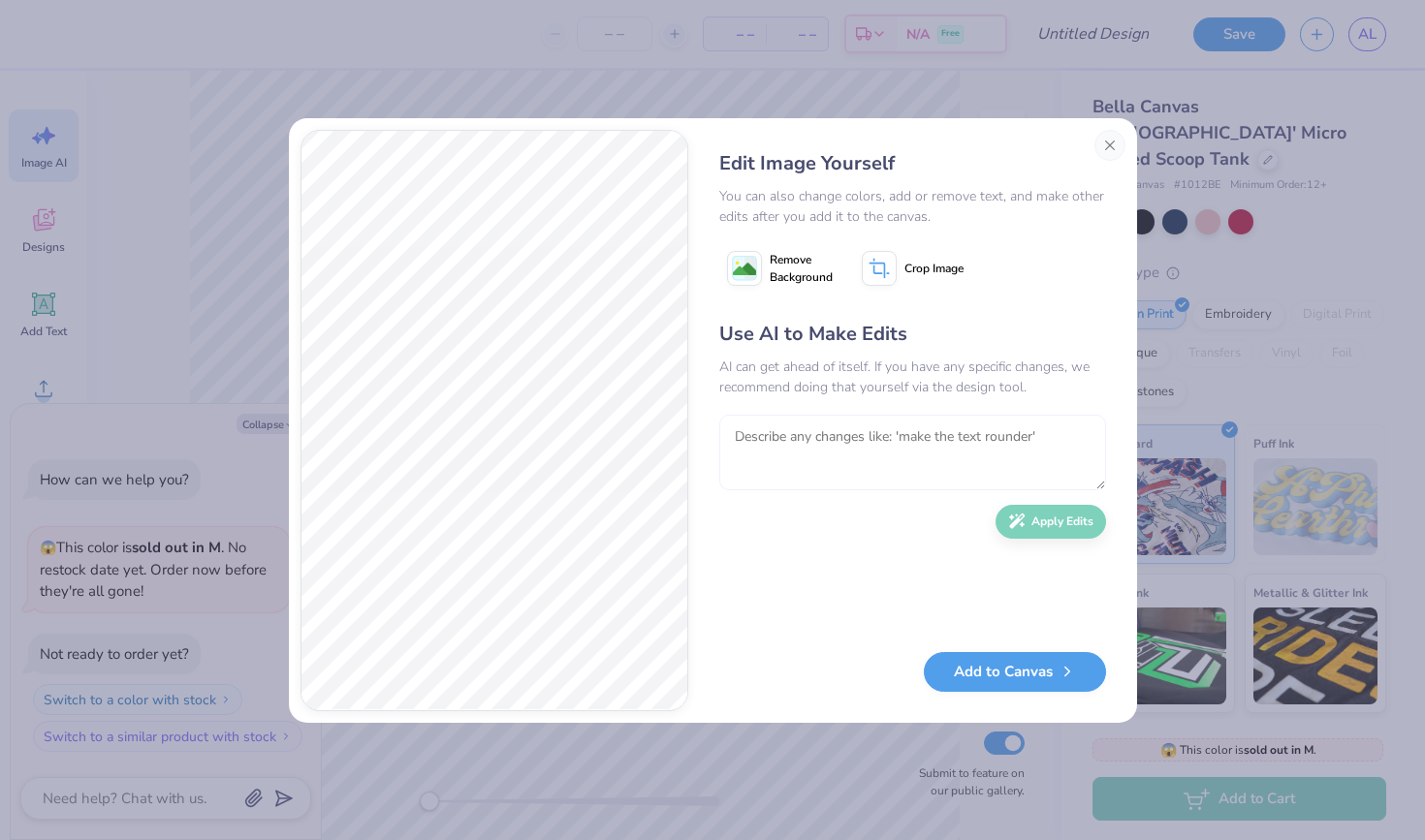
click at [850, 453] on textarea at bounding box center [913, 453] width 387 height 76
type textarea "h"
type textarea "t"
type textarea "a bit thicker palm tree and text but make the palm tree on one side and beach b…"
type textarea "x"
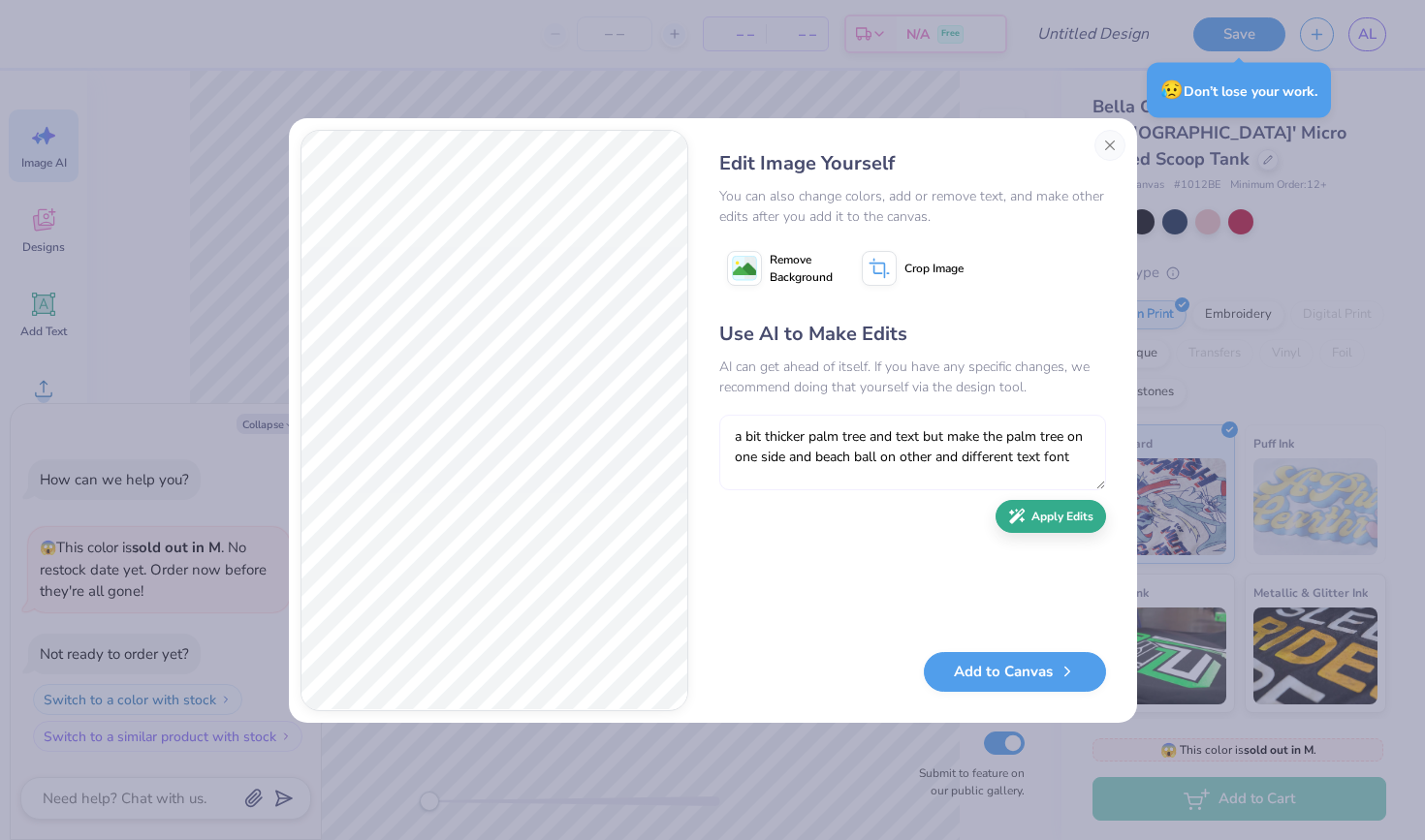
type textarea "a bit thicker palm tree and text but make the palm tree on one side and beach b…"
click at [1074, 523] on button "Apply Edits" at bounding box center [1051, 517] width 111 height 34
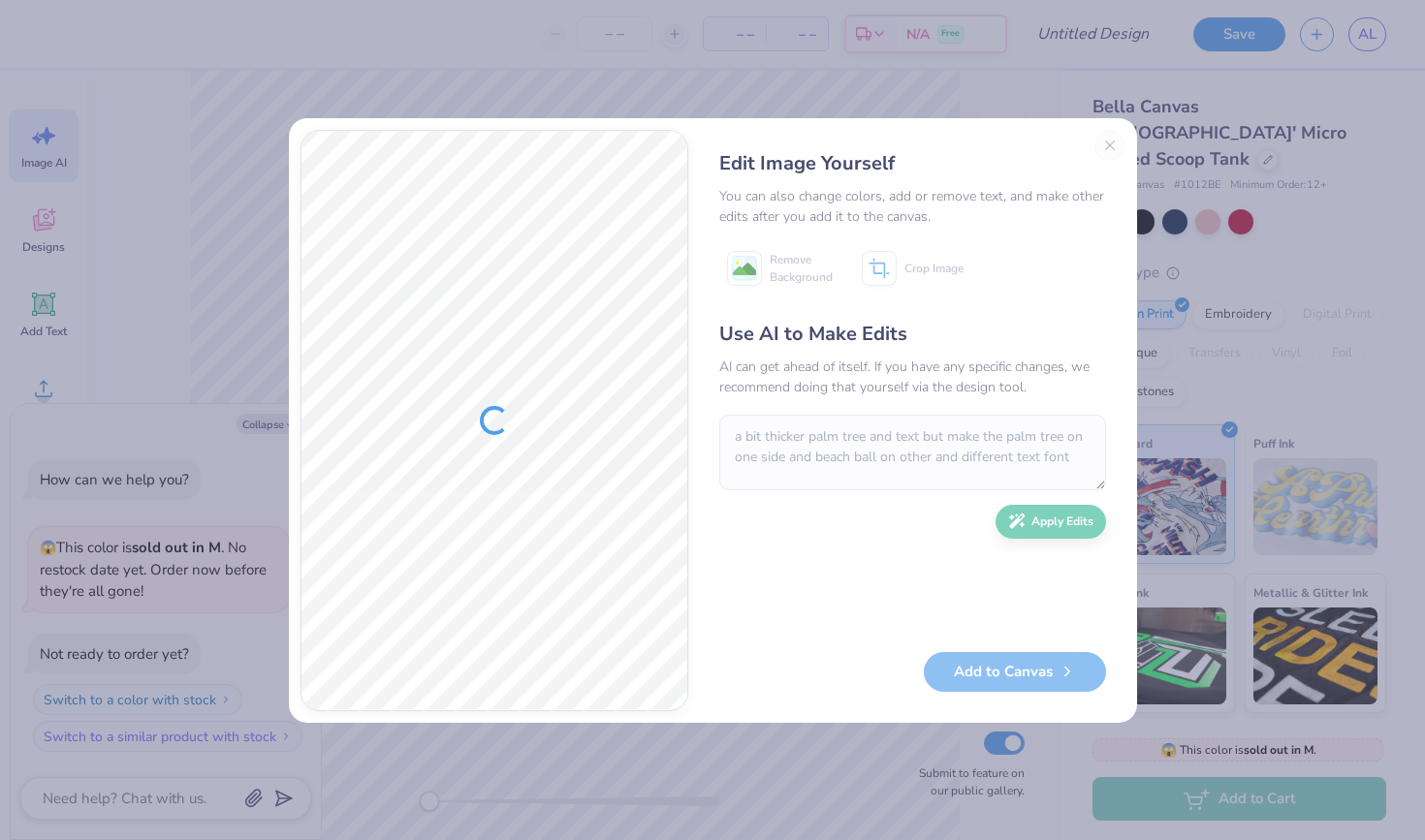
type textarea "x"
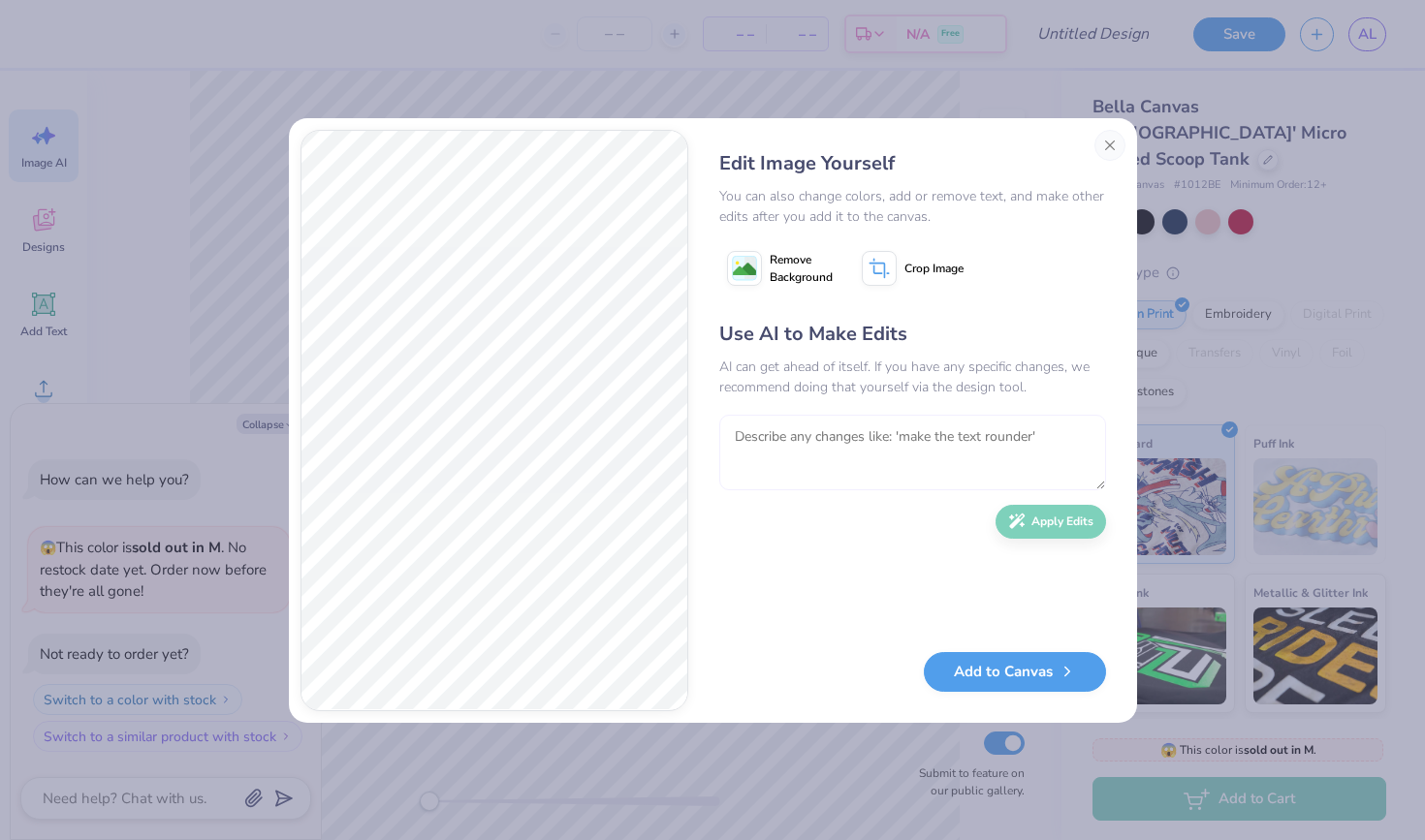
click at [835, 455] on textarea at bounding box center [913, 453] width 387 height 76
type textarea "make the text rounder"
click at [1021, 533] on button "Apply Edits" at bounding box center [1051, 517] width 111 height 34
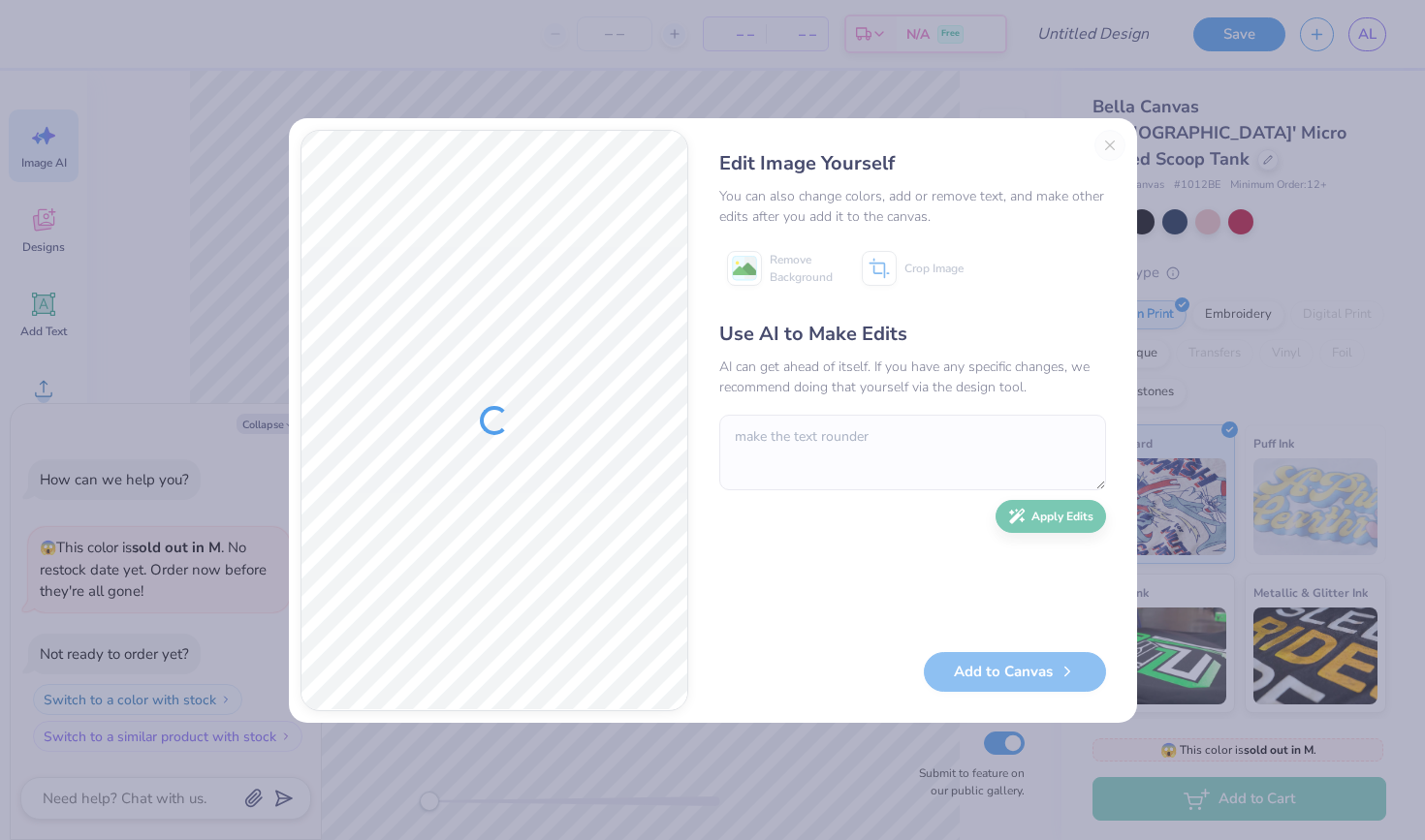
type textarea "x"
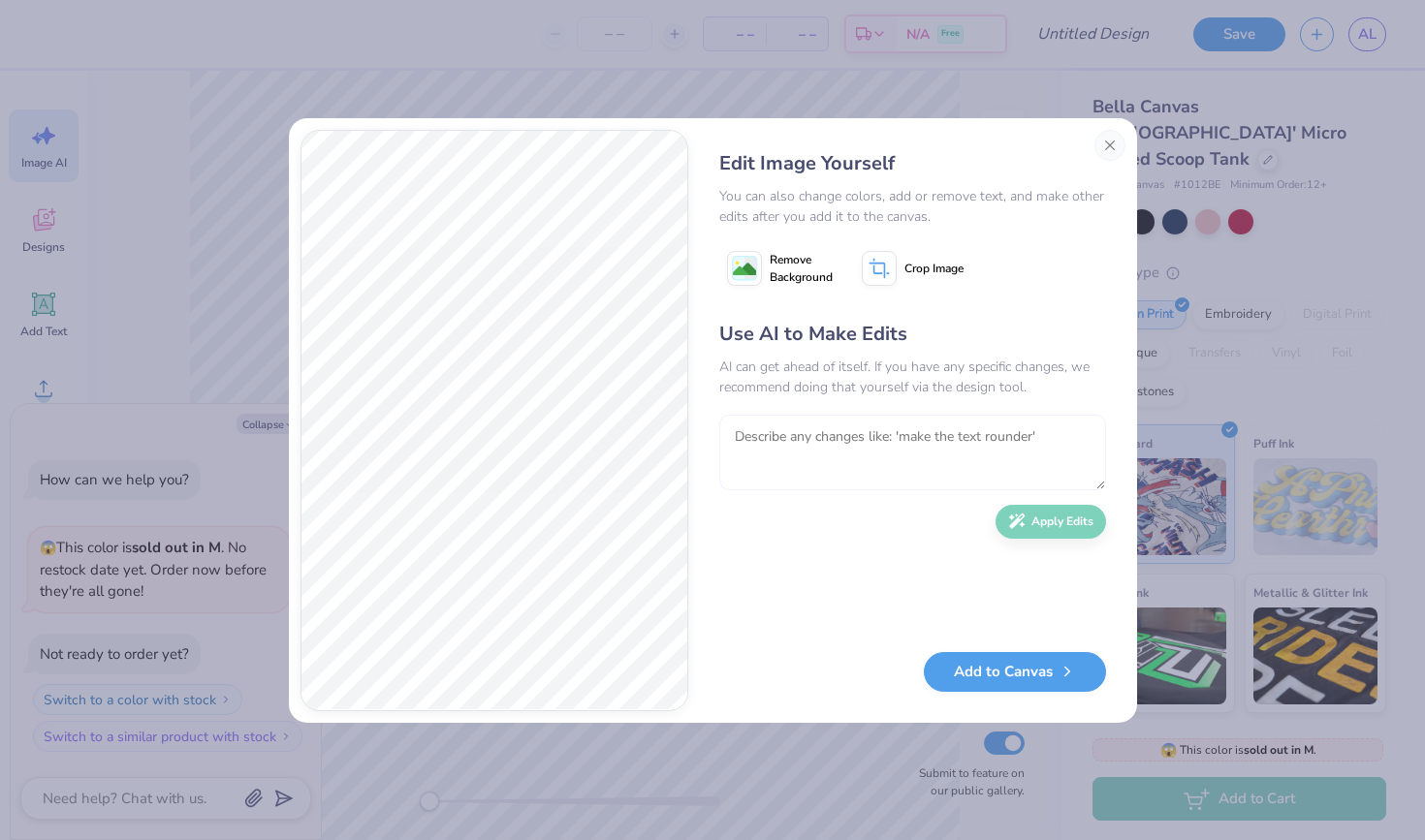
click at [877, 428] on textarea at bounding box center [913, 453] width 387 height 76
click at [974, 660] on button "Add to Canvas" at bounding box center [1015, 667] width 183 height 40
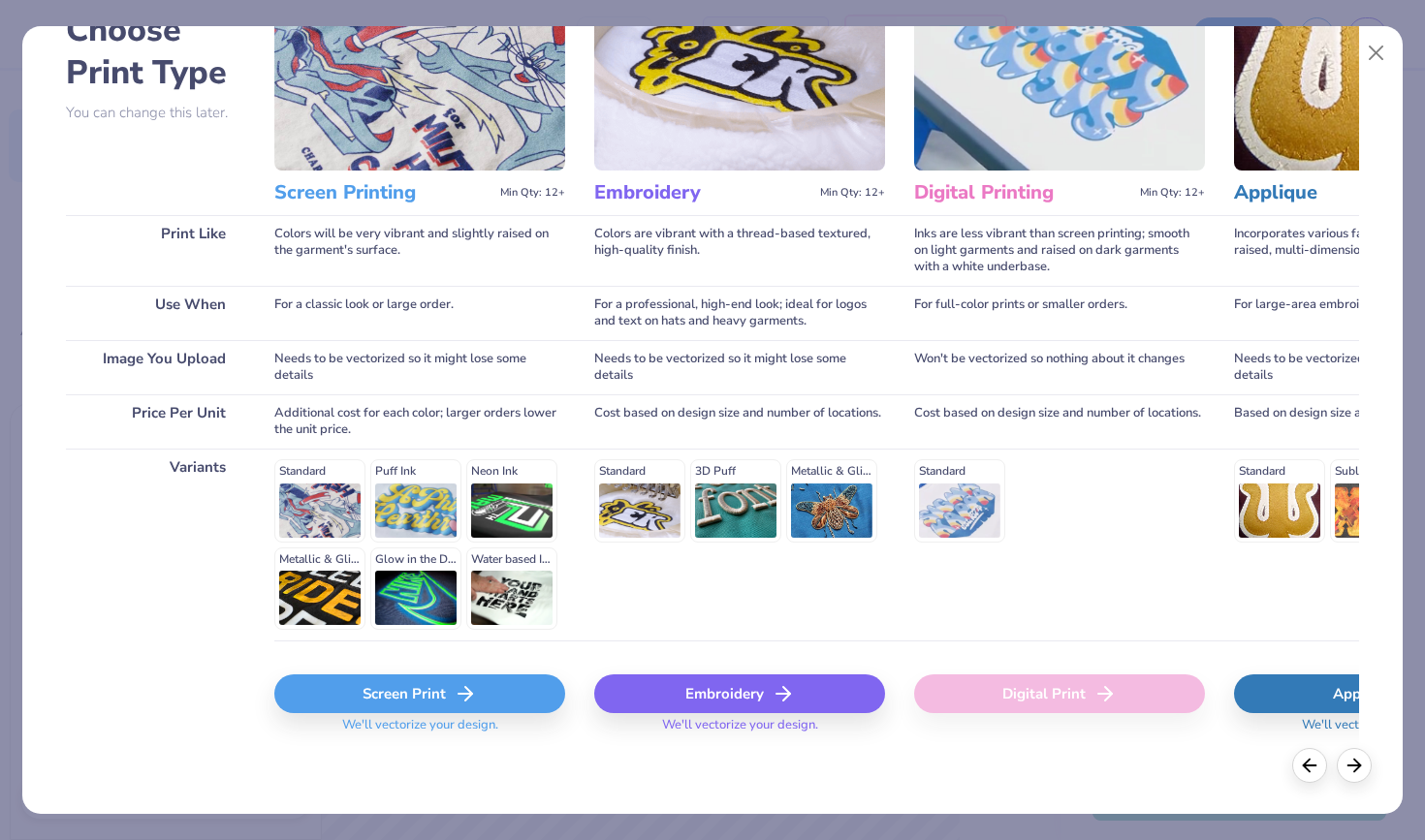
scroll to position [125, 0]
click at [1384, 56] on button "Close" at bounding box center [1376, 53] width 37 height 37
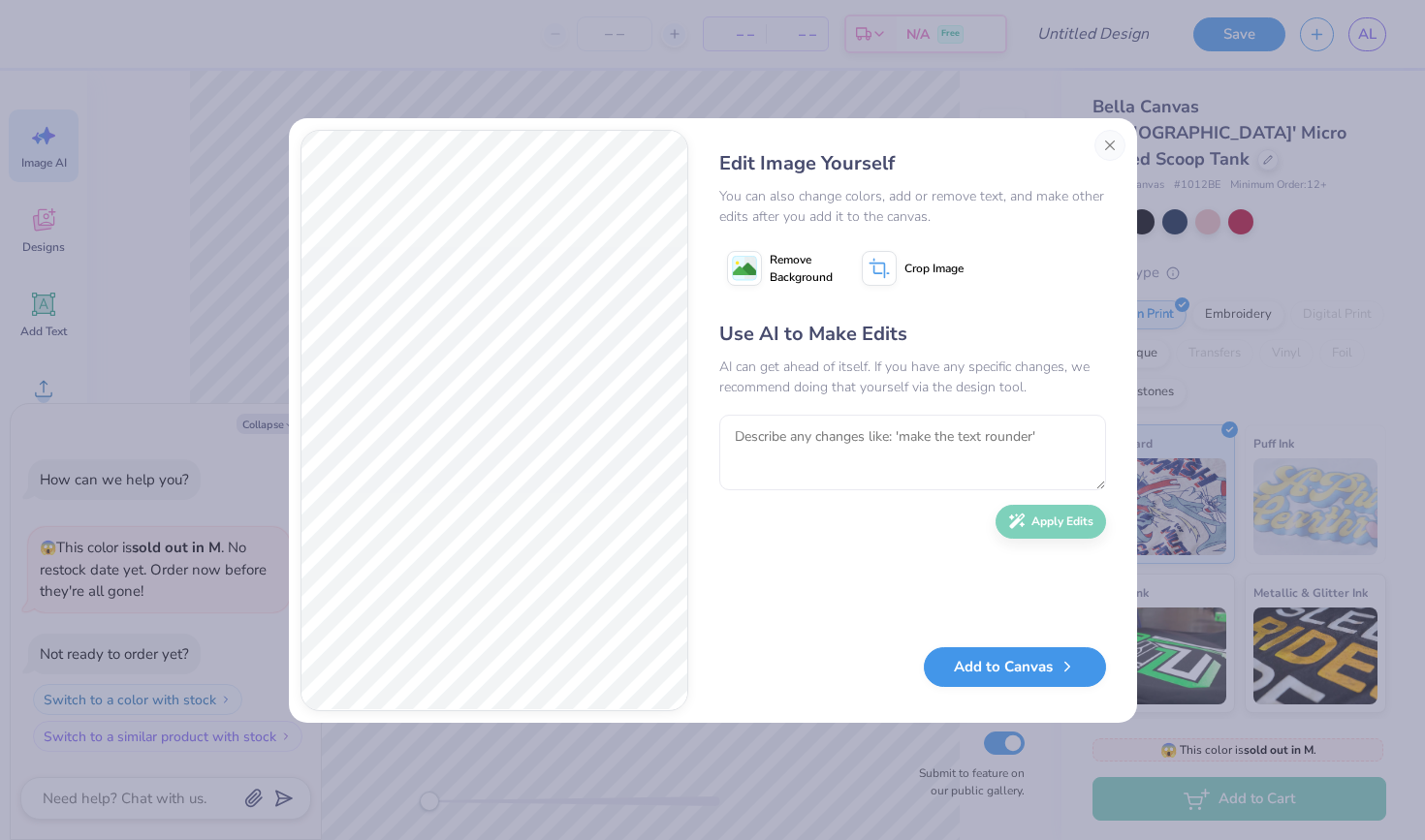
click at [972, 661] on button "Add to Canvas" at bounding box center [1015, 667] width 183 height 40
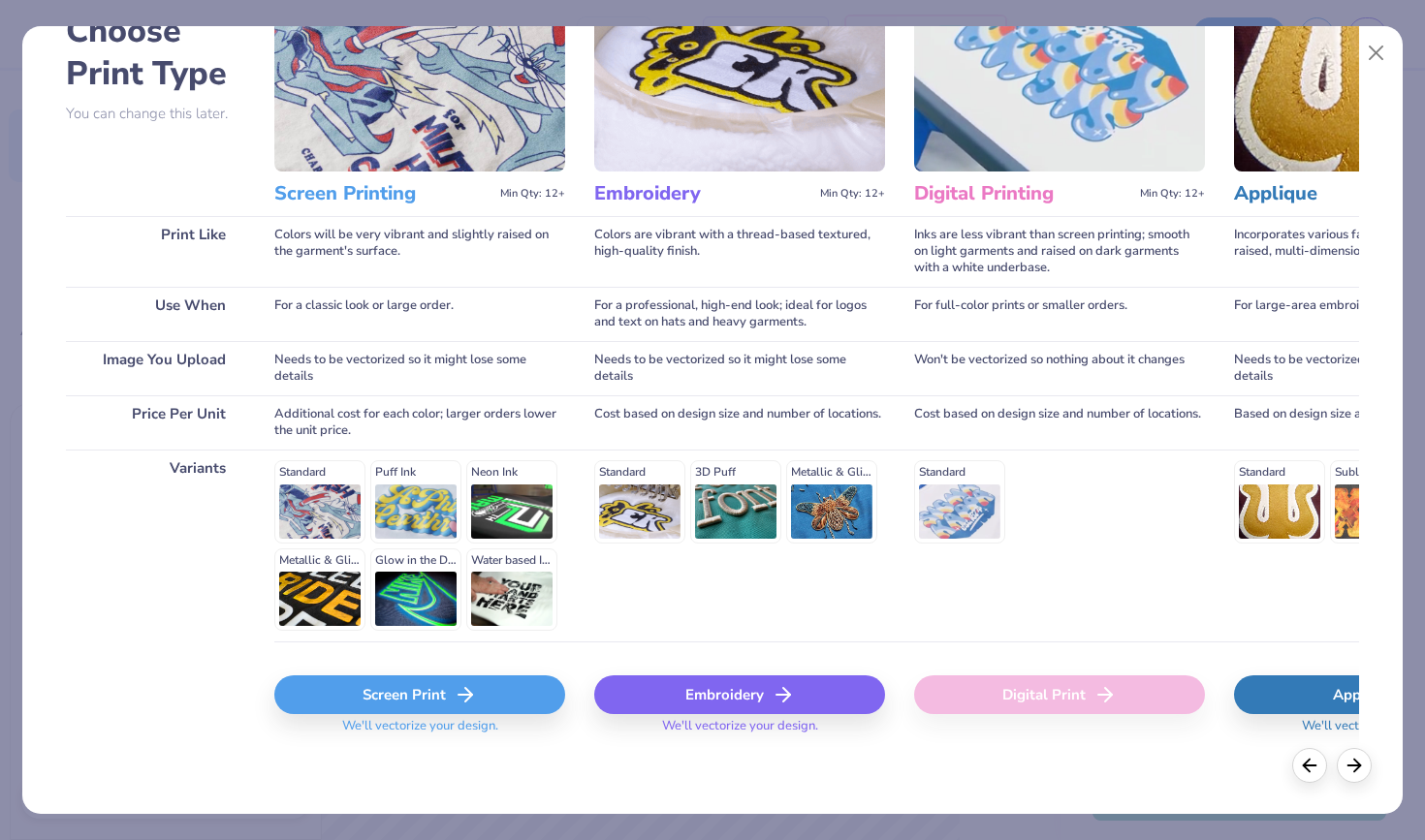
click at [527, 689] on div "Screen Print" at bounding box center [419, 694] width 290 height 39
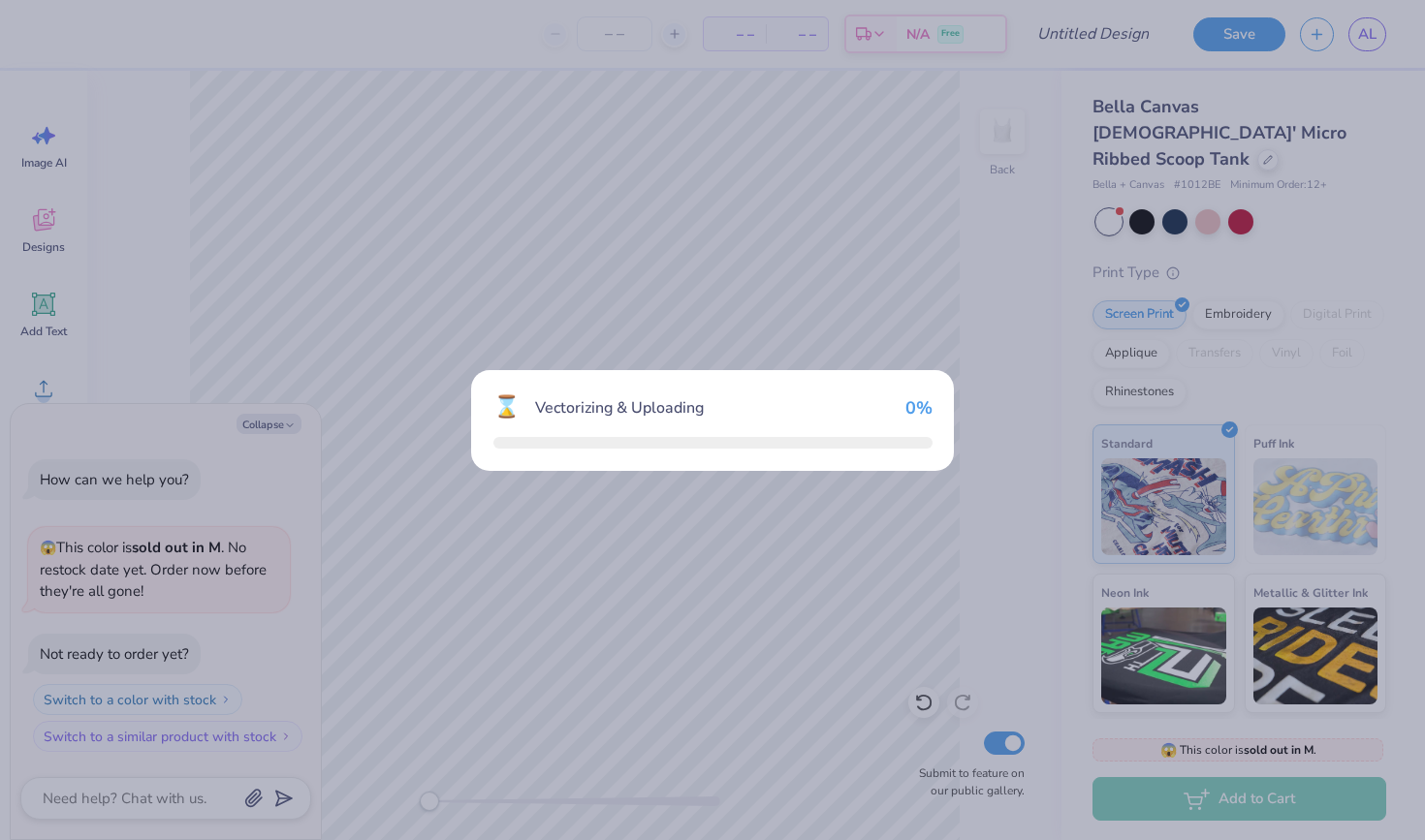
click at [520, 492] on div "⌛ Vectorizing & Uploading 0 %" at bounding box center [712, 420] width 1425 height 840
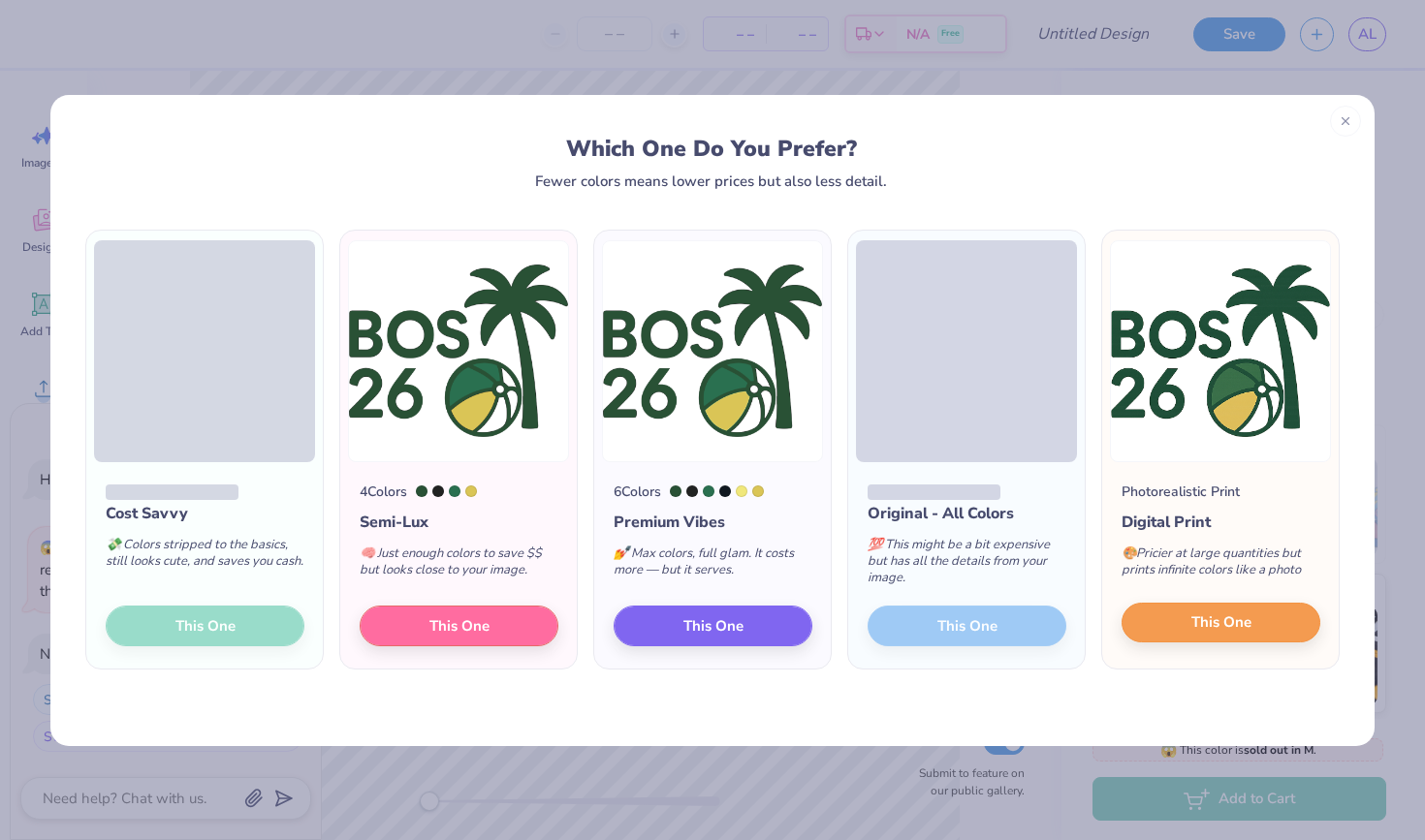
click at [1184, 622] on button "This One" at bounding box center [1220, 623] width 199 height 41
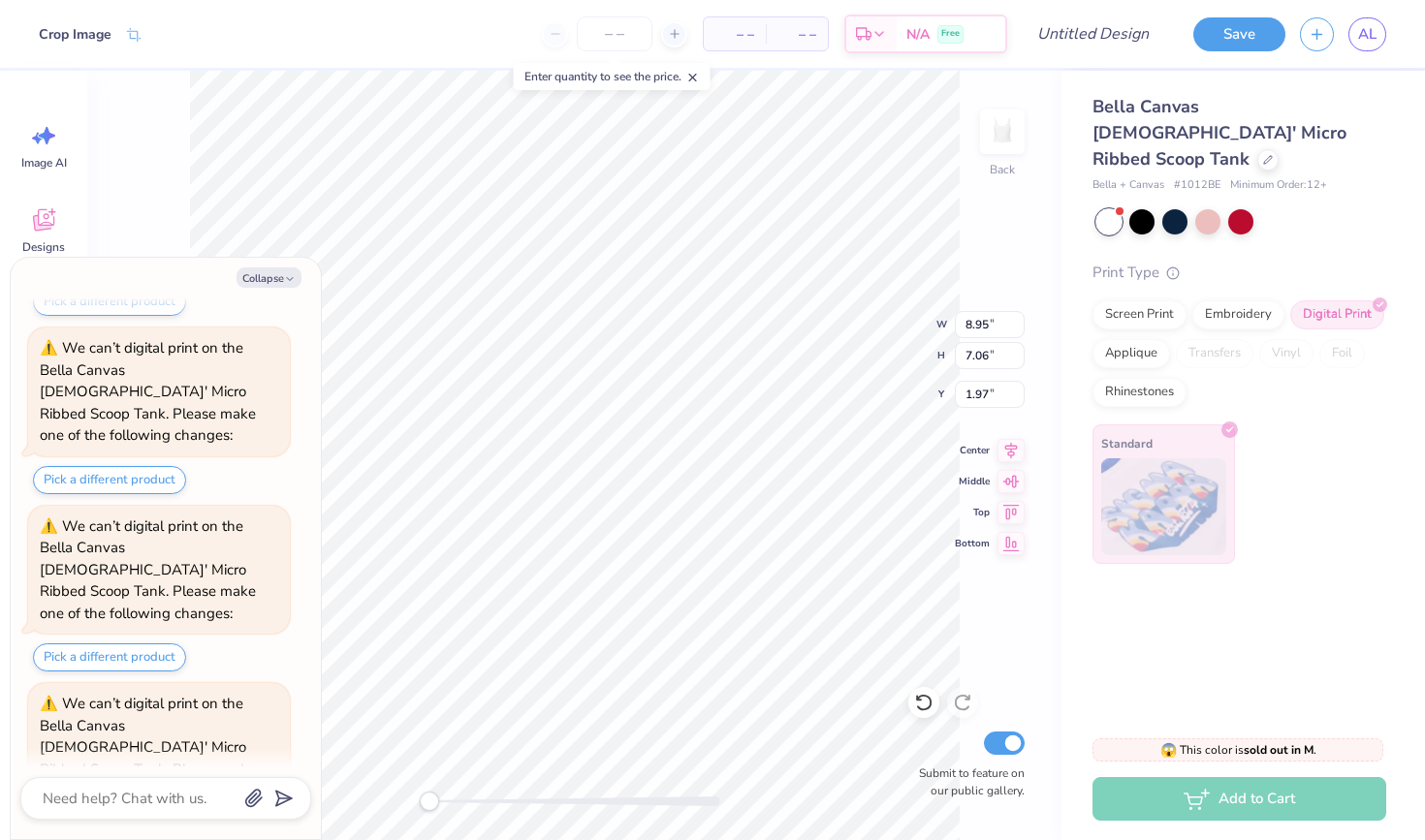
scroll to position [623, 0]
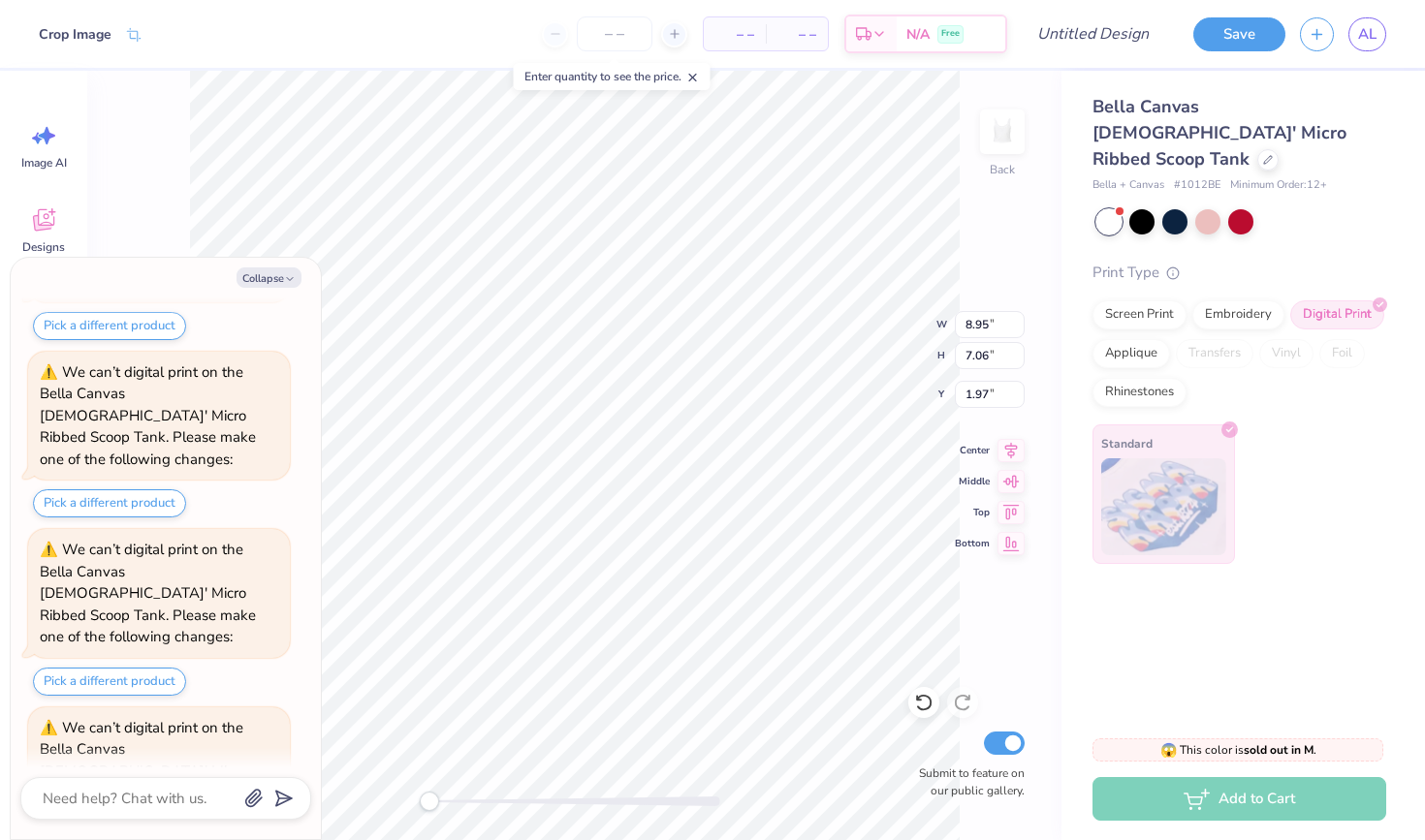
type textarea "x"
type input "1.75"
type input "1.38"
type input "0.79"
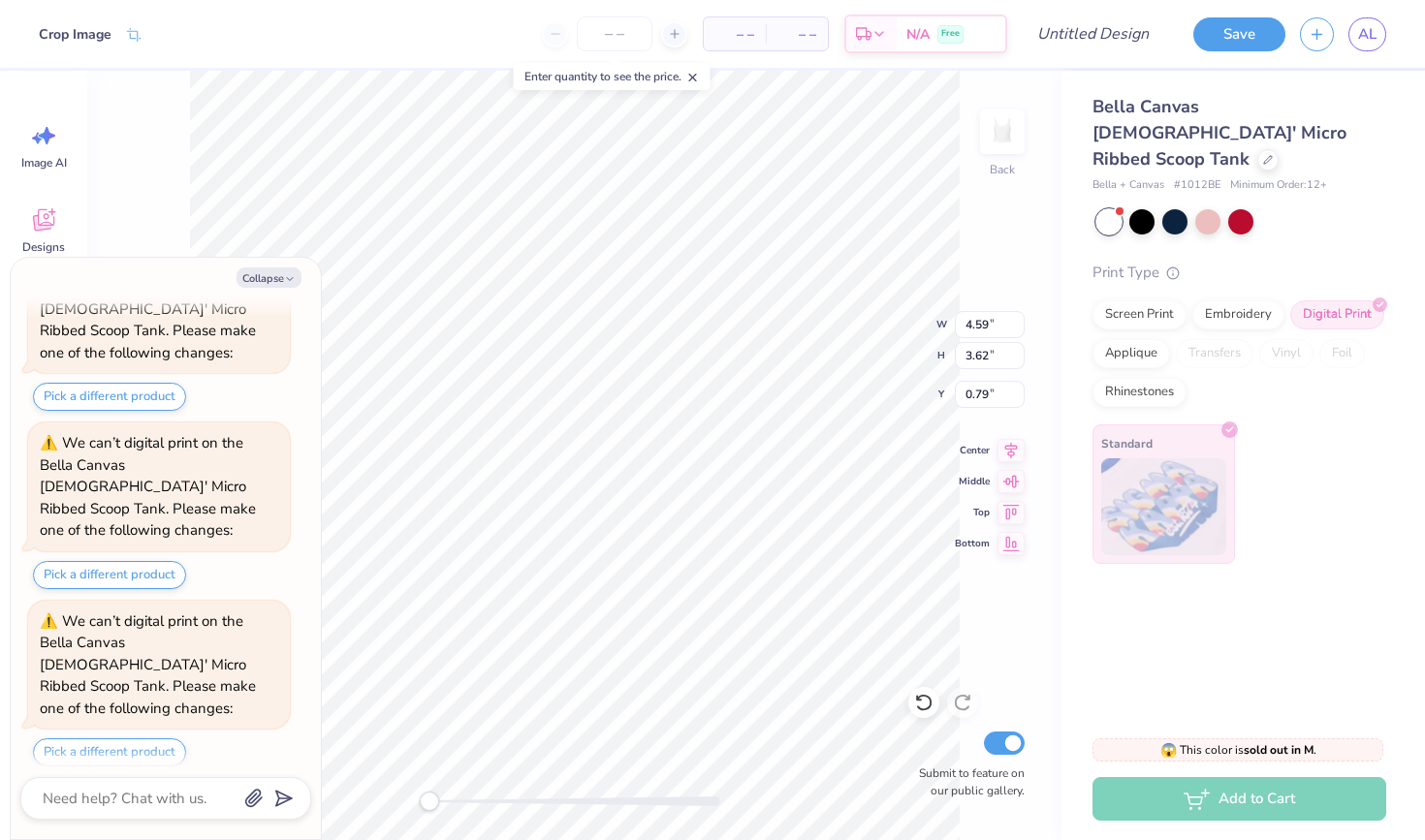
scroll to position [1239, 0]
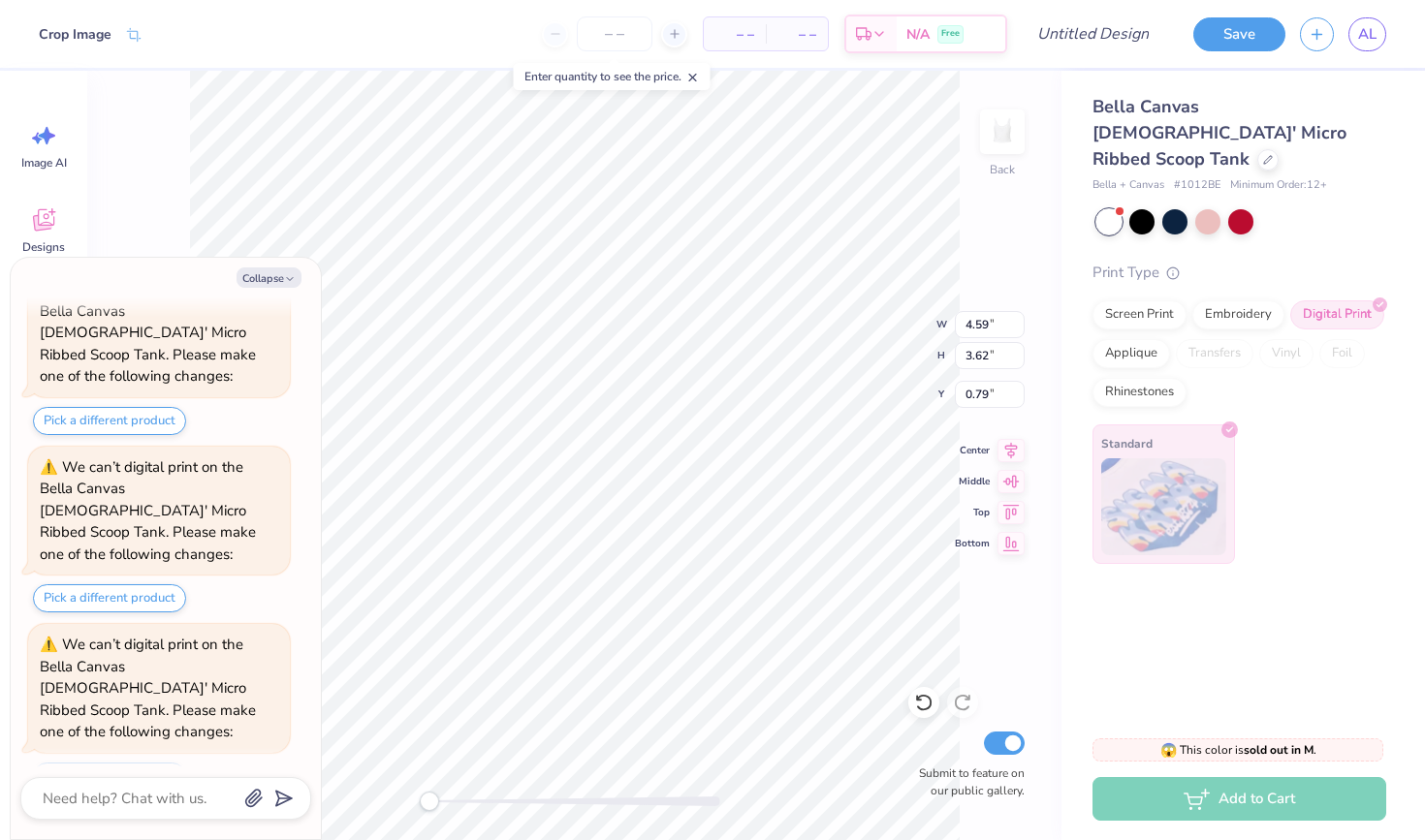
type textarea "x"
